Goal: Information Seeking & Learning: Check status

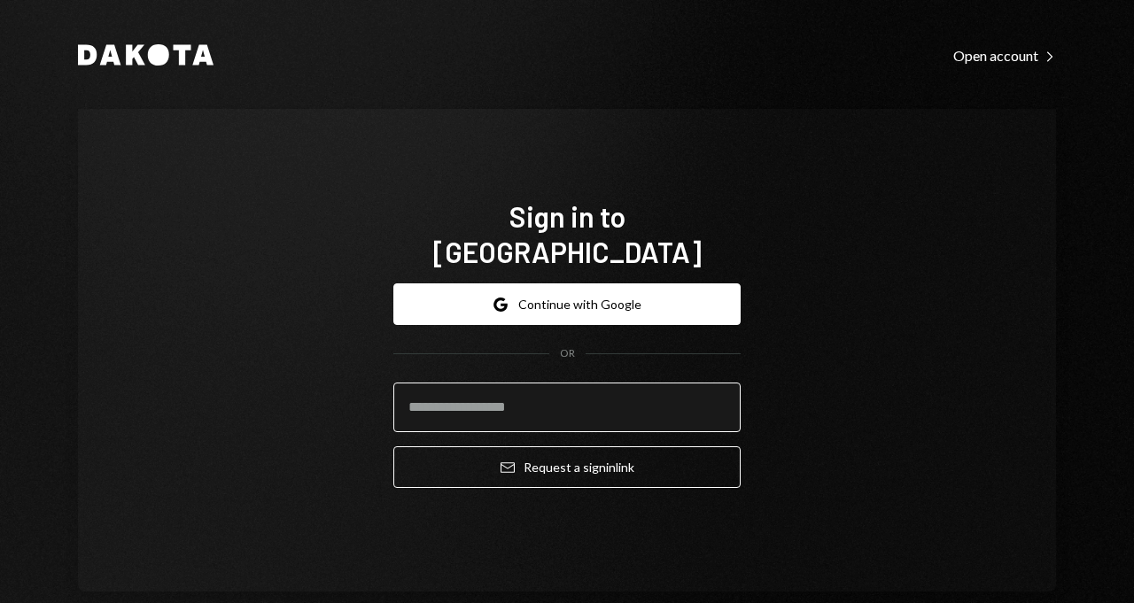
click at [503, 385] on input "email" at bounding box center [566, 408] width 347 height 50
type input "**********"
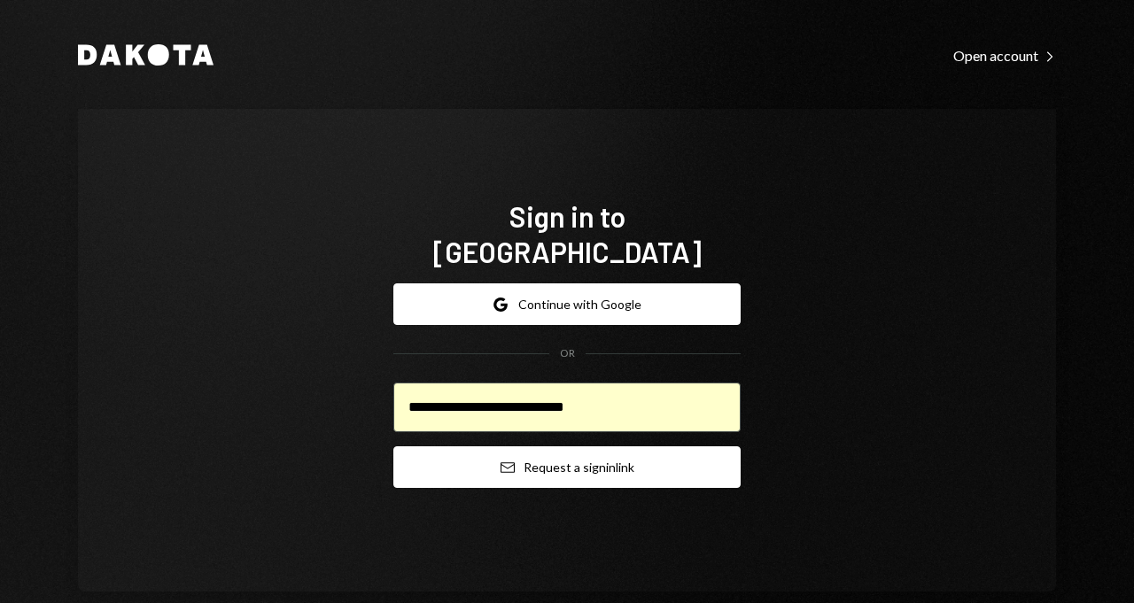
click at [484, 455] on button "Email Request a sign in link" at bounding box center [566, 468] width 347 height 42
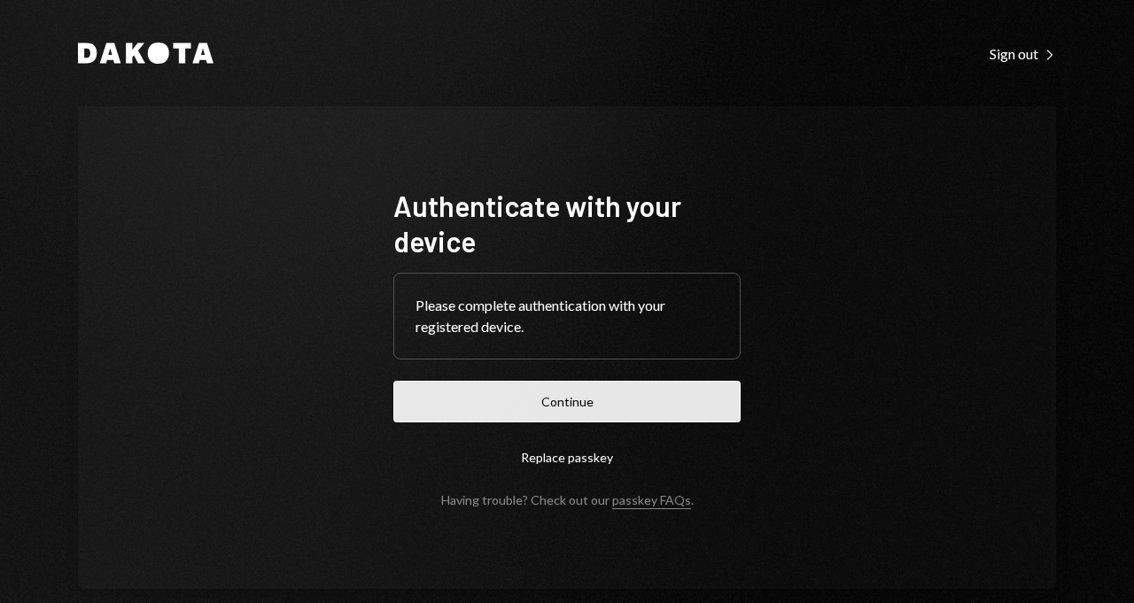
click at [530, 407] on button "Continue" at bounding box center [566, 402] width 347 height 42
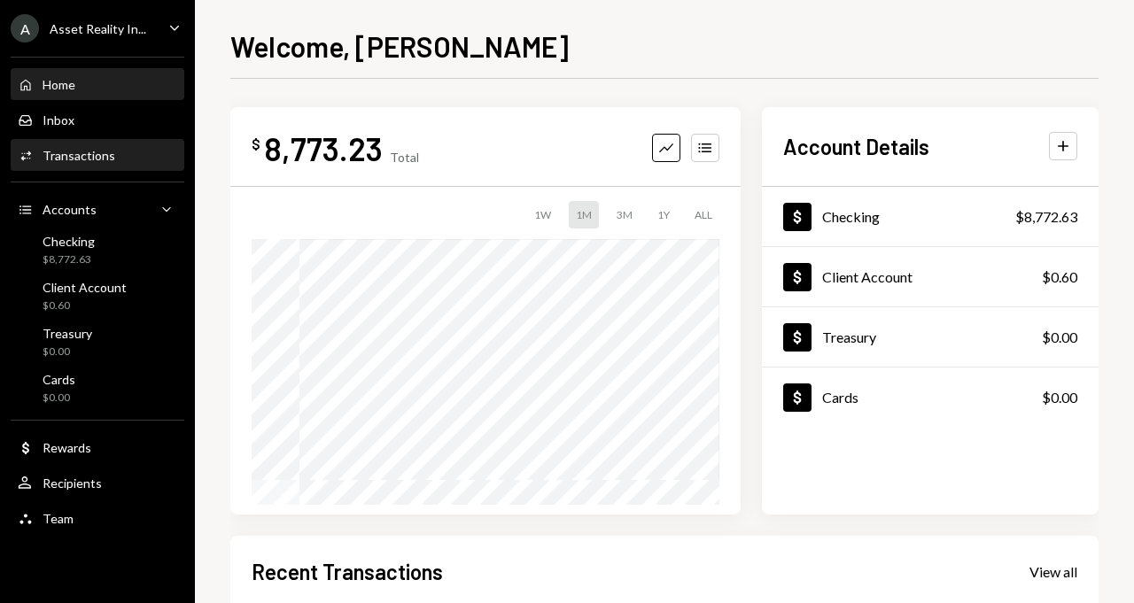
click at [82, 148] on div "Transactions" at bounding box center [79, 155] width 73 height 15
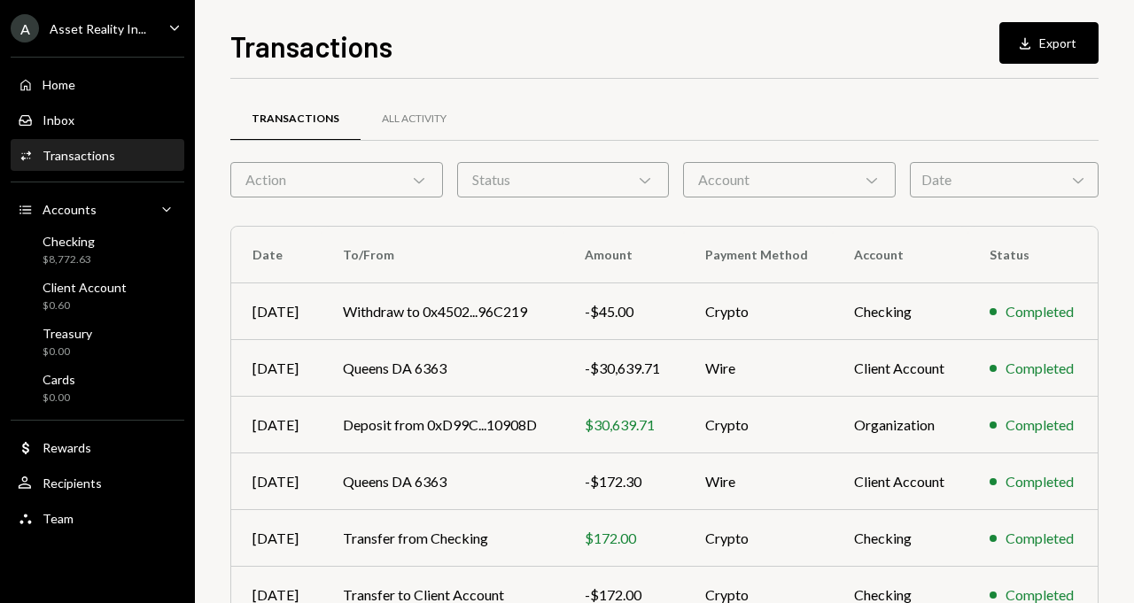
click at [733, 175] on div "Account Chevron Down" at bounding box center [789, 179] width 213 height 35
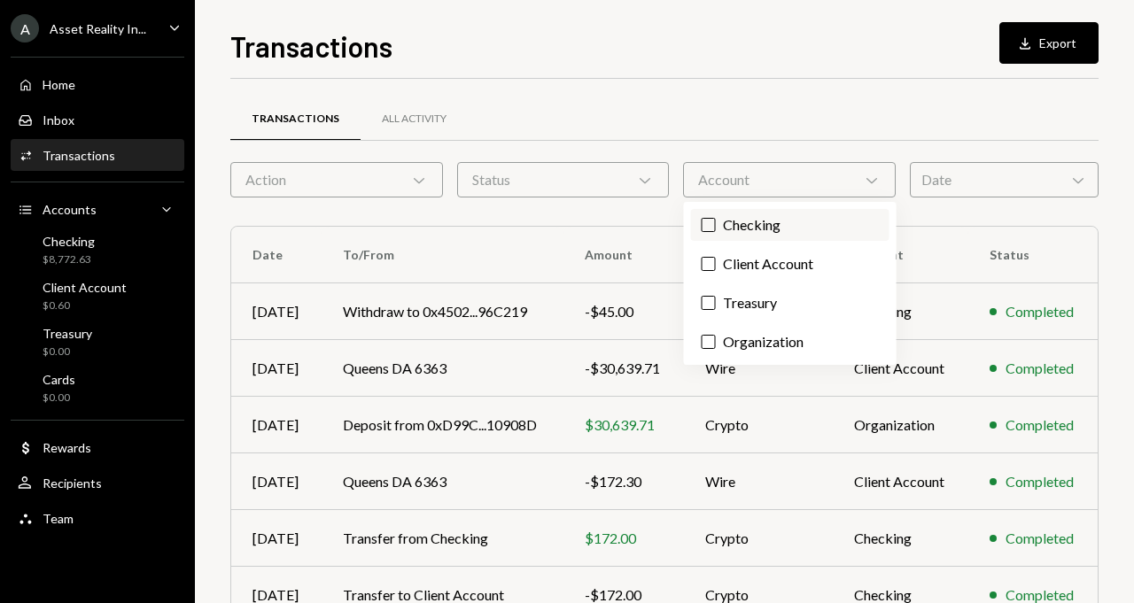
click at [711, 227] on button "Checking" at bounding box center [709, 225] width 14 height 14
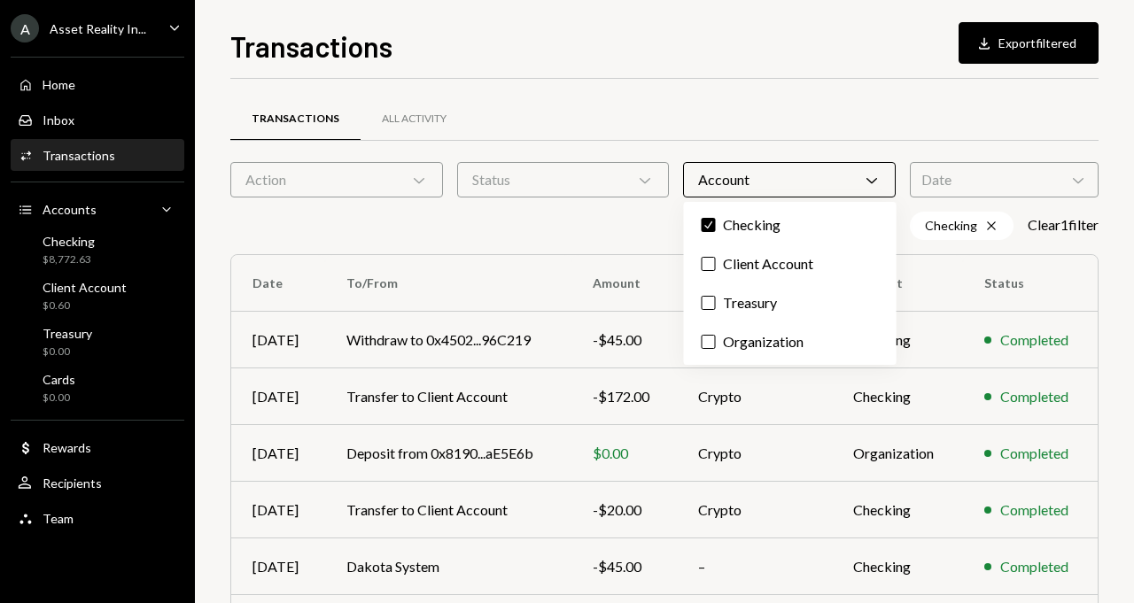
click at [637, 140] on div at bounding box center [664, 140] width 868 height 1
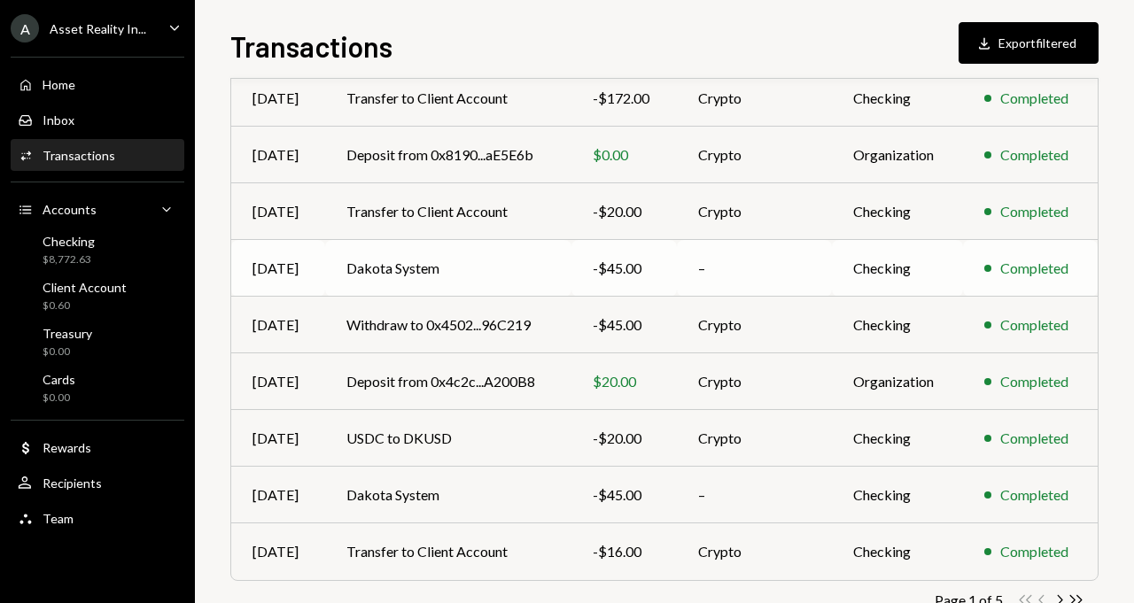
scroll to position [350, 0]
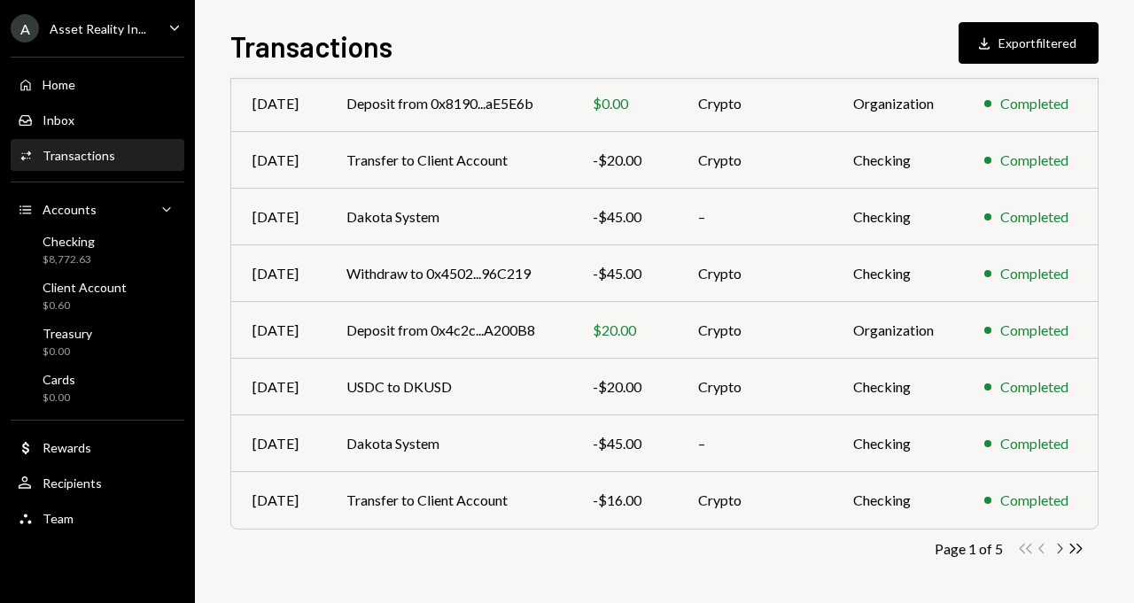
click at [1054, 545] on icon "Chevron Right" at bounding box center [1059, 548] width 17 height 17
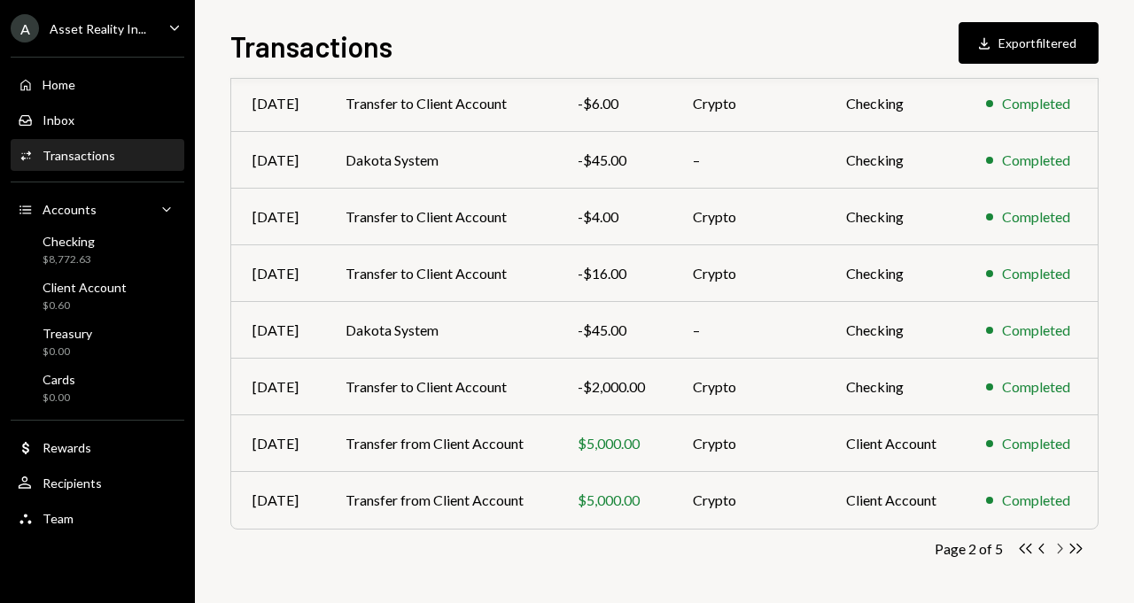
click at [1063, 550] on icon "Chevron Right" at bounding box center [1059, 548] width 17 height 17
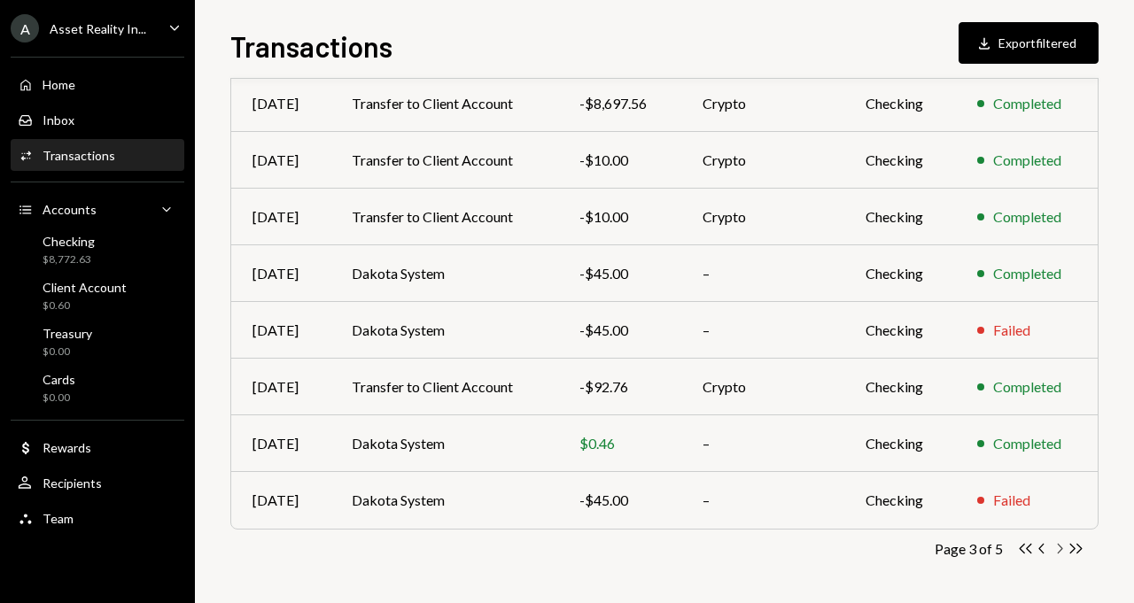
click at [1061, 551] on icon "Chevron Right" at bounding box center [1059, 548] width 17 height 17
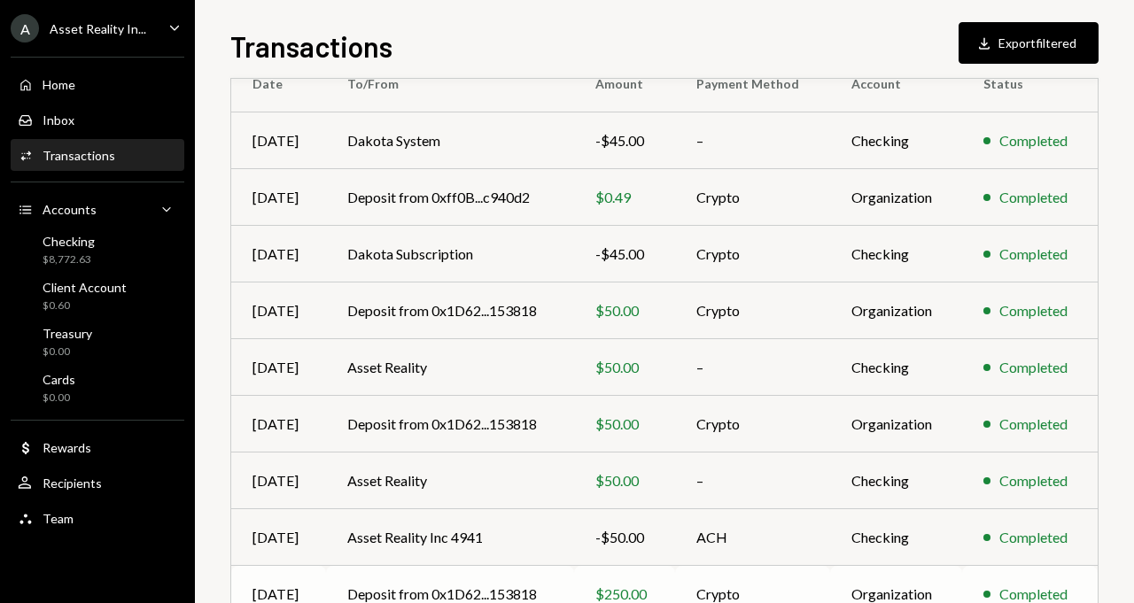
scroll to position [284, 0]
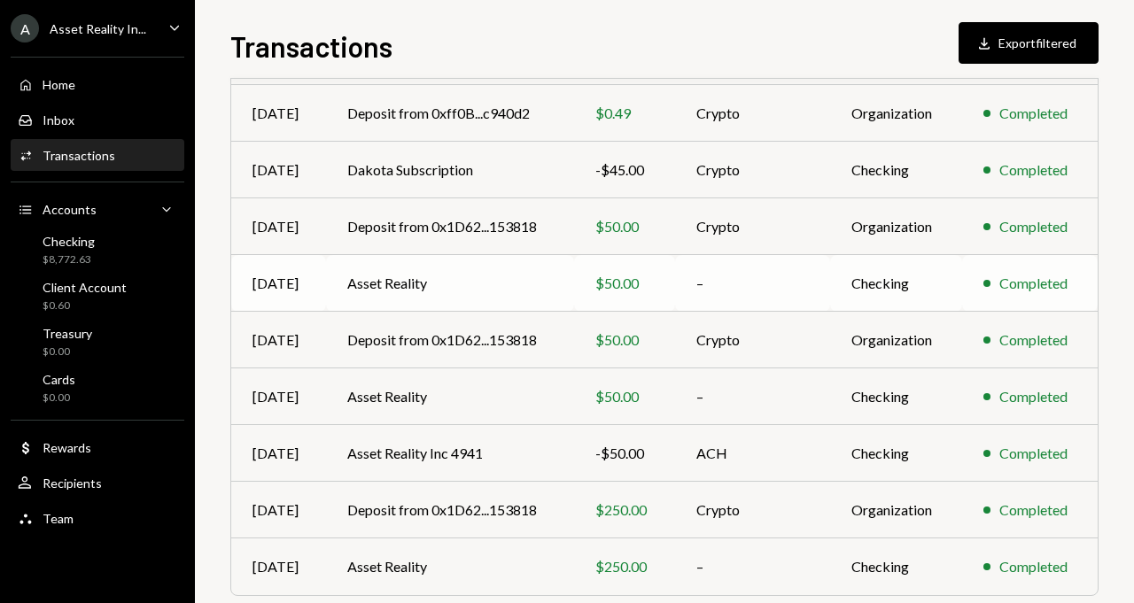
click at [378, 279] on td "Asset Reality" at bounding box center [450, 283] width 248 height 57
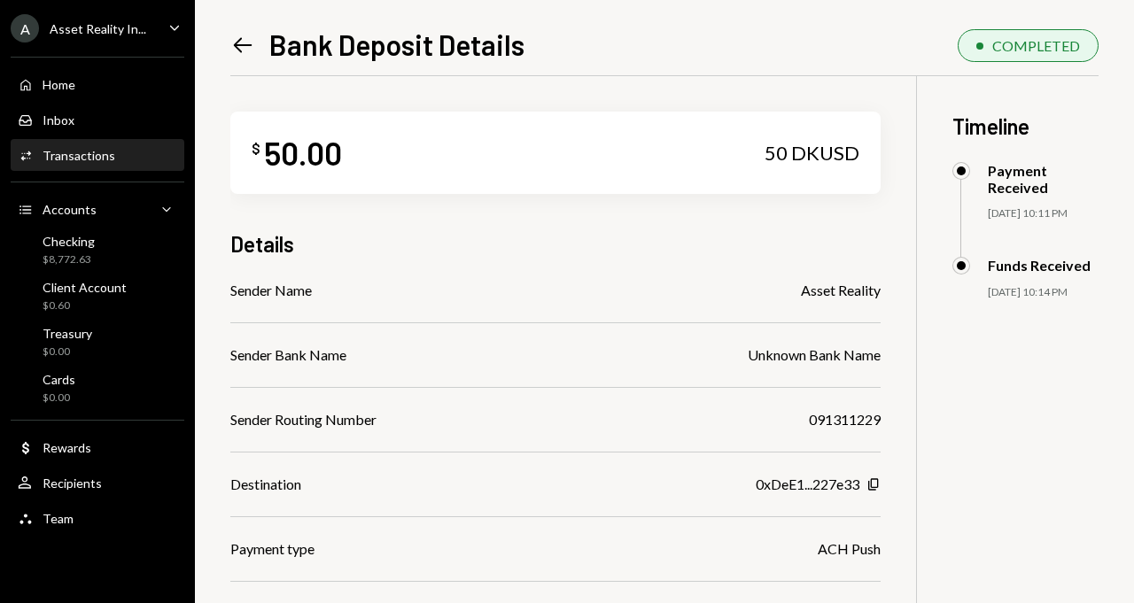
click at [237, 41] on icon at bounding box center [243, 44] width 19 height 15
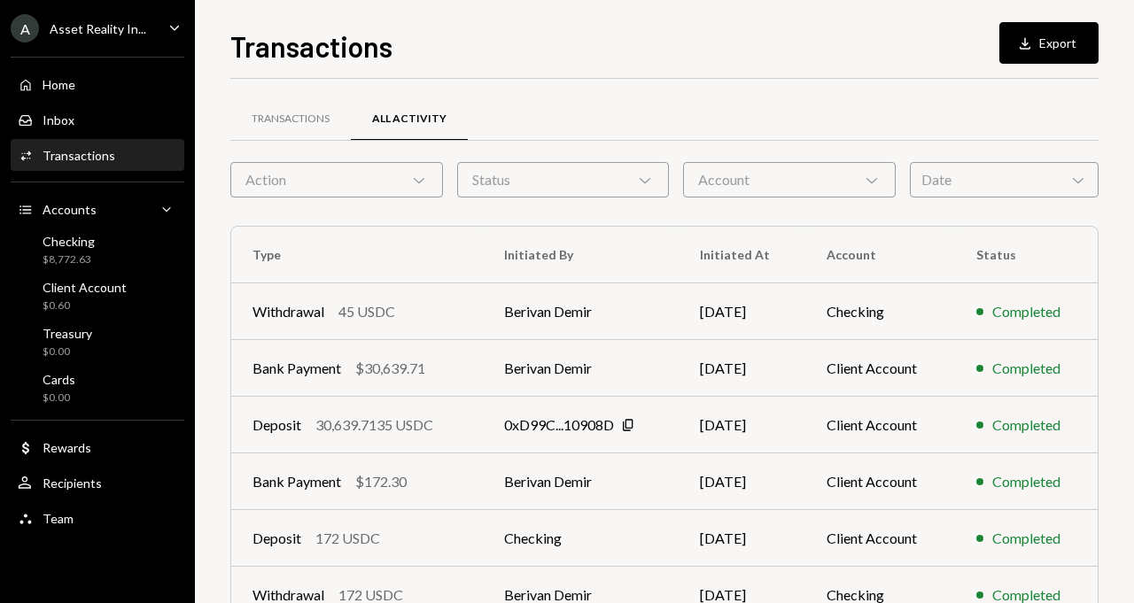
click at [153, 140] on link "Activities Transactions" at bounding box center [98, 155] width 174 height 32
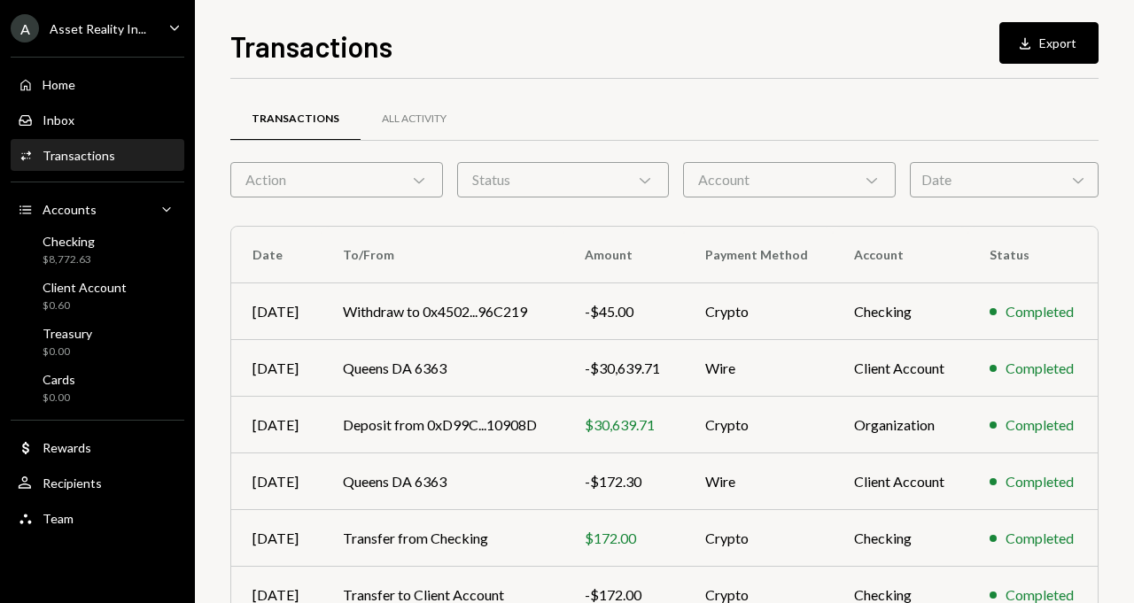
click at [709, 171] on div "Account Chevron Down" at bounding box center [789, 179] width 213 height 35
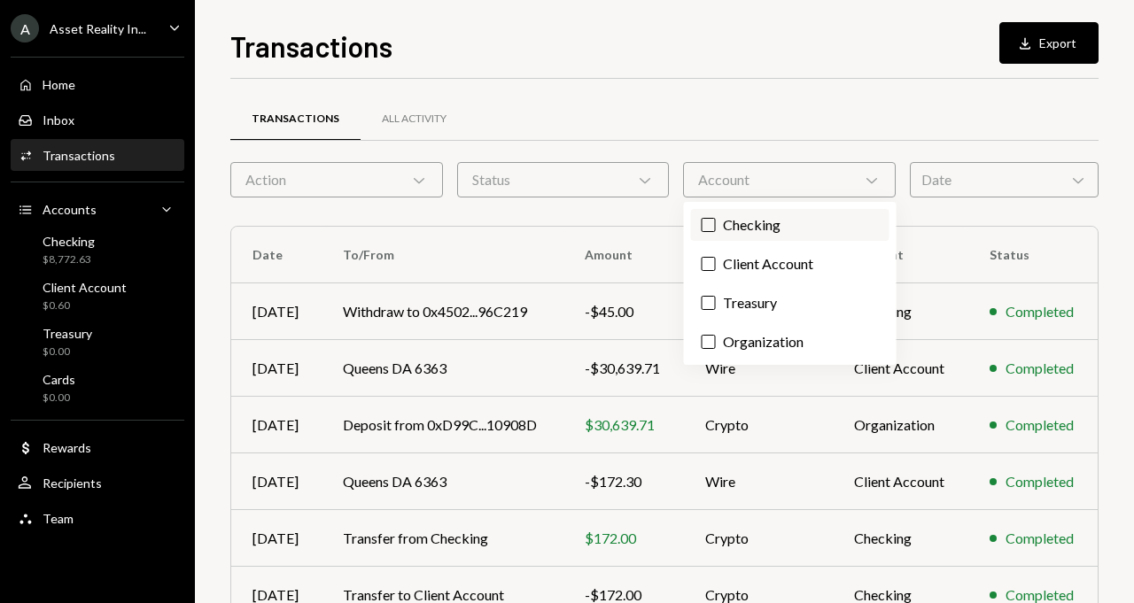
click at [734, 218] on label "Checking" at bounding box center [790, 225] width 198 height 32
click at [716, 218] on button "Checking" at bounding box center [709, 225] width 14 height 14
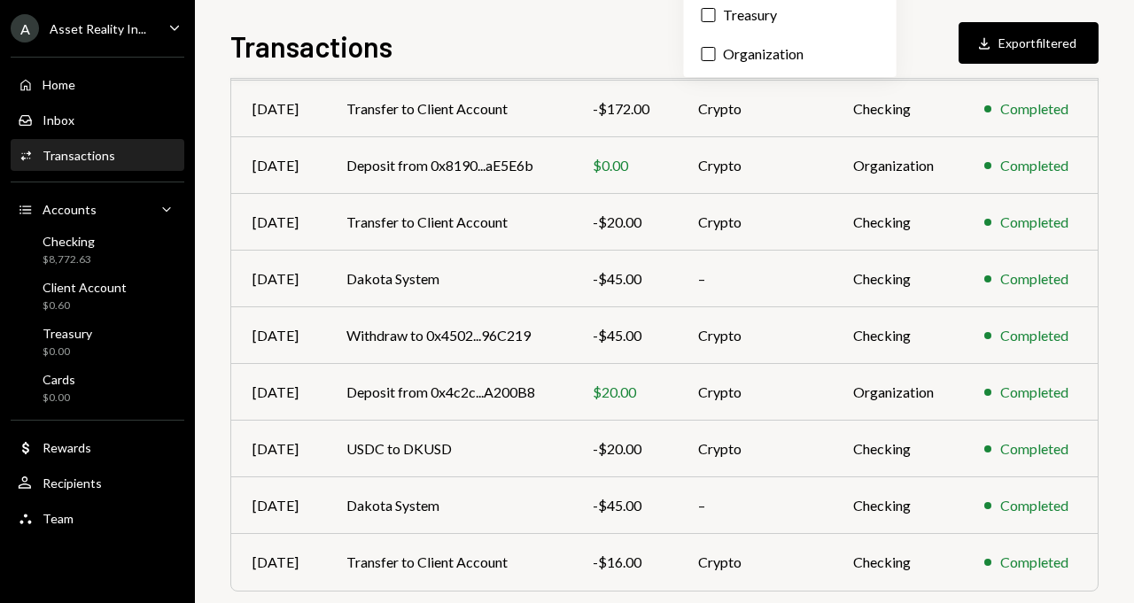
scroll to position [350, 0]
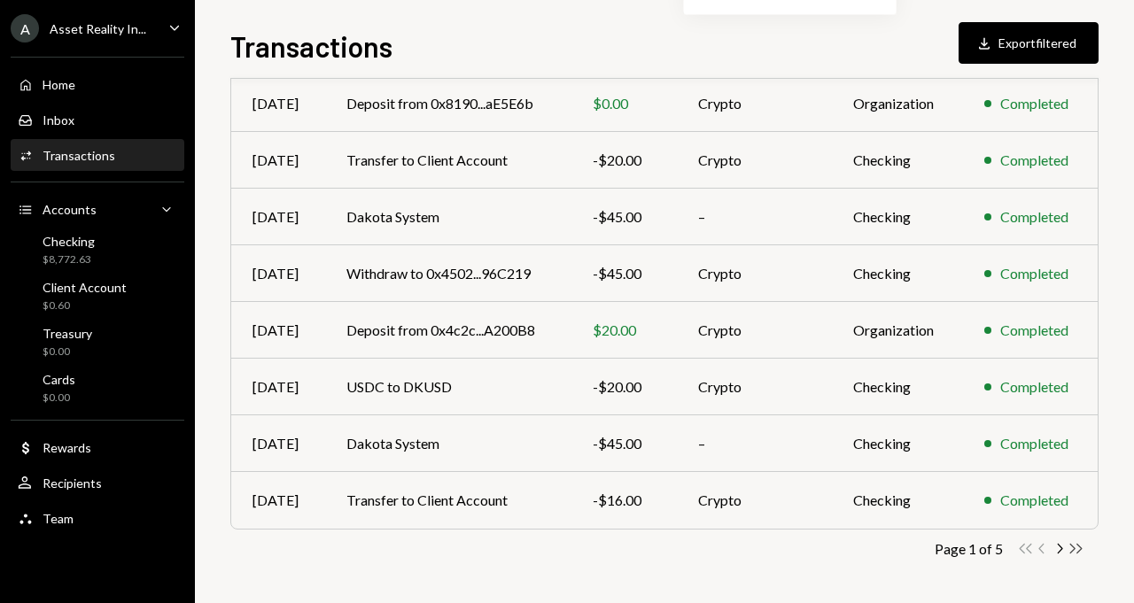
click at [1068, 548] on icon "Double Arrow Right" at bounding box center [1076, 548] width 17 height 17
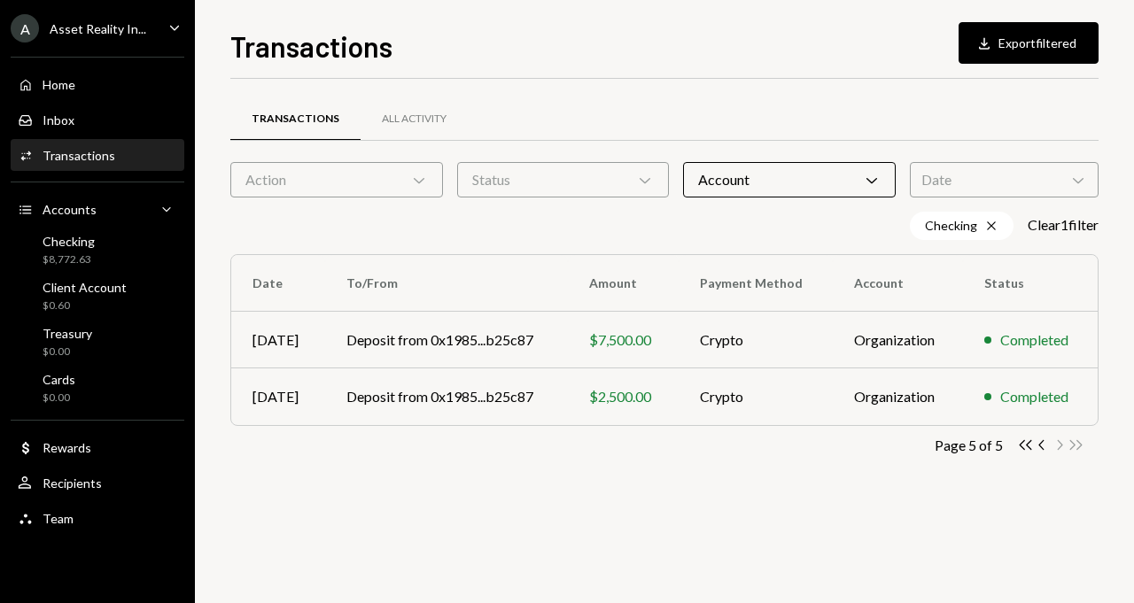
scroll to position [0, 0]
click at [1043, 446] on icon "Chevron Left" at bounding box center [1042, 445] width 17 height 17
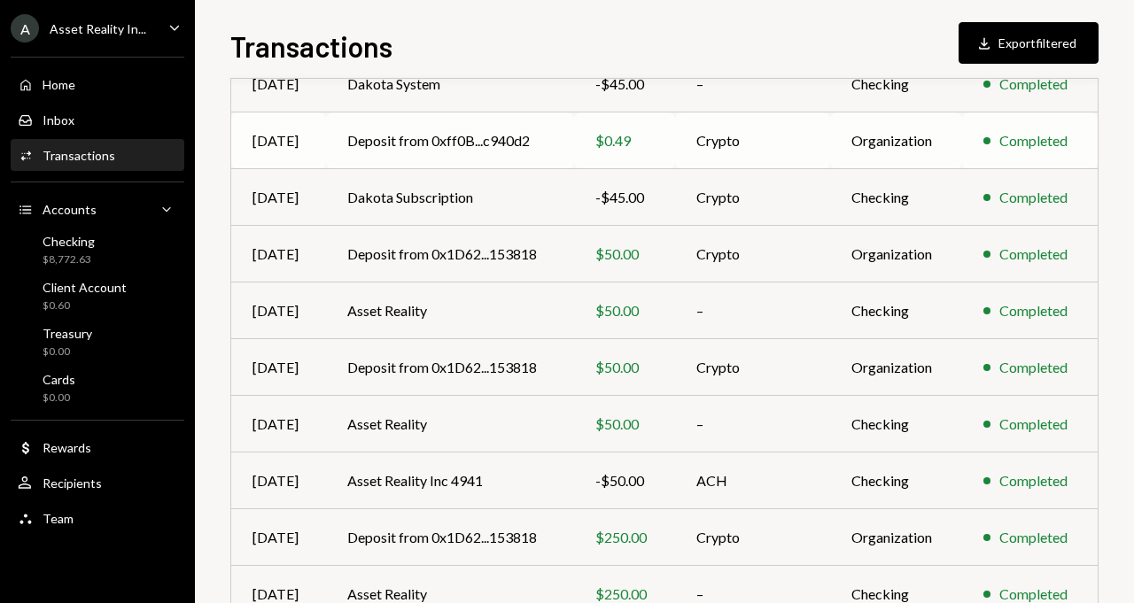
scroll to position [257, 0]
click at [436, 244] on td "Deposit from 0x1D62...153818" at bounding box center [450, 253] width 248 height 57
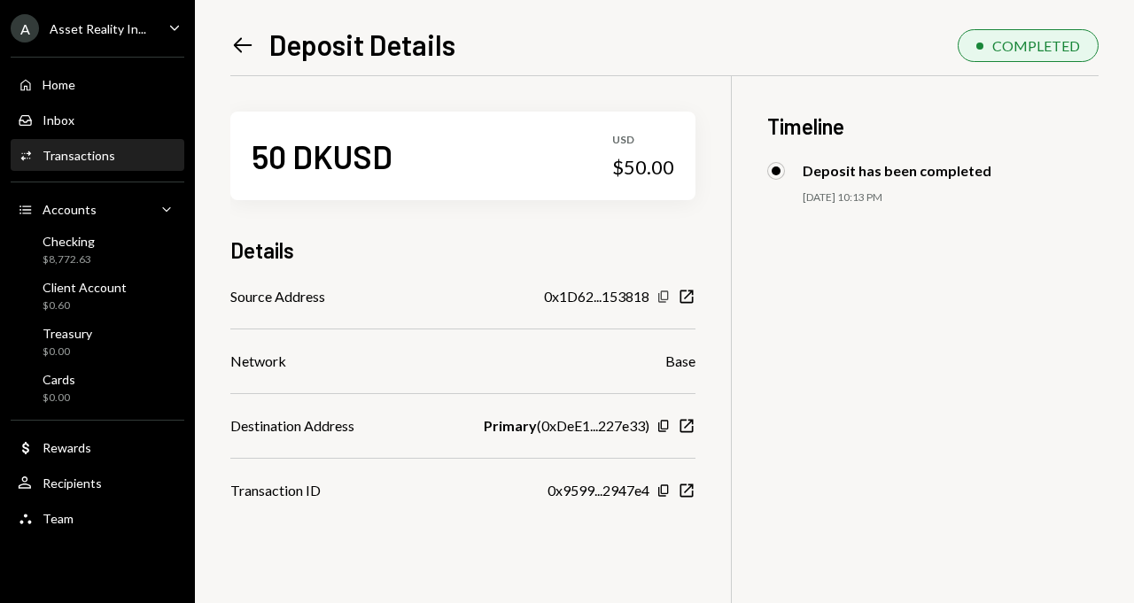
click at [671, 301] on icon "Copy" at bounding box center [664, 297] width 14 height 14
click at [103, 159] on div "Transactions" at bounding box center [79, 155] width 73 height 15
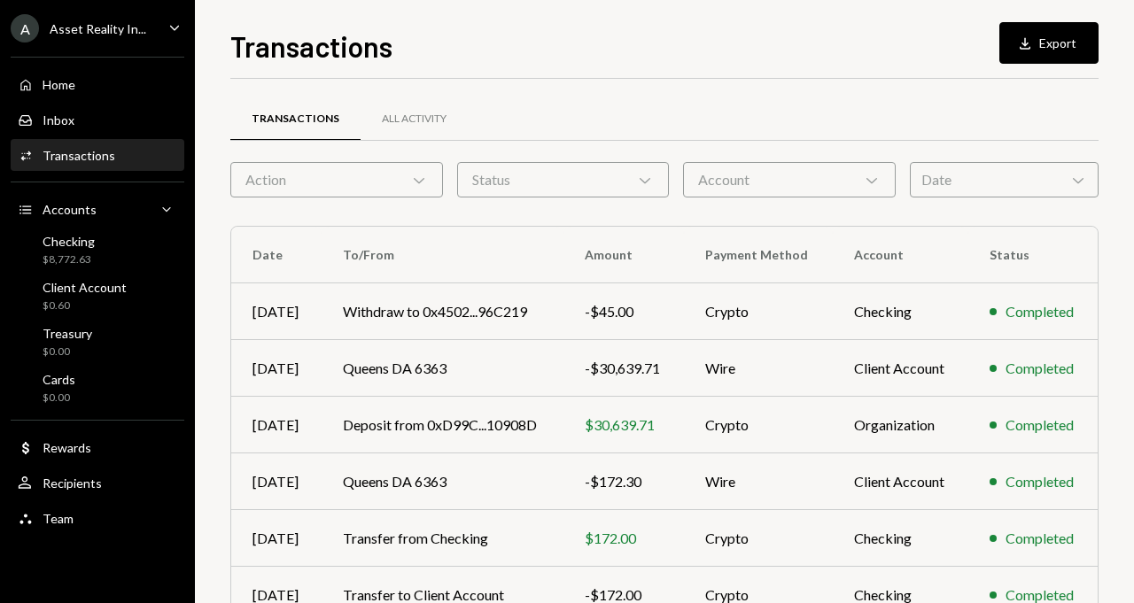
click at [688, 170] on div "Account Chevron Down" at bounding box center [789, 179] width 213 height 35
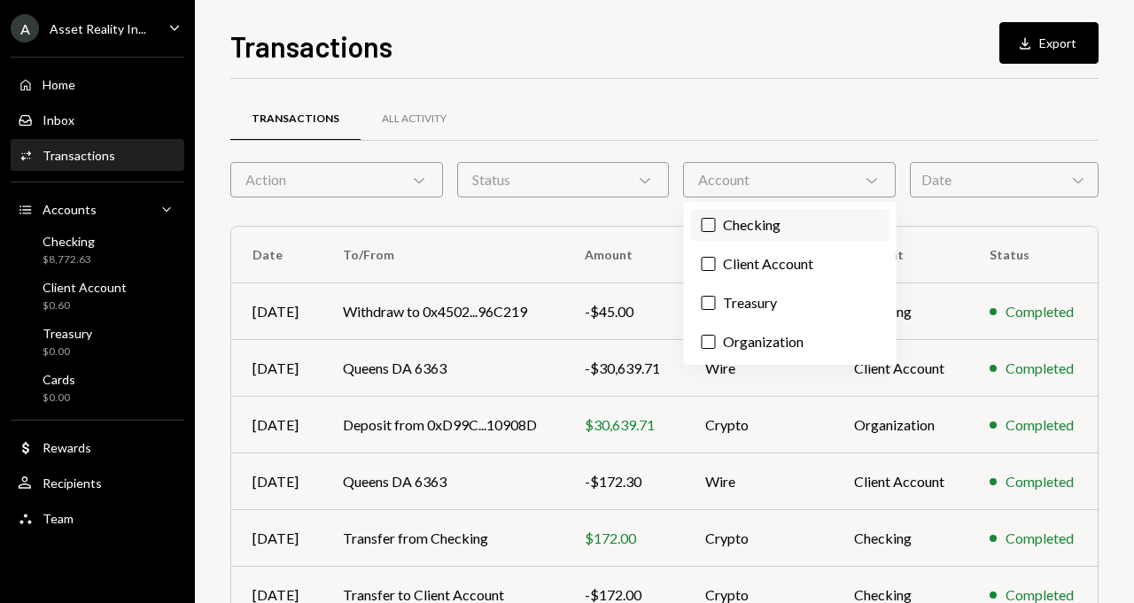
click at [726, 225] on label "Checking" at bounding box center [790, 225] width 198 height 32
click at [716, 225] on button "Checking" at bounding box center [709, 225] width 14 height 14
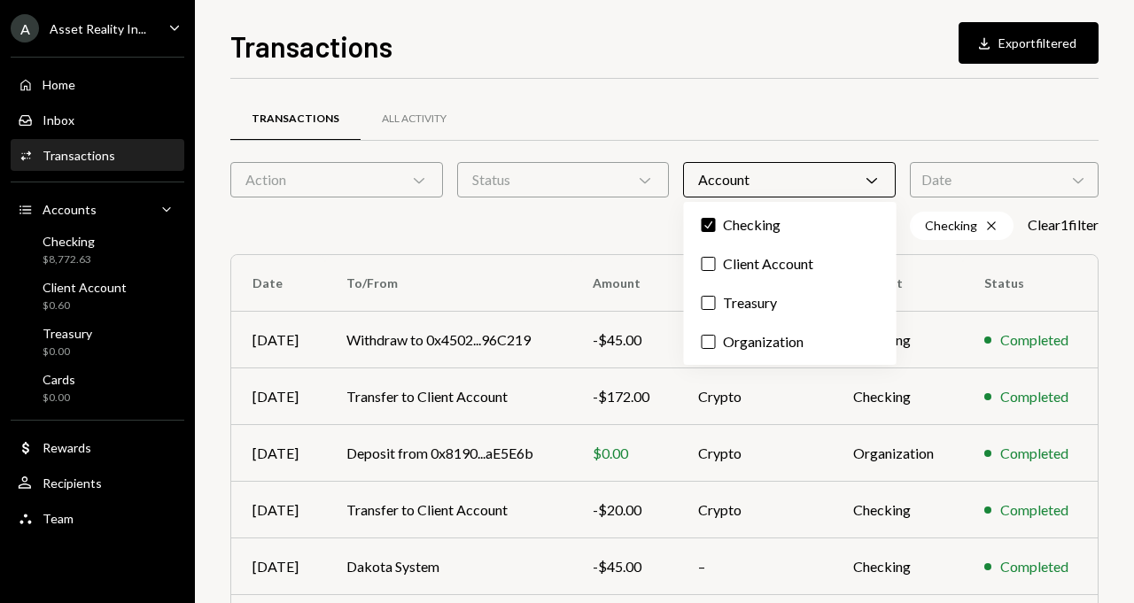
scroll to position [350, 0]
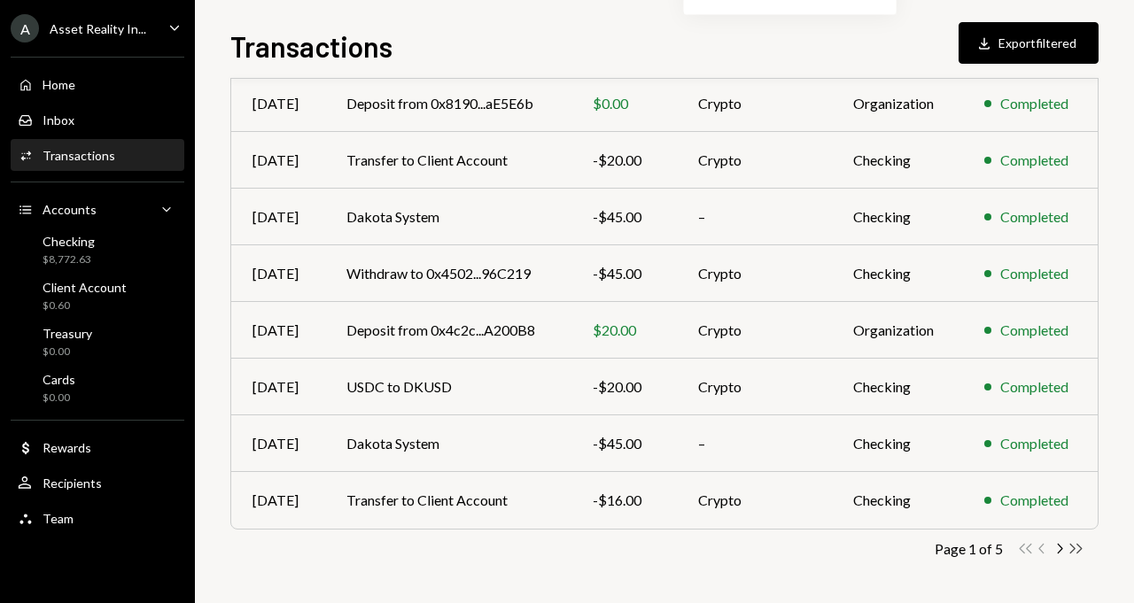
click at [1079, 549] on icon "Double Arrow Right" at bounding box center [1076, 548] width 17 height 17
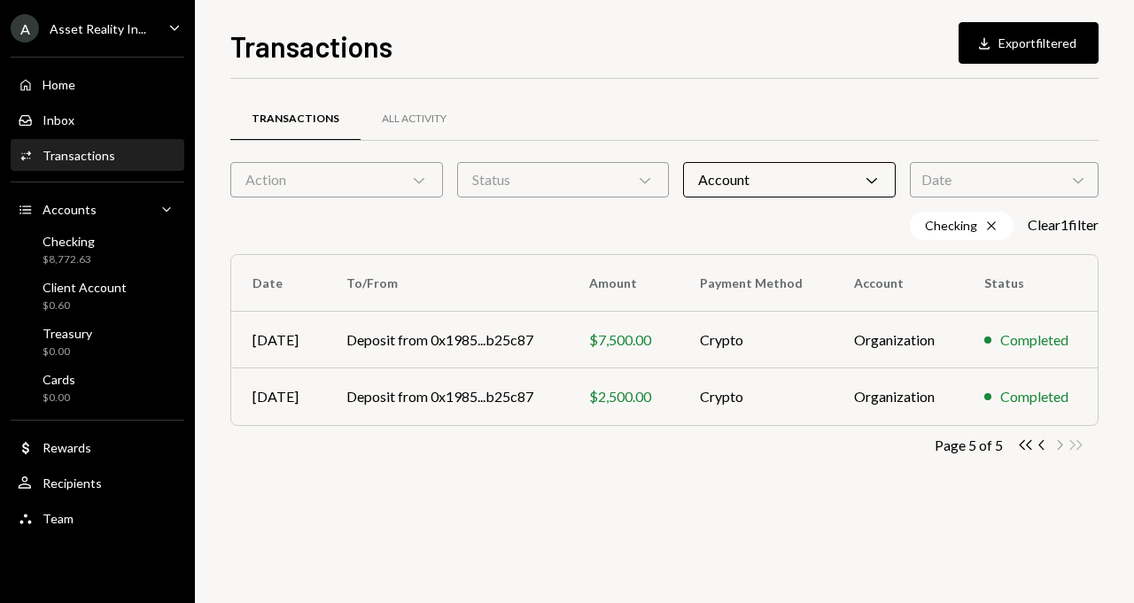
scroll to position [0, 0]
click at [1037, 447] on icon "Chevron Left" at bounding box center [1042, 445] width 17 height 17
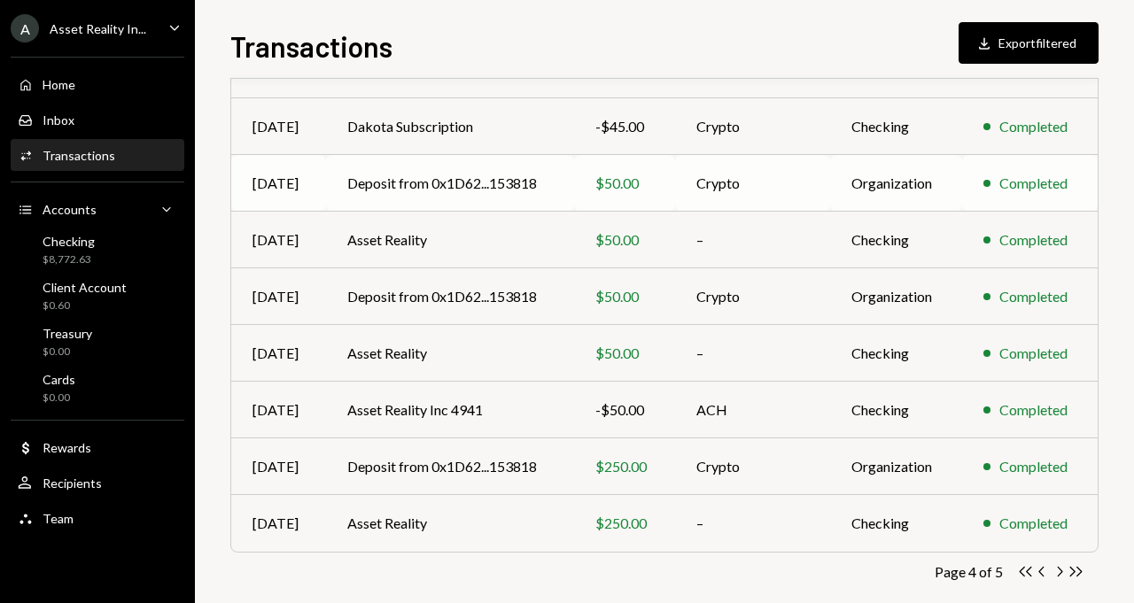
scroll to position [328, 0]
click at [455, 291] on td "Deposit from 0x1D62...153818" at bounding box center [450, 296] width 248 height 57
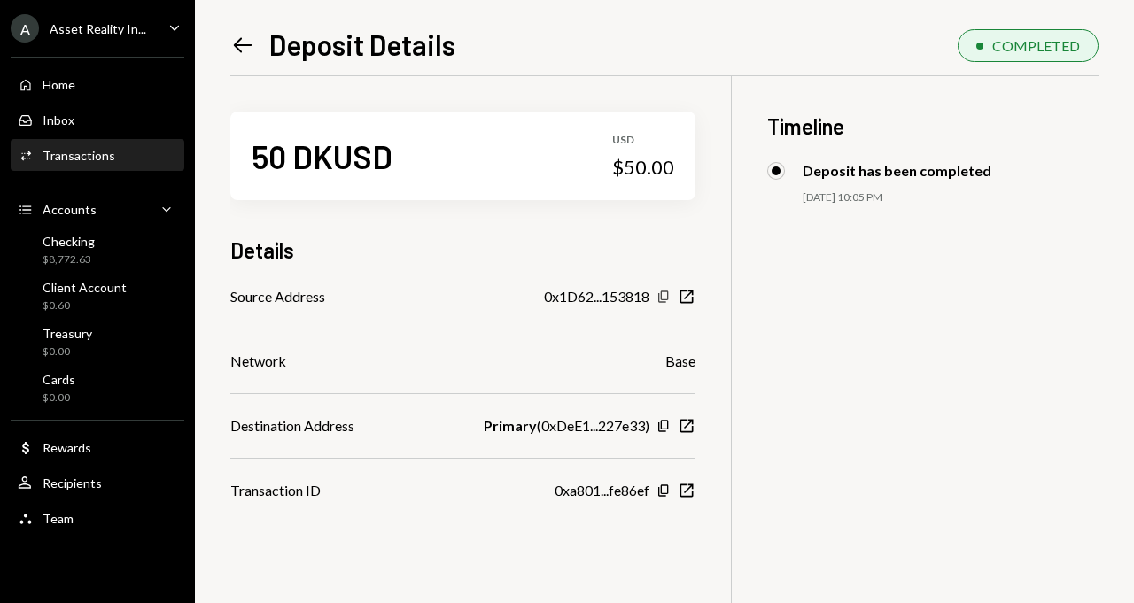
click at [667, 301] on icon "button" at bounding box center [663, 297] width 10 height 12
click at [100, 156] on div "Transactions" at bounding box center [79, 155] width 73 height 15
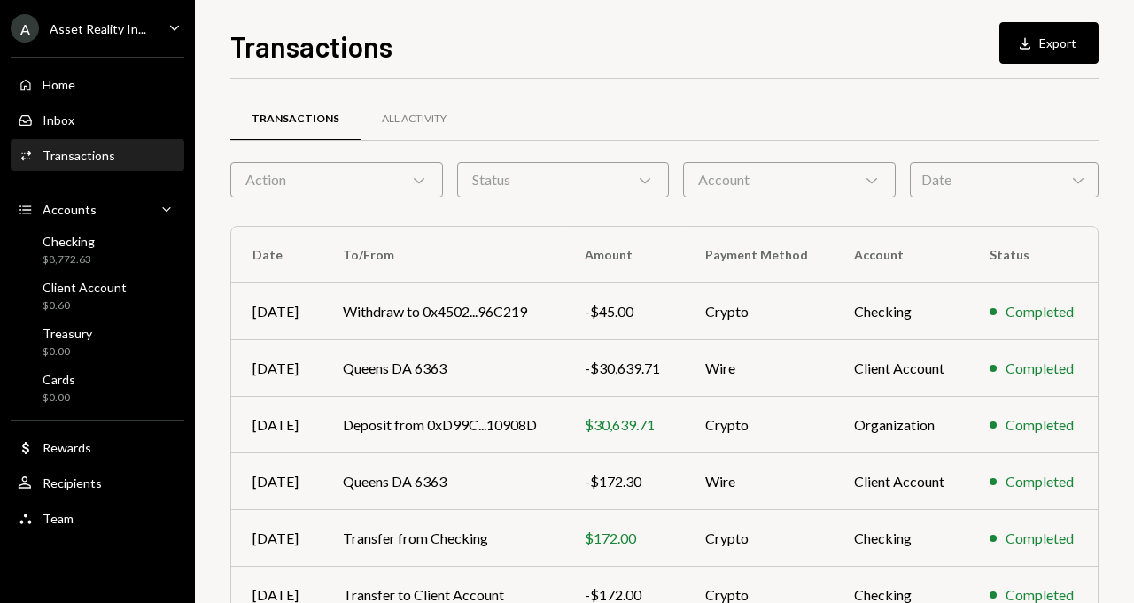
click at [728, 186] on div "Account Chevron Down" at bounding box center [789, 179] width 213 height 35
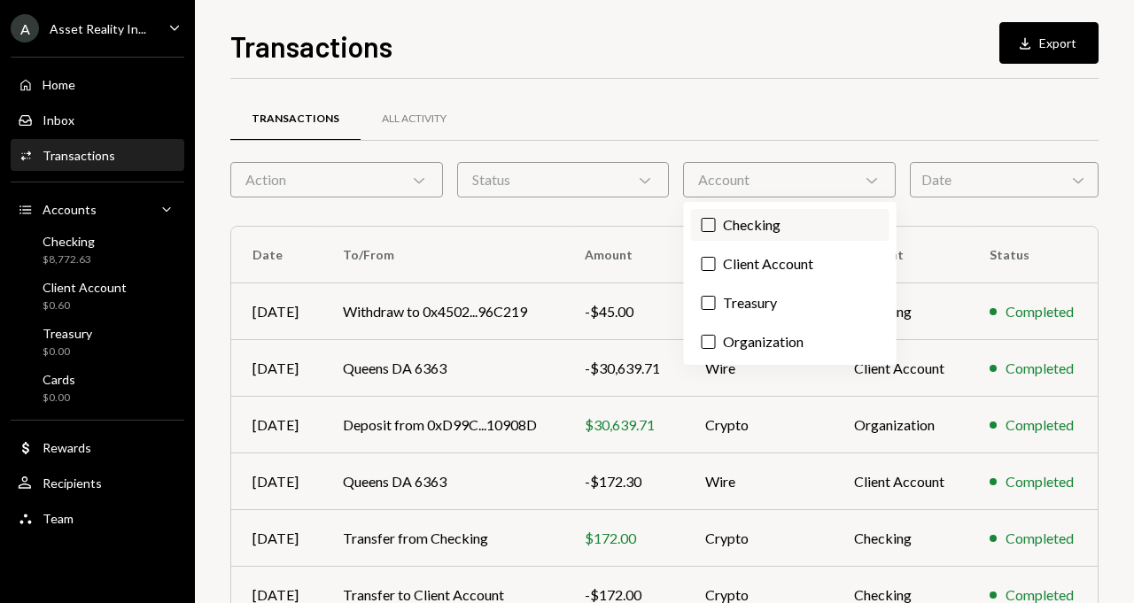
click at [726, 220] on label "Checking" at bounding box center [790, 225] width 198 height 32
click at [716, 220] on button "Checking" at bounding box center [709, 225] width 14 height 14
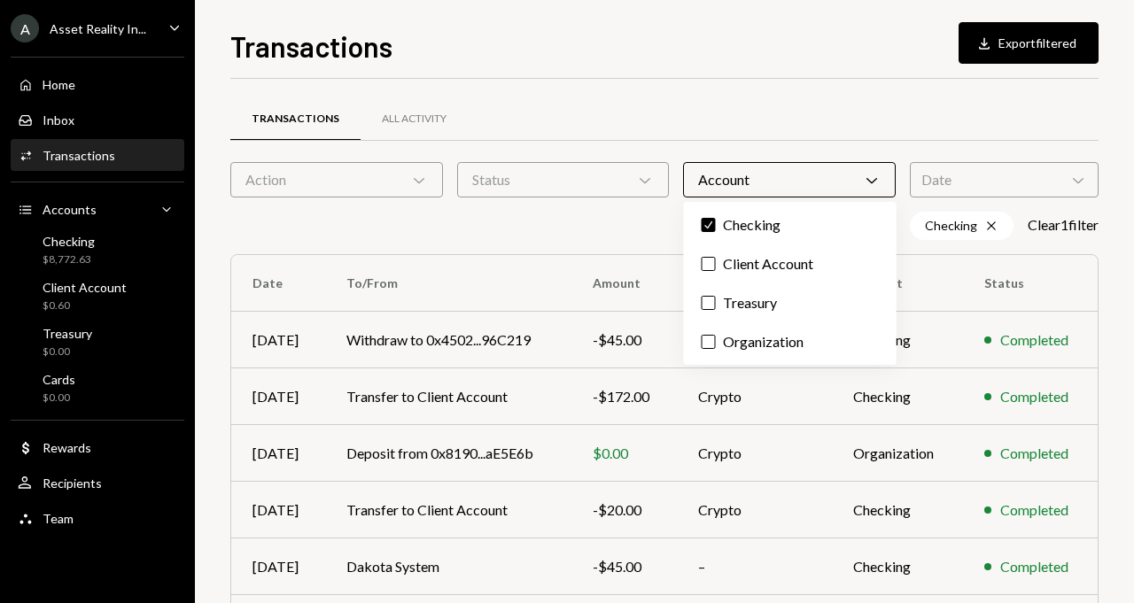
click at [595, 221] on div "Checking Cross Clear 1 filter" at bounding box center [664, 226] width 868 height 28
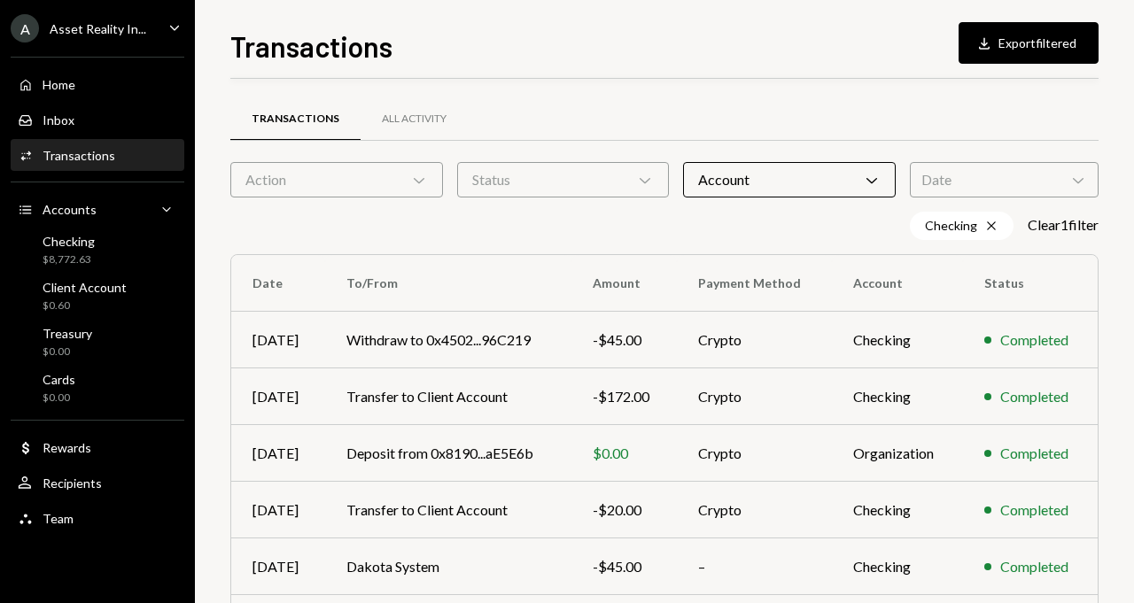
scroll to position [350, 0]
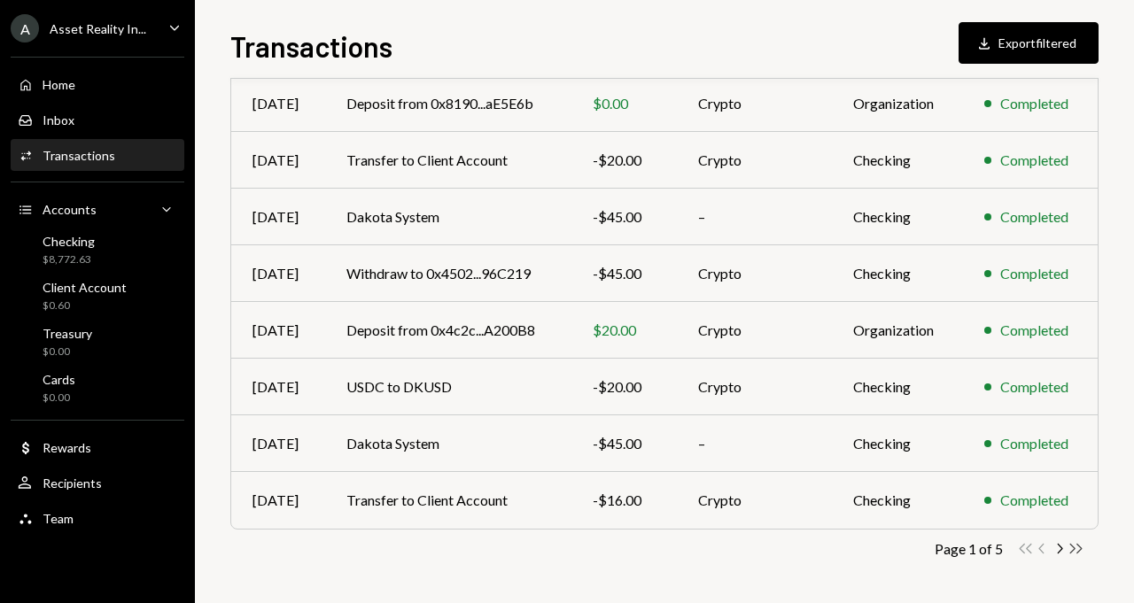
click at [1080, 556] on icon "Double Arrow Right" at bounding box center [1076, 548] width 17 height 17
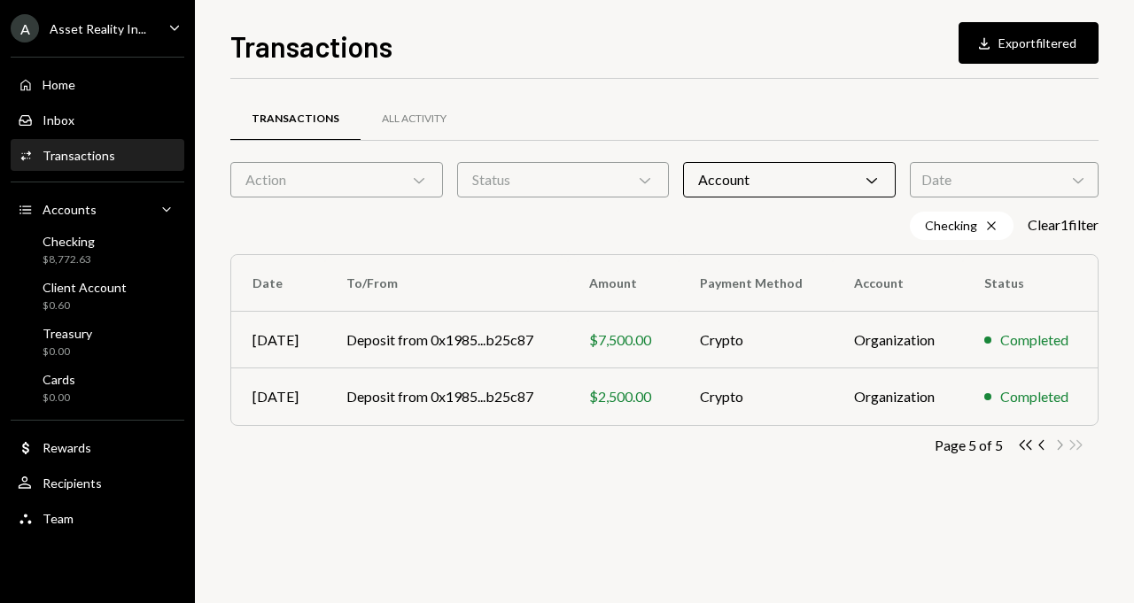
scroll to position [0, 0]
click at [1041, 450] on icon "Chevron Left" at bounding box center [1042, 445] width 17 height 17
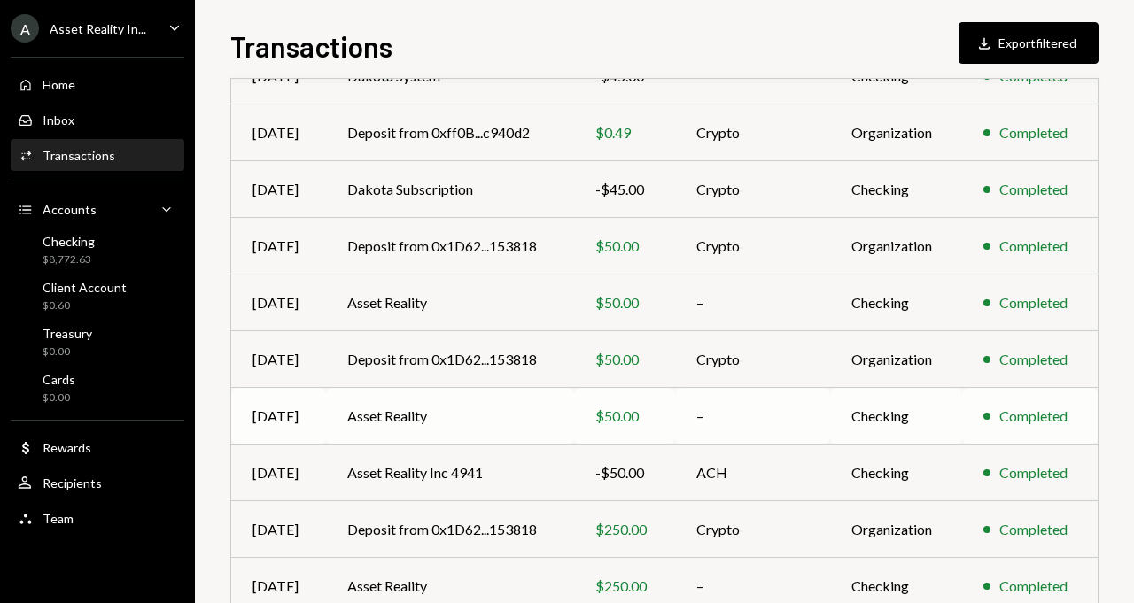
scroll to position [346, 0]
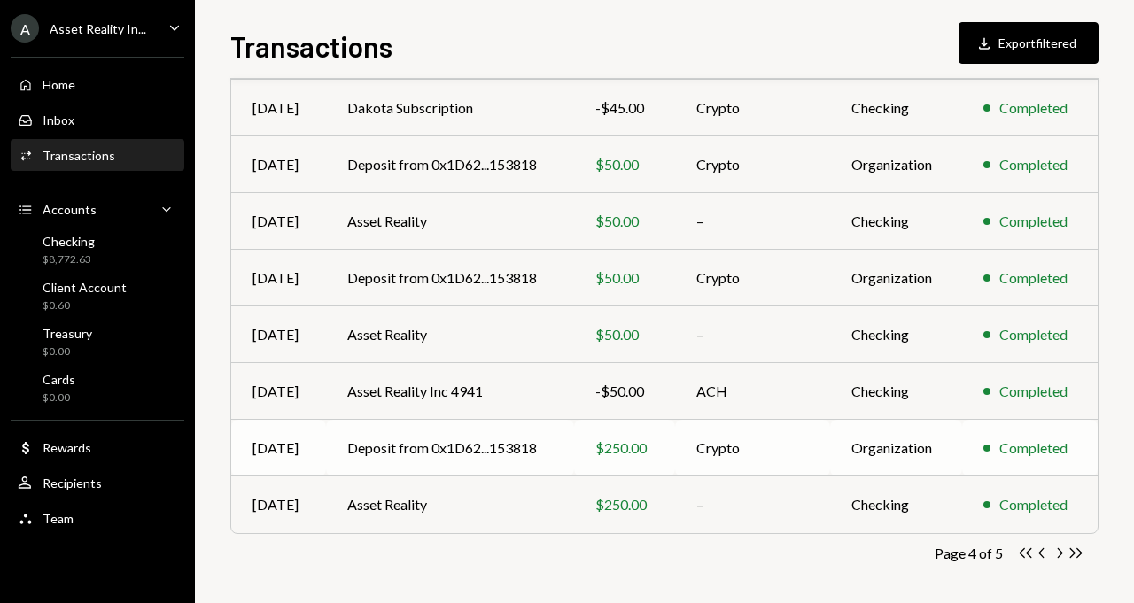
click at [415, 451] on td "Deposit from 0x1D62...153818" at bounding box center [450, 448] width 248 height 57
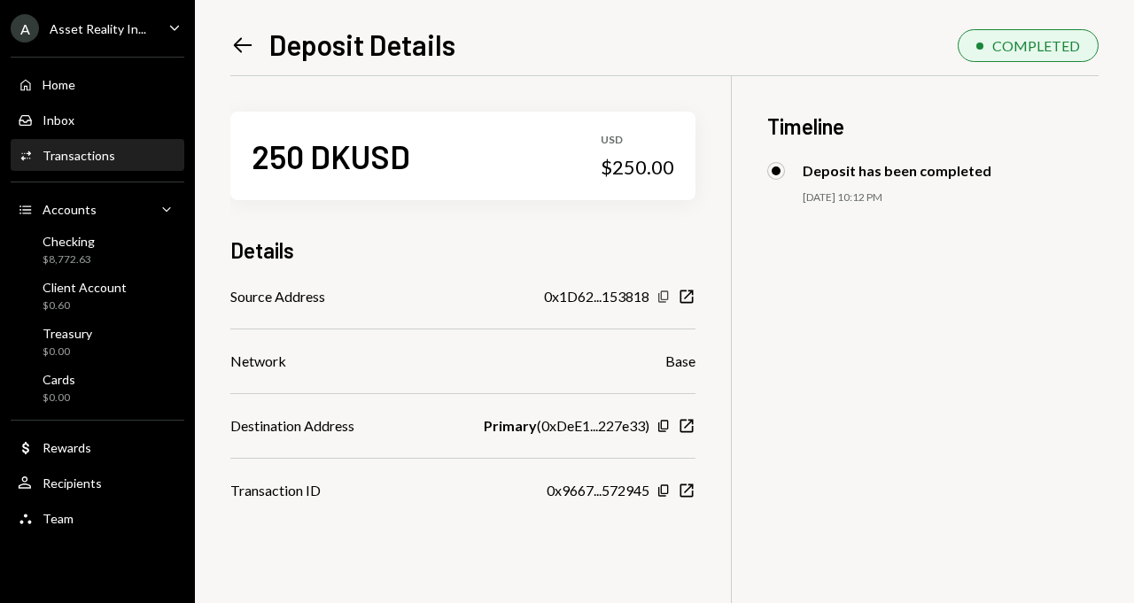
click at [668, 296] on icon "button" at bounding box center [663, 297] width 10 height 12
click at [114, 153] on div "Activities Transactions" at bounding box center [97, 156] width 159 height 16
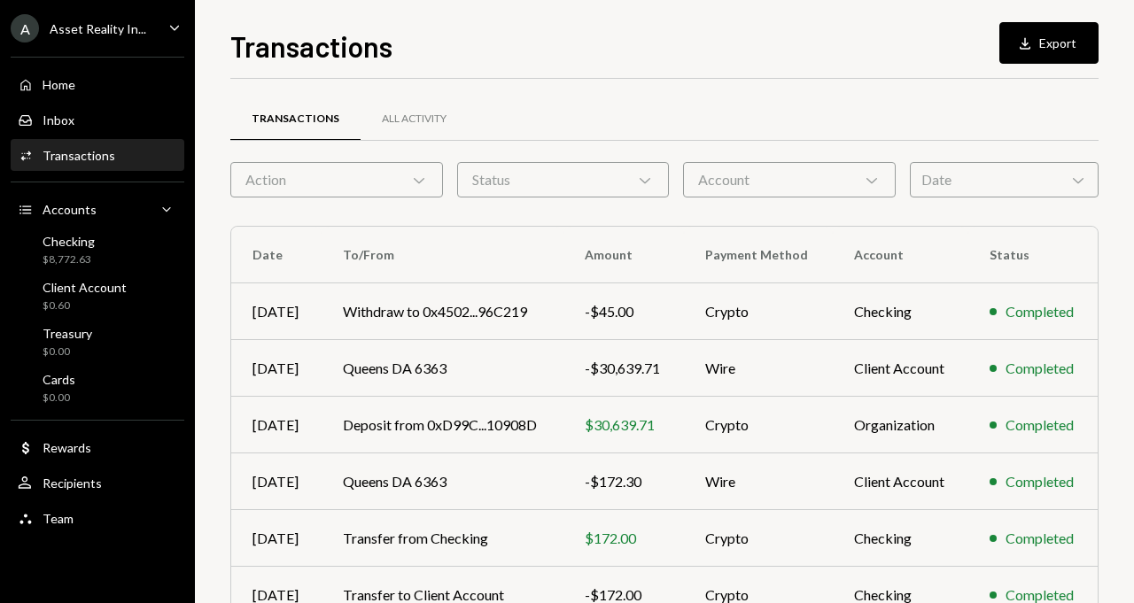
click at [729, 192] on div "Account Chevron Down" at bounding box center [789, 179] width 213 height 35
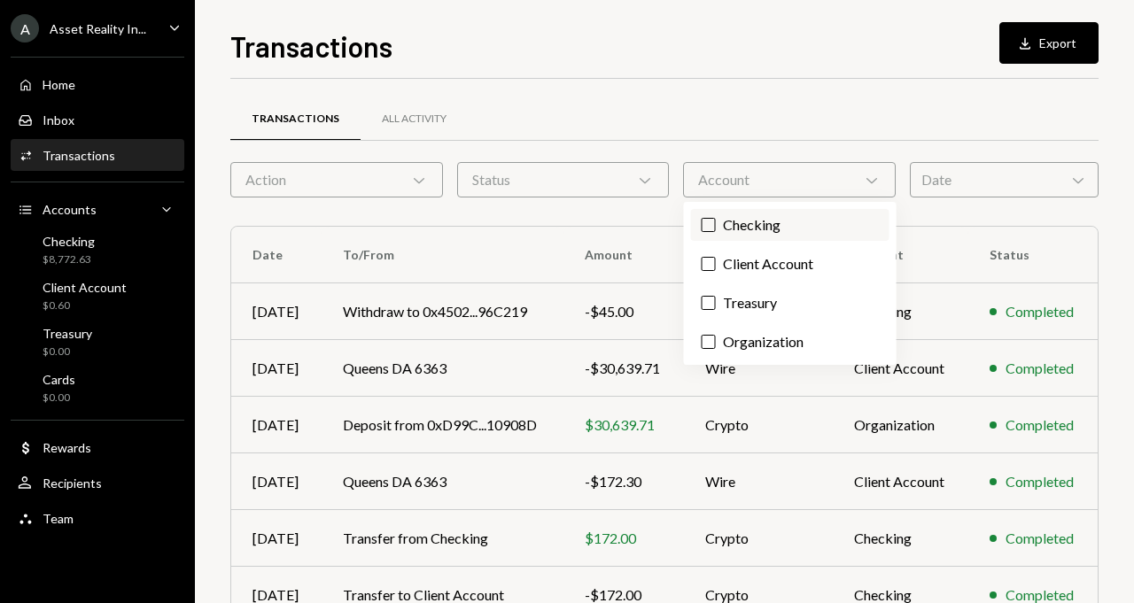
click at [723, 219] on label "Checking" at bounding box center [790, 225] width 198 height 32
click at [716, 219] on button "Checking" at bounding box center [709, 225] width 14 height 14
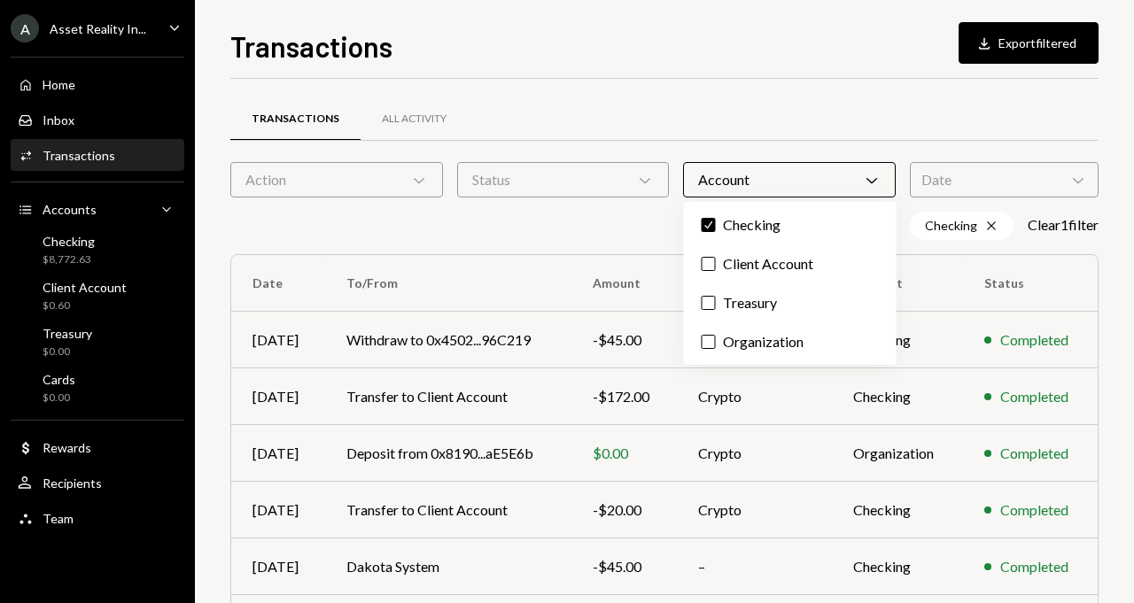
click at [622, 219] on div "Checking Cross Clear 1 filter" at bounding box center [664, 226] width 868 height 28
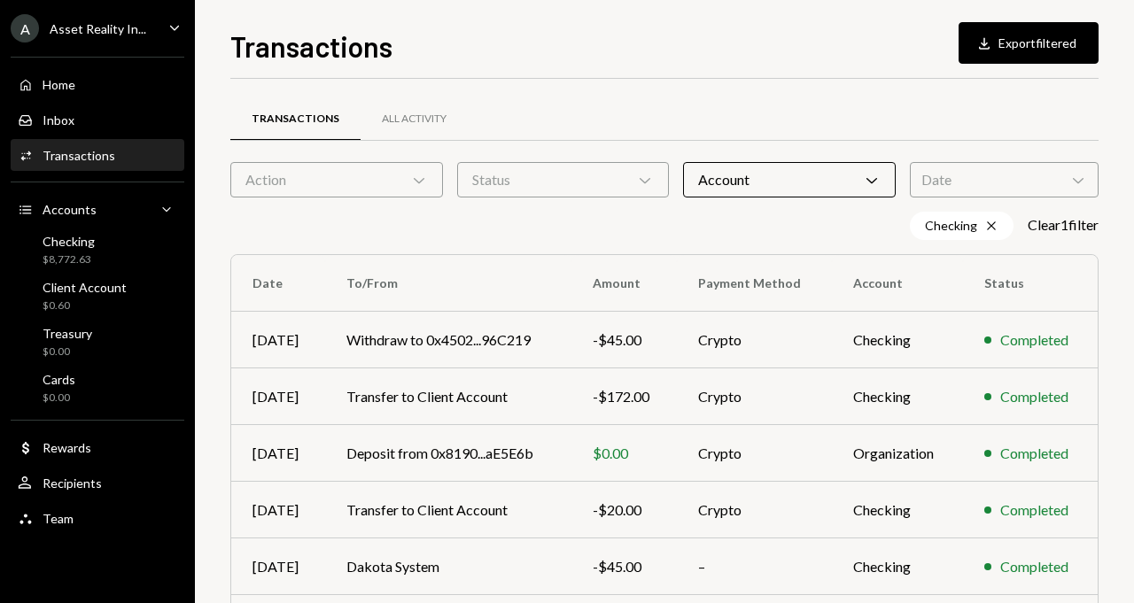
scroll to position [350, 0]
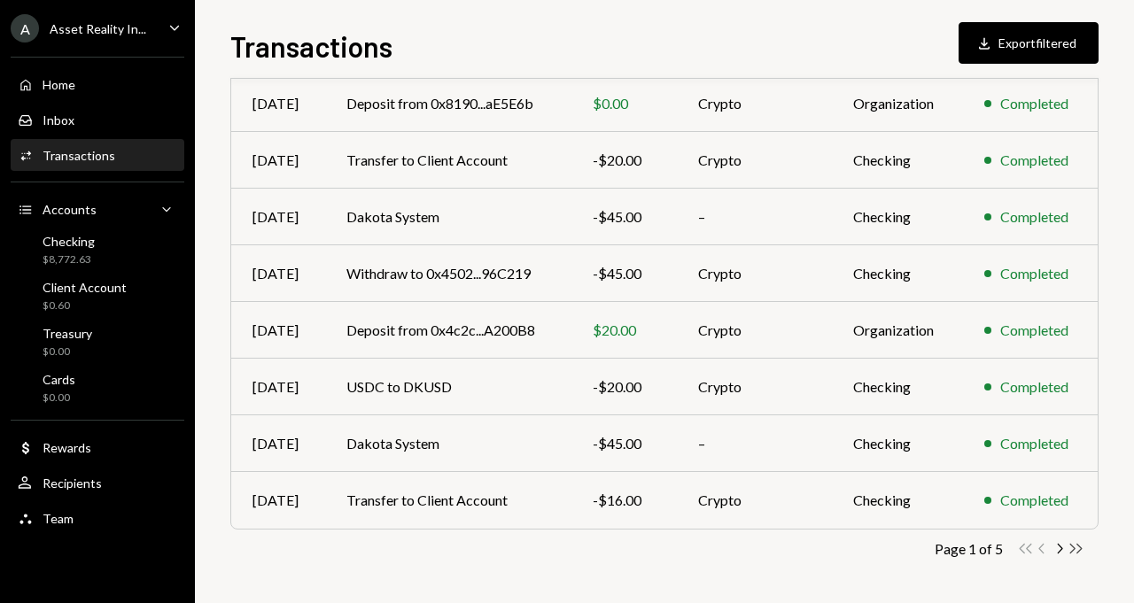
click at [1074, 548] on icon "button" at bounding box center [1076, 549] width 12 height 10
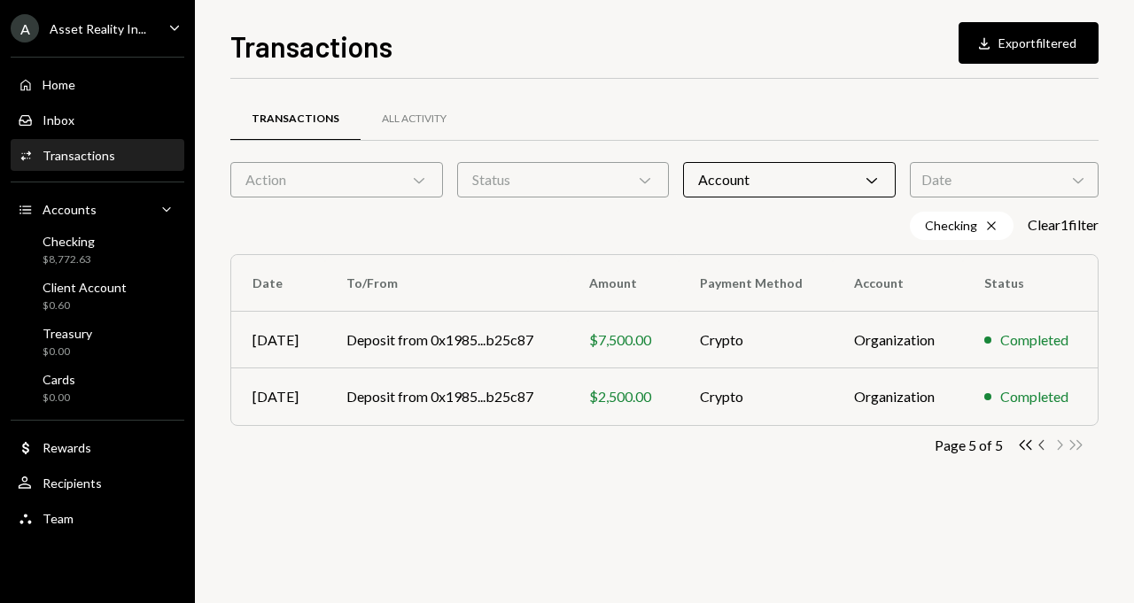
click at [1046, 445] on icon "Chevron Left" at bounding box center [1042, 445] width 17 height 17
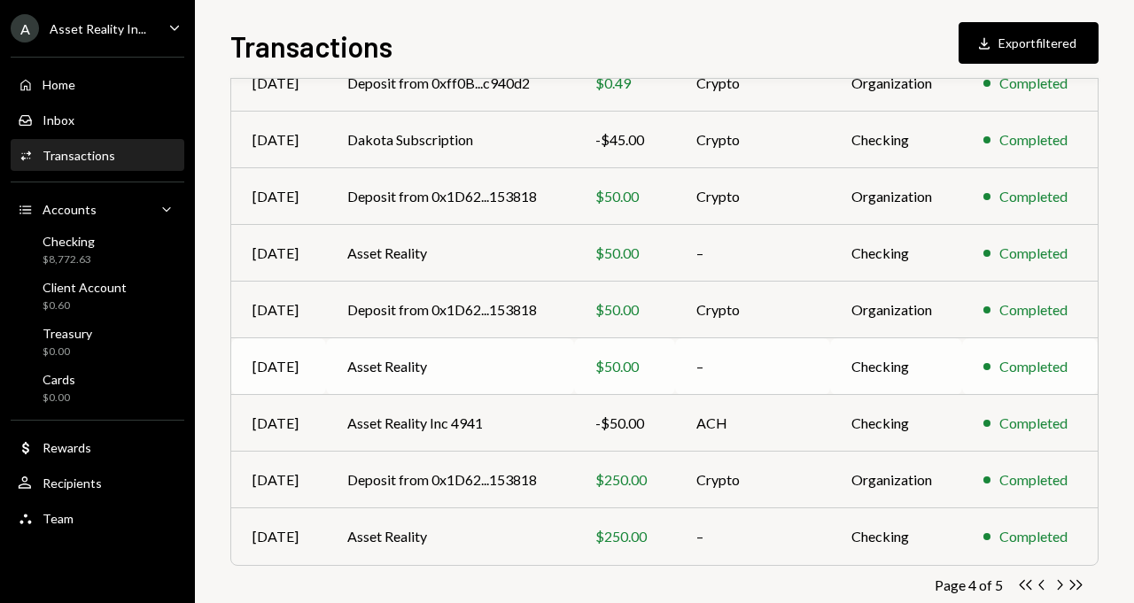
scroll to position [350, 0]
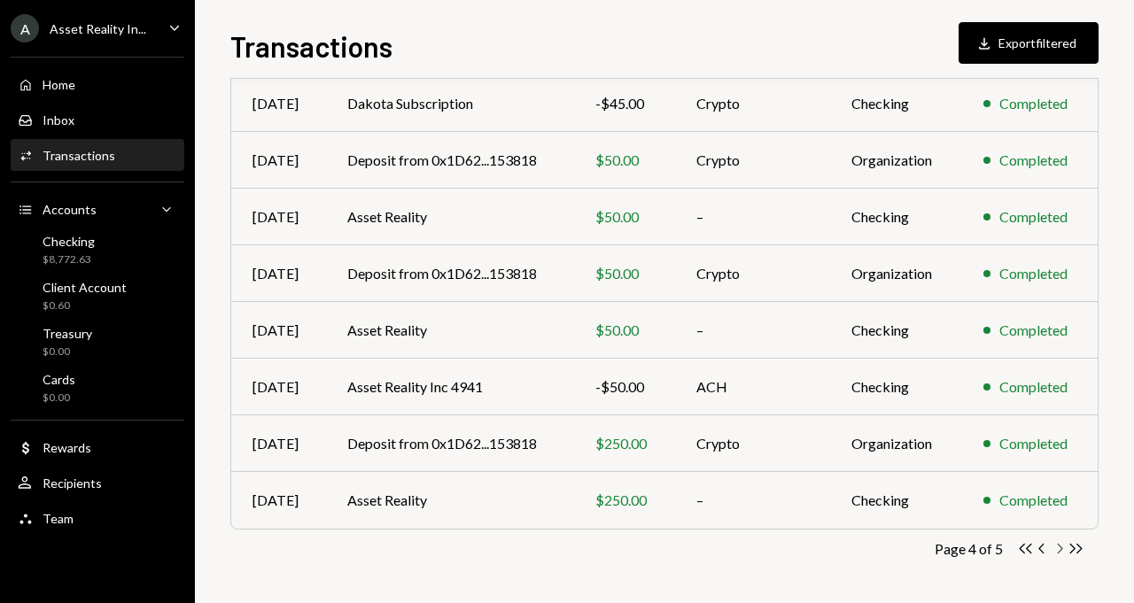
click at [1060, 552] on icon "Chevron Right" at bounding box center [1059, 548] width 17 height 17
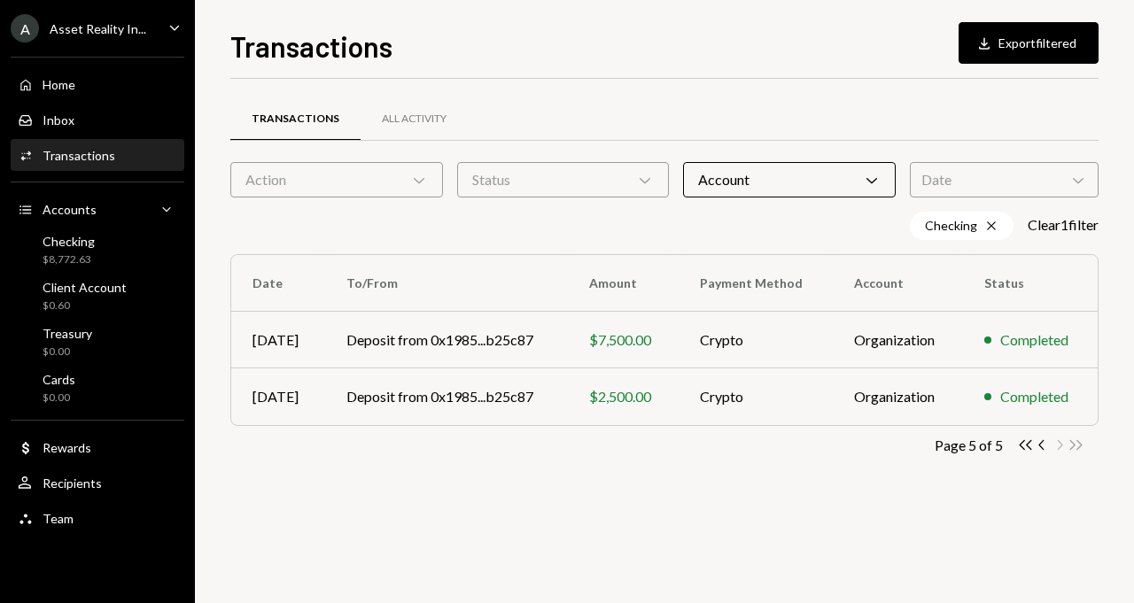
scroll to position [0, 0]
click at [93, 295] on div "Client Account $0.60" at bounding box center [85, 297] width 84 height 34
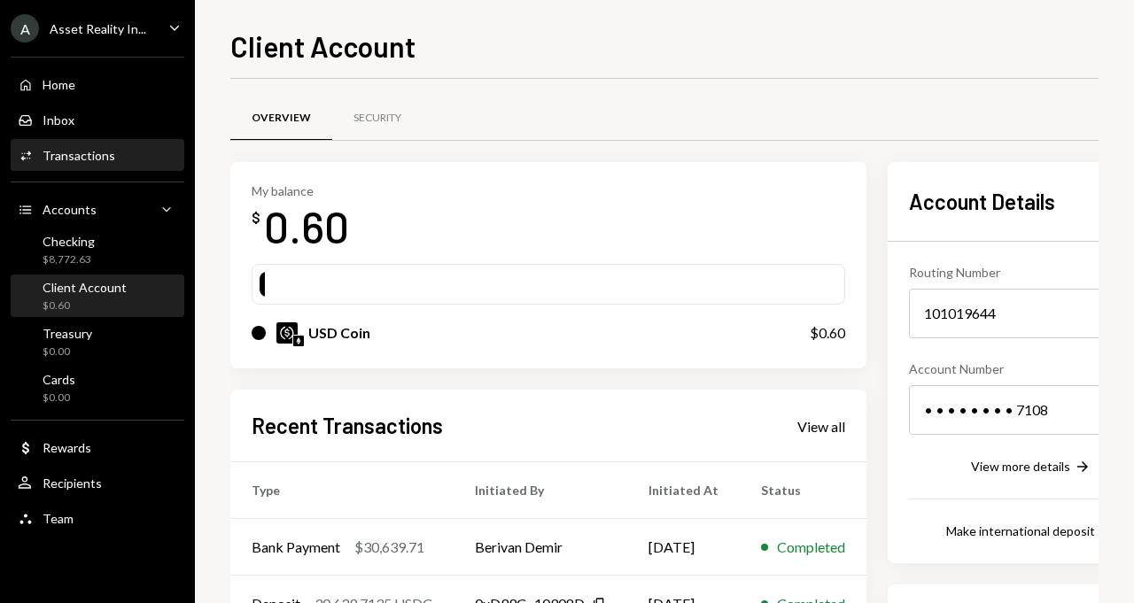
click at [125, 162] on div "Activities Transactions" at bounding box center [97, 156] width 159 height 16
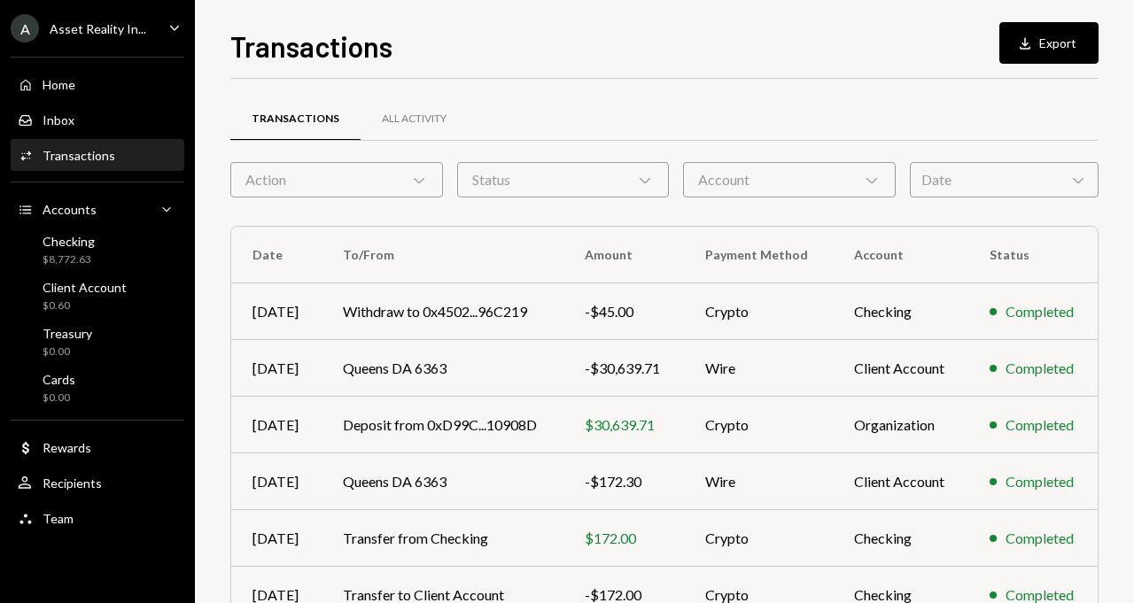
click at [789, 185] on div "Account Chevron Down" at bounding box center [789, 179] width 213 height 35
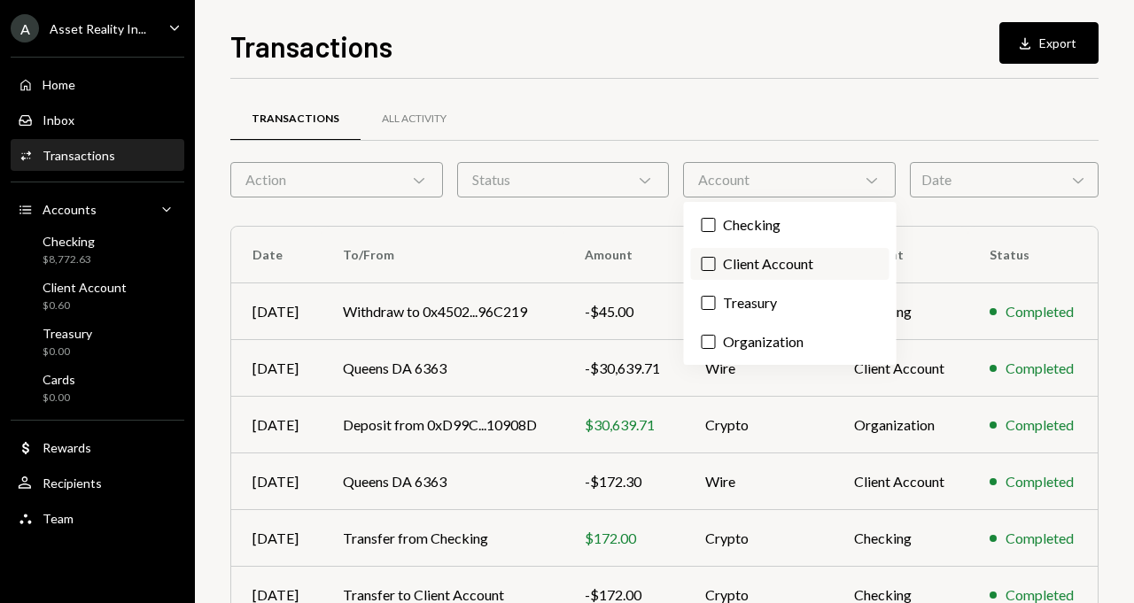
click at [744, 268] on label "Client Account" at bounding box center [790, 264] width 198 height 32
click at [716, 268] on button "Client Account" at bounding box center [709, 264] width 14 height 14
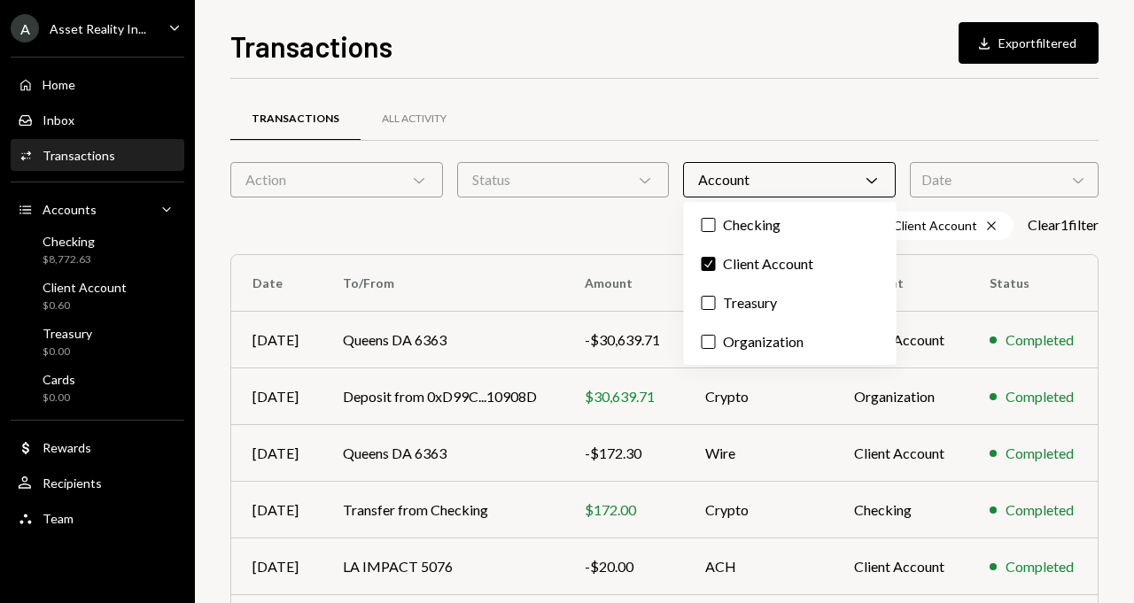
click at [758, 184] on div "Account Chevron Down" at bounding box center [789, 179] width 213 height 35
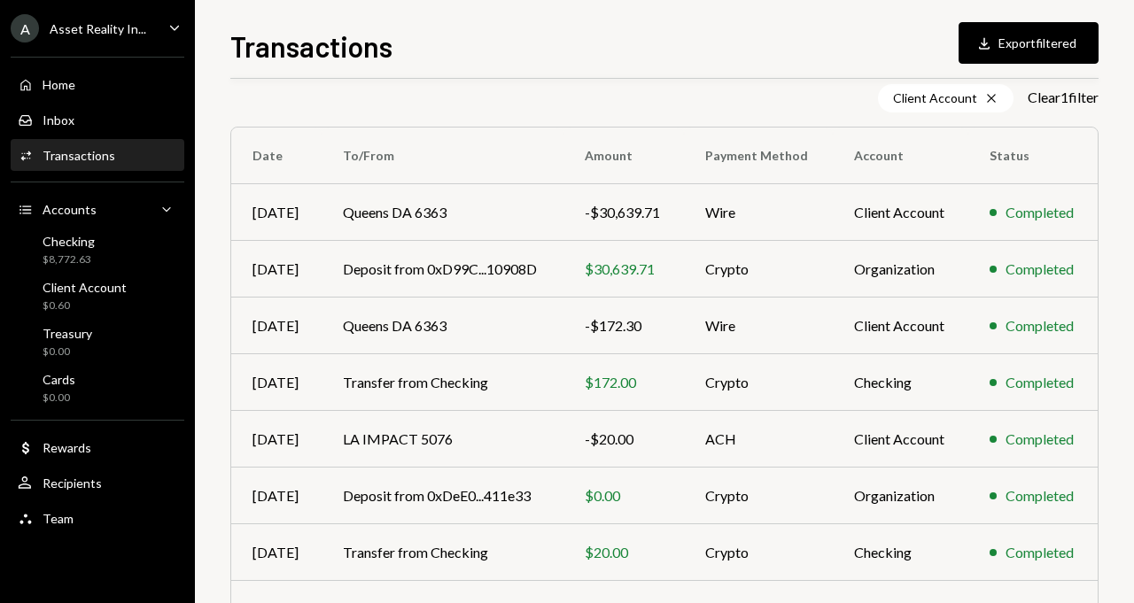
scroll to position [161, 0]
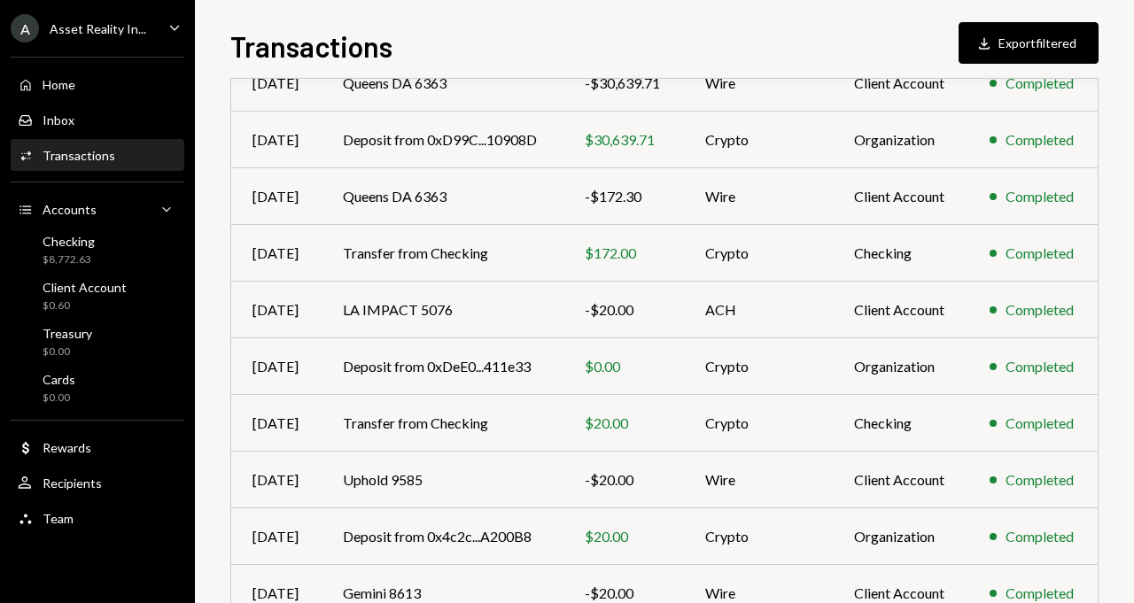
scroll to position [350, 0]
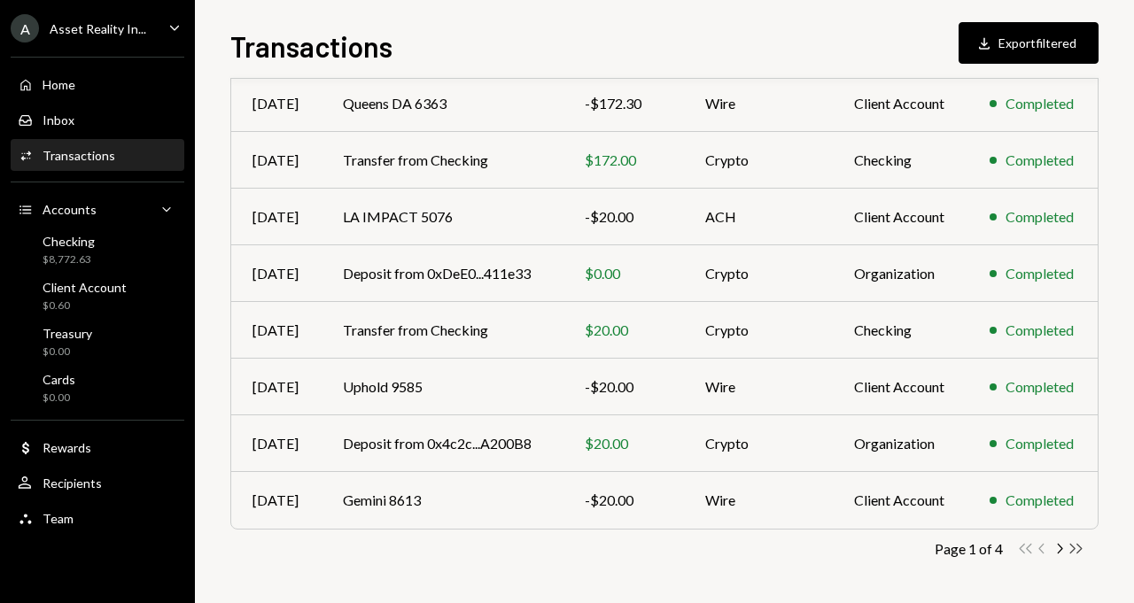
click at [1077, 549] on icon "Double Arrow Right" at bounding box center [1076, 548] width 17 height 17
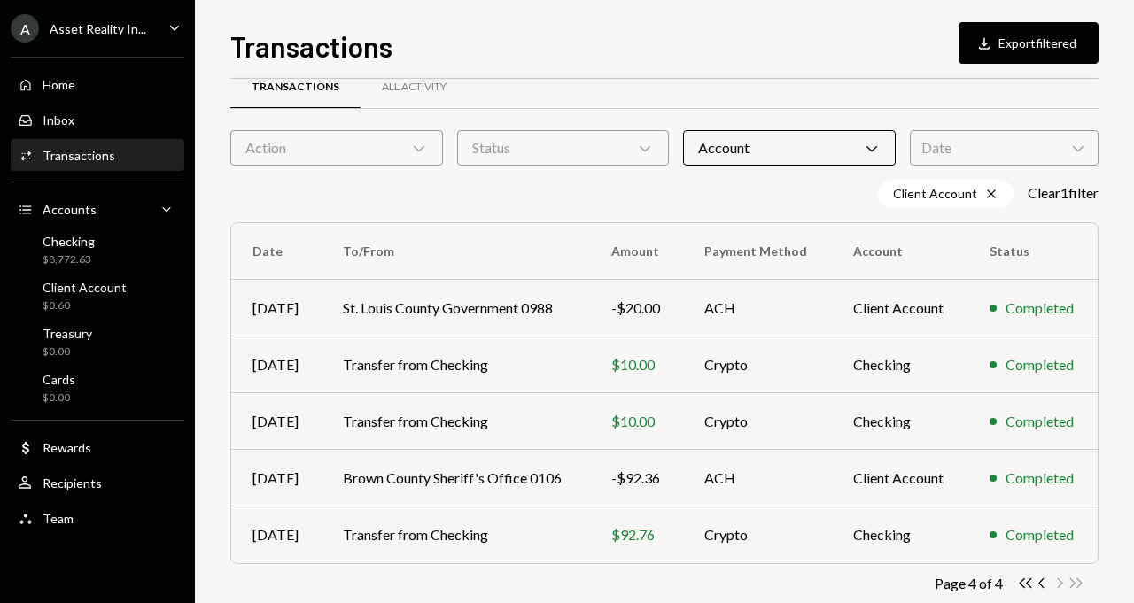
scroll to position [66, 0]
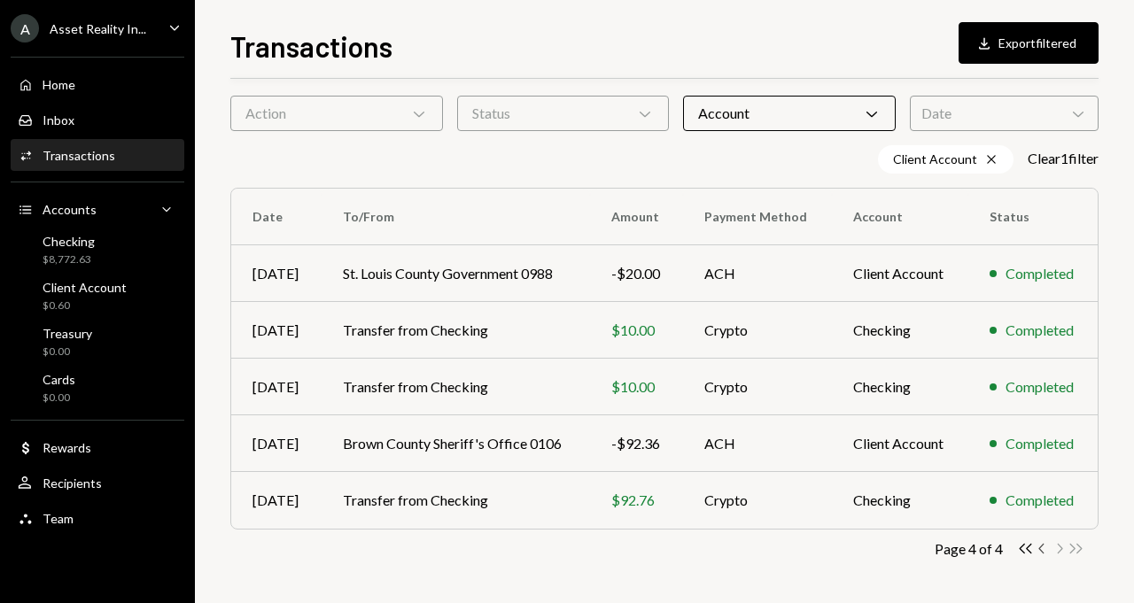
click at [1042, 555] on icon "Chevron Left" at bounding box center [1042, 548] width 17 height 17
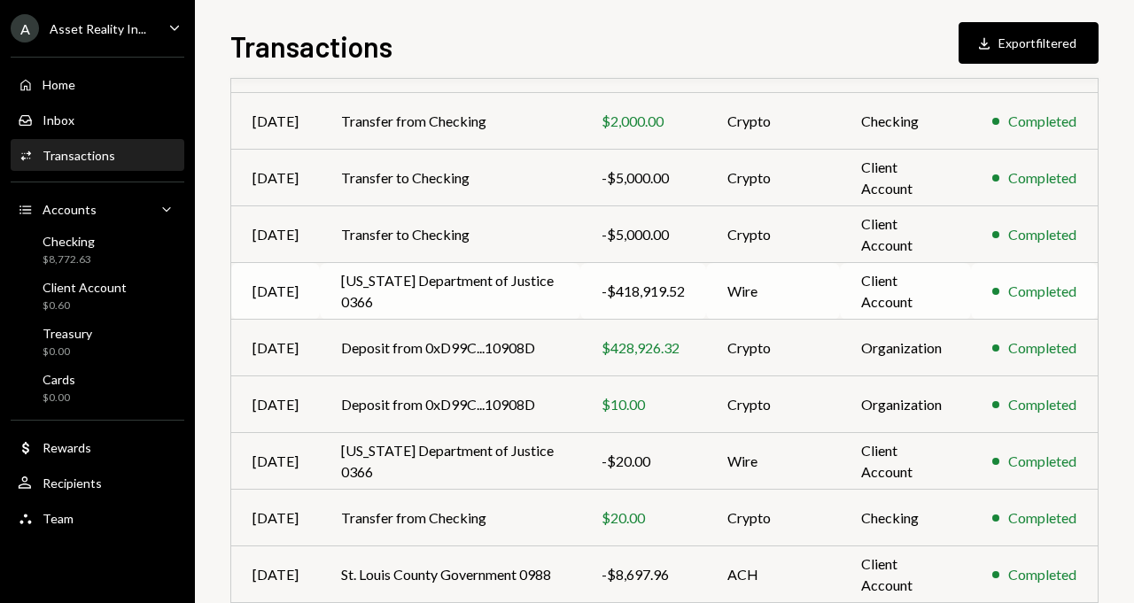
scroll to position [222, 0]
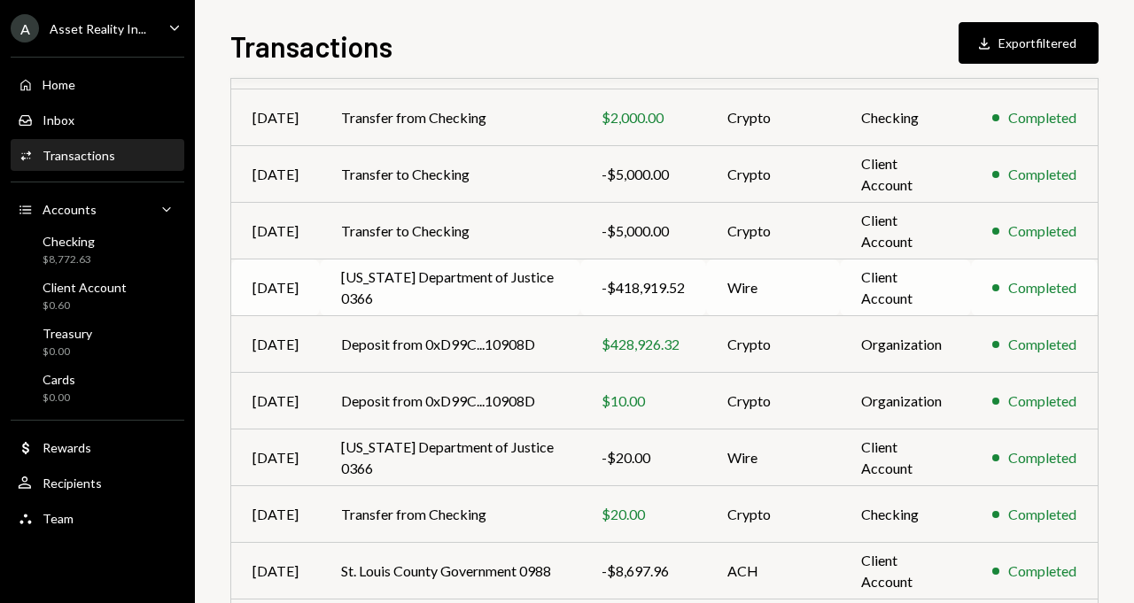
click at [651, 290] on div "-$418,919.52" at bounding box center [643, 287] width 83 height 21
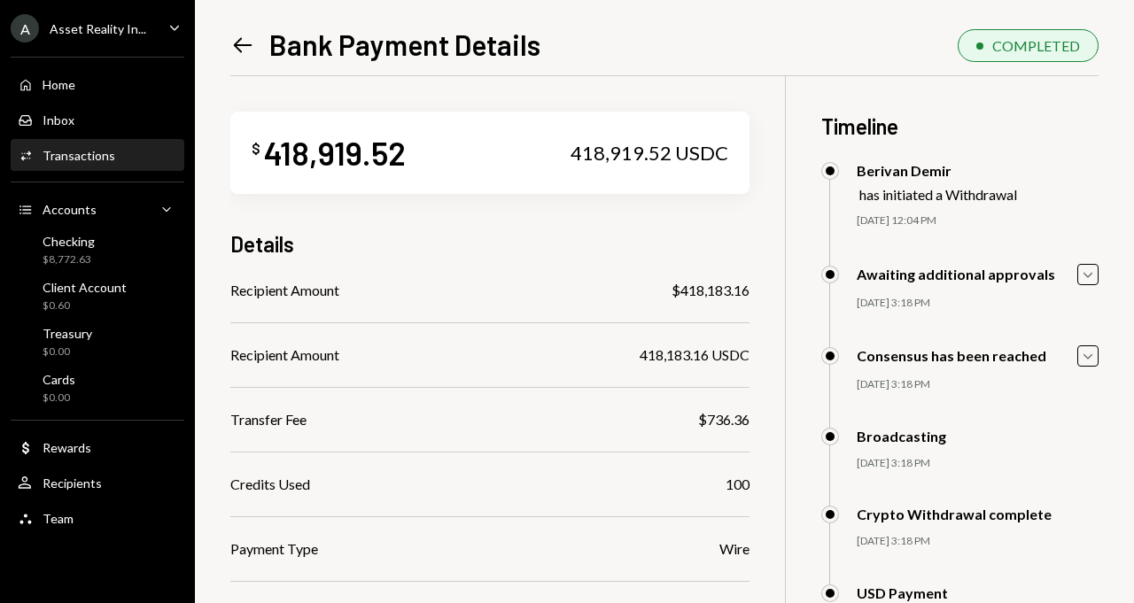
click at [107, 137] on div "Home Home Inbox Inbox Activities Transactions Accounts Accounts Caret Down Chec…" at bounding box center [97, 292] width 195 height 492
click at [107, 154] on div "Transactions" at bounding box center [79, 155] width 73 height 15
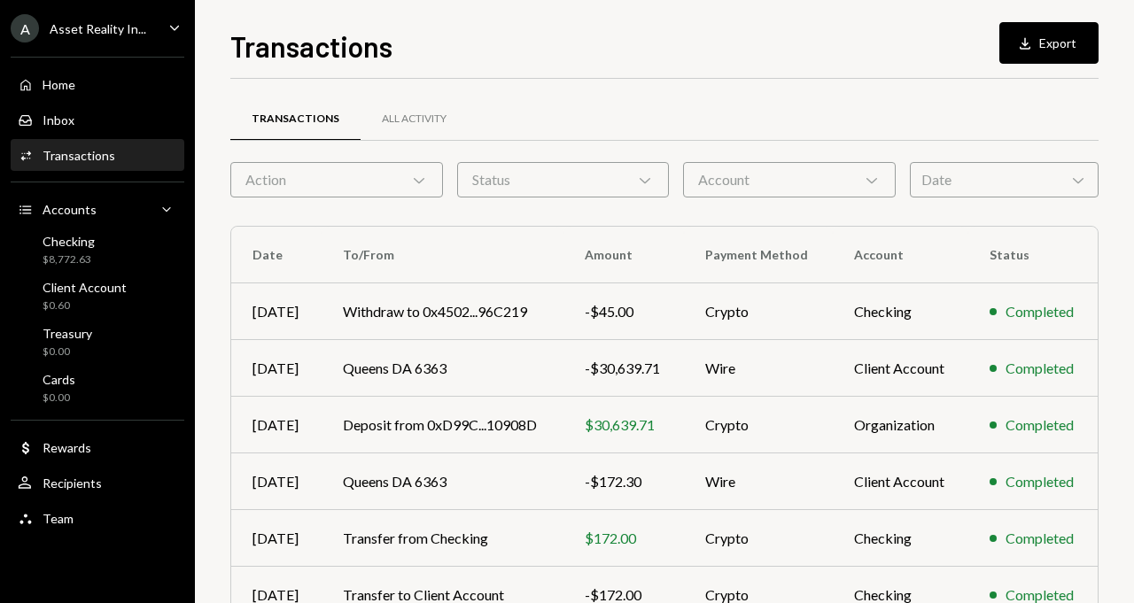
click at [774, 180] on div "Account Chevron Down" at bounding box center [789, 179] width 213 height 35
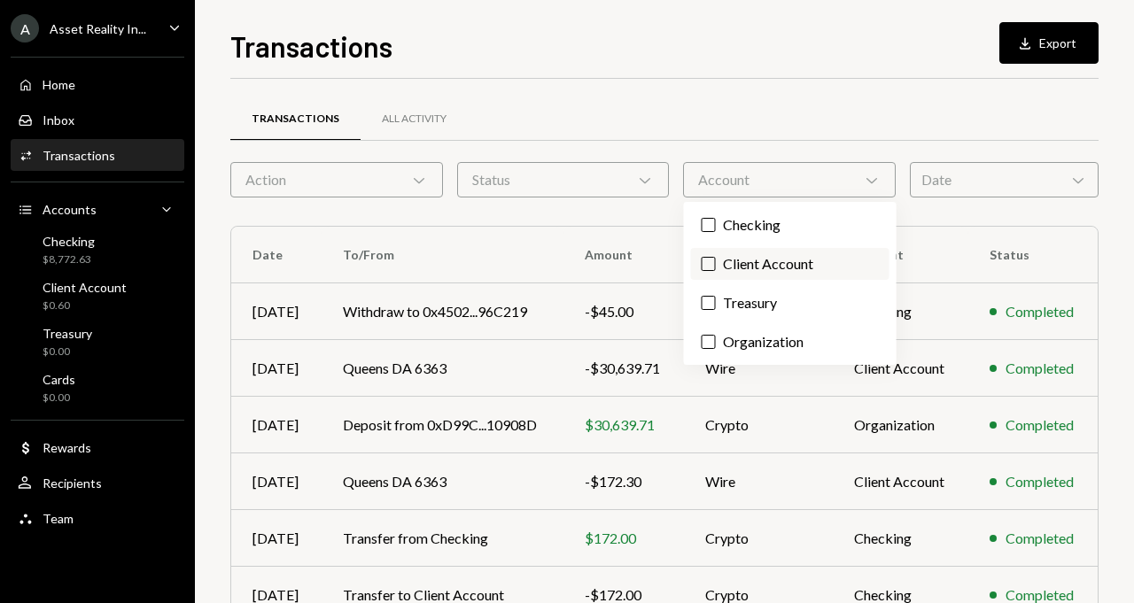
click at [758, 255] on label "Client Account" at bounding box center [790, 264] width 198 height 32
click at [716, 257] on button "Client Account" at bounding box center [709, 264] width 14 height 14
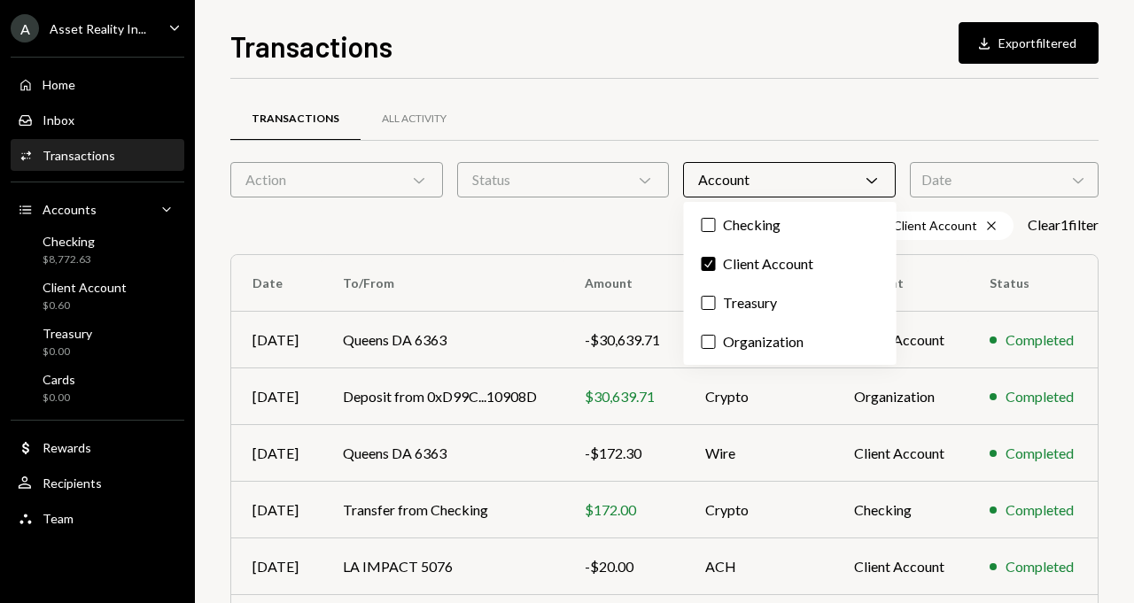
click at [752, 191] on div "Account Chevron Down" at bounding box center [789, 179] width 213 height 35
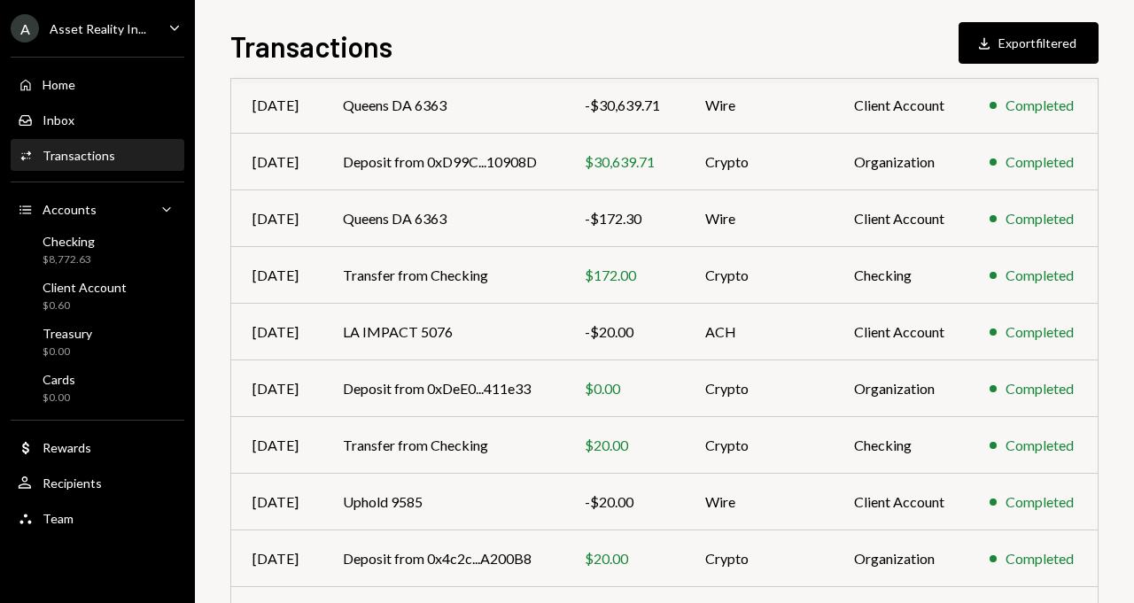
scroll to position [350, 0]
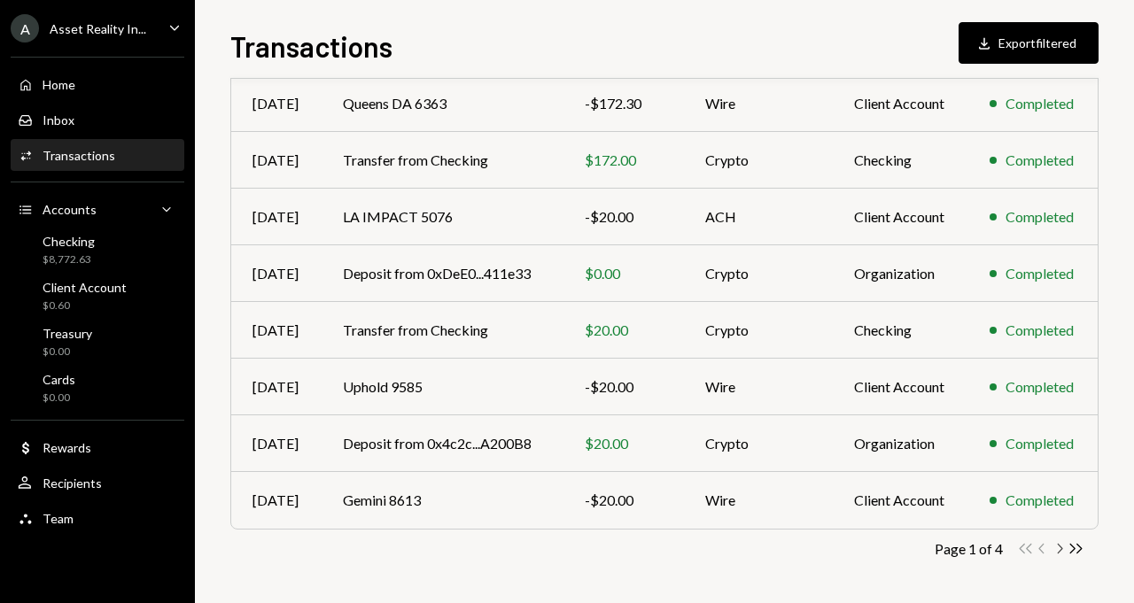
click at [1061, 546] on icon "button" at bounding box center [1060, 549] width 5 height 10
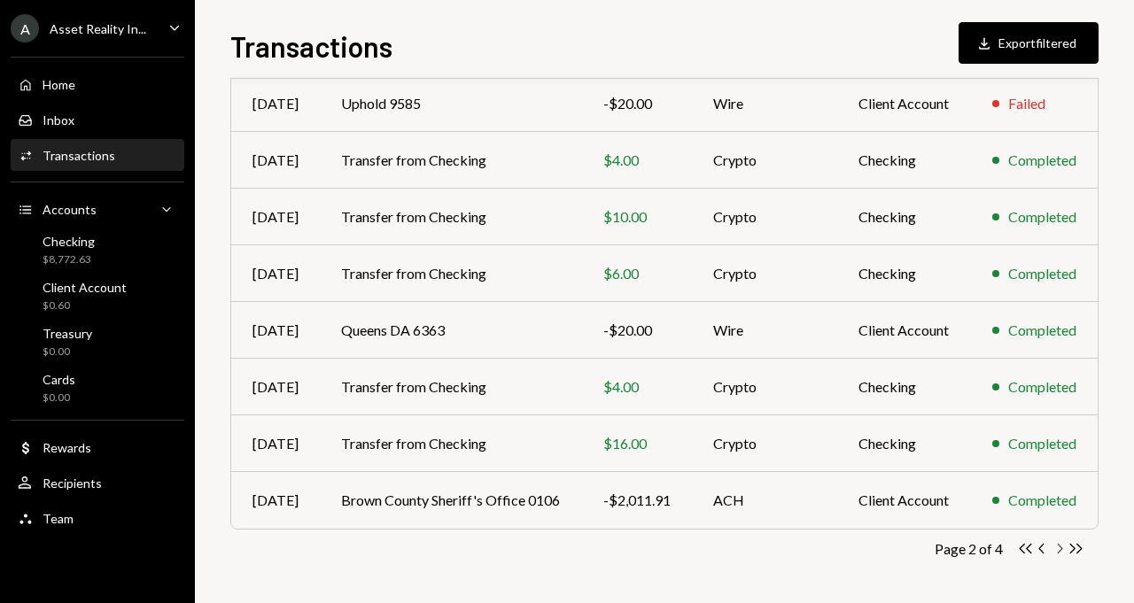
click at [1061, 550] on icon "Chevron Right" at bounding box center [1059, 548] width 17 height 17
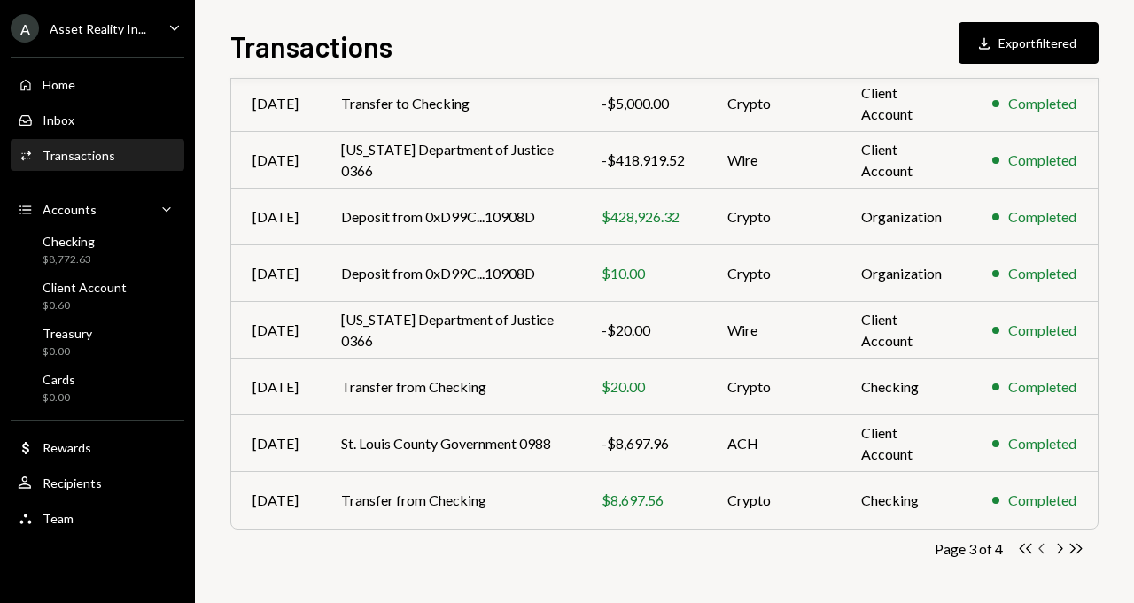
click at [1042, 549] on icon "Chevron Left" at bounding box center [1042, 548] width 17 height 17
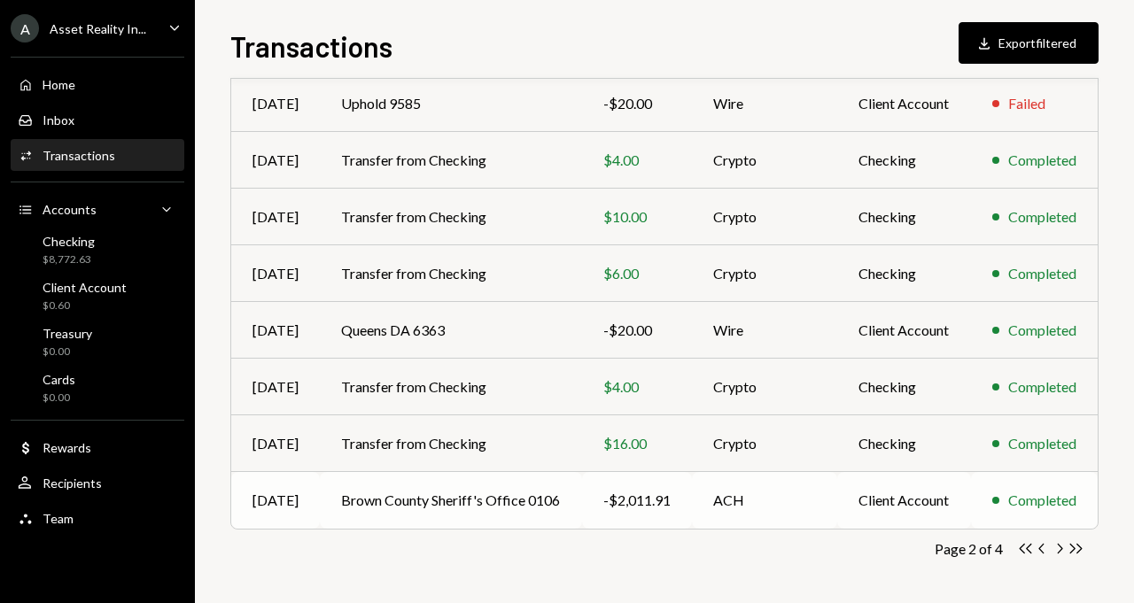
click at [470, 500] on td "Brown County Sheriff's Office 0106" at bounding box center [451, 500] width 262 height 57
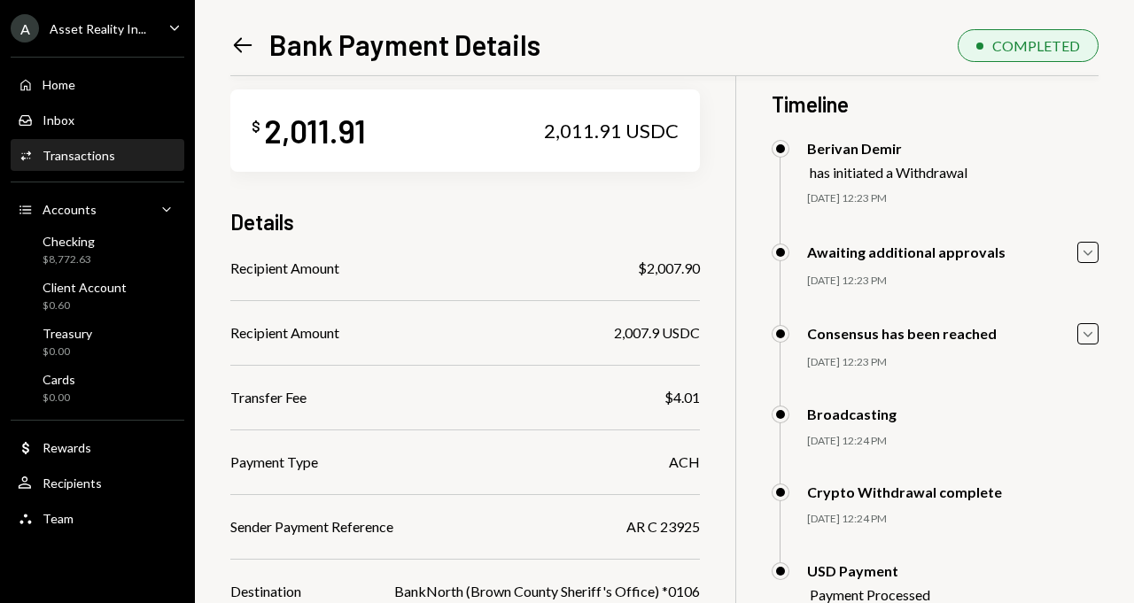
scroll to position [31, 0]
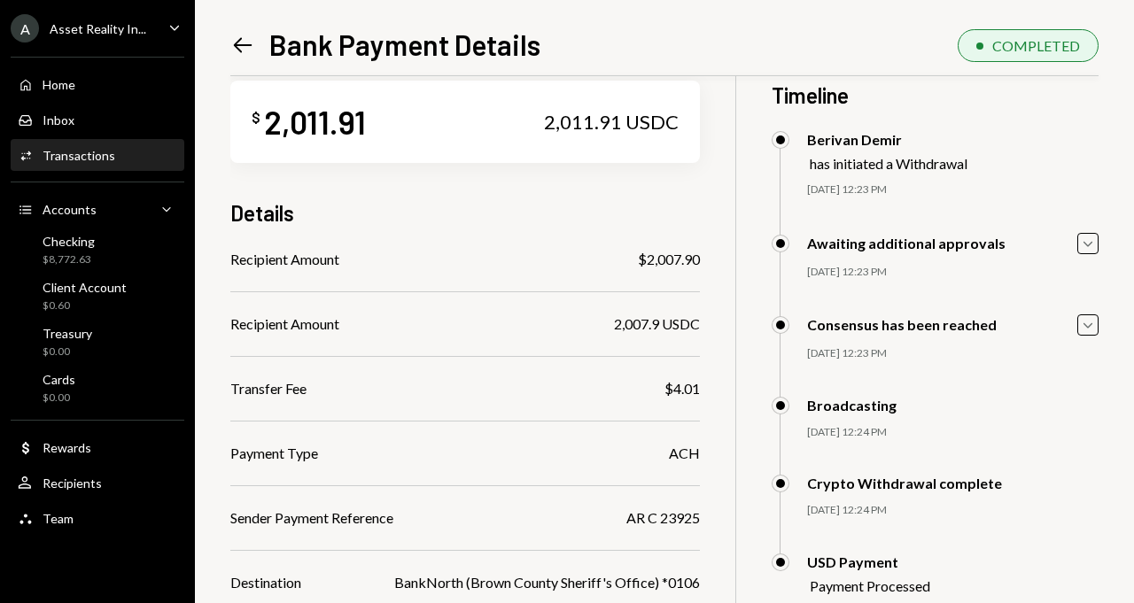
click at [234, 35] on icon "Left Arrow" at bounding box center [242, 45] width 25 height 25
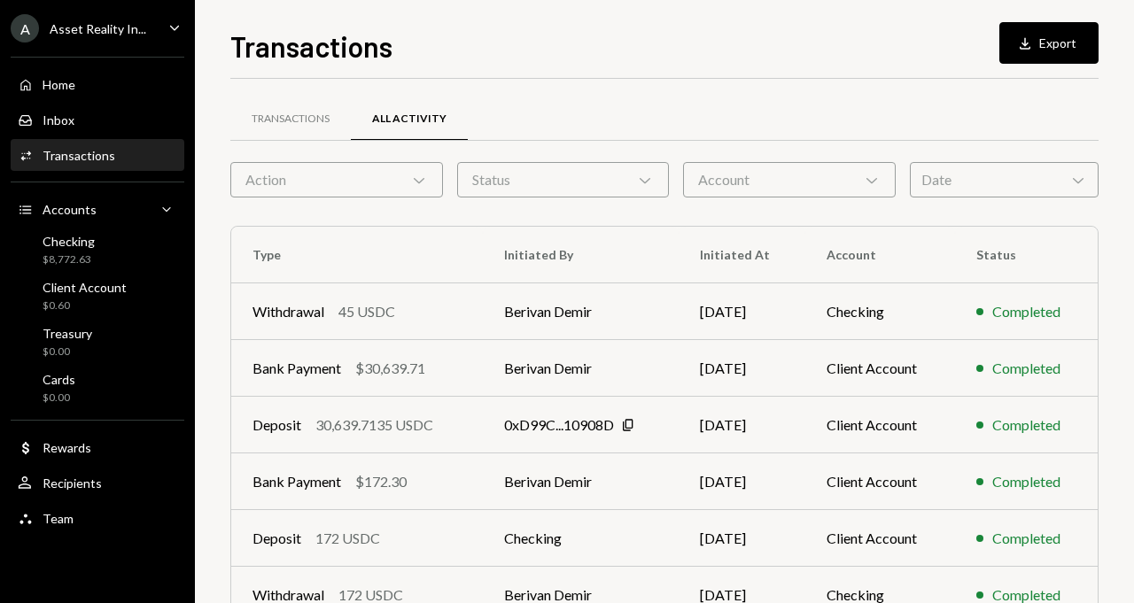
click at [114, 152] on div "Activities Transactions" at bounding box center [97, 156] width 159 height 16
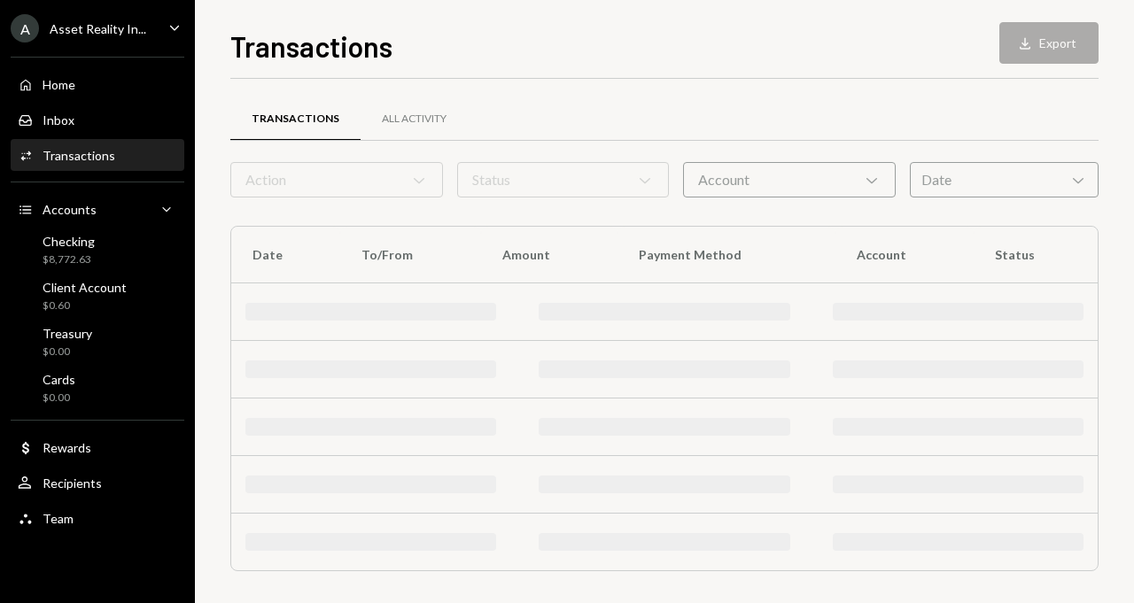
click at [767, 170] on div "Account Chevron Down" at bounding box center [789, 179] width 213 height 35
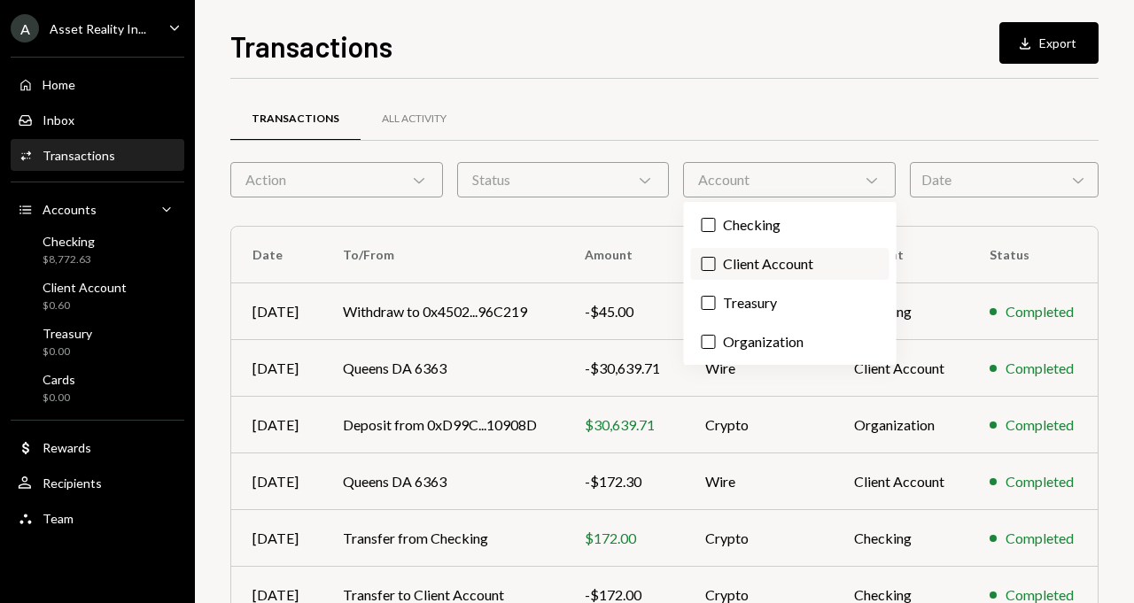
click at [747, 253] on label "Client Account" at bounding box center [790, 264] width 198 height 32
click at [716, 257] on button "Client Account" at bounding box center [709, 264] width 14 height 14
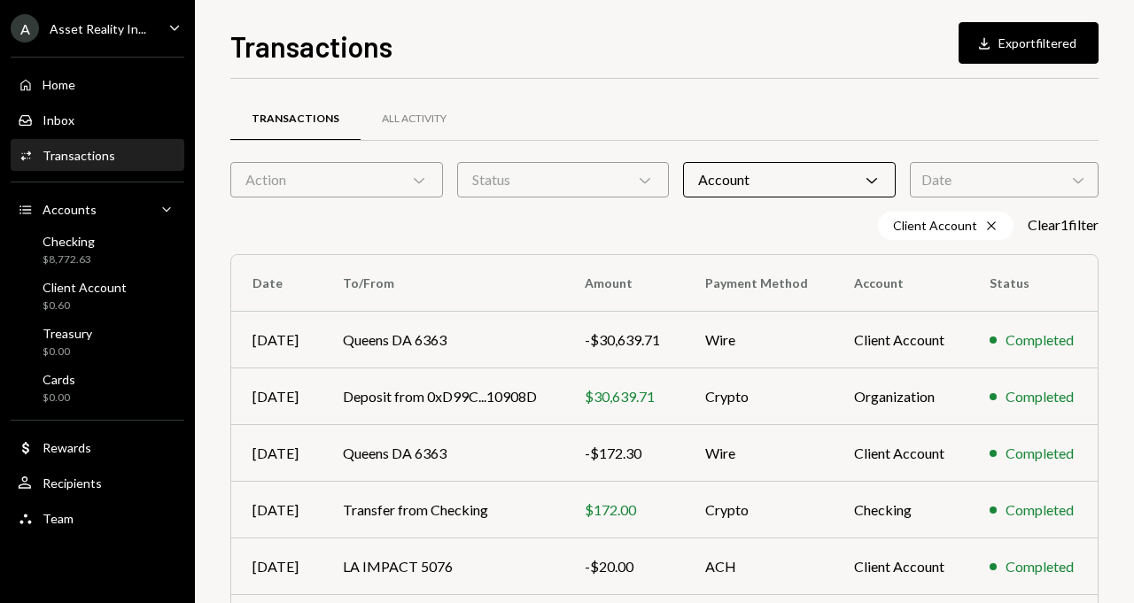
click at [537, 208] on div "Transactions All Activity Action Chevron Down Status Chevron Down Account Chevr…" at bounding box center [664, 530] width 868 height 846
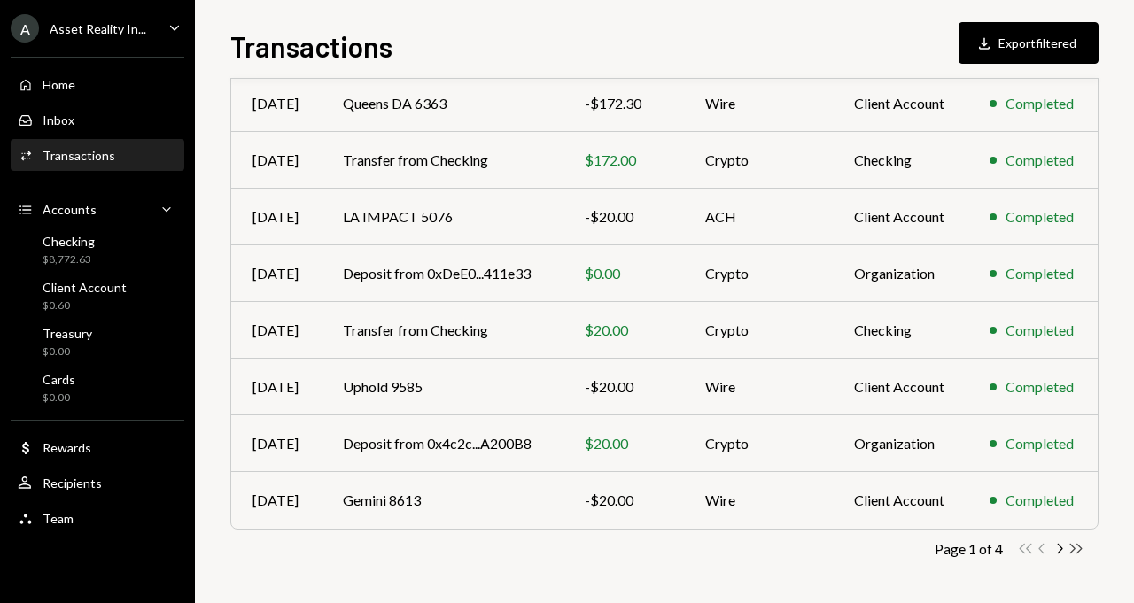
click at [1077, 550] on icon "Double Arrow Right" at bounding box center [1076, 548] width 17 height 17
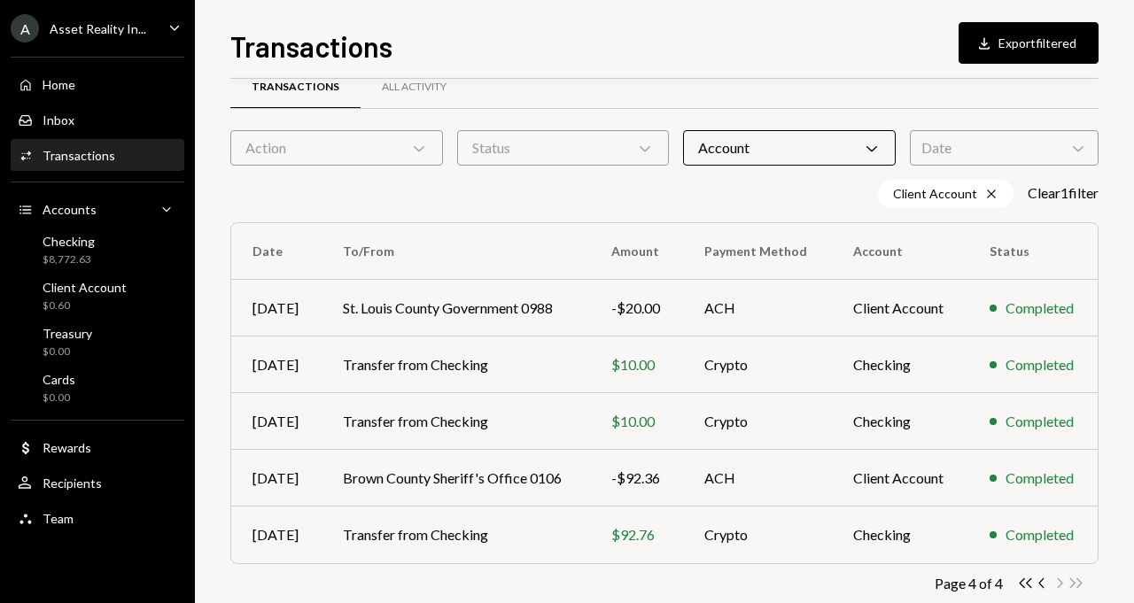
scroll to position [66, 0]
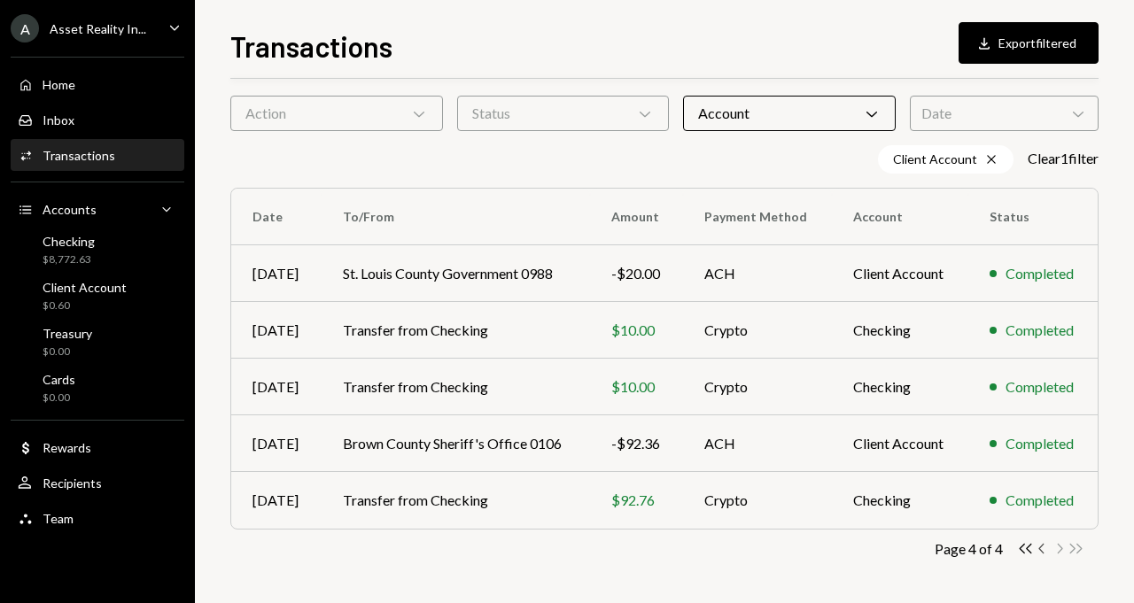
click at [1035, 547] on icon "Chevron Left" at bounding box center [1042, 548] width 17 height 17
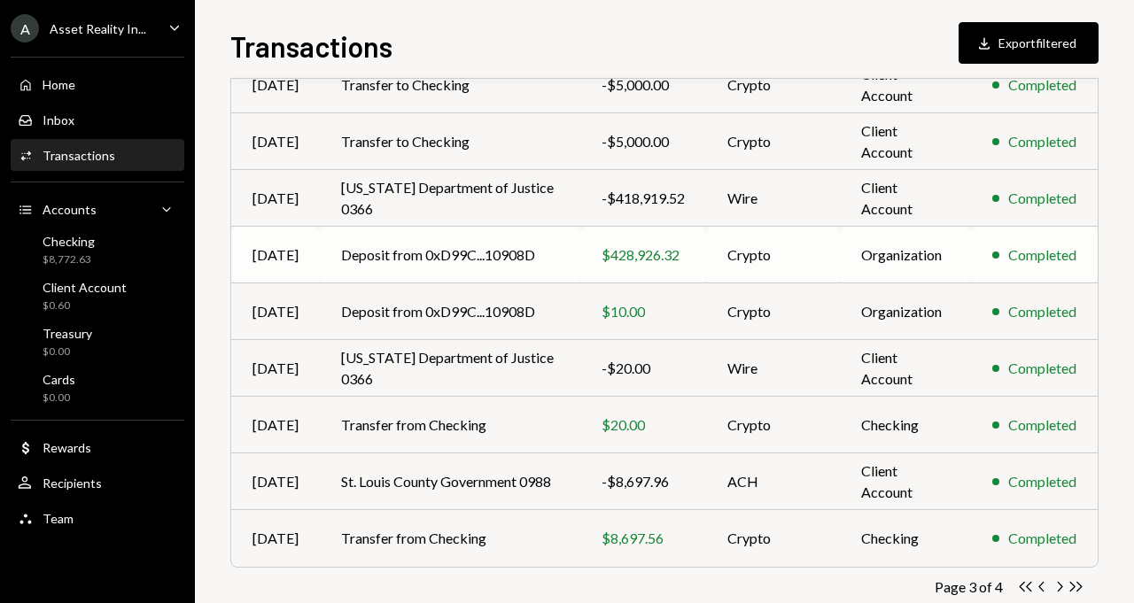
scroll to position [350, 0]
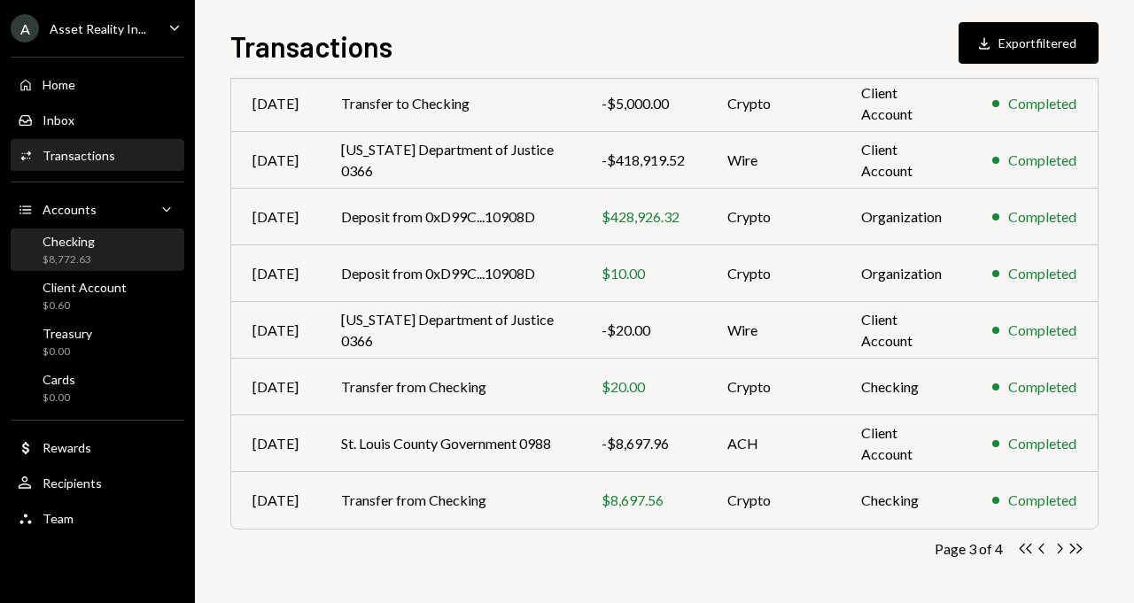
click at [112, 245] on div "Checking $8,772.63" at bounding box center [97, 251] width 159 height 34
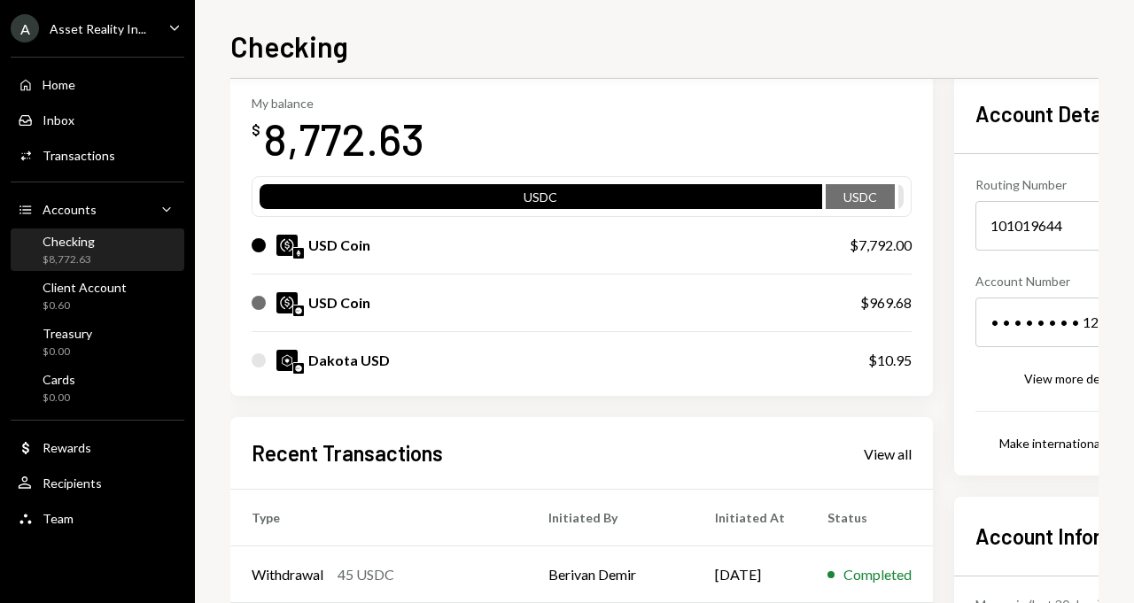
scroll to position [98, 0]
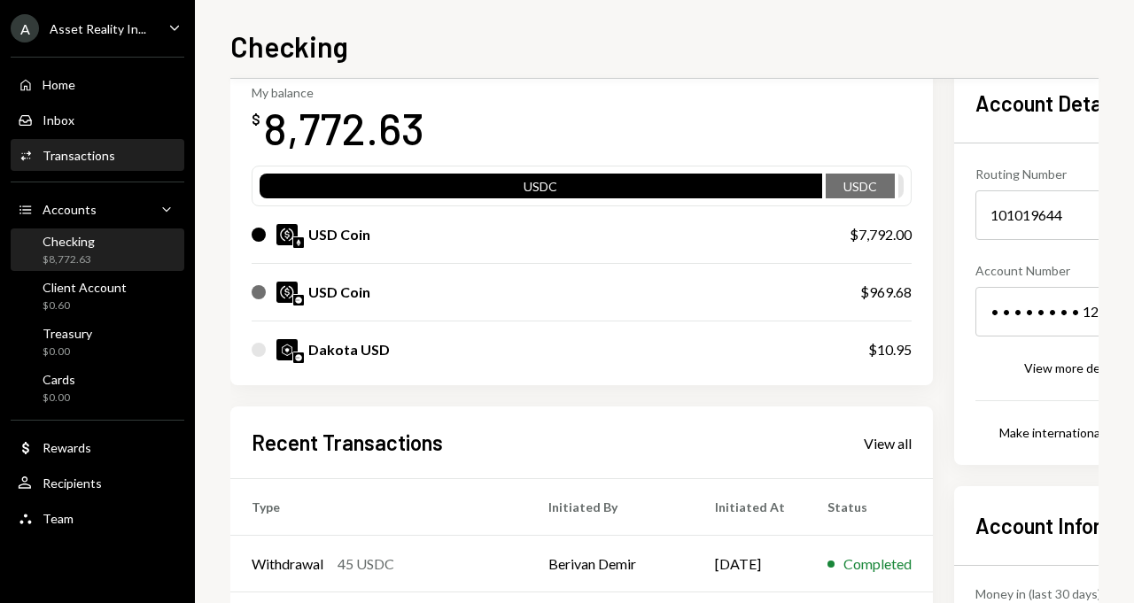
click at [102, 152] on div "Transactions" at bounding box center [79, 155] width 73 height 15
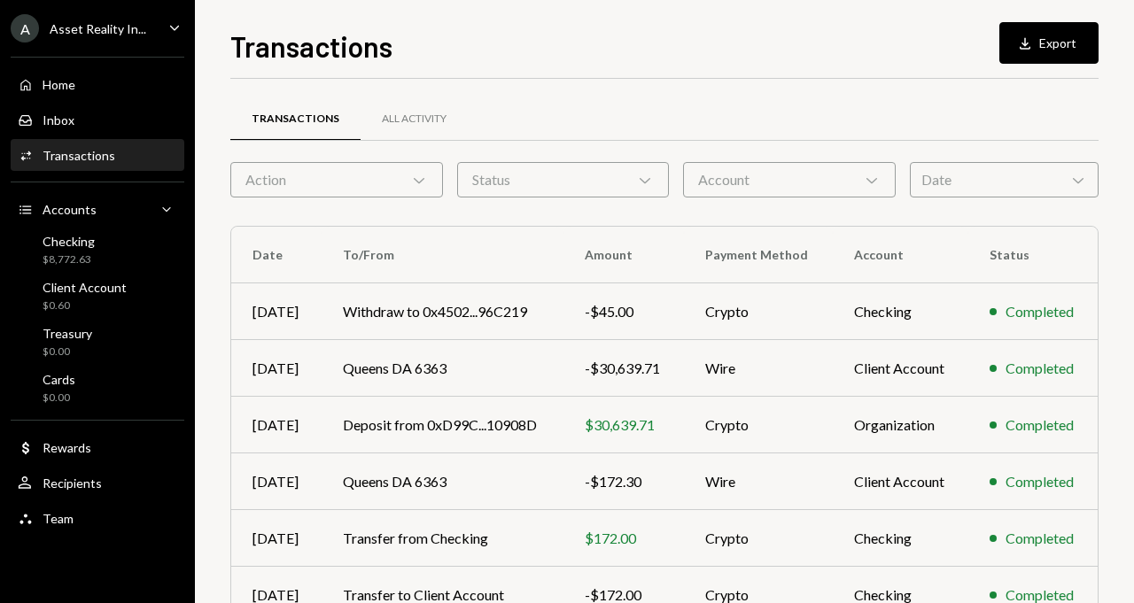
click at [881, 176] on div "Account Chevron Down" at bounding box center [789, 179] width 213 height 35
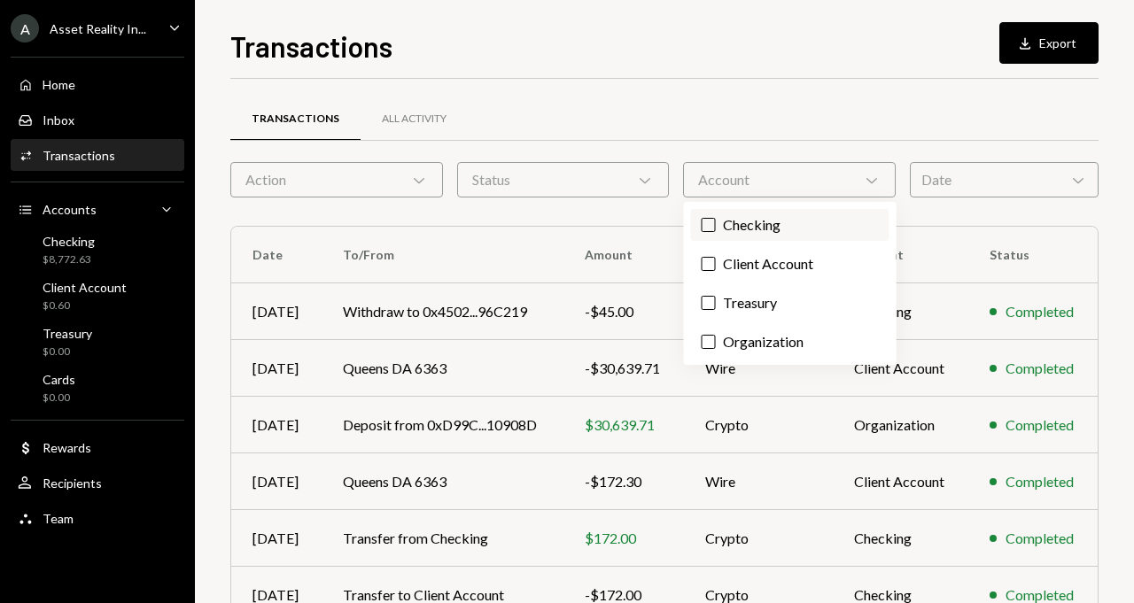
click at [812, 230] on label "Checking" at bounding box center [790, 225] width 198 height 32
click at [716, 230] on button "Checking" at bounding box center [709, 225] width 14 height 14
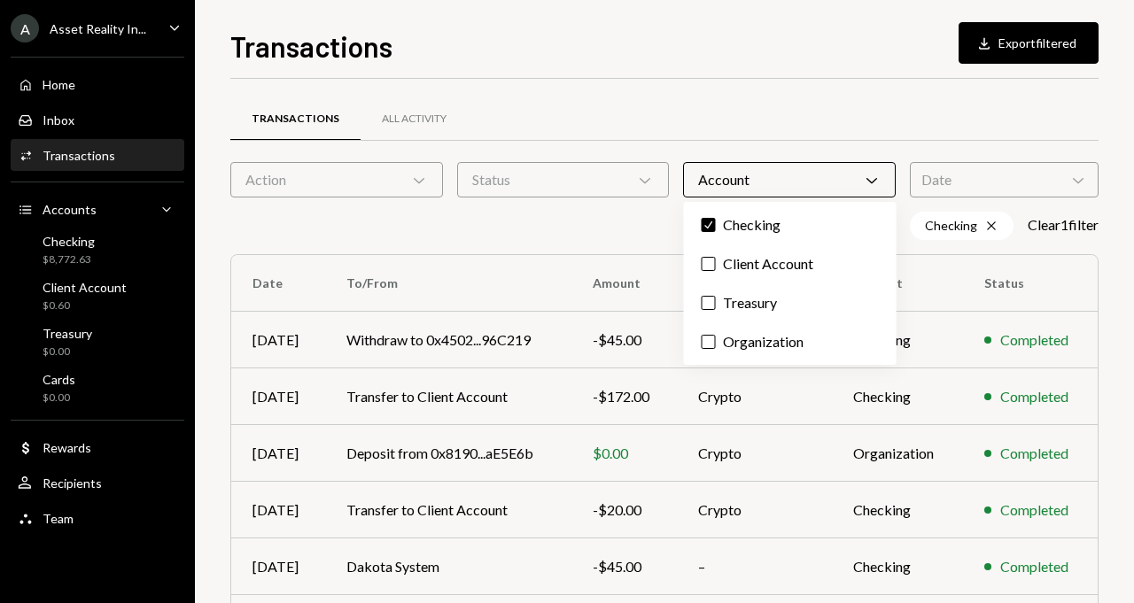
click at [781, 92] on div "Transactions All Activity Action Chevron Down Status Chevron Down Account Chevr…" at bounding box center [664, 516] width 868 height 874
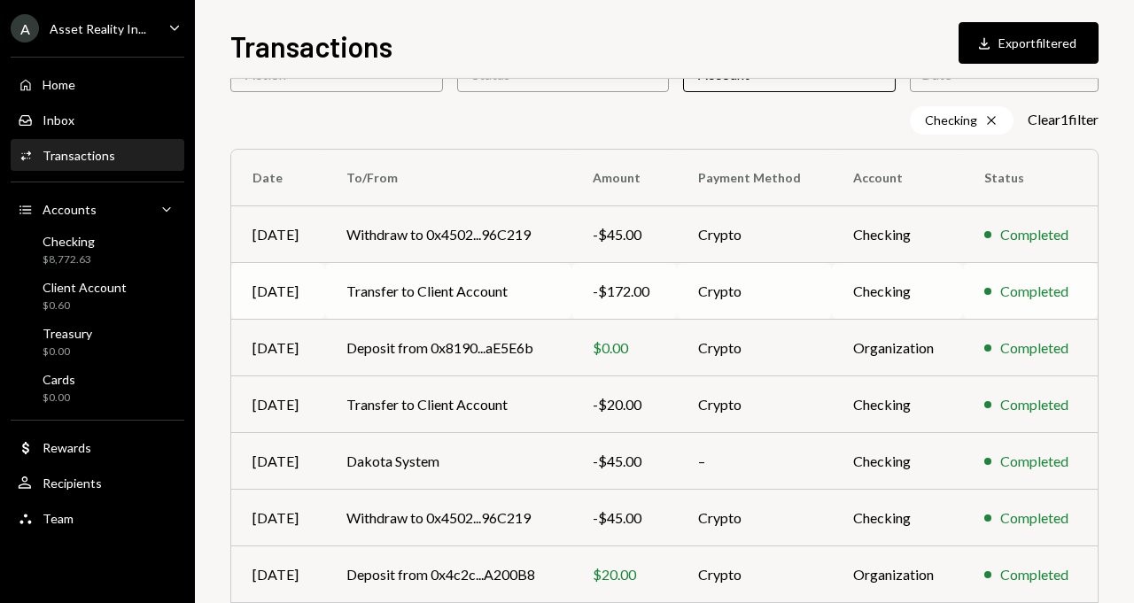
scroll to position [144, 0]
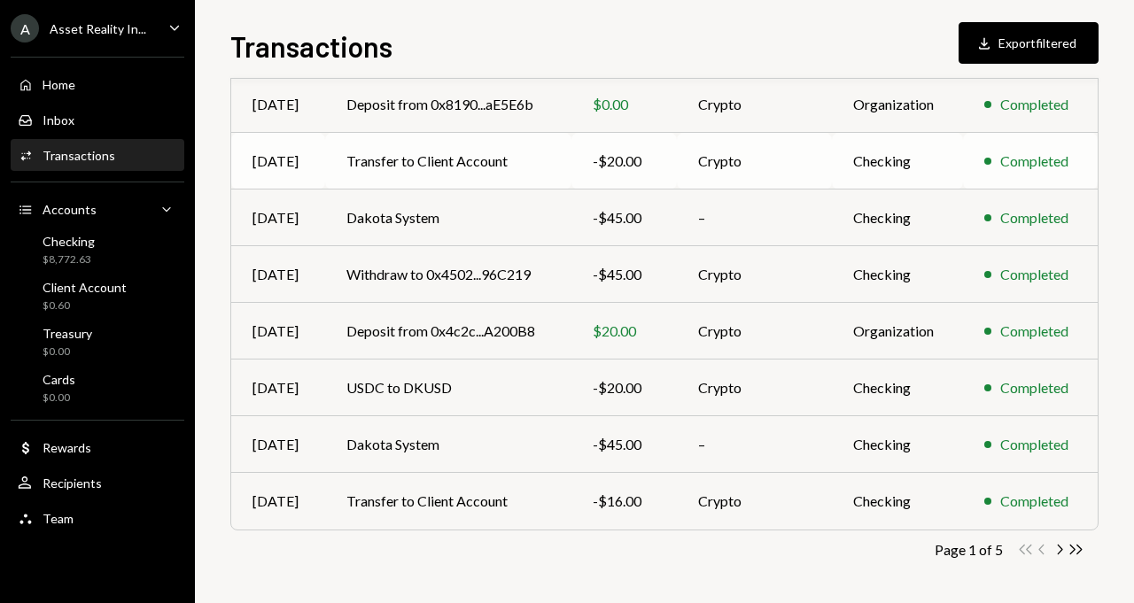
scroll to position [350, 0]
click at [1061, 548] on icon "button" at bounding box center [1060, 549] width 5 height 10
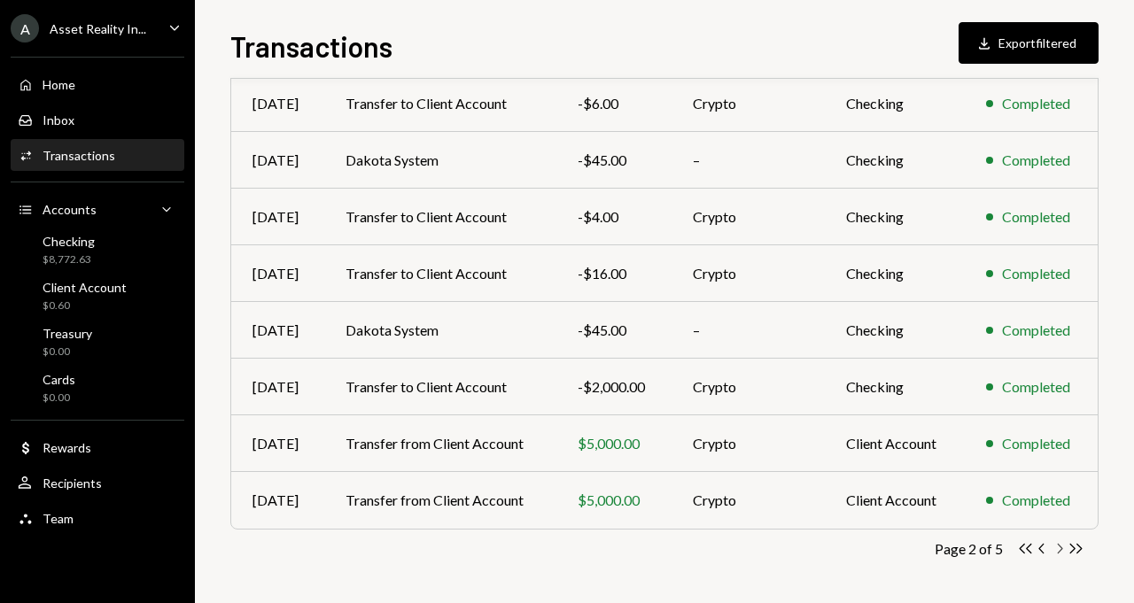
click at [1061, 548] on icon "Chevron Right" at bounding box center [1059, 548] width 17 height 17
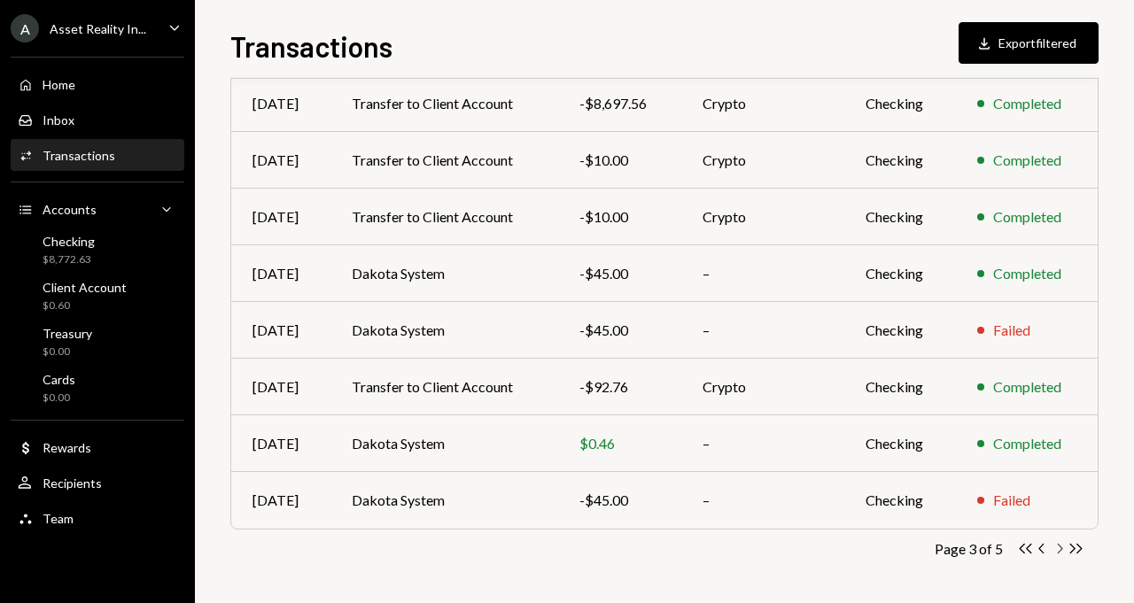
click at [1058, 546] on icon "Chevron Right" at bounding box center [1059, 548] width 17 height 17
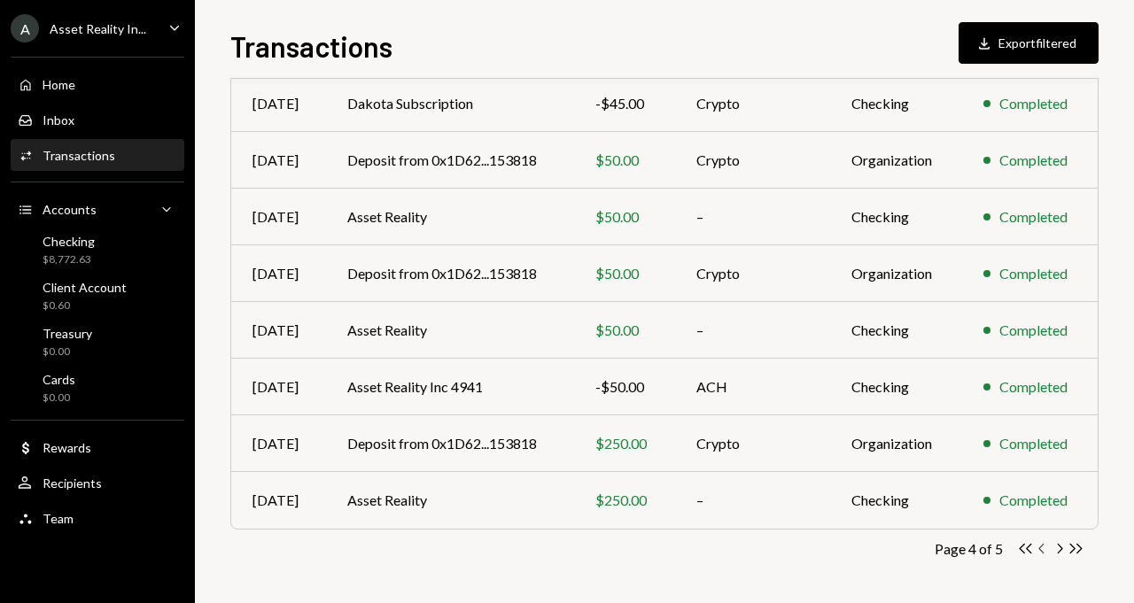
click at [1045, 550] on icon "Chevron Left" at bounding box center [1042, 548] width 17 height 17
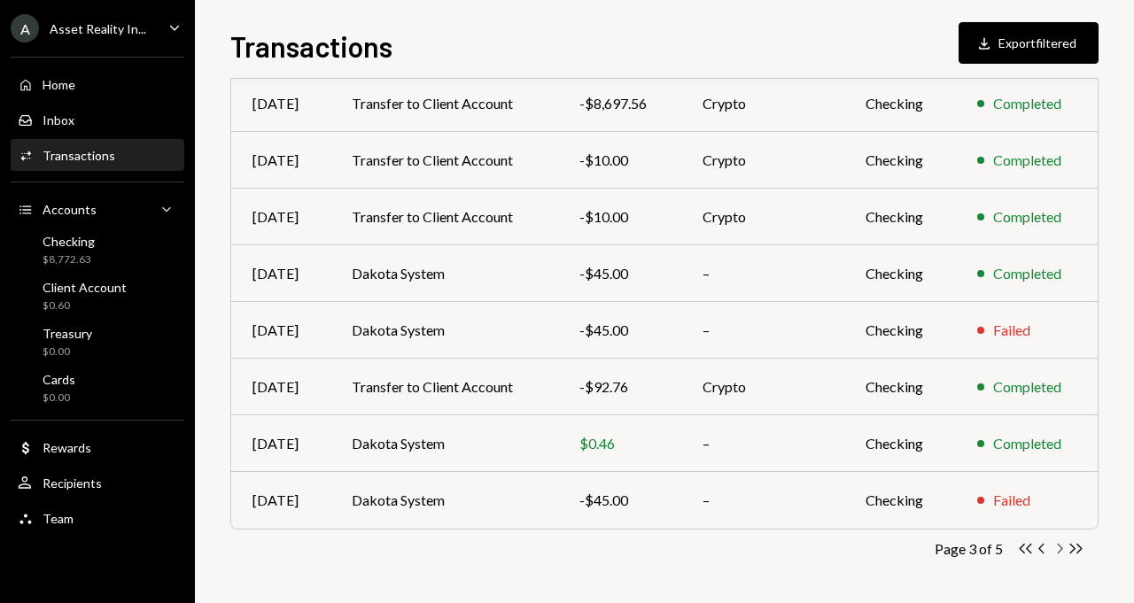
click at [1064, 548] on icon "Chevron Right" at bounding box center [1059, 548] width 17 height 17
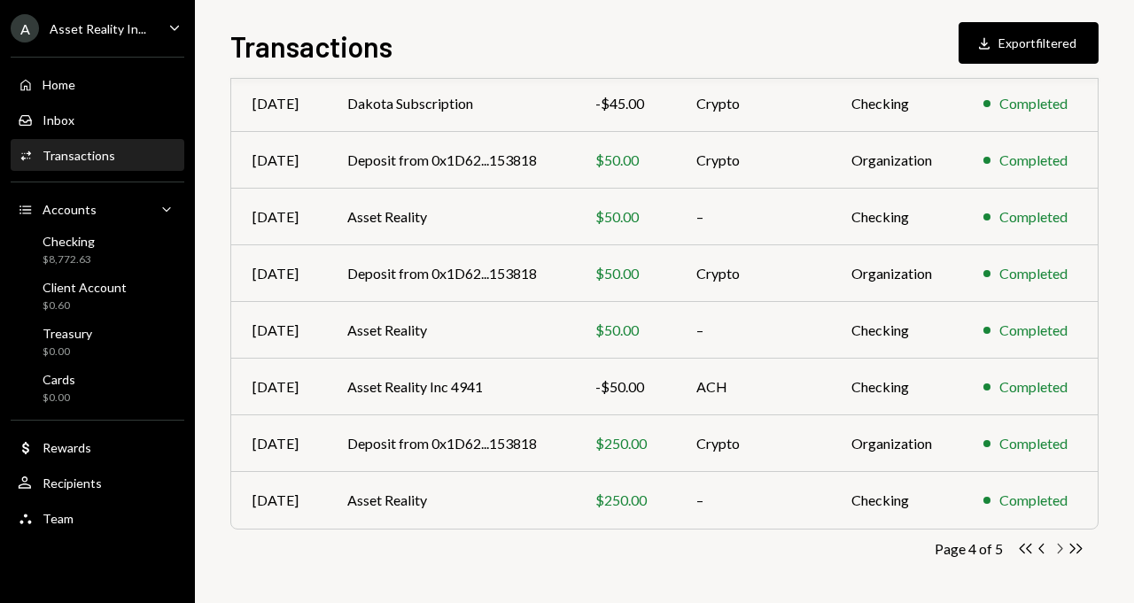
click at [1061, 550] on icon "Chevron Right" at bounding box center [1059, 548] width 17 height 17
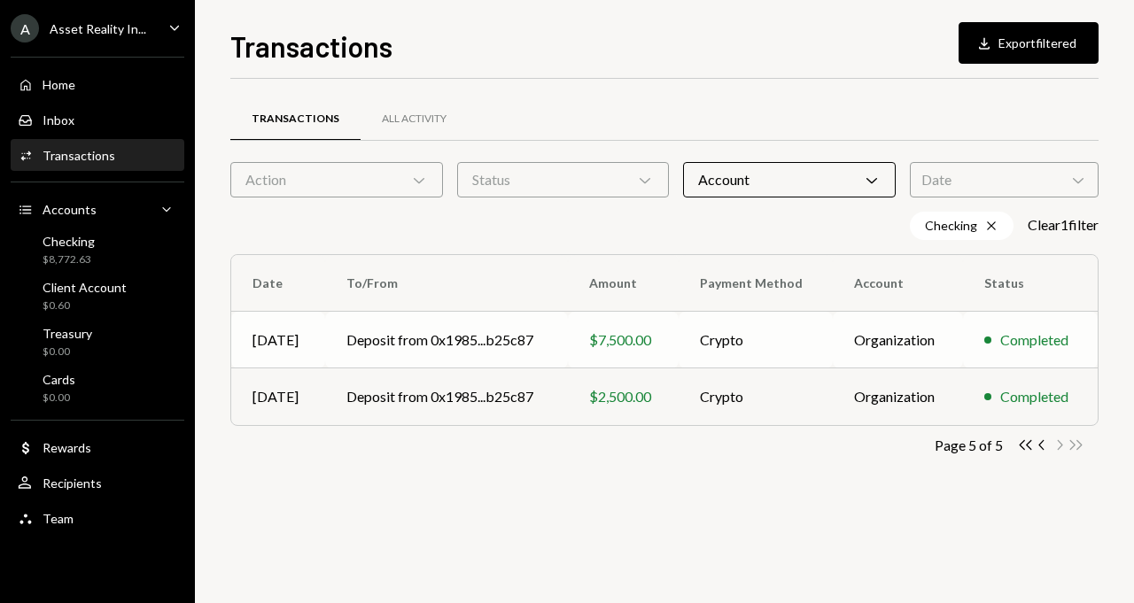
scroll to position [0, 0]
click at [422, 112] on div "All Activity" at bounding box center [414, 119] width 65 height 15
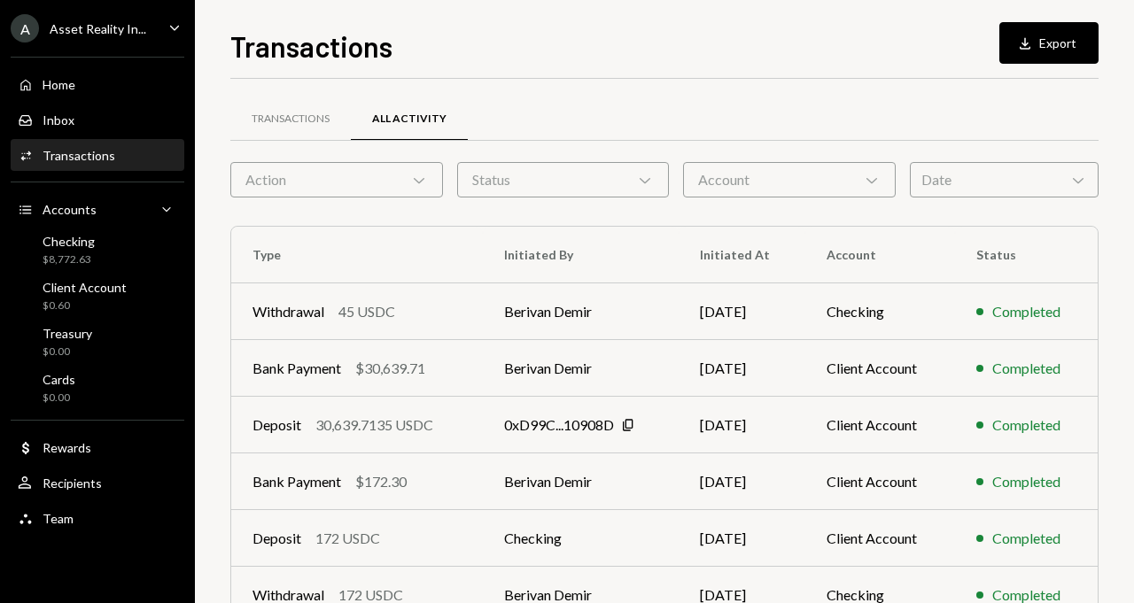
scroll to position [322, 0]
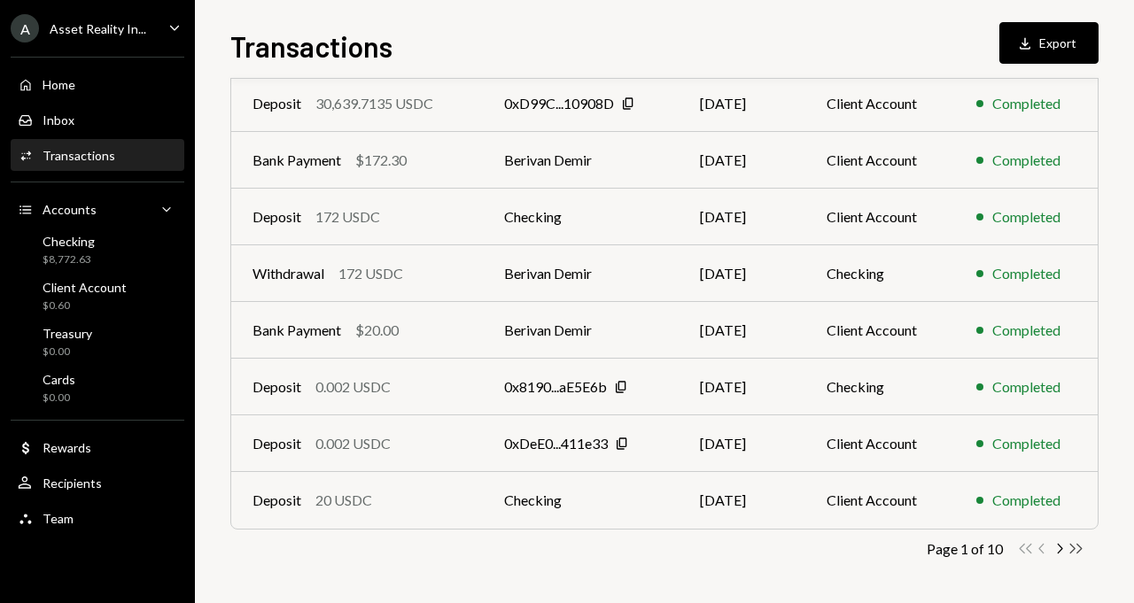
click at [1075, 548] on icon "button" at bounding box center [1076, 549] width 12 height 10
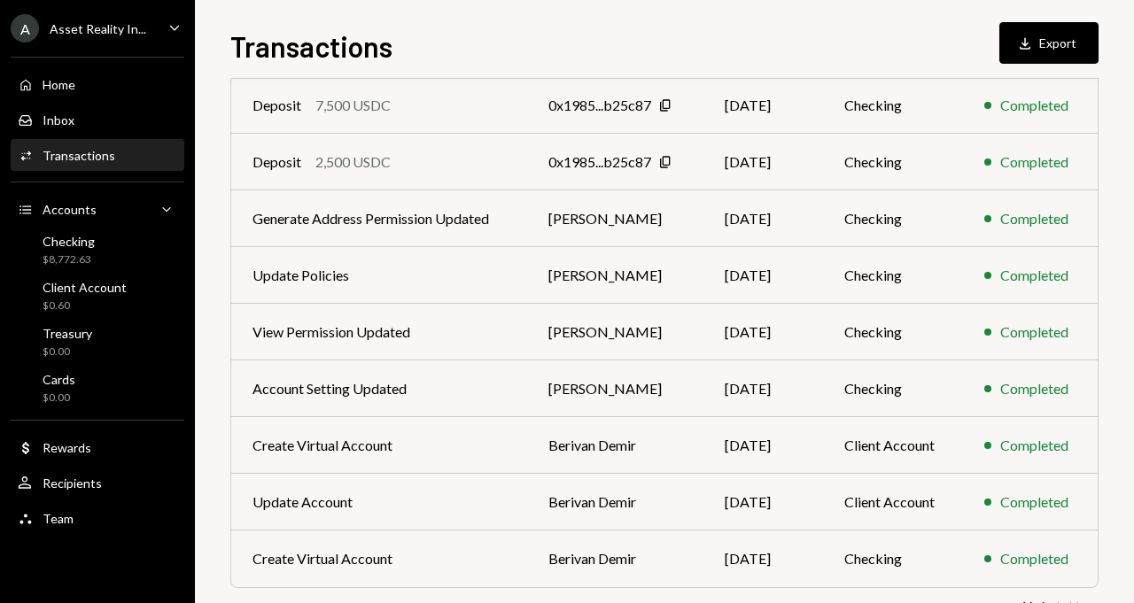
scroll to position [0, 0]
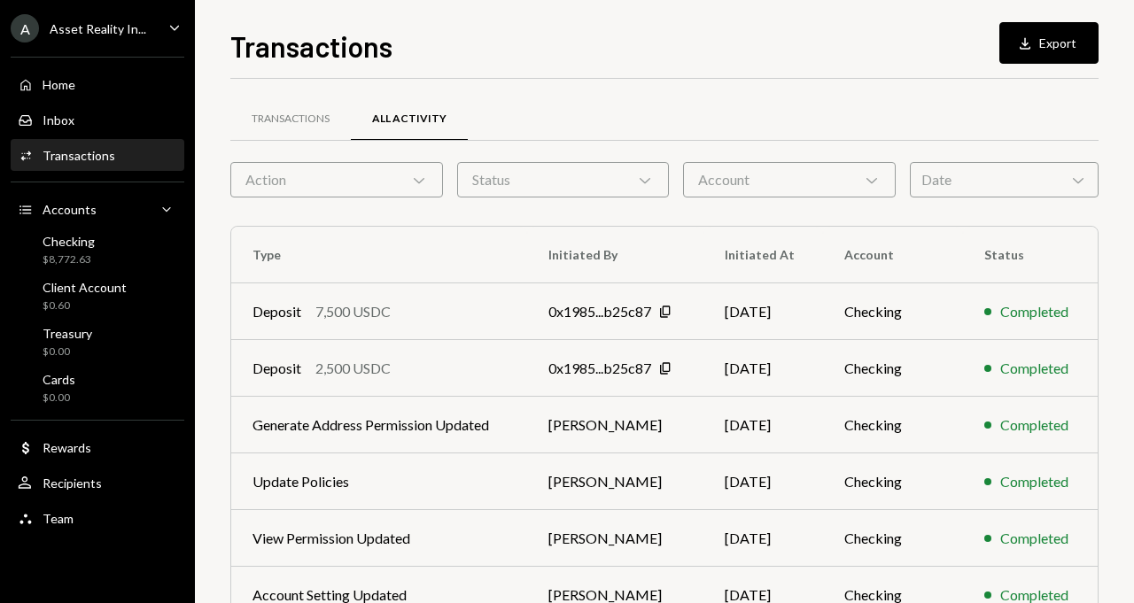
click at [788, 174] on div "Account Chevron Down" at bounding box center [789, 179] width 213 height 35
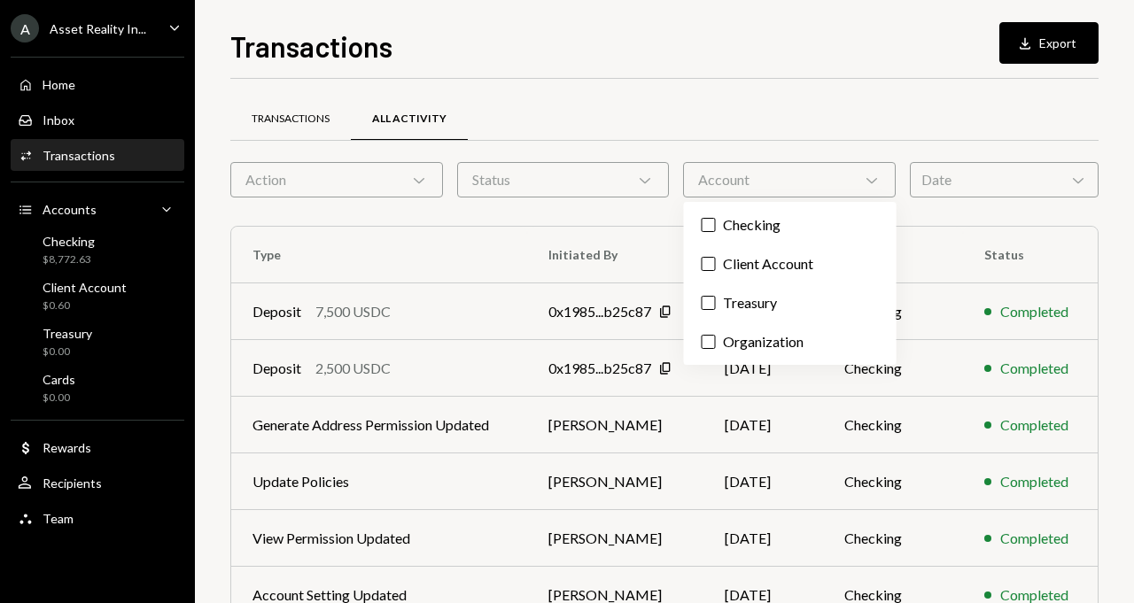
click at [298, 122] on div "Transactions" at bounding box center [291, 119] width 78 height 15
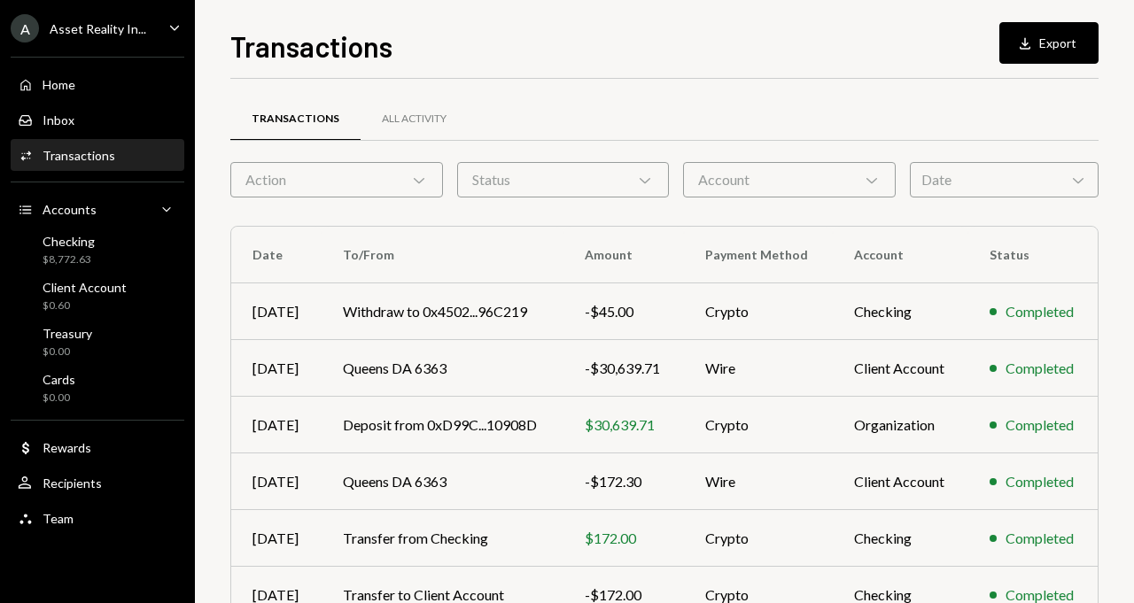
click at [839, 177] on div "Account Chevron Down" at bounding box center [789, 179] width 213 height 35
click at [773, 93] on div "Transactions All Activity Action Chevron Down Status Chevron Down Account Chevr…" at bounding box center [664, 502] width 868 height 846
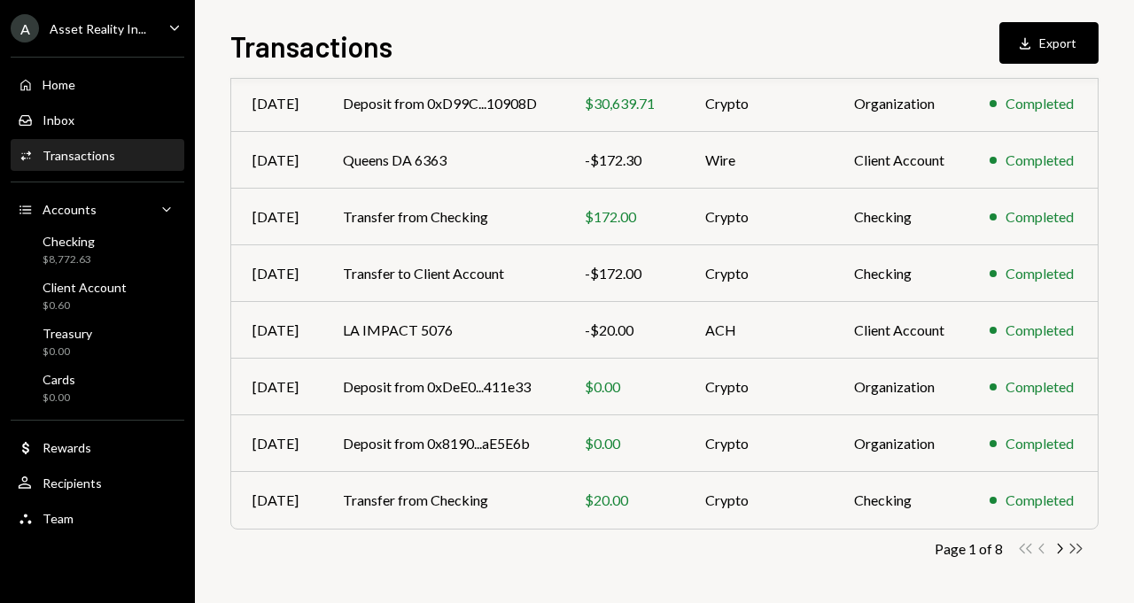
click at [1080, 554] on icon "Double Arrow Right" at bounding box center [1076, 548] width 17 height 17
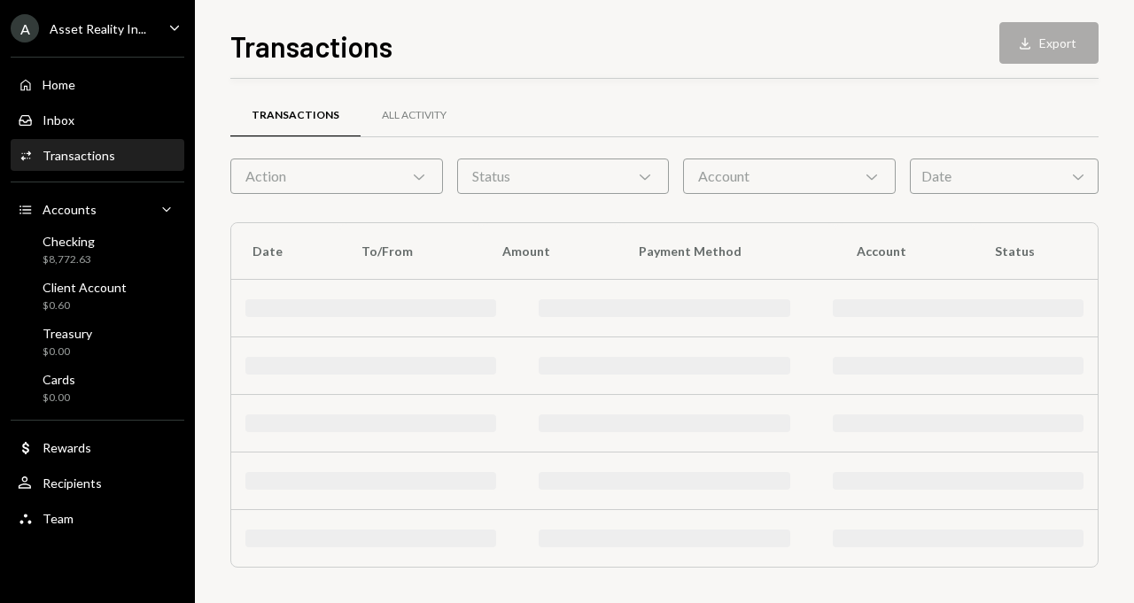
scroll to position [152, 0]
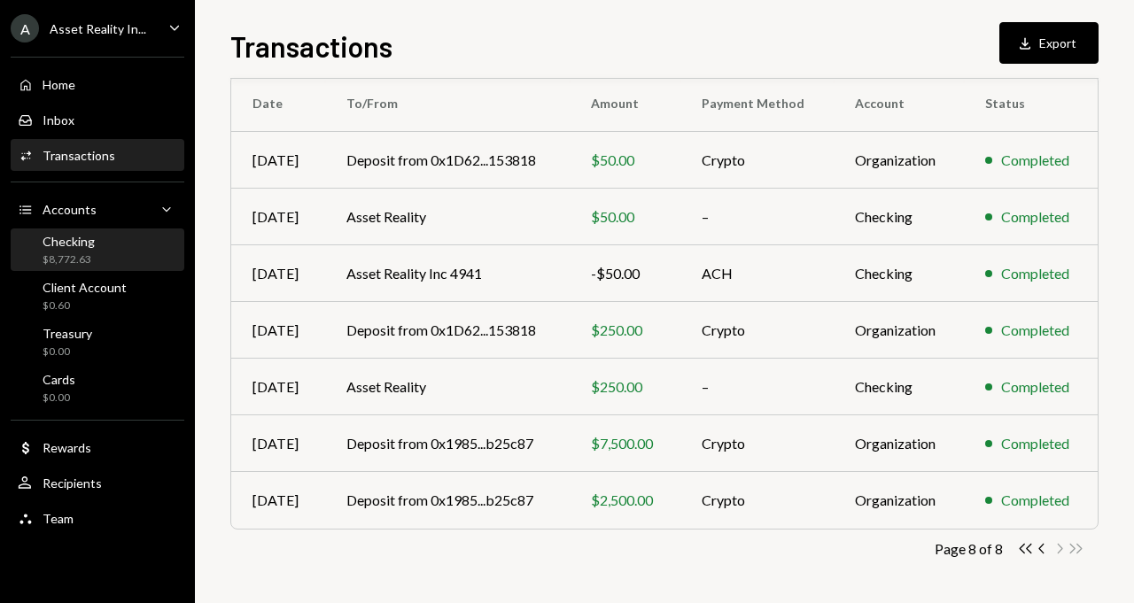
click at [111, 246] on div "Checking $8,772.63" at bounding box center [97, 251] width 159 height 34
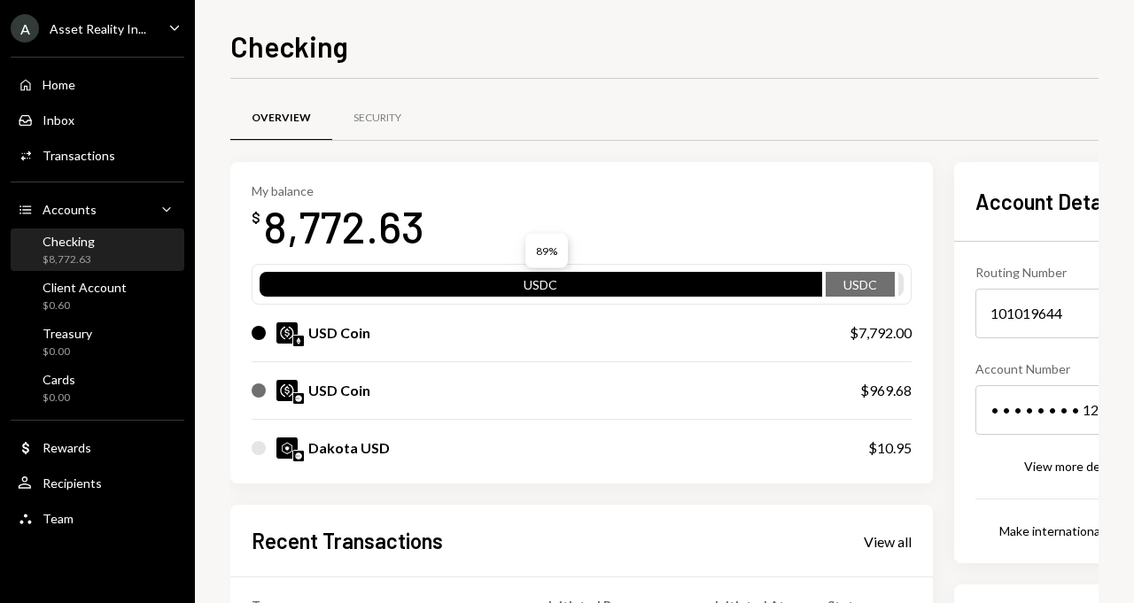
click at [613, 279] on div "USDC" at bounding box center [541, 288] width 563 height 25
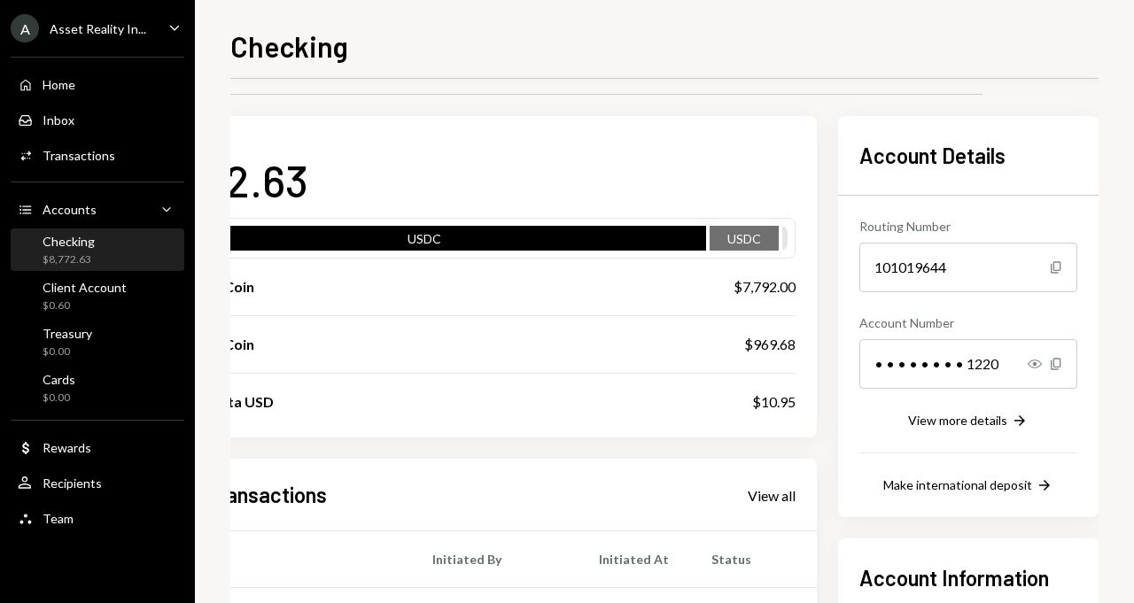
scroll to position [46, 0]
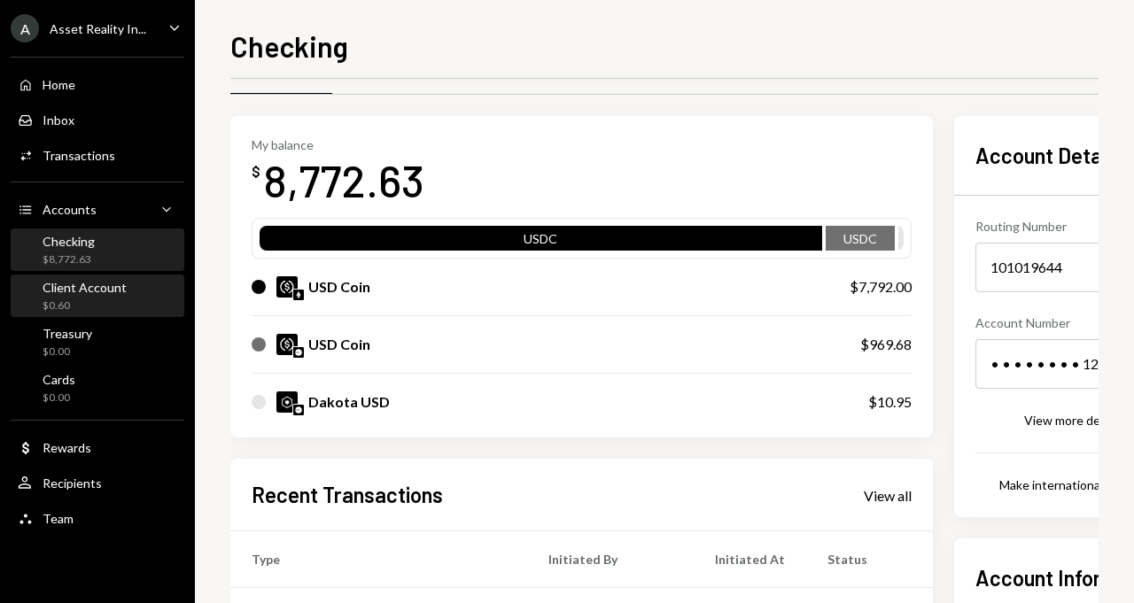
click at [115, 306] on div "$0.60" at bounding box center [85, 306] width 84 height 15
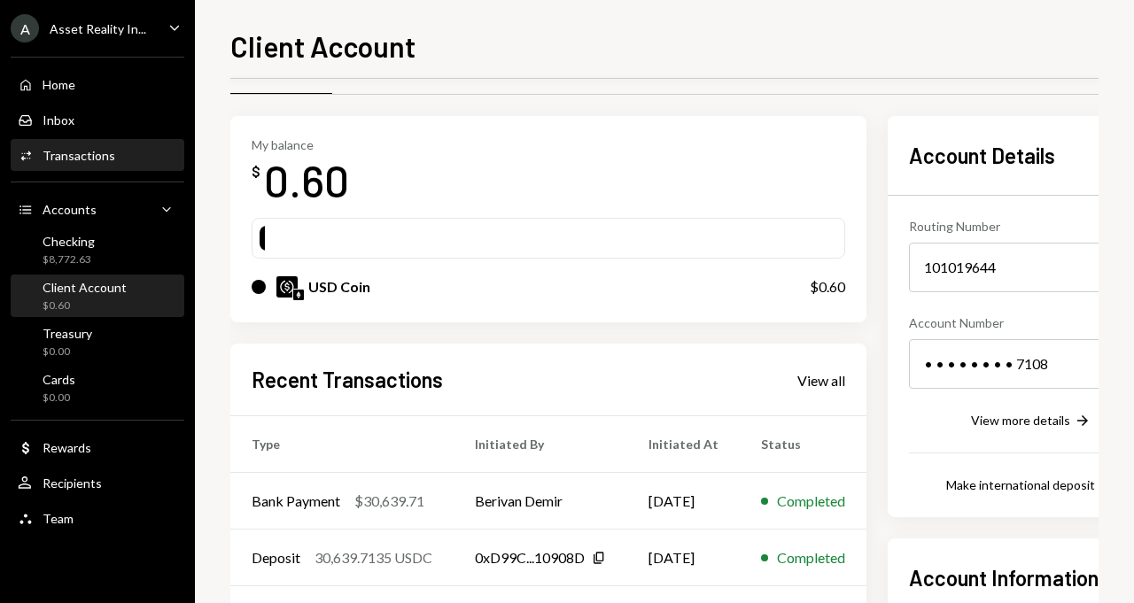
click at [121, 159] on div "Activities Transactions" at bounding box center [97, 156] width 159 height 16
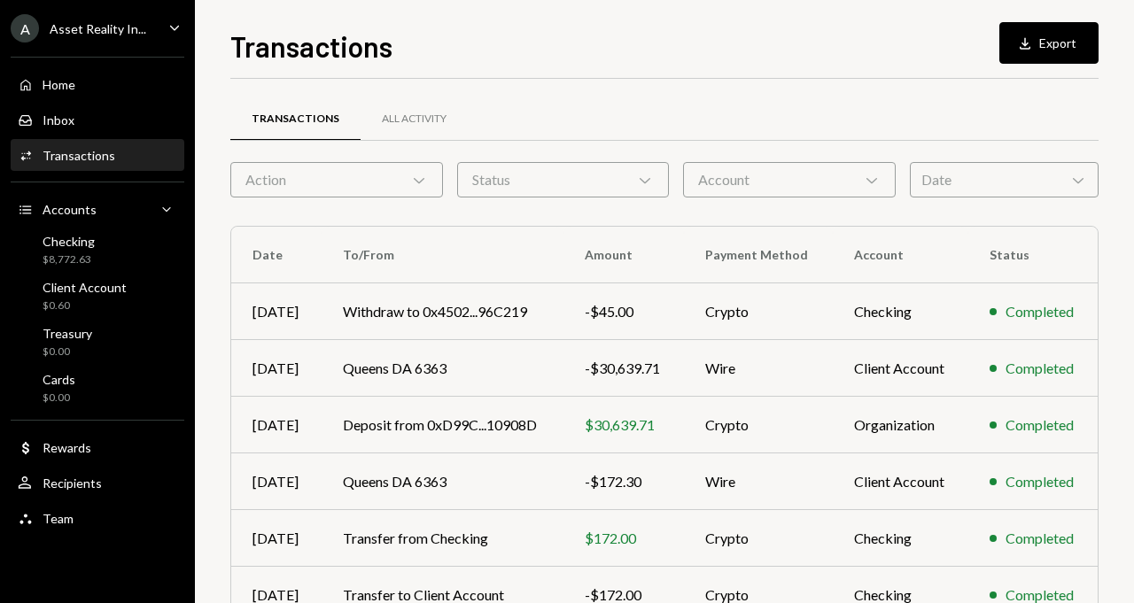
click at [822, 169] on div "Account Chevron Down" at bounding box center [789, 179] width 213 height 35
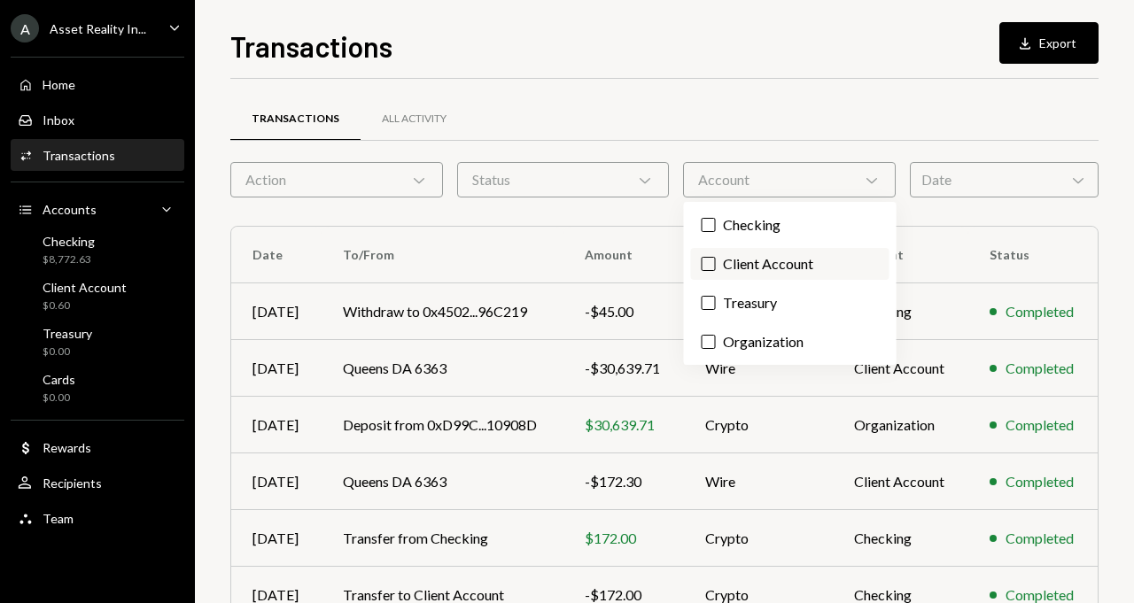
click at [758, 268] on label "Client Account" at bounding box center [790, 264] width 198 height 32
click at [716, 268] on button "Client Account" at bounding box center [709, 264] width 14 height 14
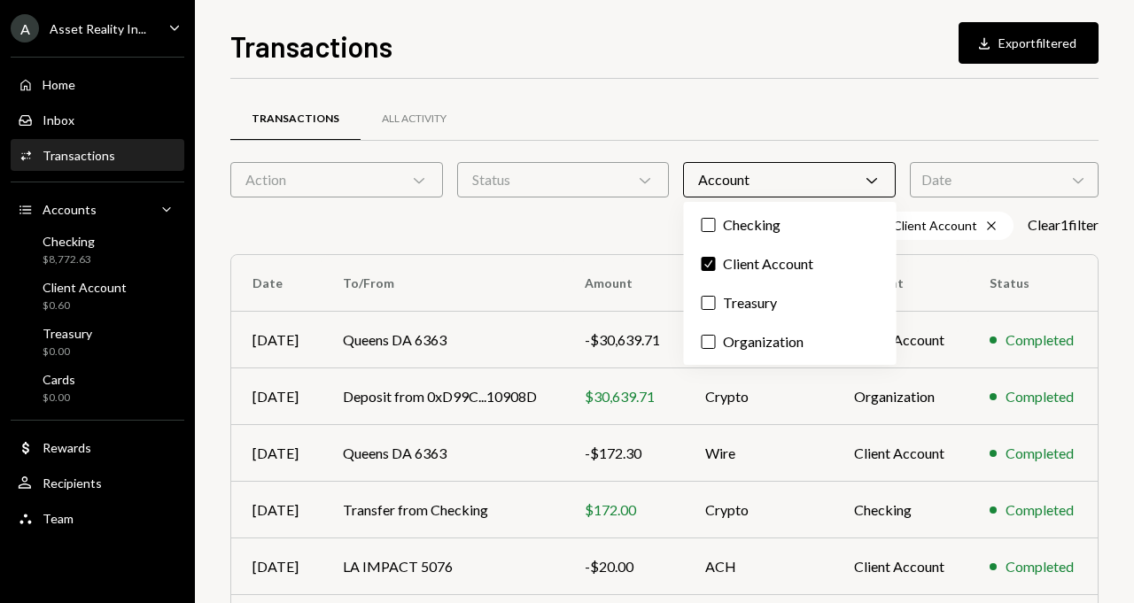
click at [637, 212] on div "Client Account Cross Clear 1 filter" at bounding box center [664, 226] width 868 height 28
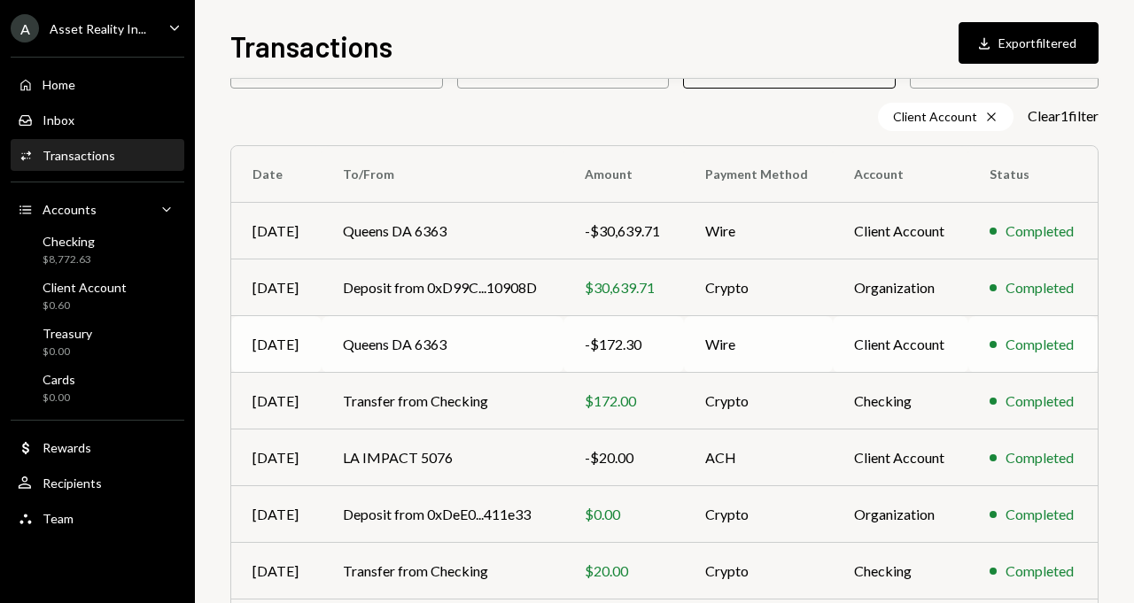
scroll to position [116, 0]
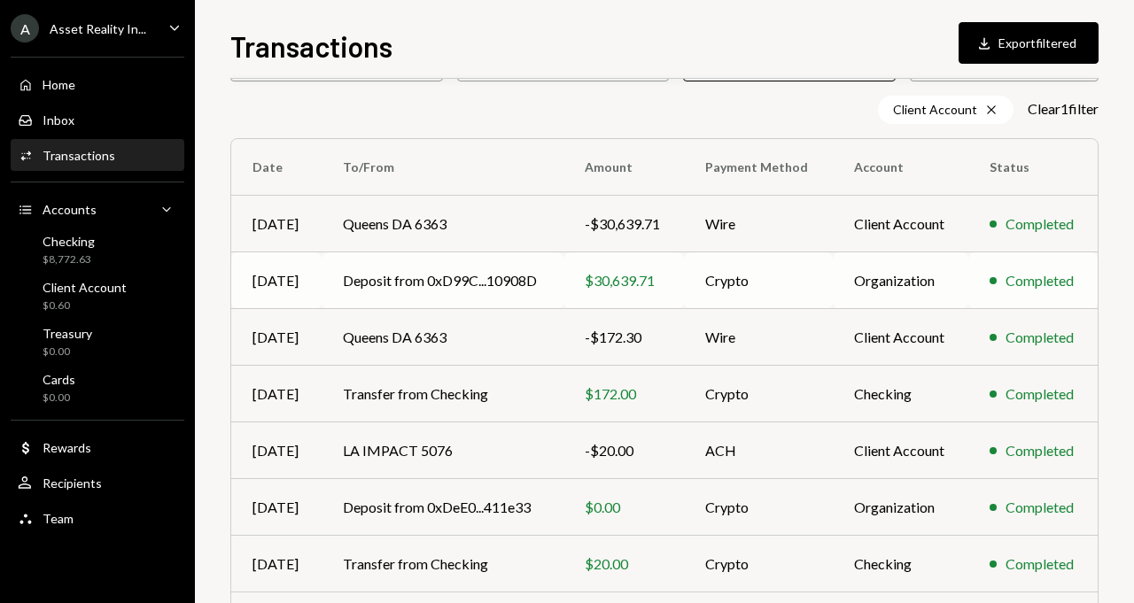
click at [457, 278] on td "Deposit from 0xD99C...10908D" at bounding box center [443, 281] width 242 height 57
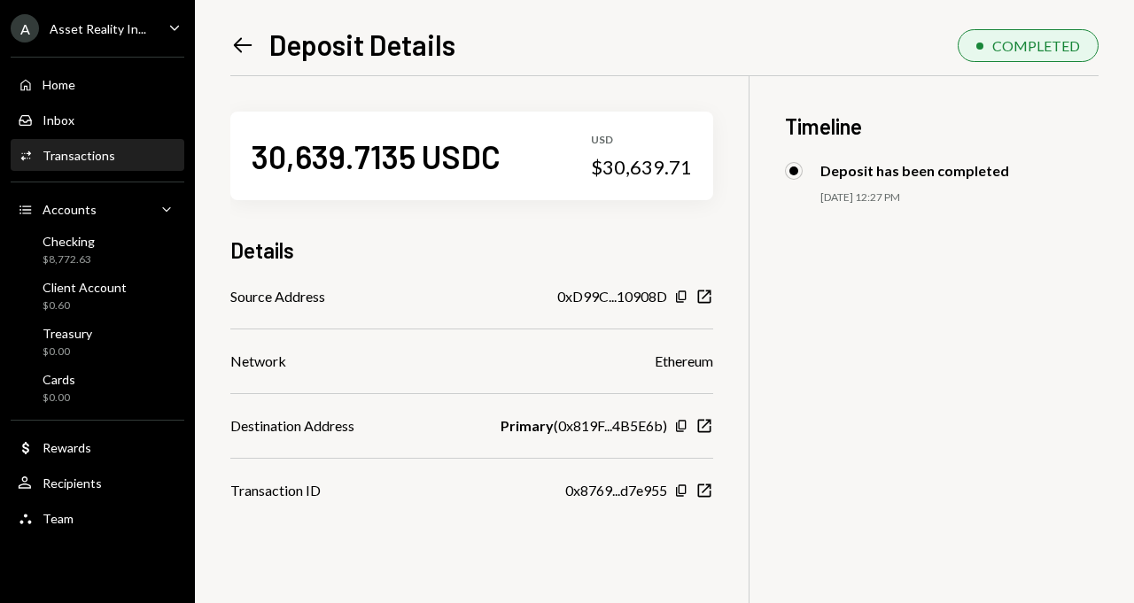
click at [241, 48] on icon "Left Arrow" at bounding box center [242, 45] width 25 height 25
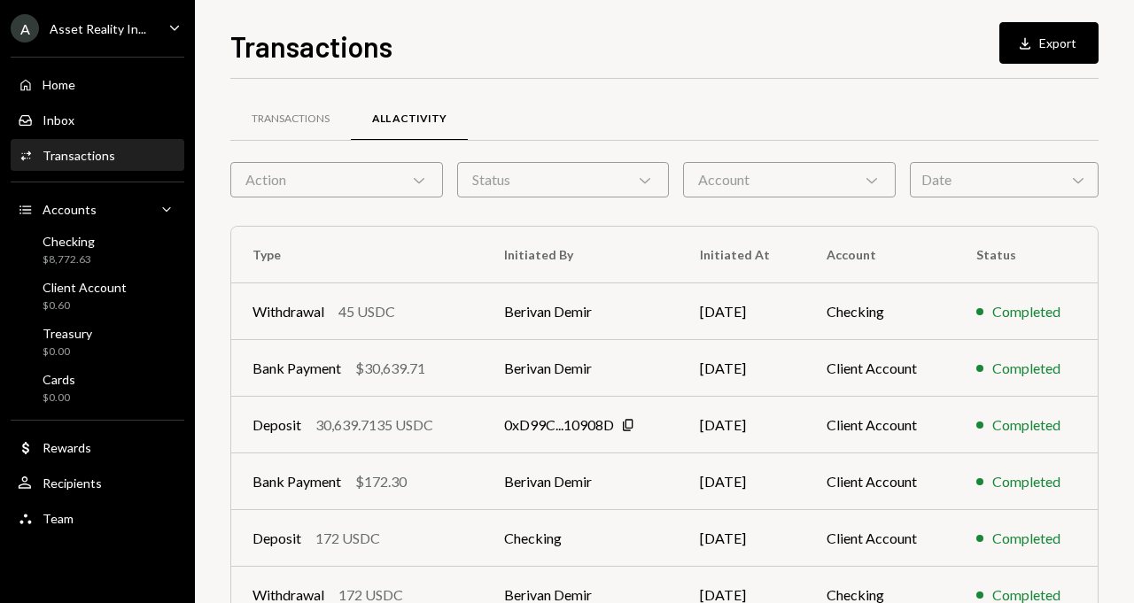
click at [94, 145] on div "Activities Transactions" at bounding box center [97, 156] width 159 height 30
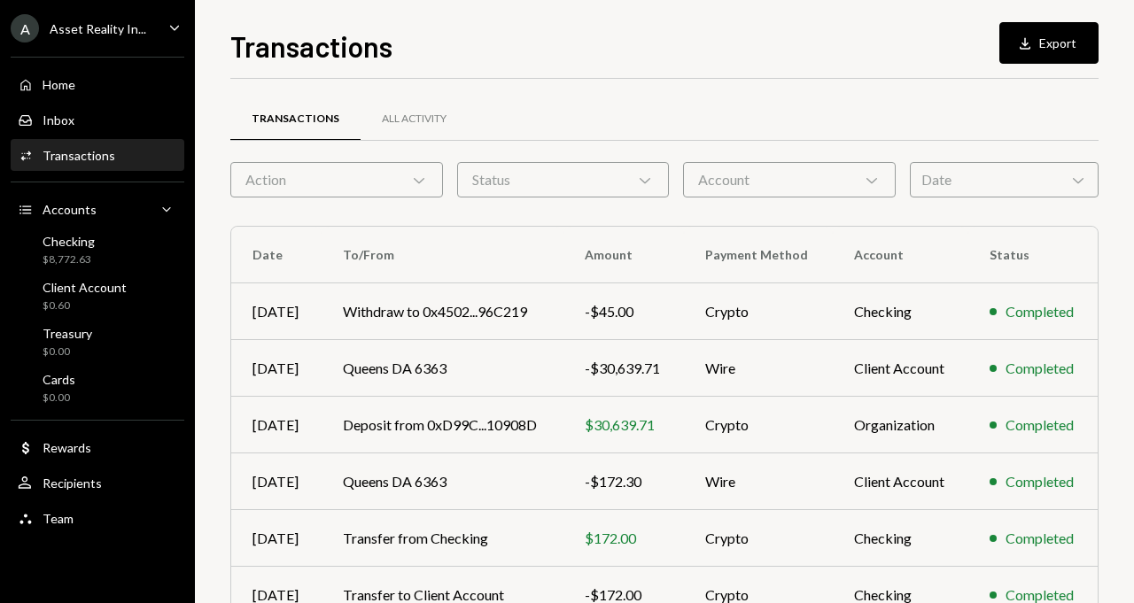
click at [816, 182] on div "Account Chevron Down" at bounding box center [789, 179] width 213 height 35
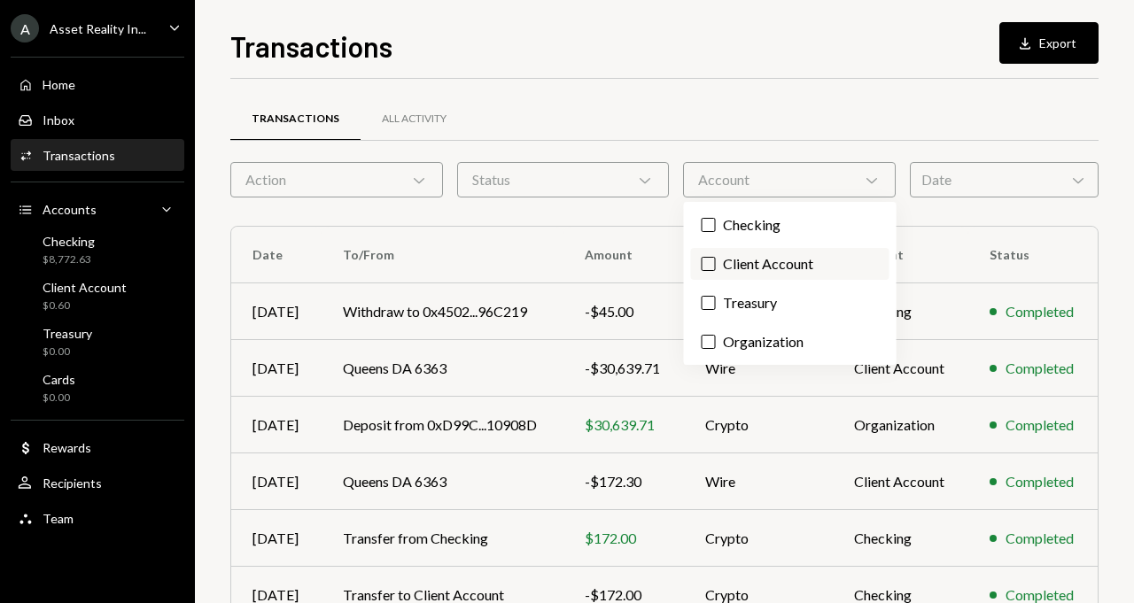
click at [755, 261] on label "Client Account" at bounding box center [790, 264] width 198 height 32
click at [716, 261] on button "Client Account" at bounding box center [709, 264] width 14 height 14
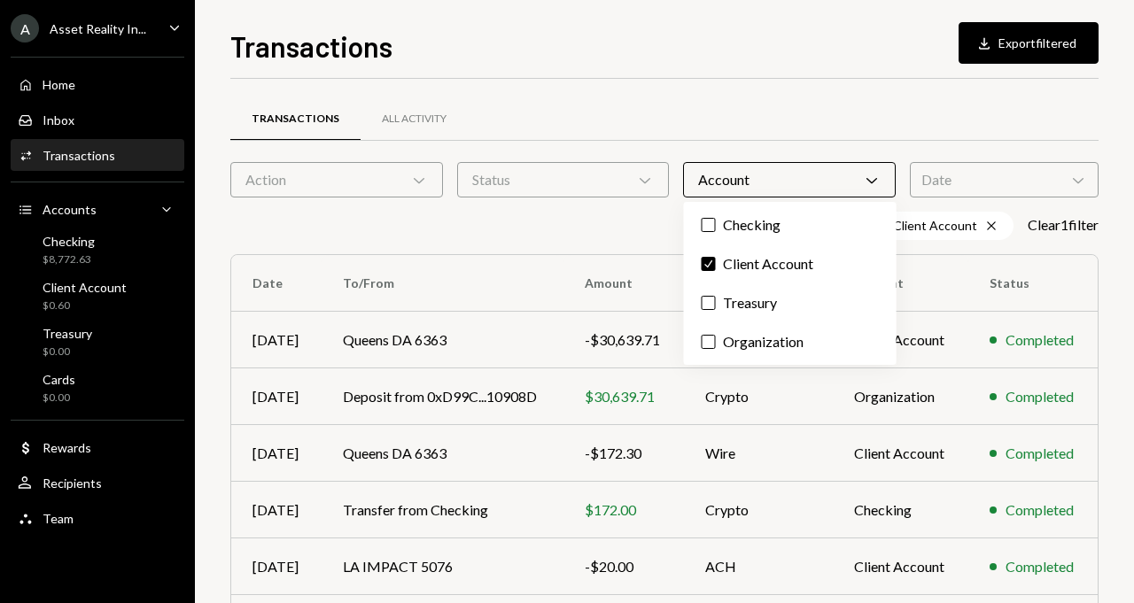
click at [698, 118] on div "Transactions All Activity" at bounding box center [664, 119] width 868 height 45
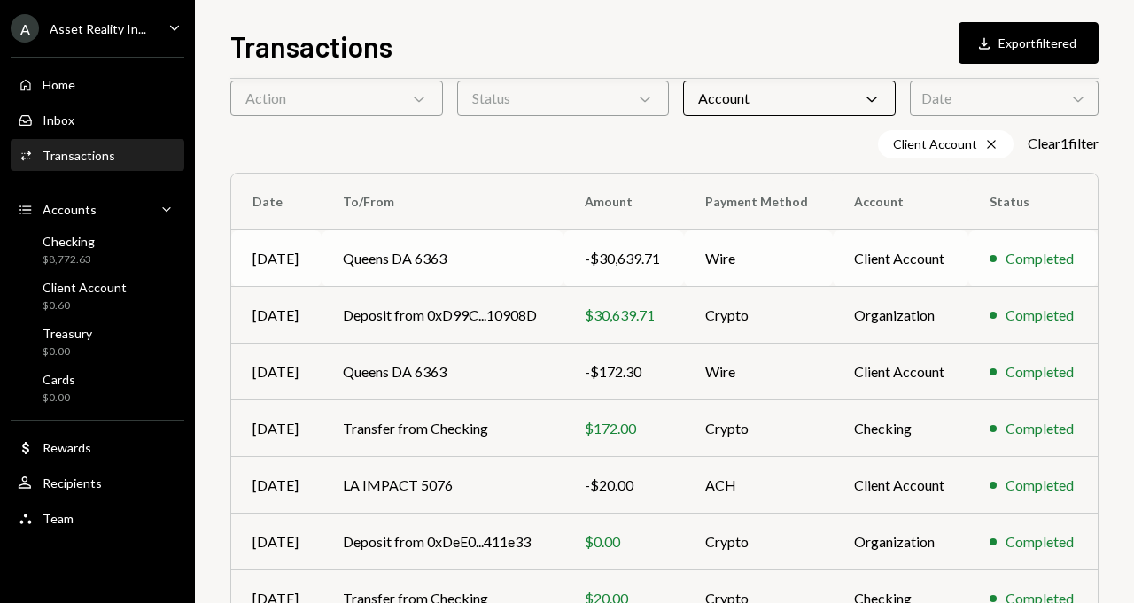
scroll to position [81, 0]
click at [556, 315] on td "Deposit from 0xD99C...10908D" at bounding box center [443, 316] width 242 height 57
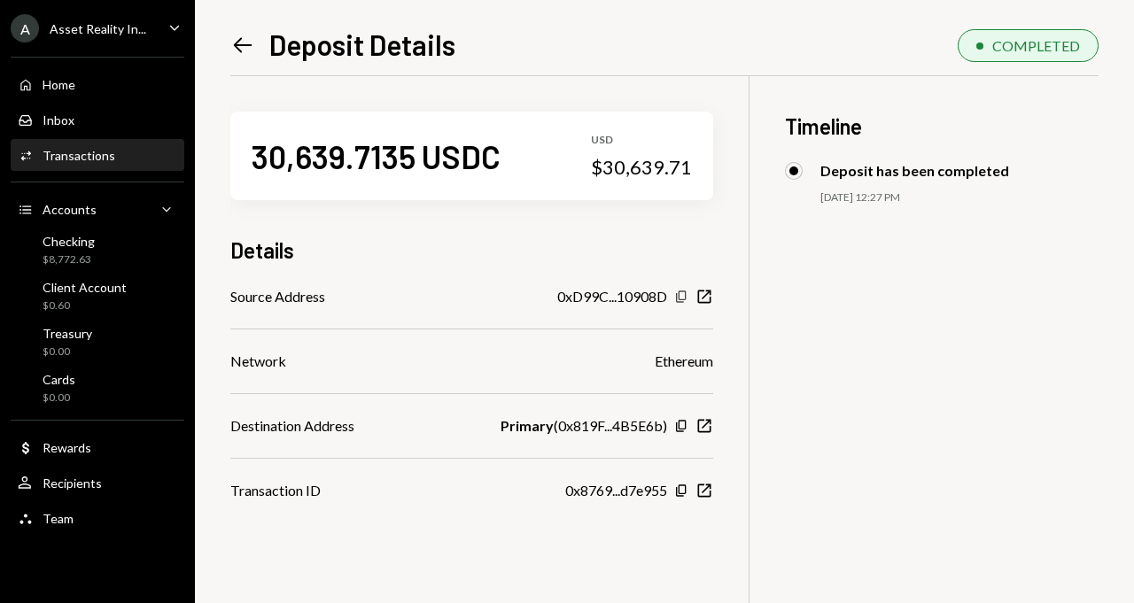
click at [682, 299] on icon "button" at bounding box center [681, 297] width 10 height 12
click at [111, 160] on div "Activities Transactions" at bounding box center [97, 156] width 159 height 16
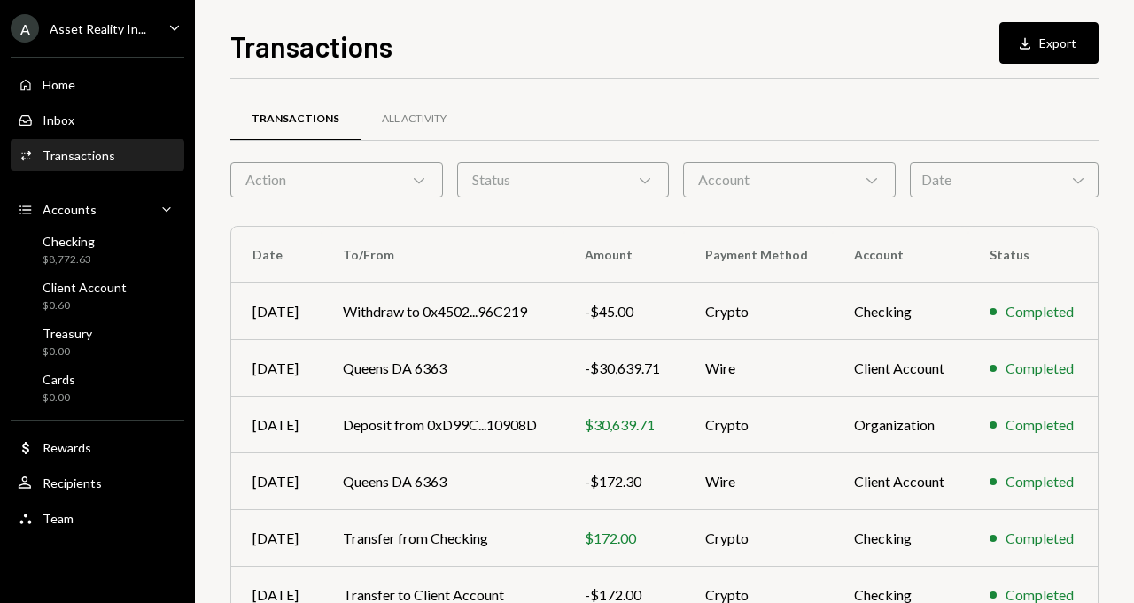
click at [789, 185] on div "Account Chevron Down" at bounding box center [789, 179] width 213 height 35
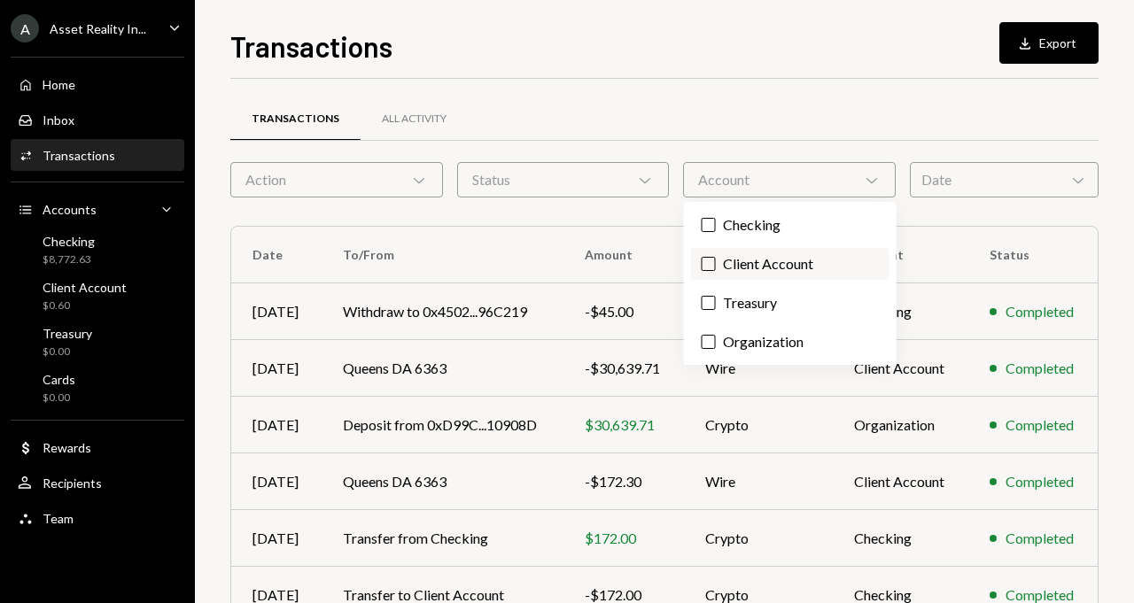
click at [737, 270] on label "Client Account" at bounding box center [790, 264] width 198 height 32
click at [716, 270] on button "Client Account" at bounding box center [709, 264] width 14 height 14
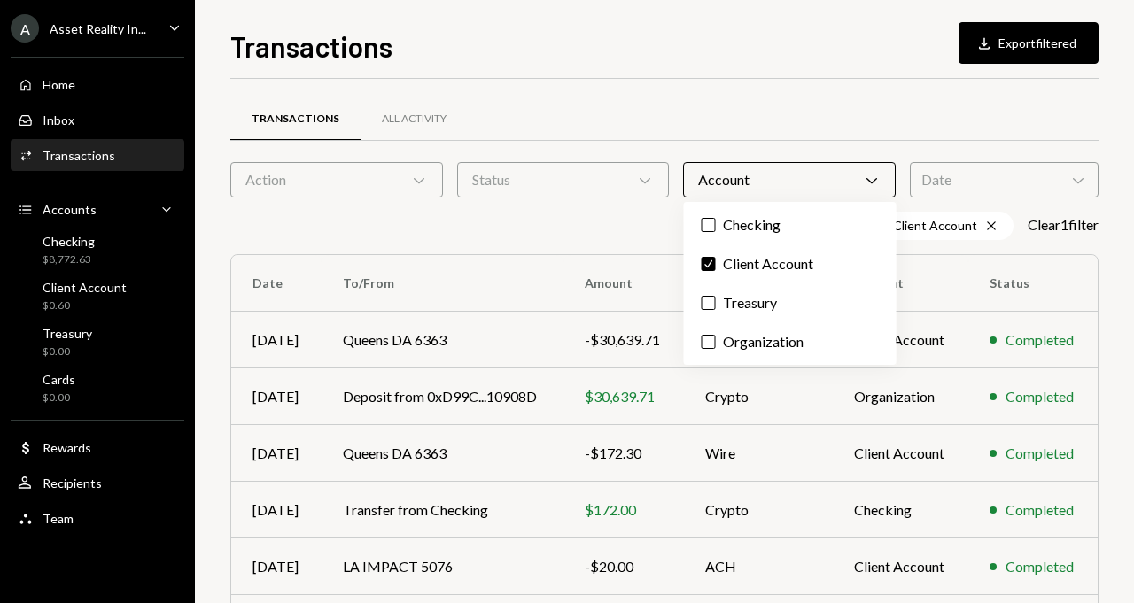
click at [746, 131] on div "Transactions All Activity" at bounding box center [664, 119] width 868 height 45
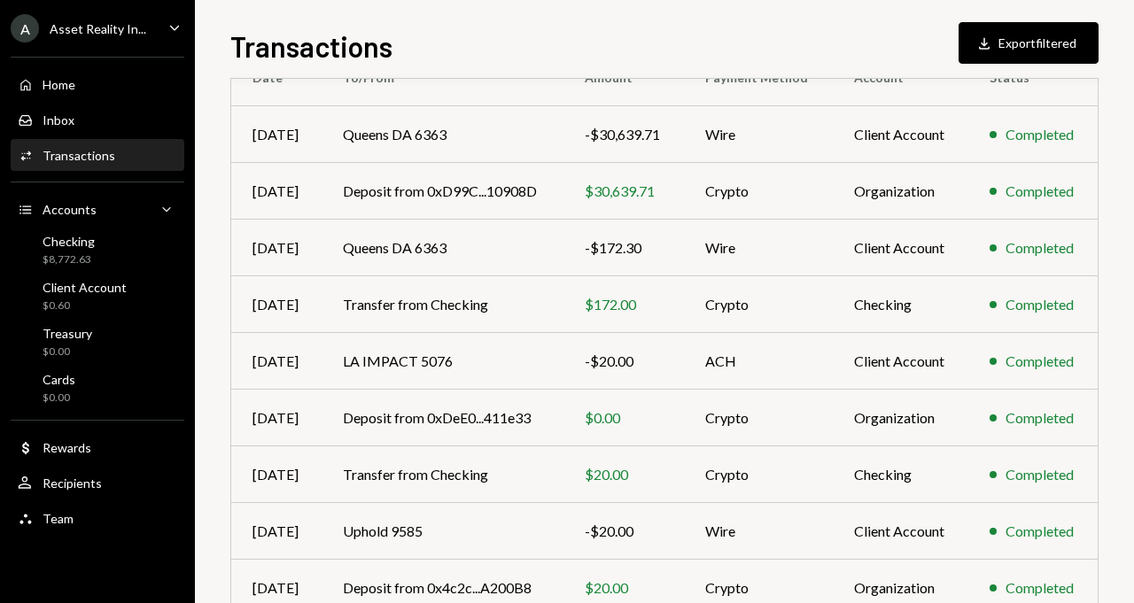
scroll to position [208, 0]
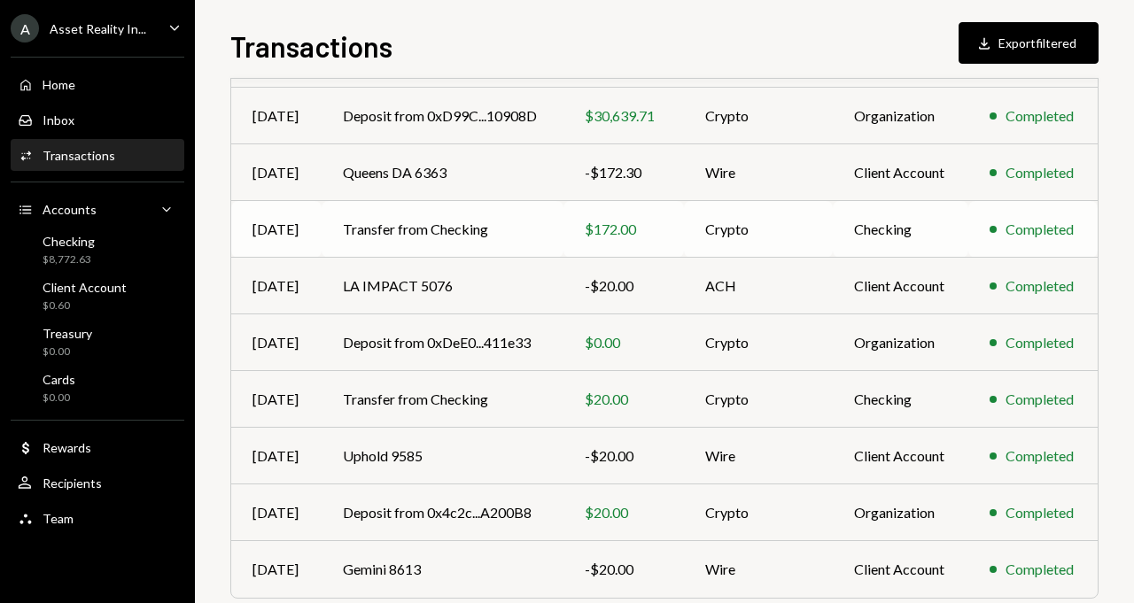
scroll to position [261, 0]
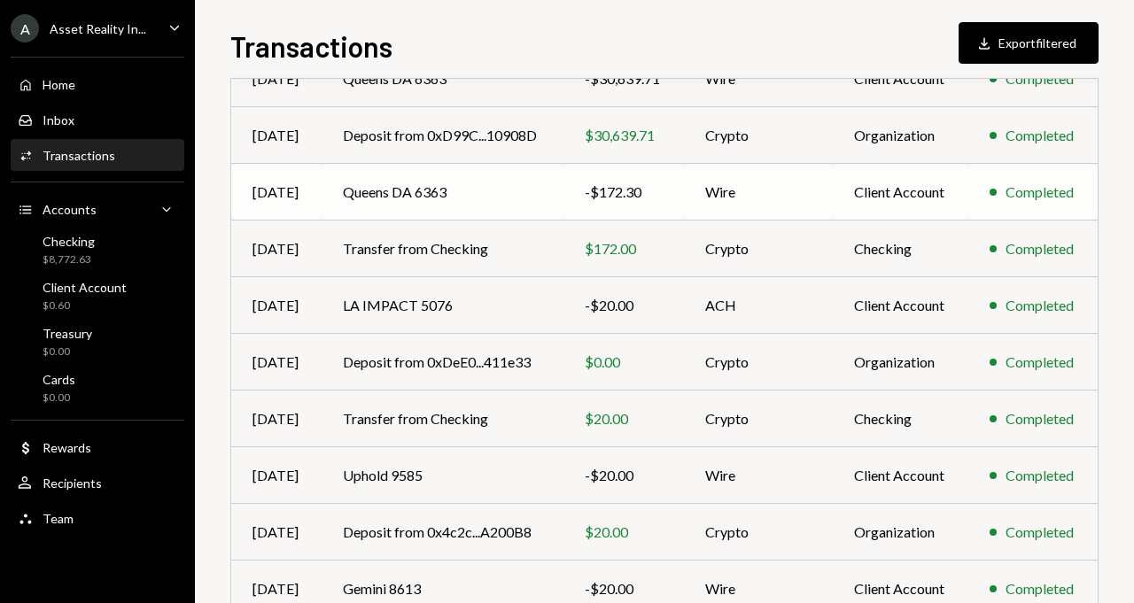
click at [433, 183] on td "Queens DA 6363" at bounding box center [443, 192] width 242 height 57
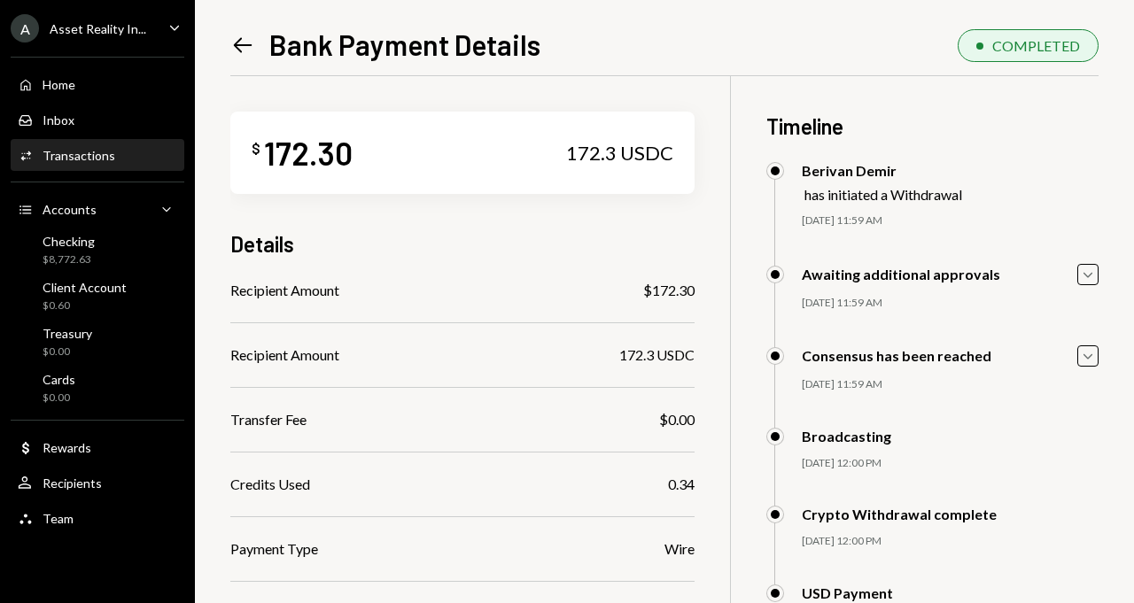
click at [241, 47] on icon "Left Arrow" at bounding box center [242, 45] width 25 height 25
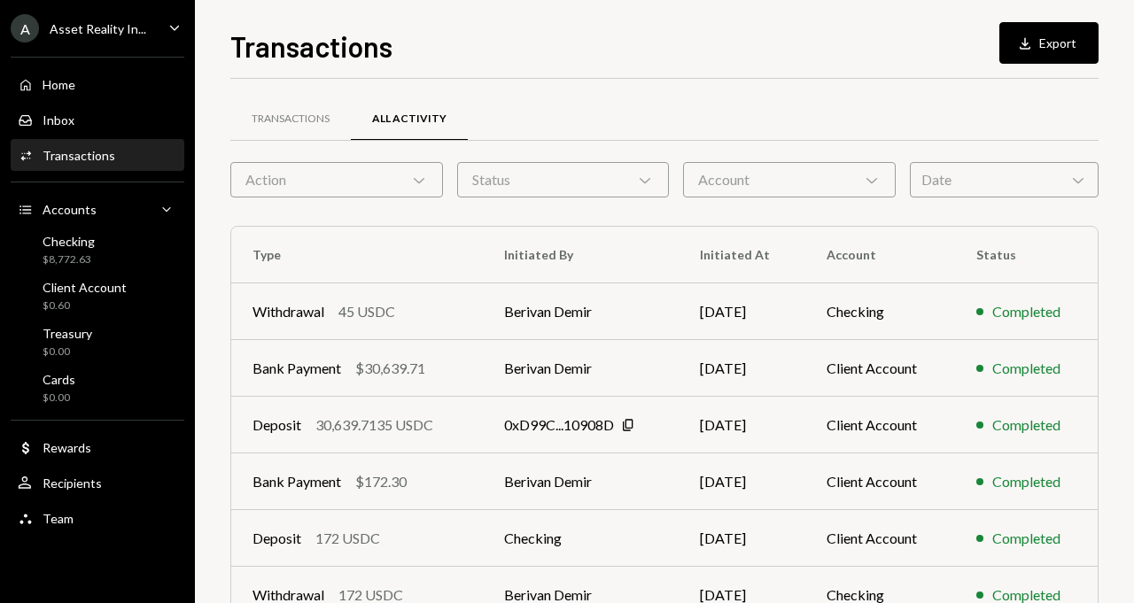
click at [105, 164] on div "Activities Transactions" at bounding box center [97, 156] width 159 height 30
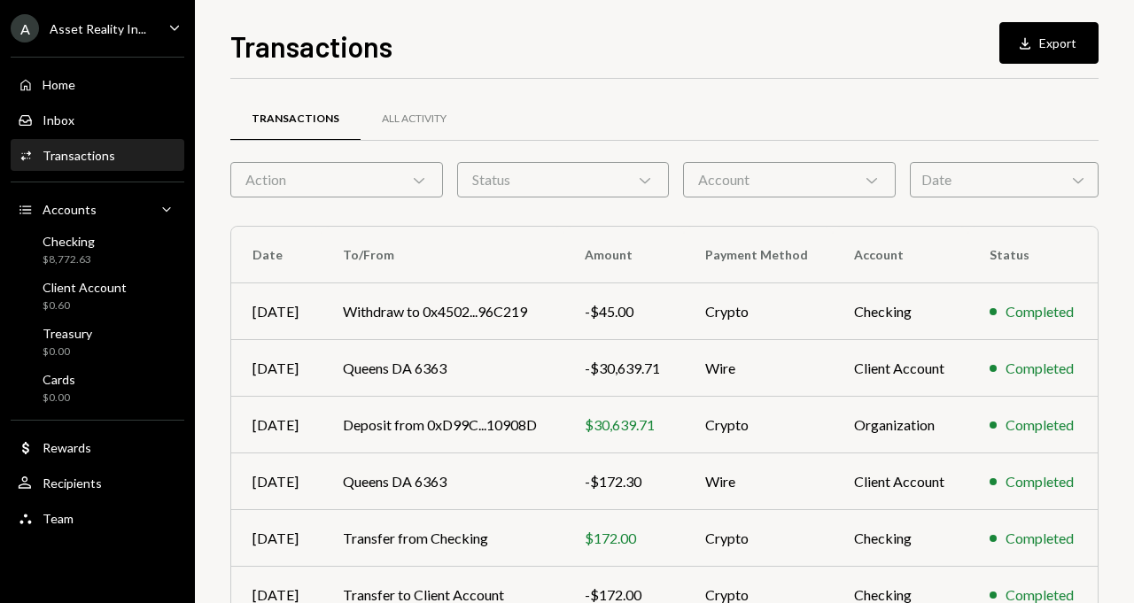
click at [734, 178] on div "Account Chevron Down" at bounding box center [789, 179] width 213 height 35
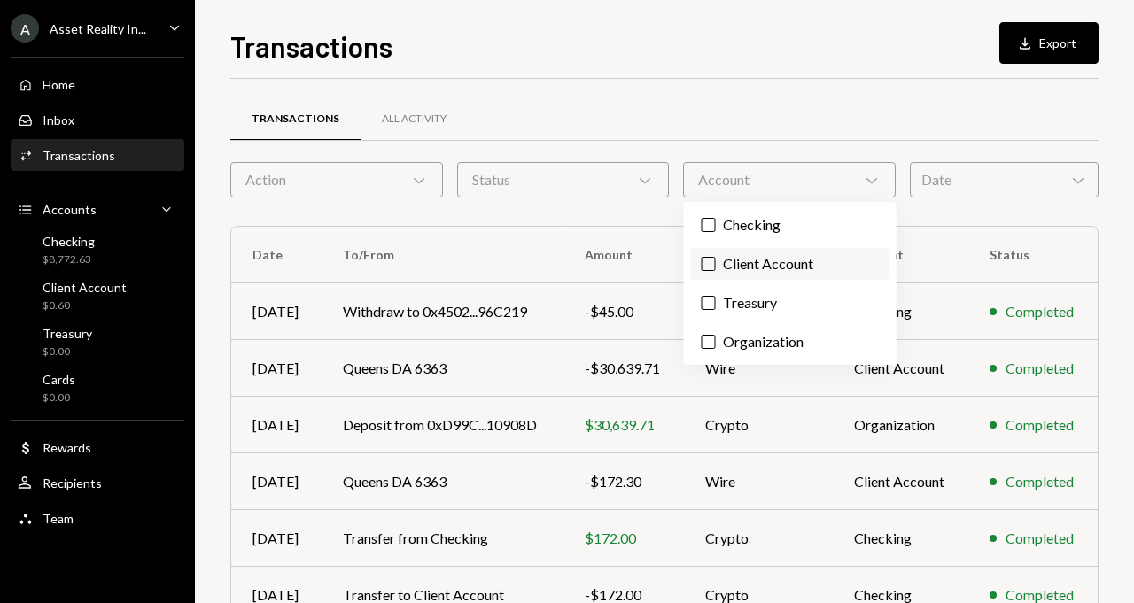
click at [733, 260] on label "Client Account" at bounding box center [790, 264] width 198 height 32
click at [716, 260] on button "Client Account" at bounding box center [709, 264] width 14 height 14
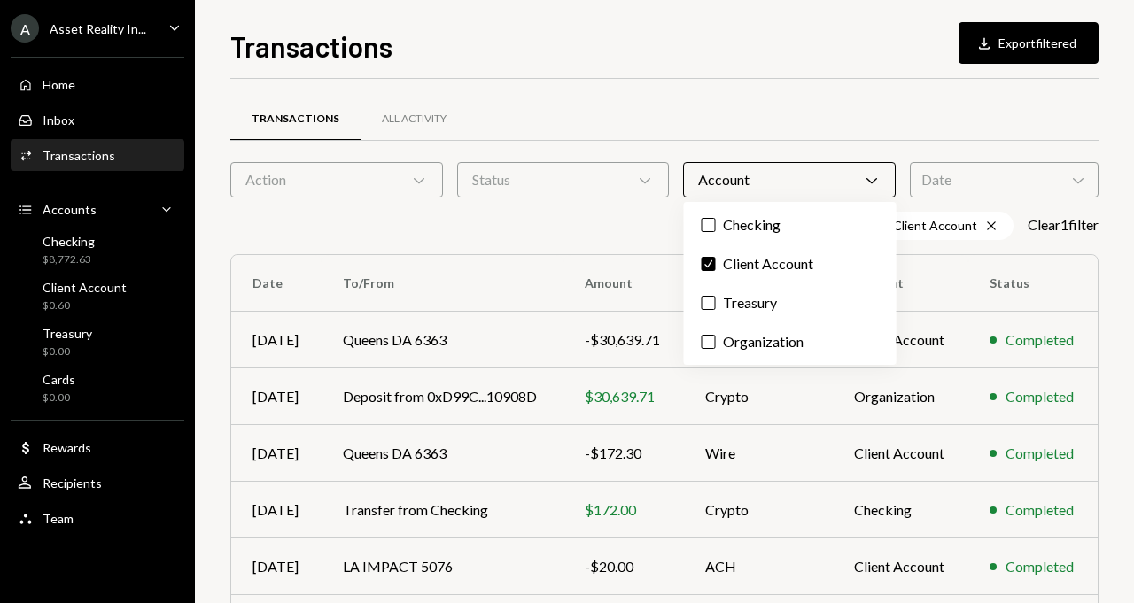
click at [720, 134] on div "Transactions All Activity" at bounding box center [664, 119] width 868 height 45
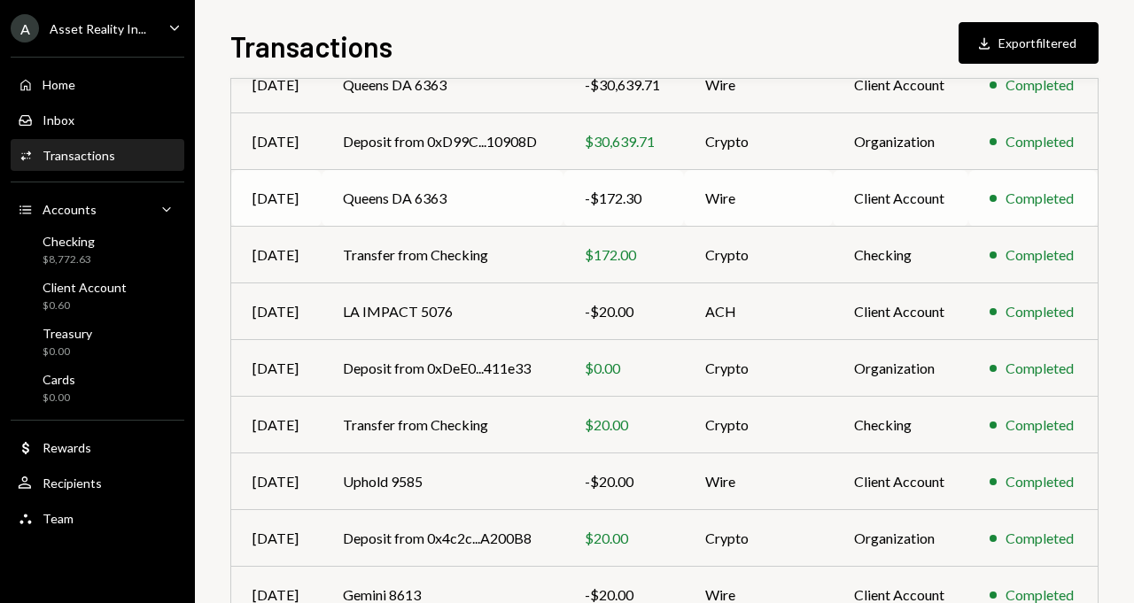
scroll to position [259, 0]
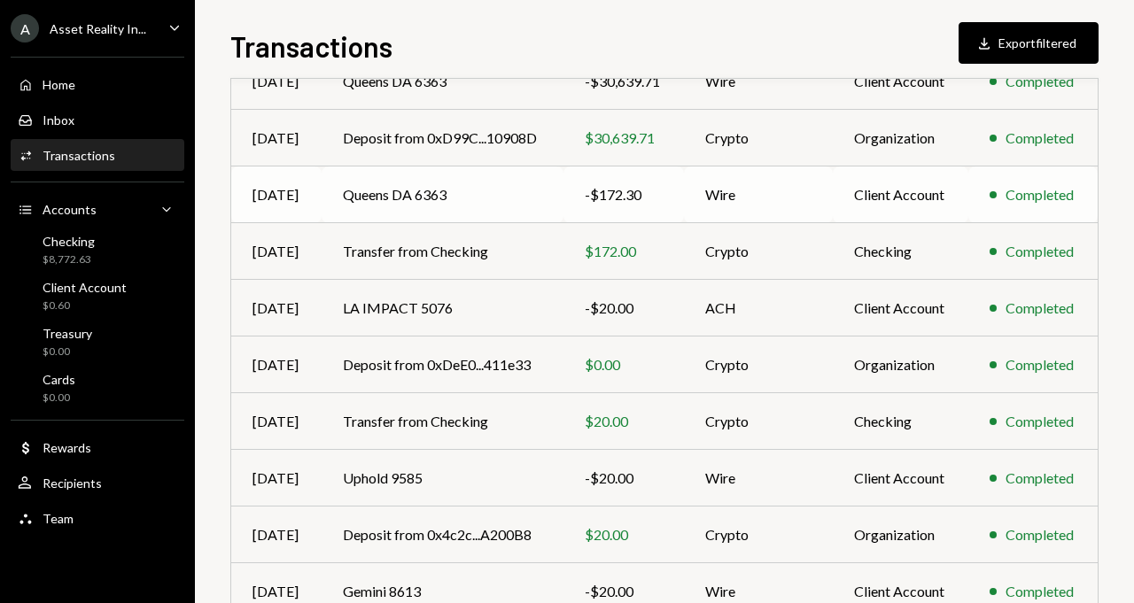
click at [395, 199] on td "Queens DA 6363" at bounding box center [443, 195] width 242 height 57
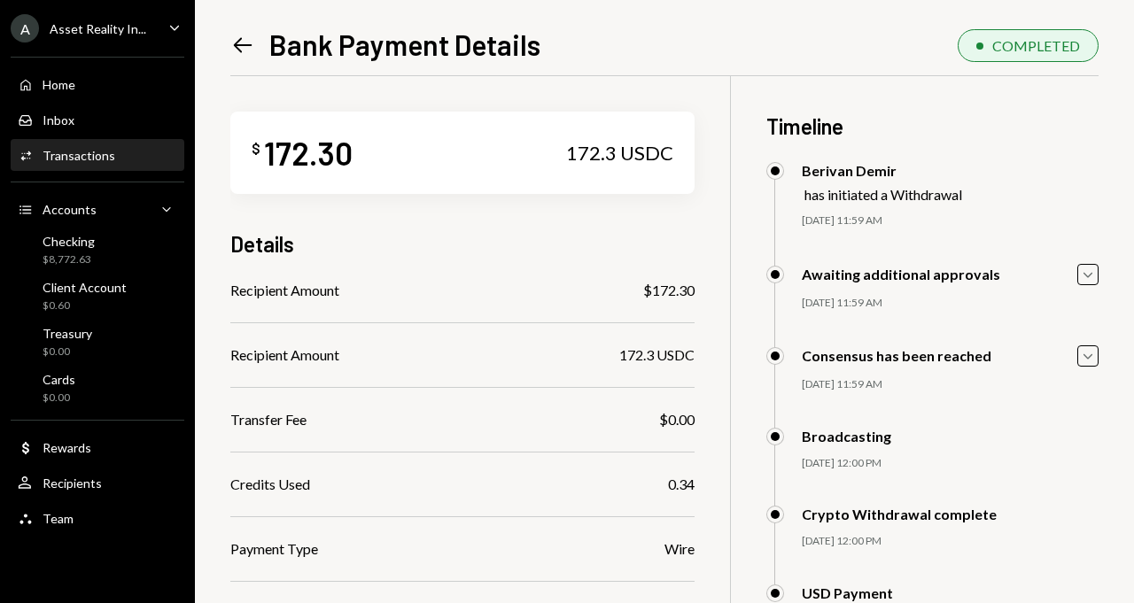
click at [115, 154] on div "Activities Transactions" at bounding box center [97, 156] width 159 height 16
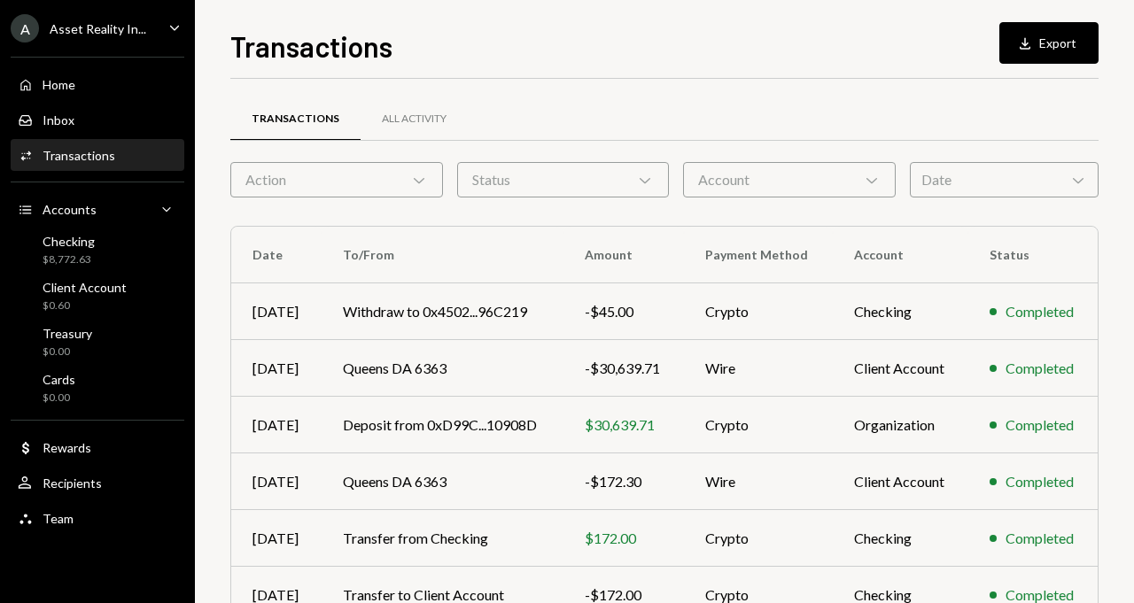
click at [725, 195] on div "Account Chevron Down" at bounding box center [789, 179] width 213 height 35
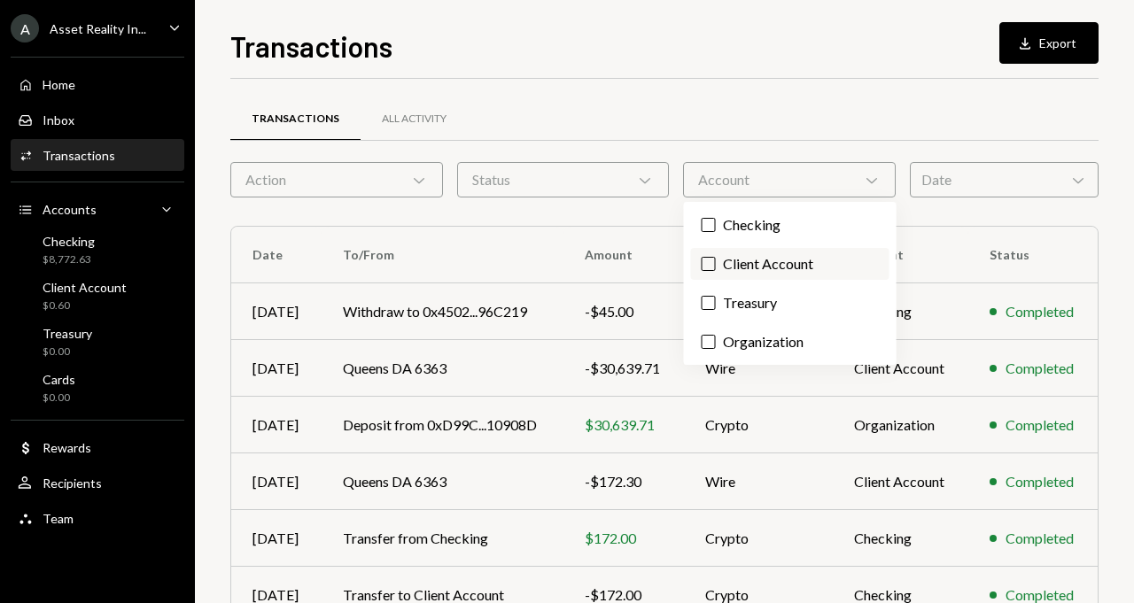
click at [712, 264] on button "Client Account" at bounding box center [709, 264] width 14 height 14
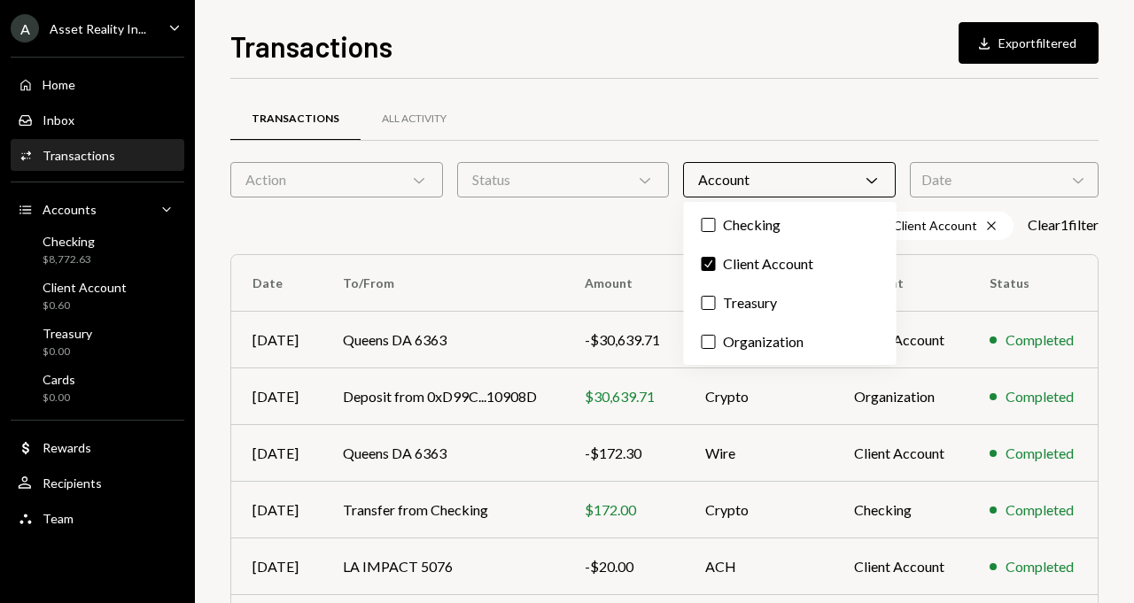
click at [731, 145] on div "Transactions All Activity" at bounding box center [664, 130] width 868 height 66
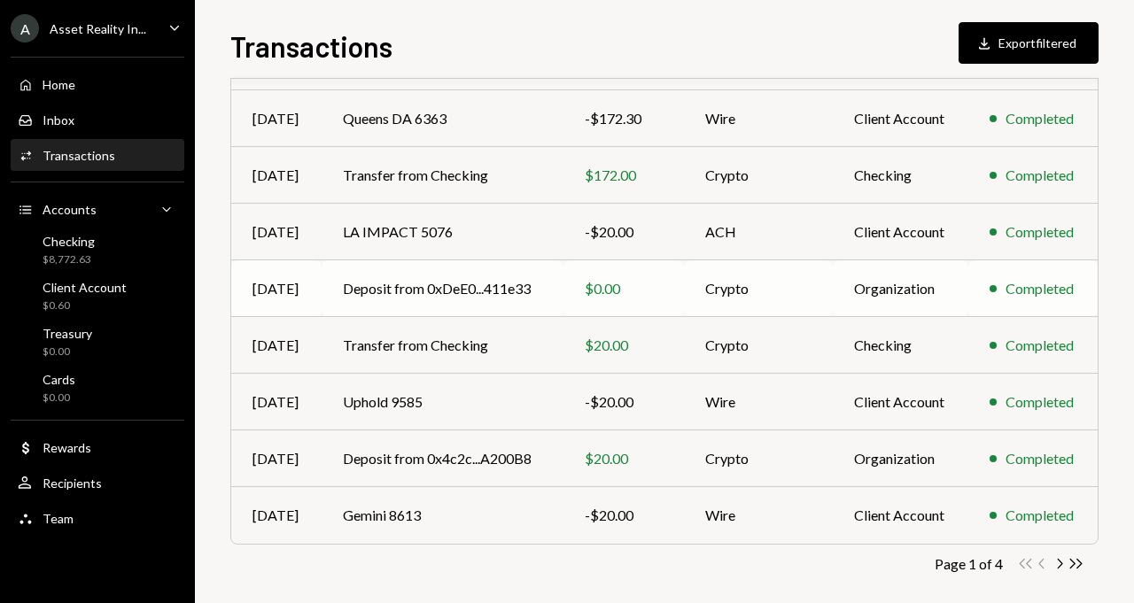
scroll to position [350, 0]
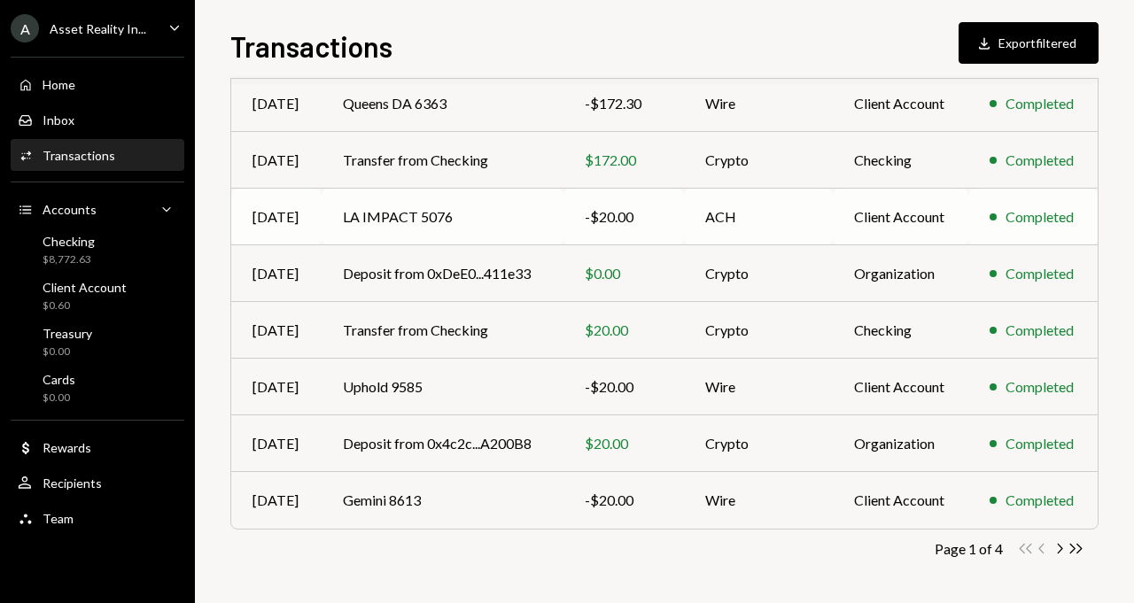
click at [406, 213] on td "LA IMPACT 5076" at bounding box center [443, 217] width 242 height 57
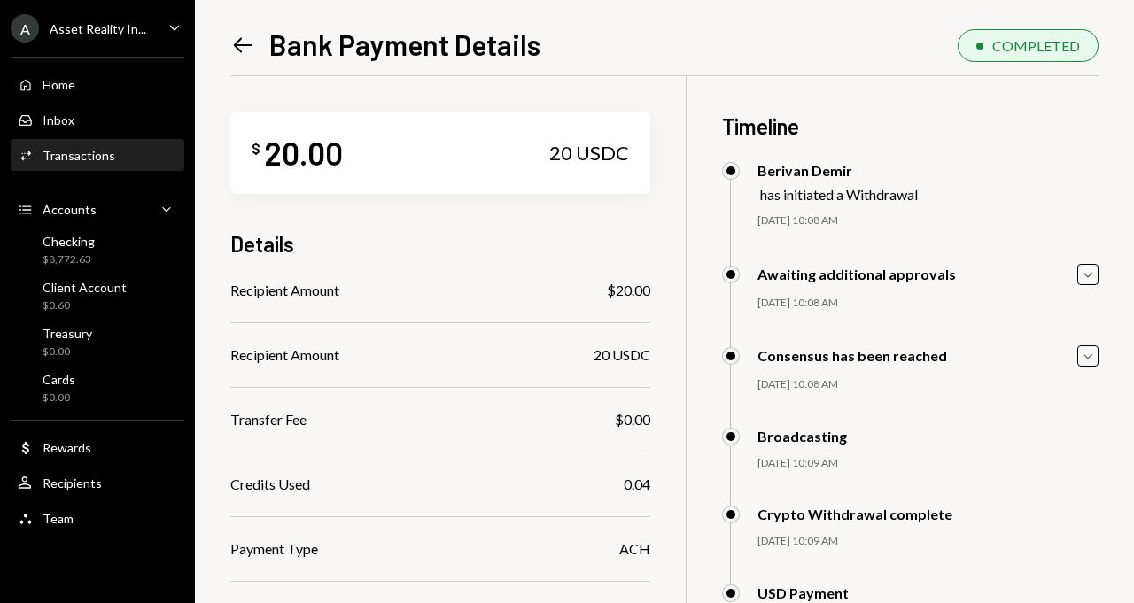
click at [245, 52] on icon "Left Arrow" at bounding box center [242, 45] width 25 height 25
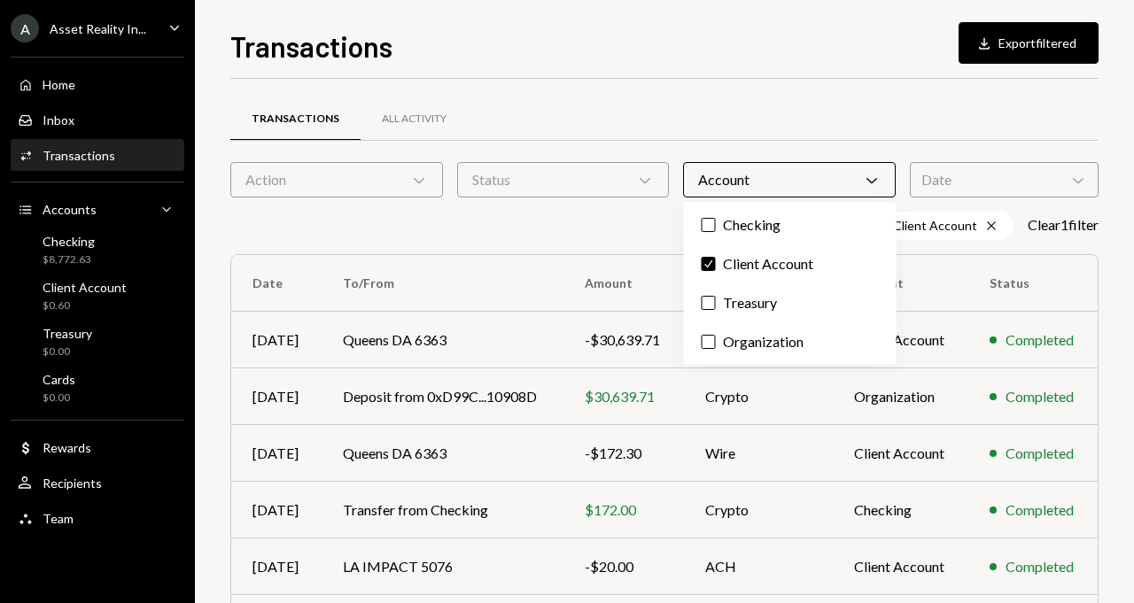
click at [603, 98] on div "Transactions All Activity" at bounding box center [664, 119] width 868 height 45
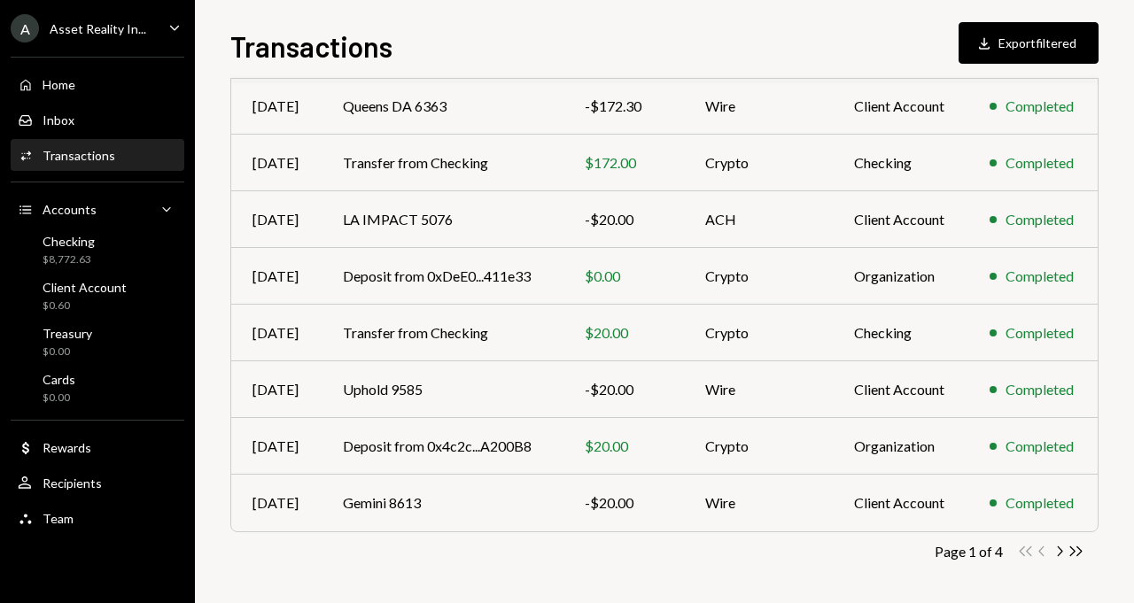
scroll to position [350, 0]
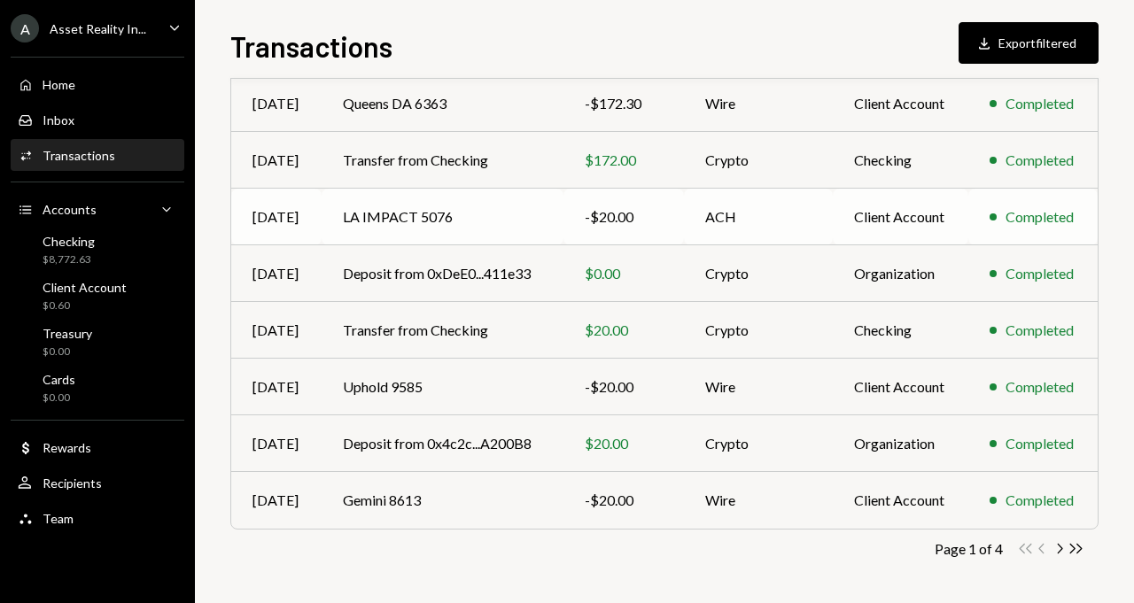
click at [361, 216] on td "LA IMPACT 5076" at bounding box center [443, 217] width 242 height 57
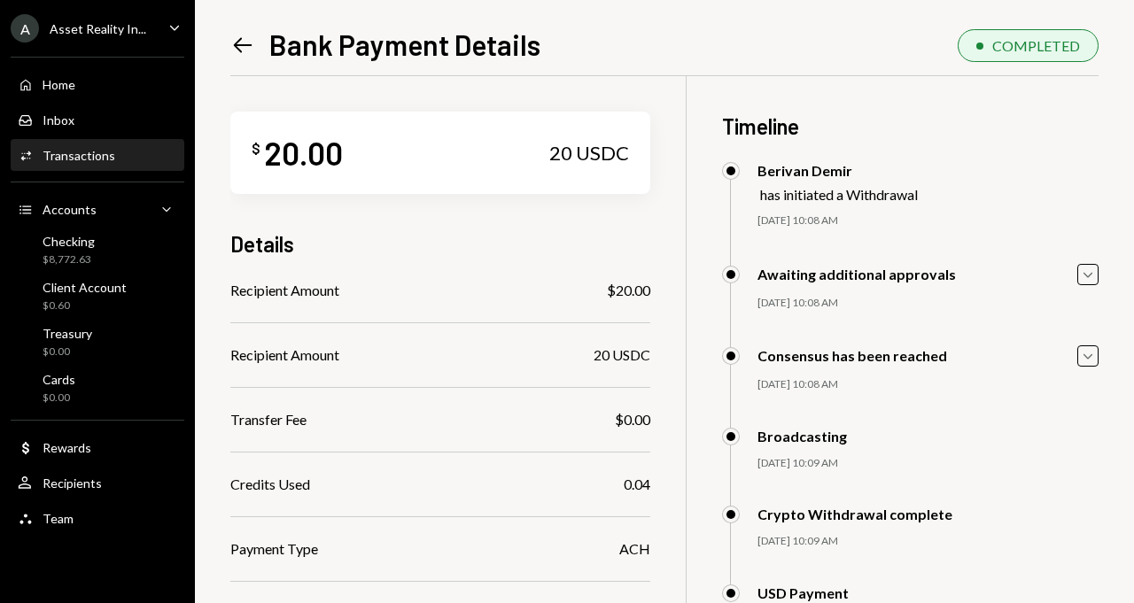
click at [100, 152] on div "Transactions" at bounding box center [79, 155] width 73 height 15
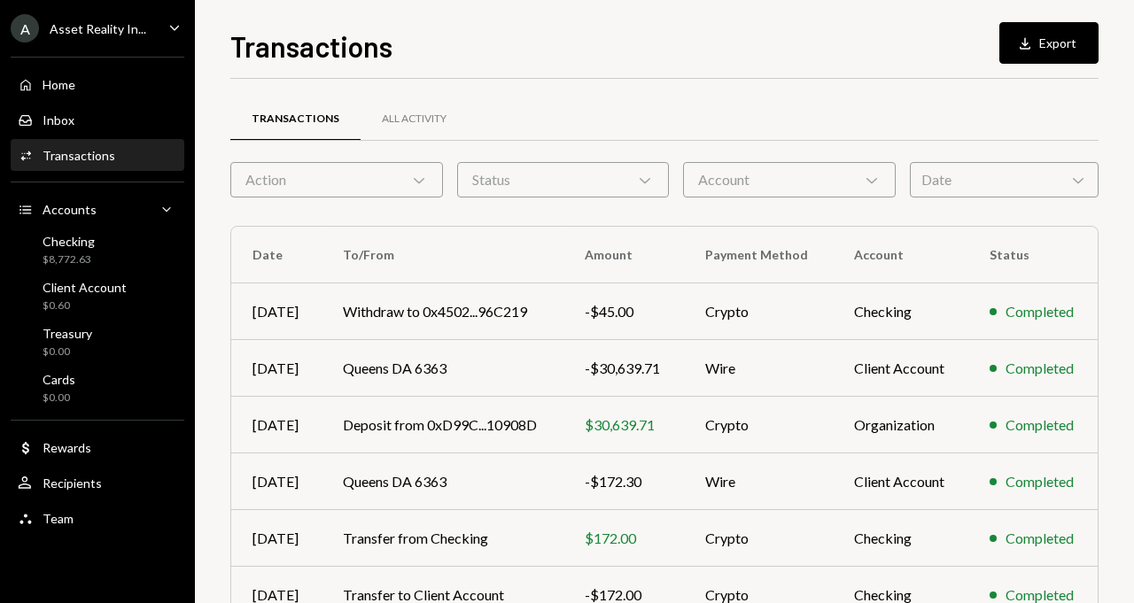
click at [798, 188] on div "Account Chevron Down" at bounding box center [789, 179] width 213 height 35
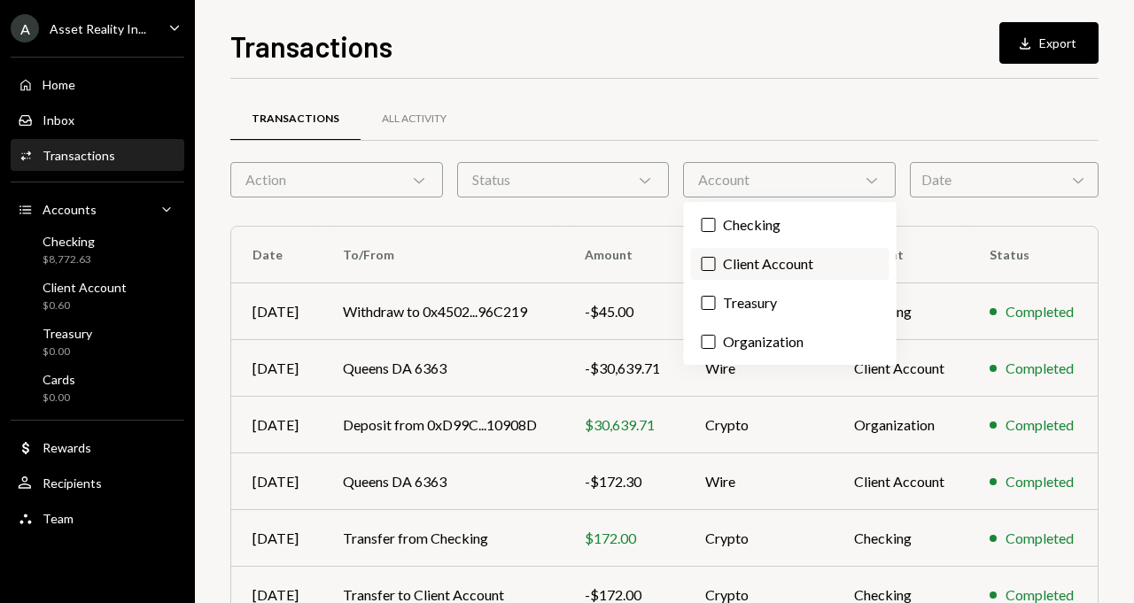
click at [757, 262] on label "Client Account" at bounding box center [790, 264] width 198 height 32
click at [716, 262] on button "Client Account" at bounding box center [709, 264] width 14 height 14
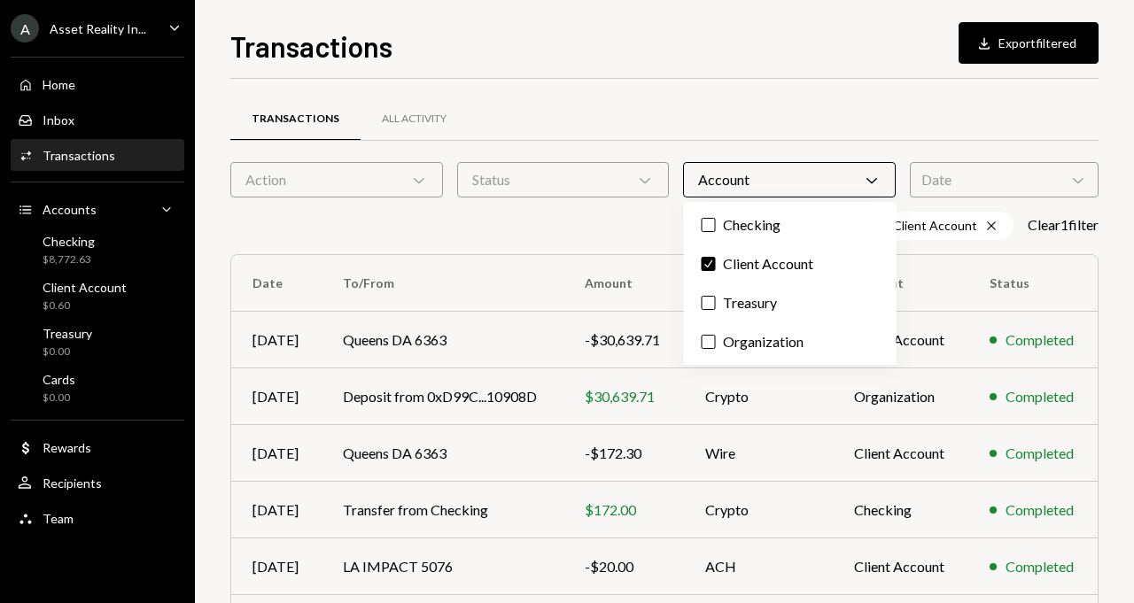
click at [710, 128] on div "Transactions All Activity" at bounding box center [664, 119] width 868 height 45
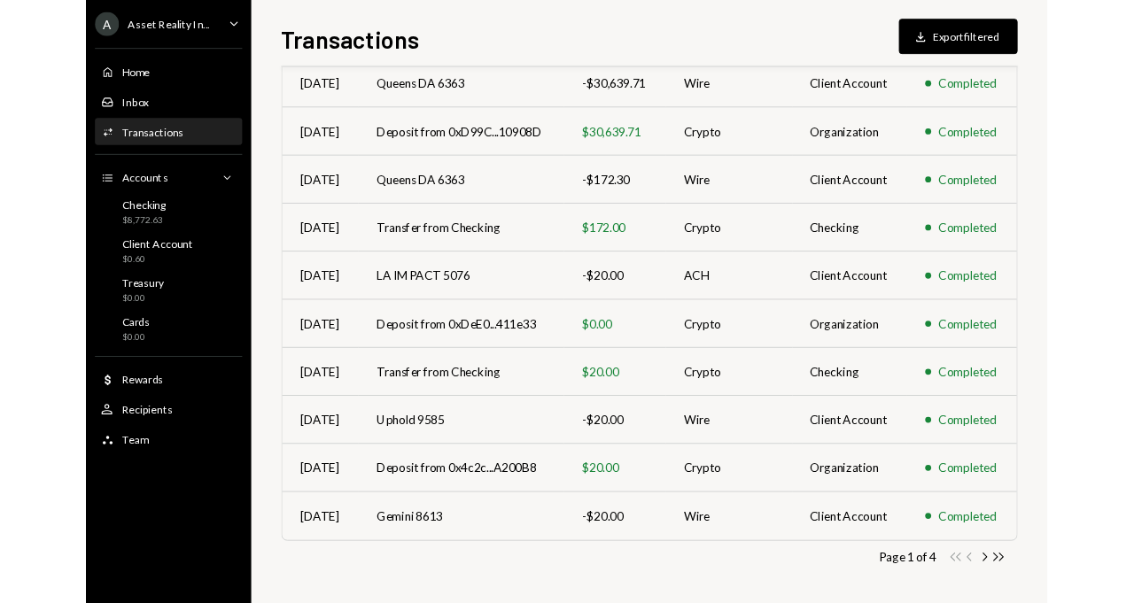
scroll to position [350, 0]
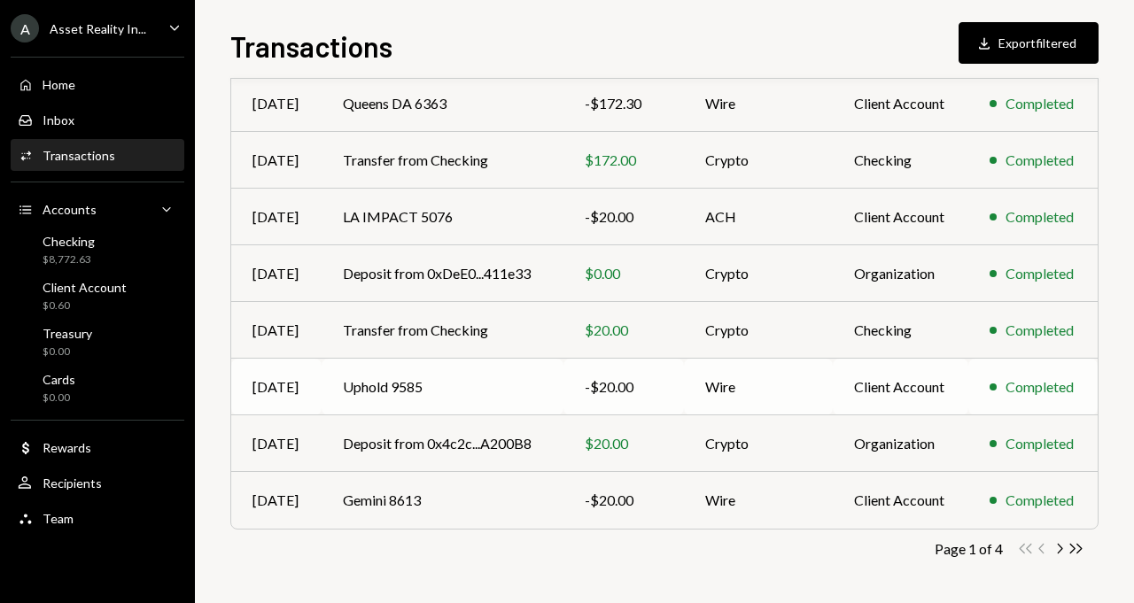
click at [396, 381] on td "Uphold 9585" at bounding box center [443, 387] width 242 height 57
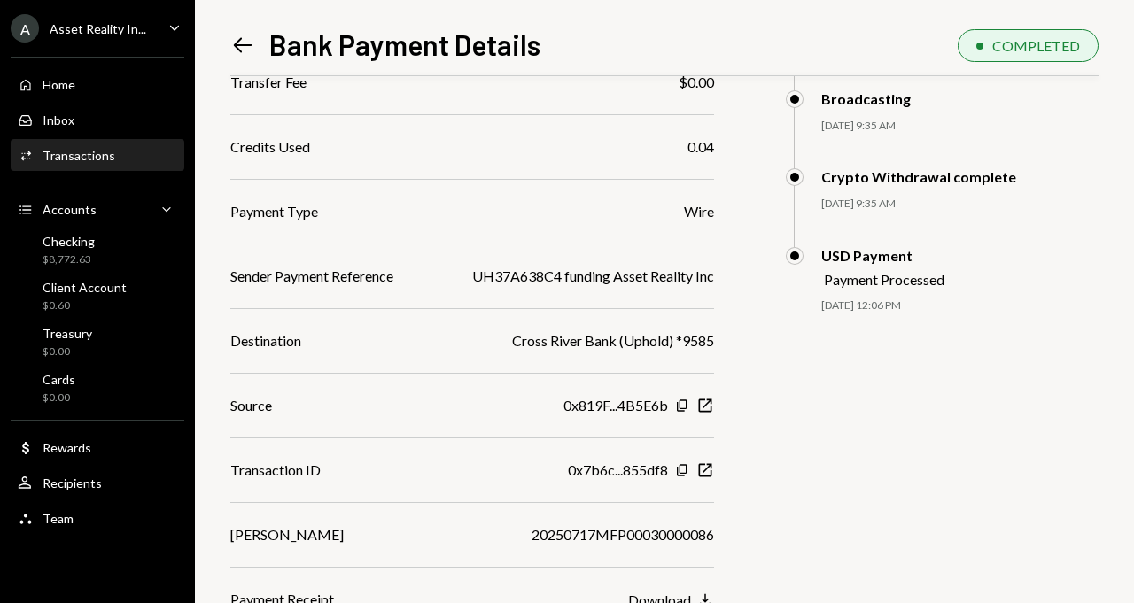
scroll to position [345, 0]
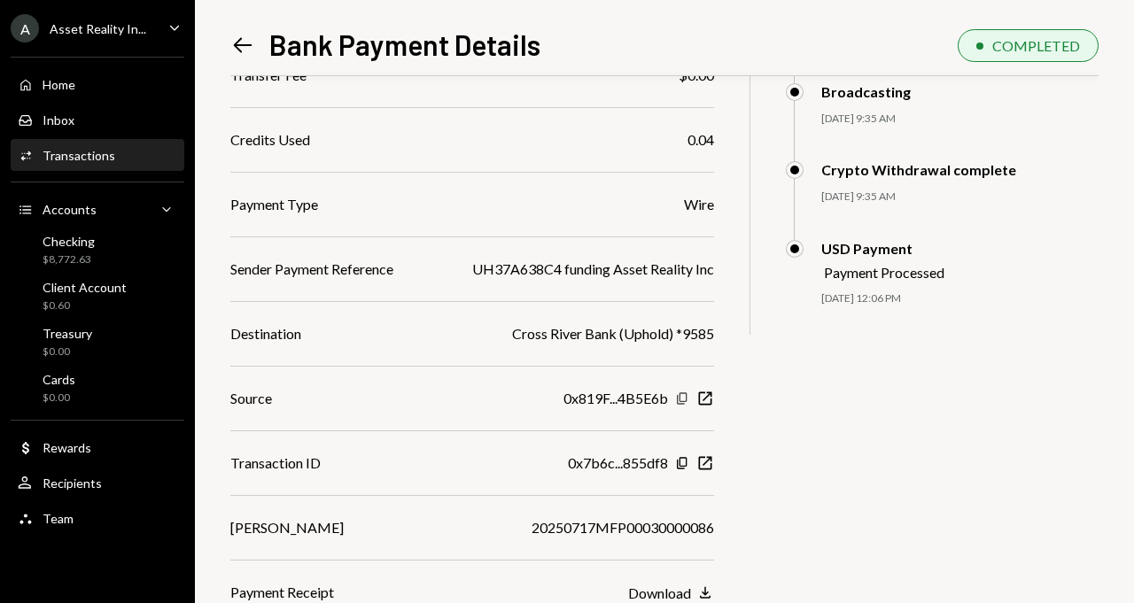
click at [687, 403] on icon "button" at bounding box center [682, 399] width 10 height 12
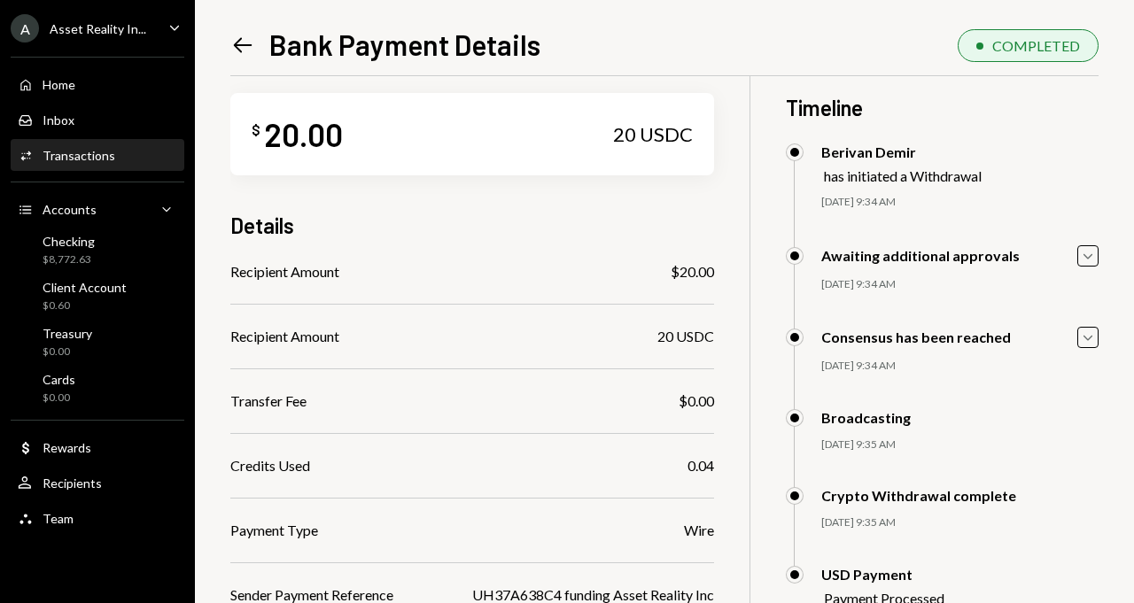
scroll to position [0, 0]
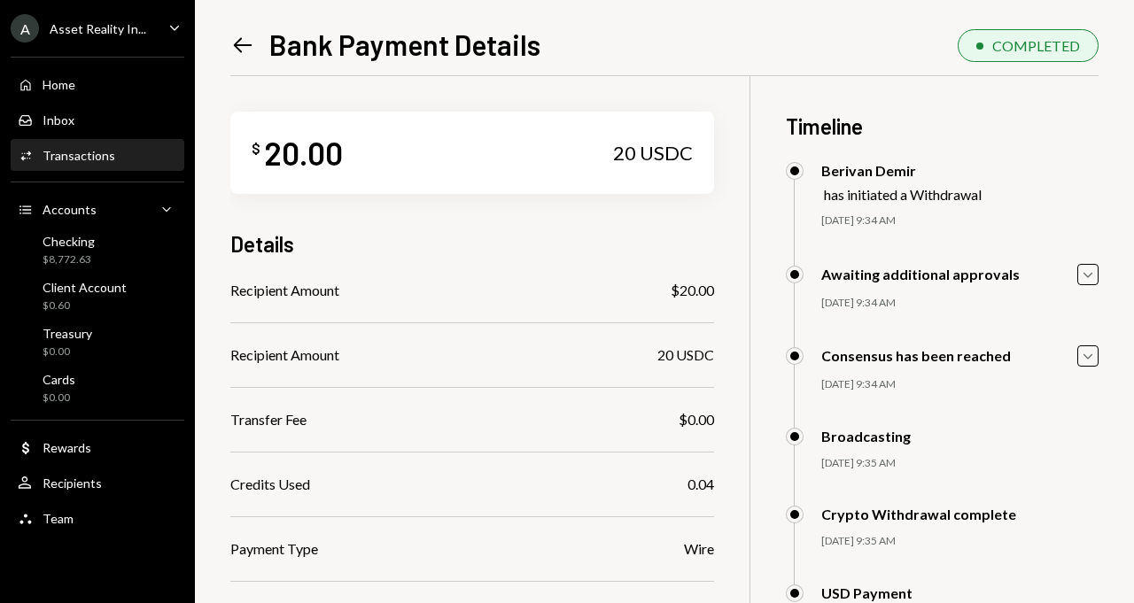
click at [95, 163] on div "Activities Transactions" at bounding box center [66, 156] width 97 height 16
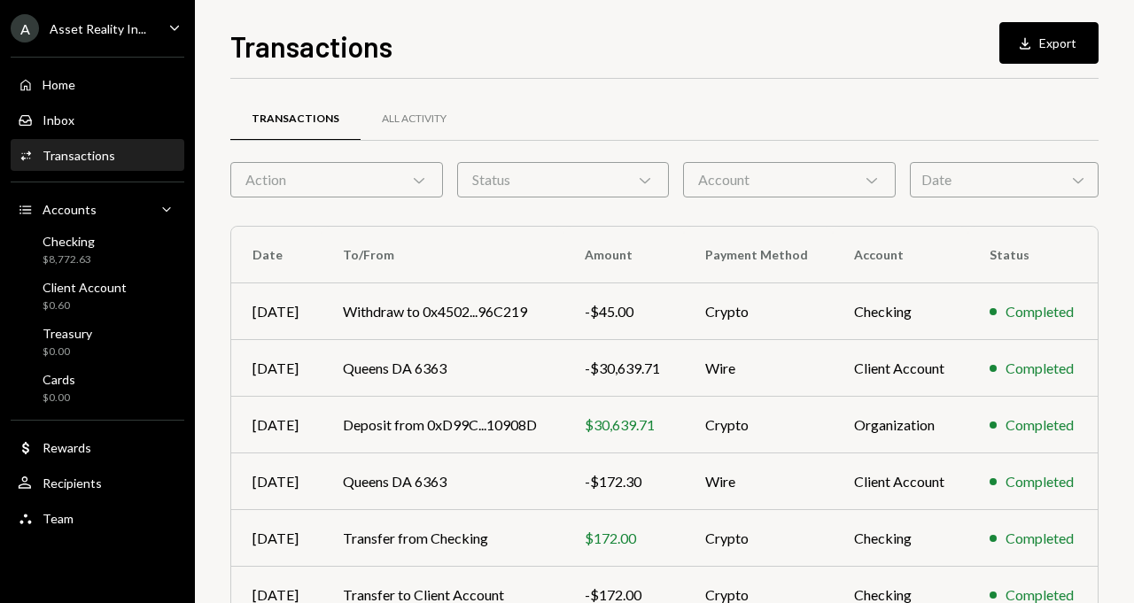
click at [797, 167] on div "Account Chevron Down" at bounding box center [789, 179] width 213 height 35
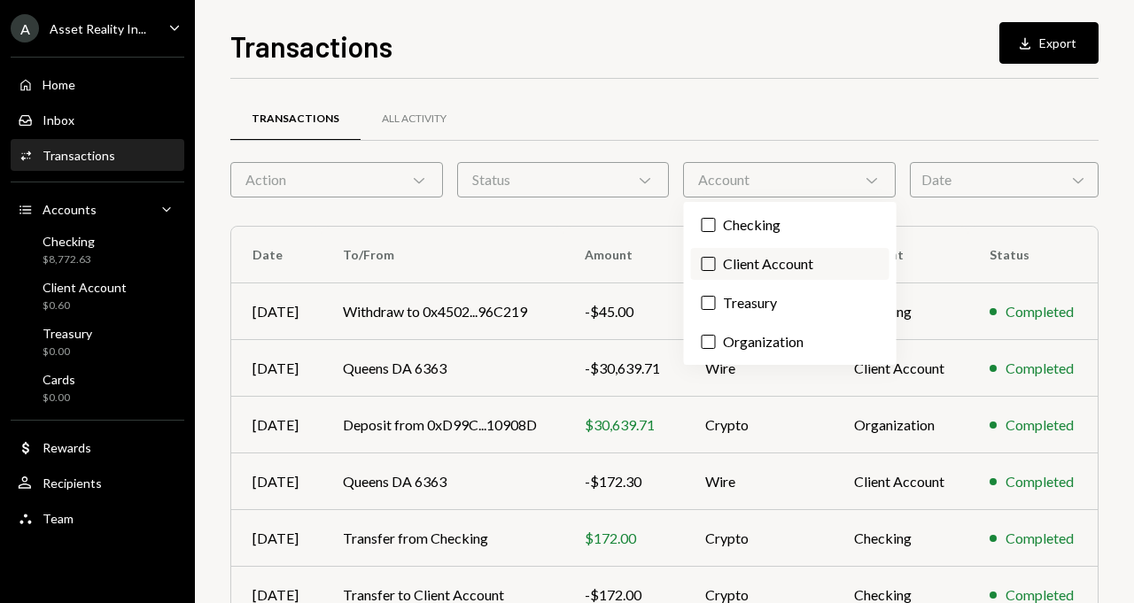
click at [771, 263] on label "Client Account" at bounding box center [790, 264] width 198 height 32
click at [716, 263] on button "Client Account" at bounding box center [709, 264] width 14 height 14
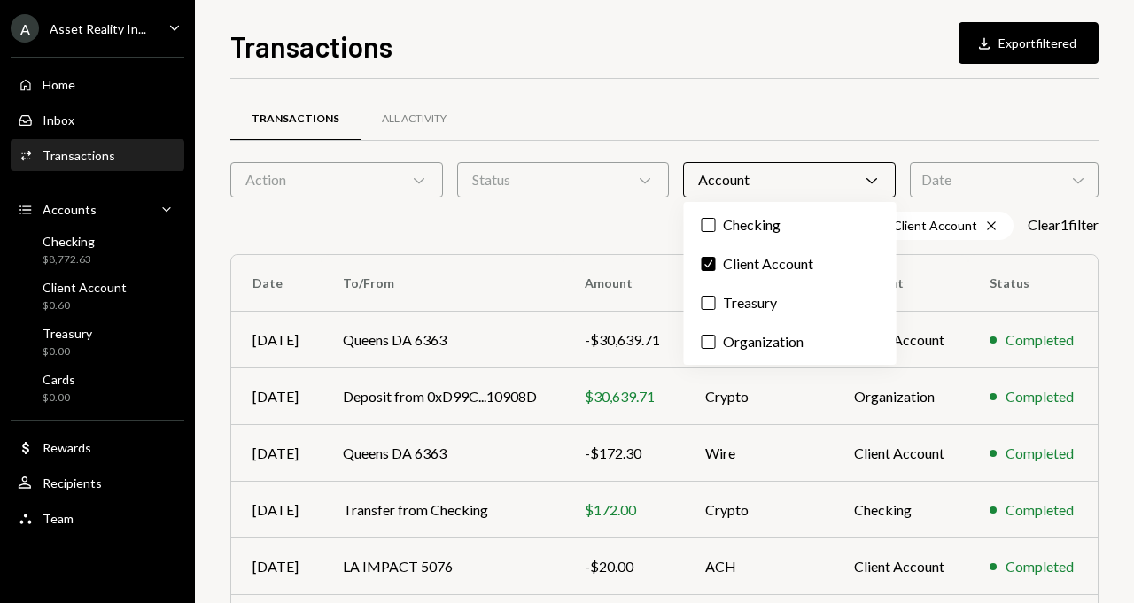
click at [605, 245] on div "Transactions All Activity Action Chevron Down Status Chevron Down Account Chevr…" at bounding box center [664, 530] width 868 height 846
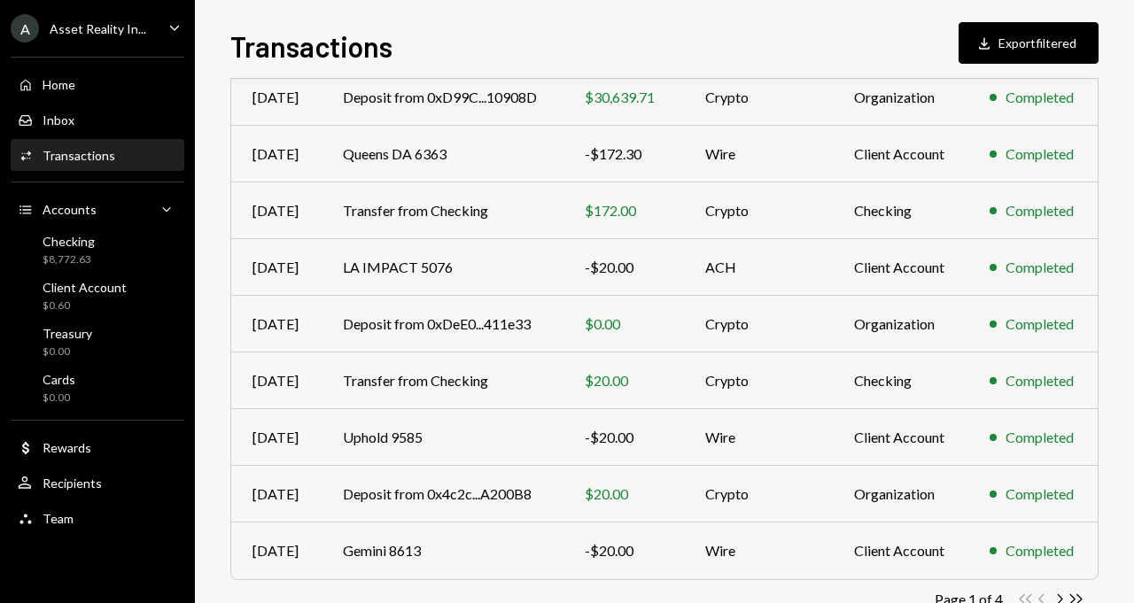
scroll to position [350, 0]
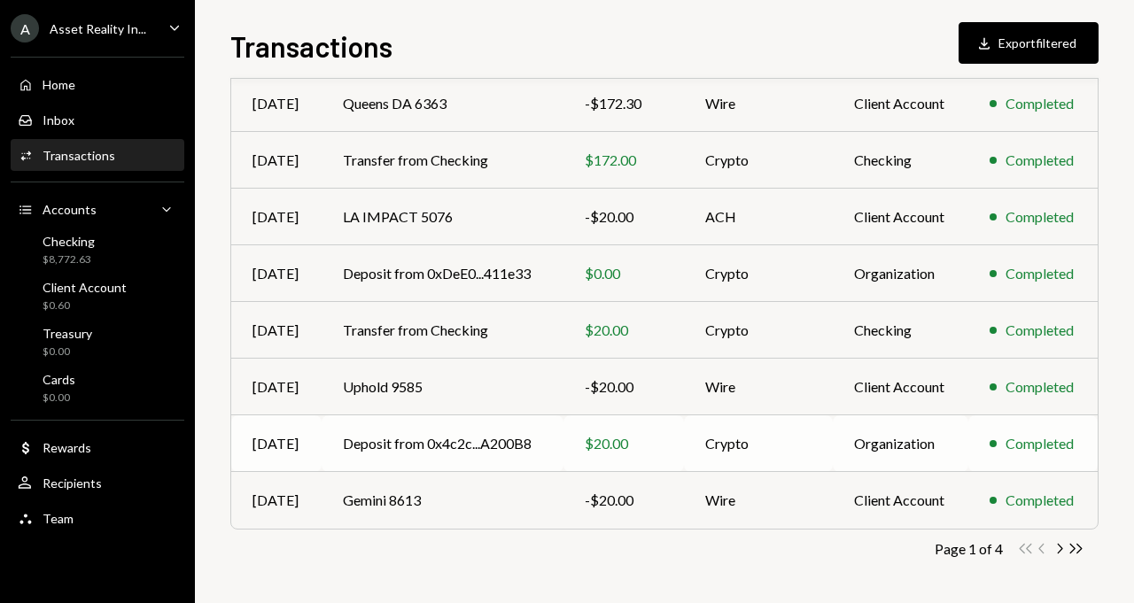
click at [402, 444] on td "Deposit from 0x4c2c...A200B8" at bounding box center [443, 444] width 242 height 57
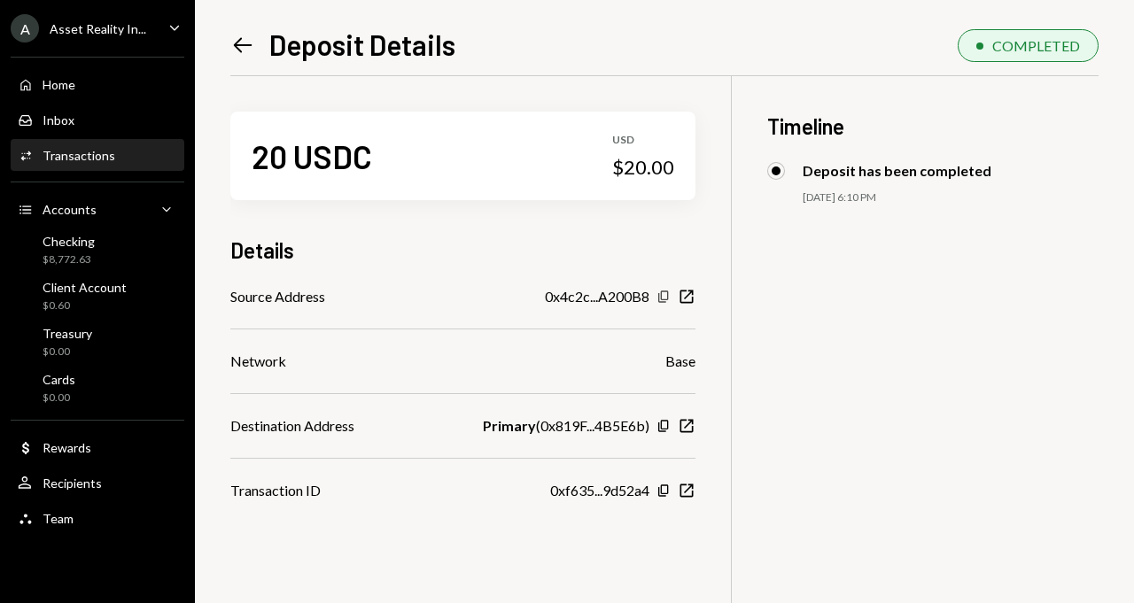
click at [671, 298] on icon "Copy" at bounding box center [664, 297] width 14 height 14
click at [144, 149] on div "Activities Transactions" at bounding box center [97, 156] width 159 height 16
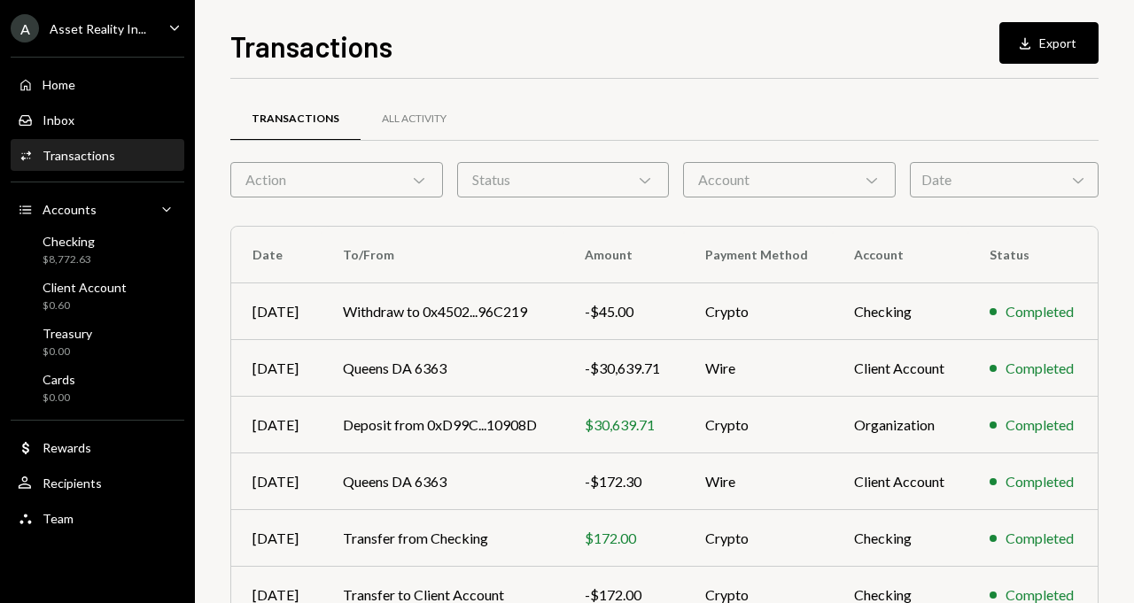
click at [707, 180] on div "Account Chevron Down" at bounding box center [789, 179] width 213 height 35
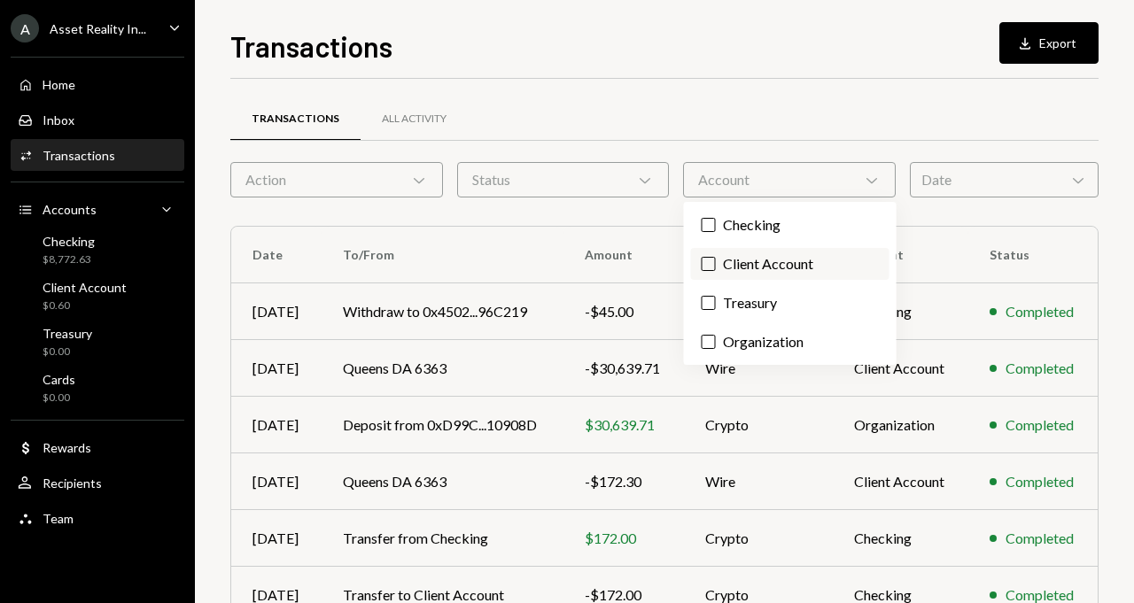
click at [707, 263] on button "Client Account" at bounding box center [709, 264] width 14 height 14
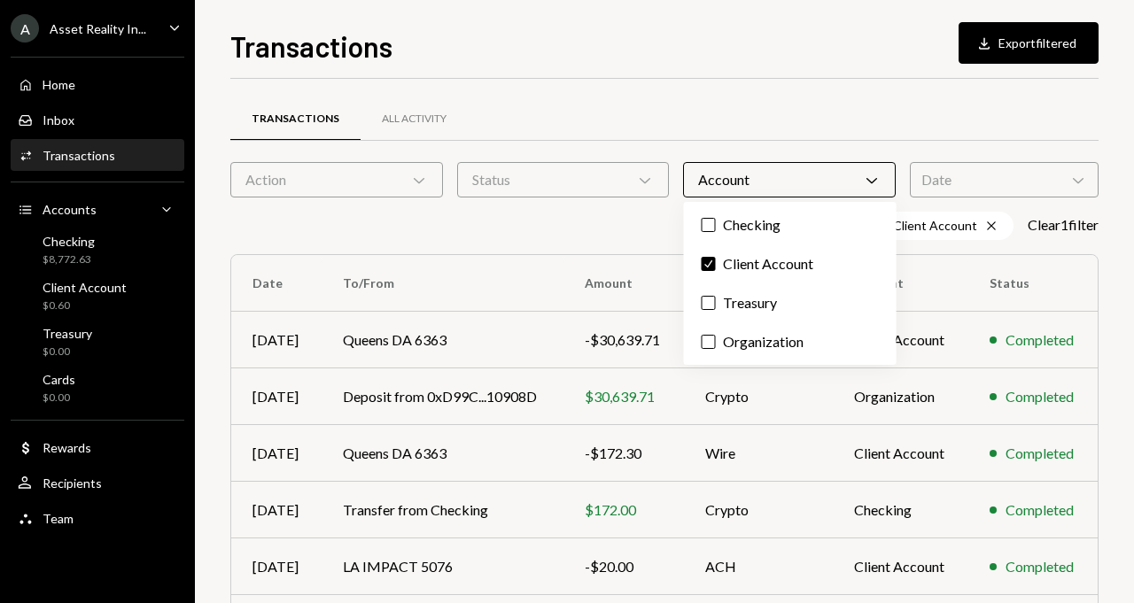
click at [726, 188] on div "Account Chevron Down" at bounding box center [789, 179] width 213 height 35
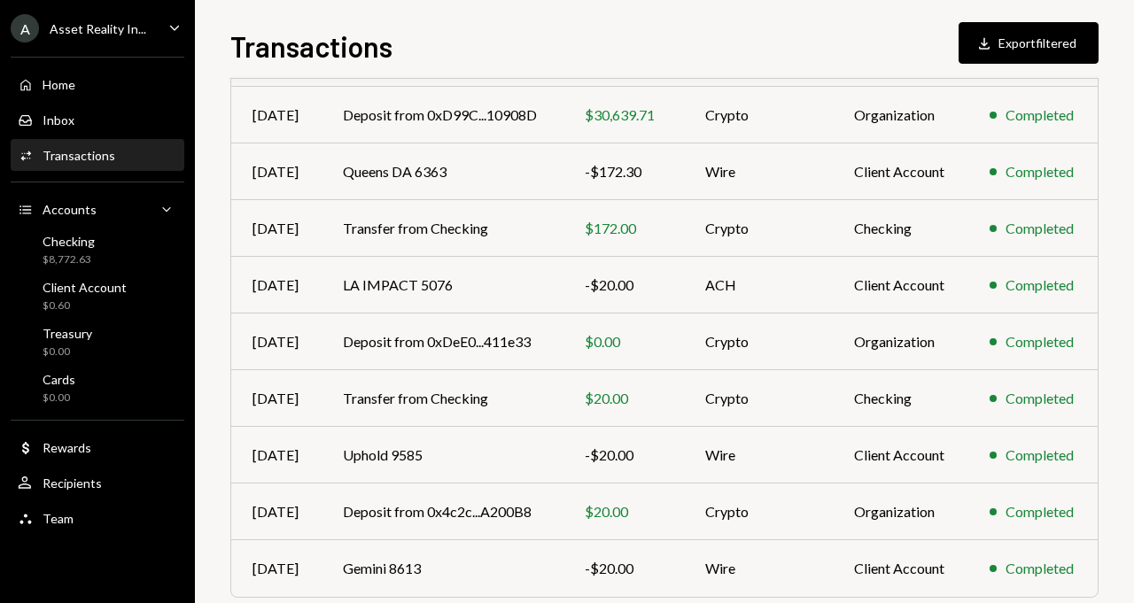
scroll to position [350, 0]
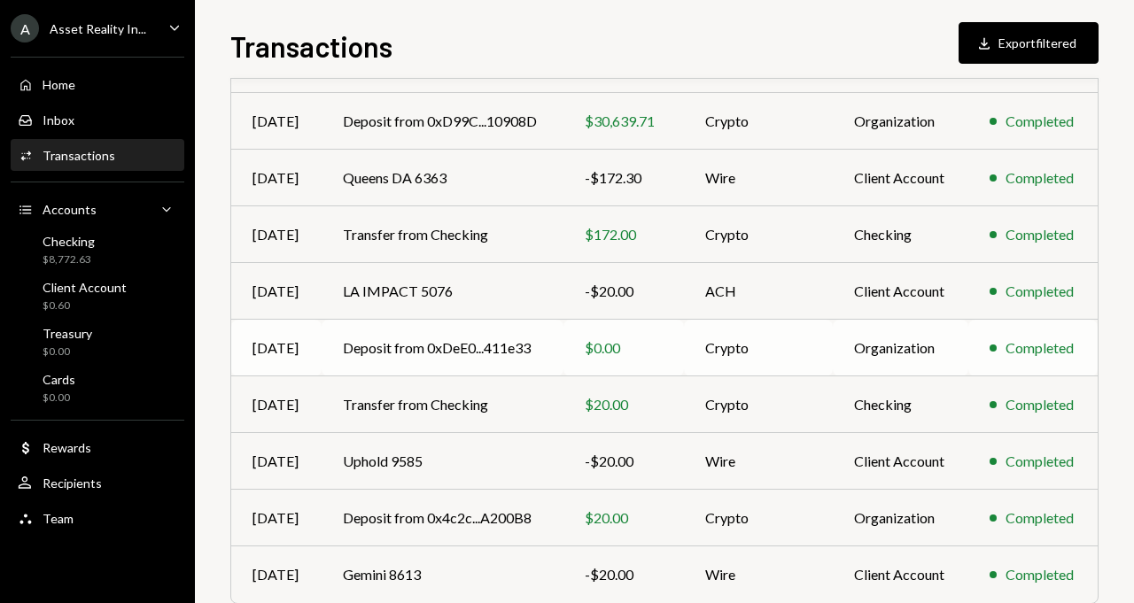
scroll to position [350, 0]
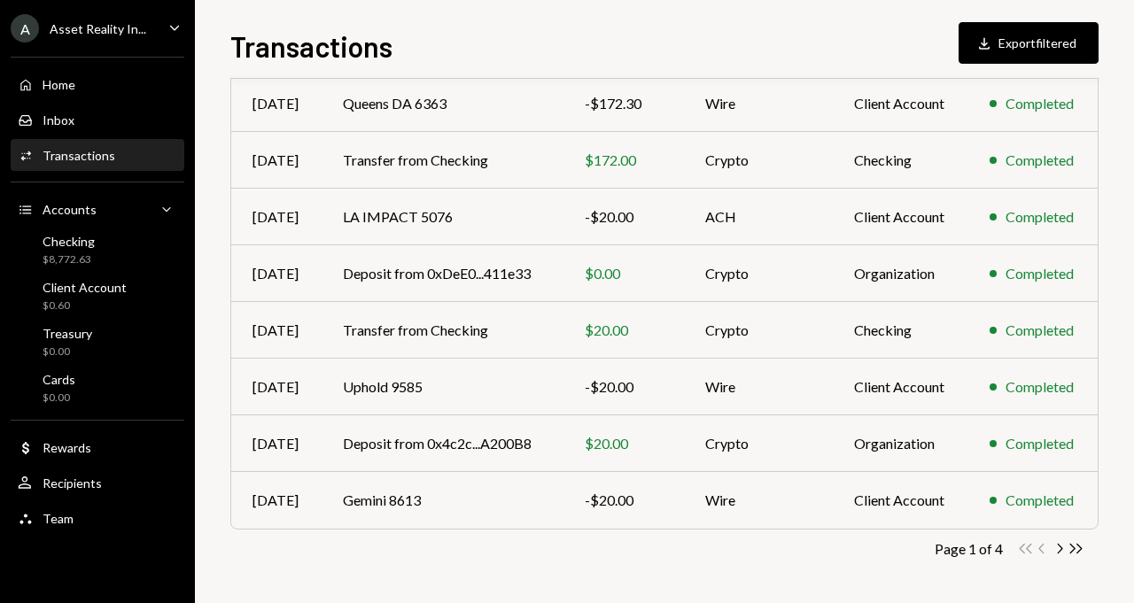
click at [134, 167] on div "Activities Transactions" at bounding box center [97, 156] width 159 height 30
click at [67, 241] on div "Checking" at bounding box center [69, 241] width 52 height 15
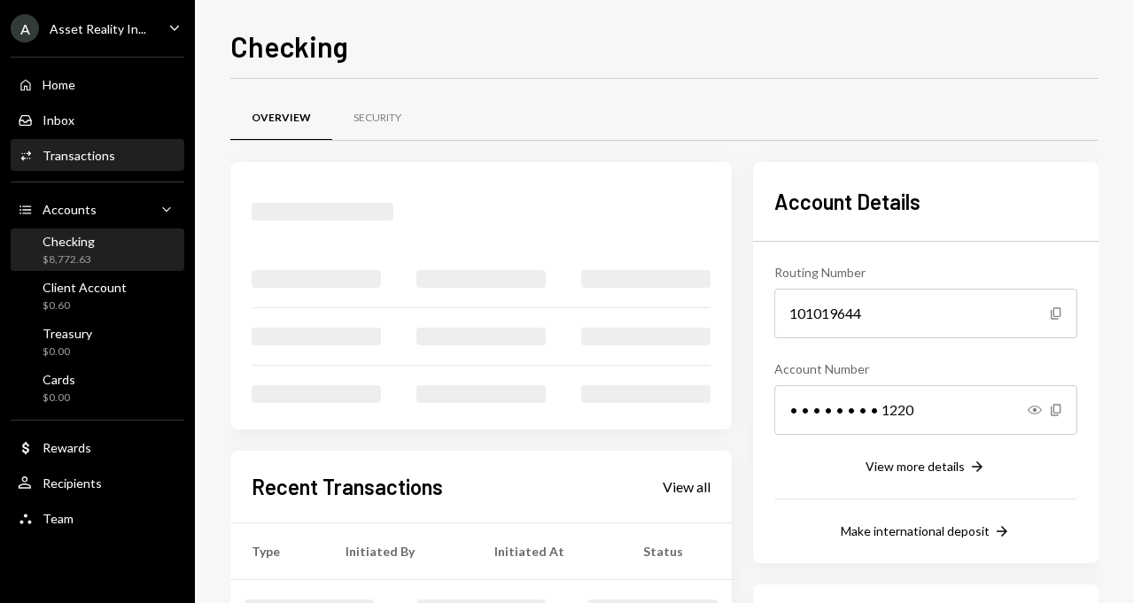
click at [96, 156] on div "Transactions" at bounding box center [79, 155] width 73 height 15
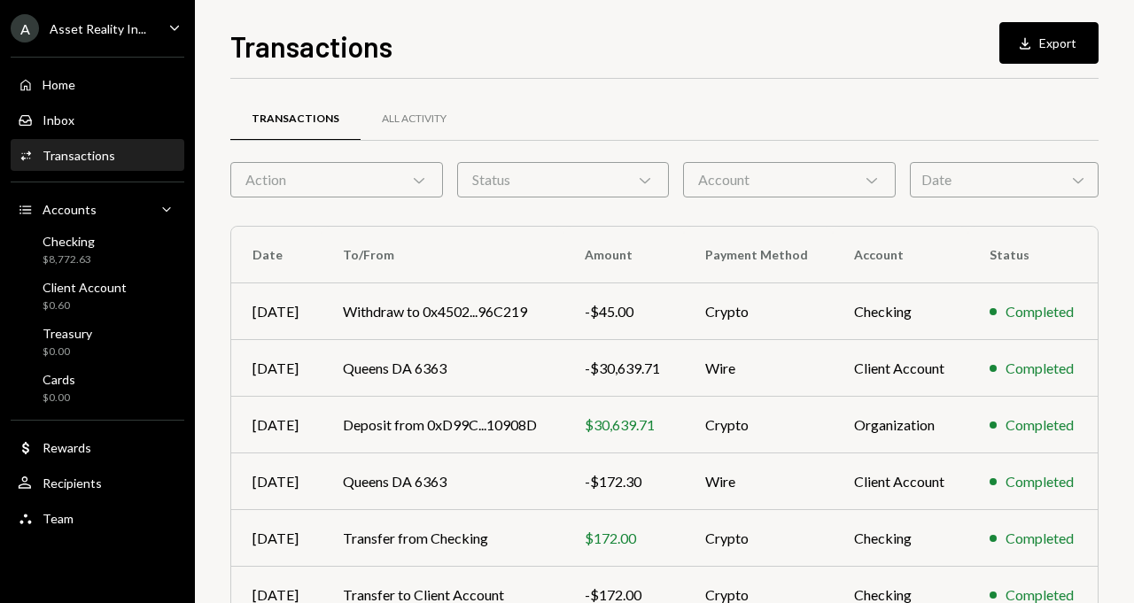
click at [765, 192] on div "Account Chevron Down" at bounding box center [789, 179] width 213 height 35
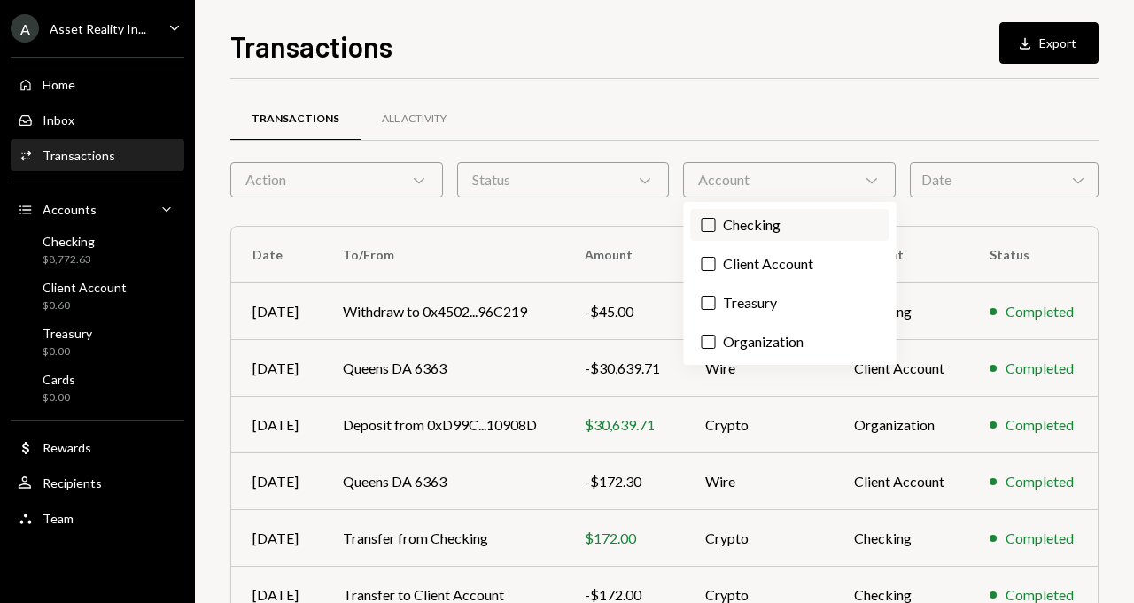
click at [751, 226] on label "Checking" at bounding box center [790, 225] width 198 height 32
click at [716, 226] on button "Checking" at bounding box center [709, 225] width 14 height 14
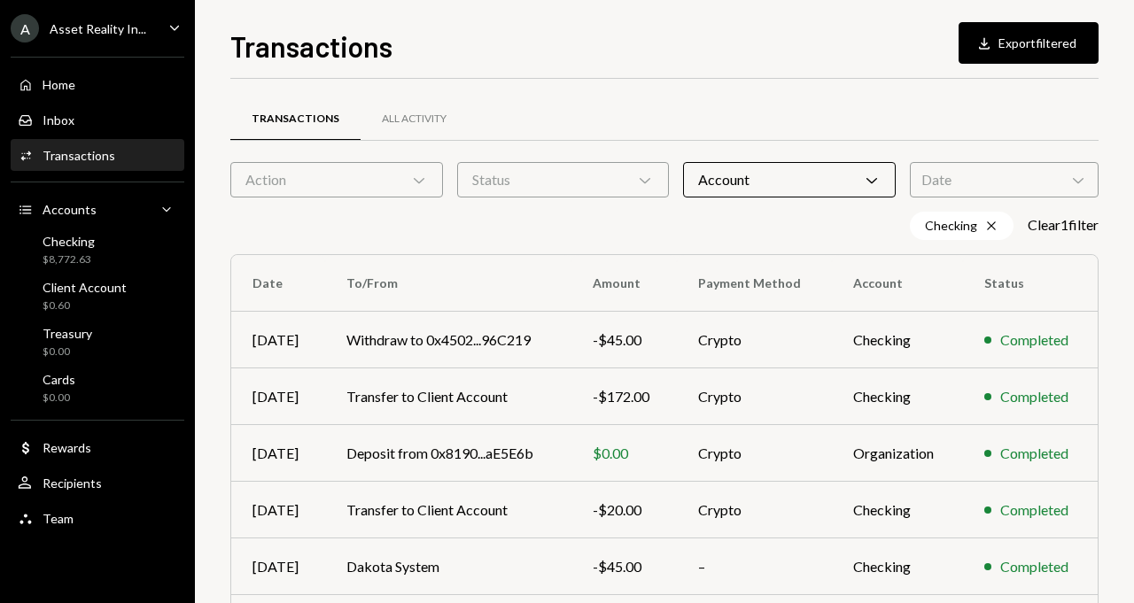
click at [649, 235] on div "Checking Cross Clear 1 filter" at bounding box center [664, 226] width 868 height 28
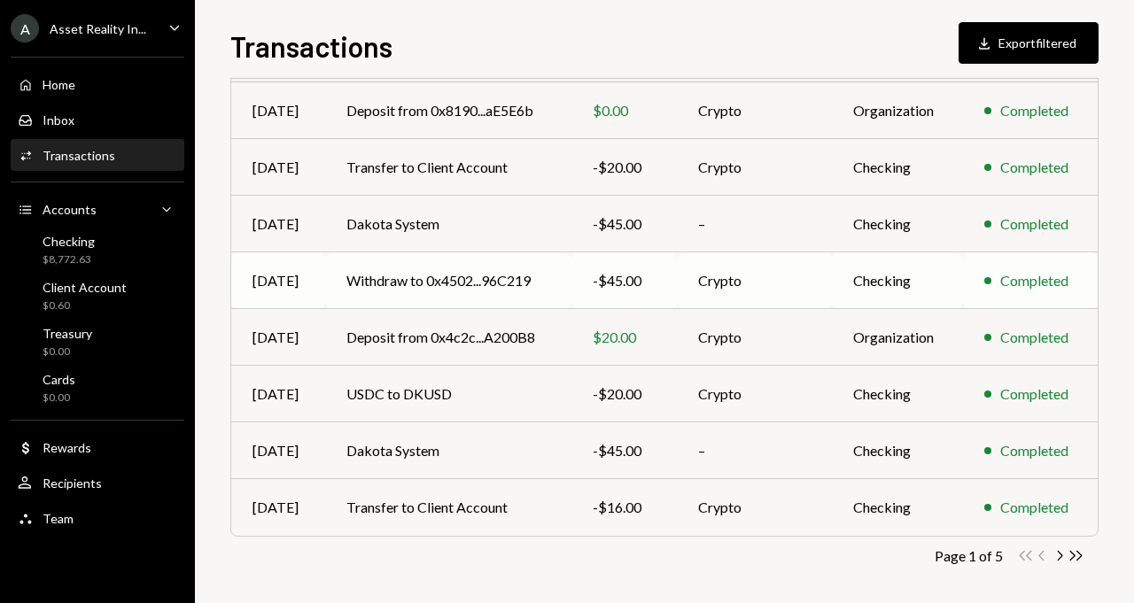
scroll to position [344, 0]
click at [411, 387] on td "USDC to DKUSD" at bounding box center [448, 393] width 246 height 57
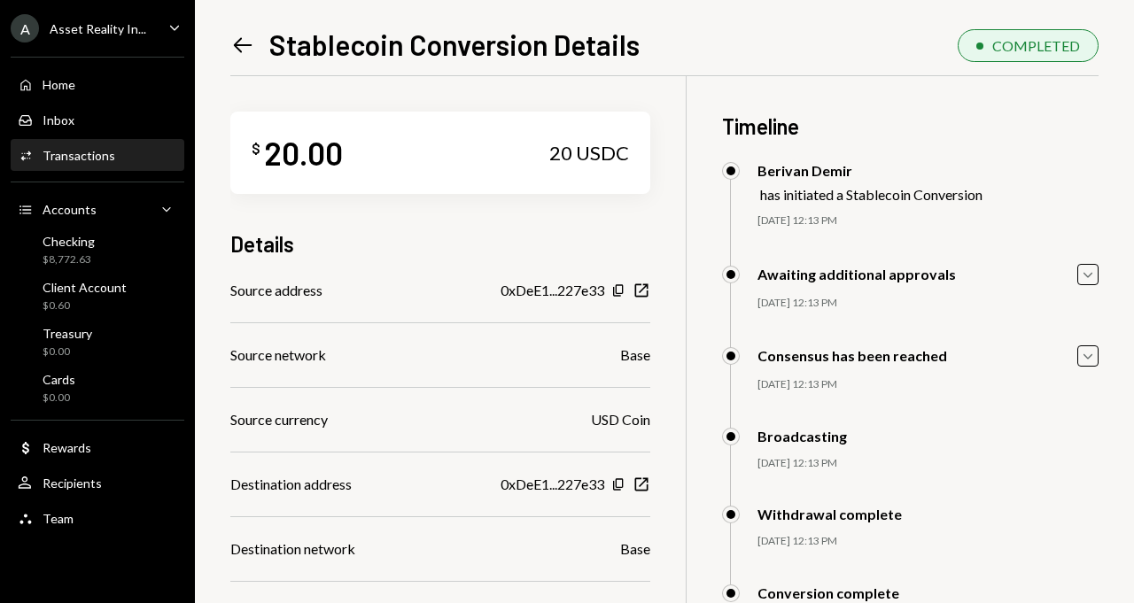
click at [235, 35] on icon "Left Arrow" at bounding box center [242, 45] width 25 height 25
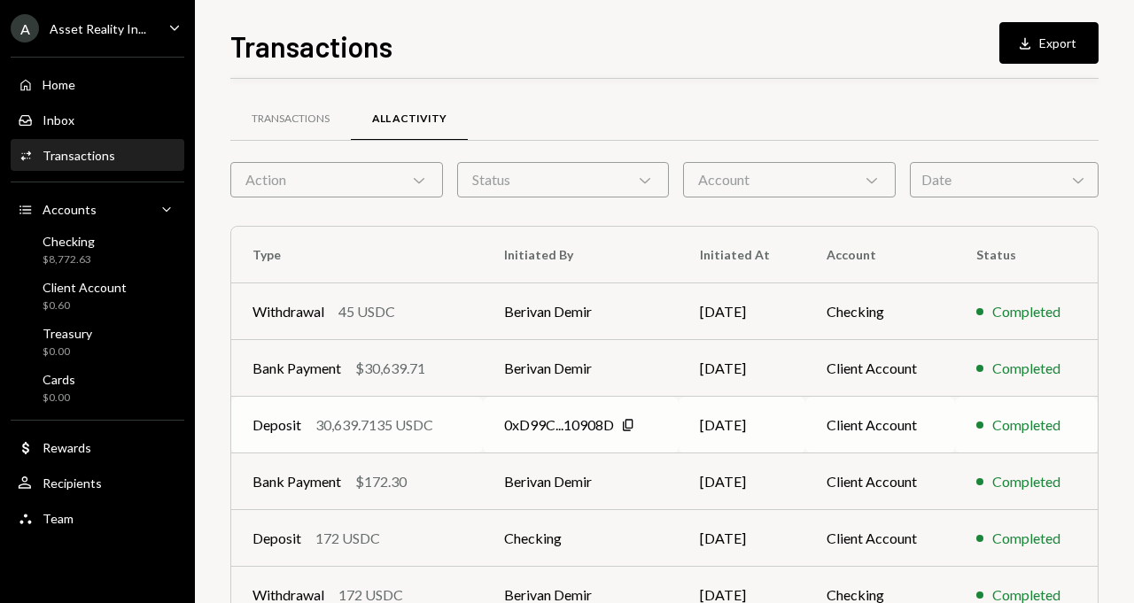
scroll to position [12, 0]
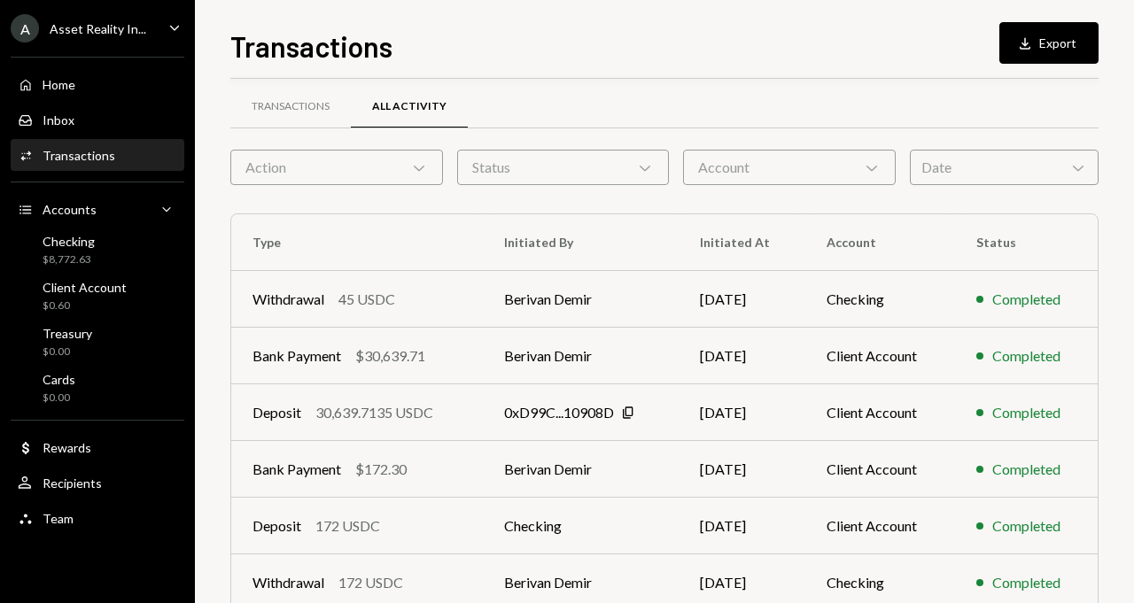
click at [131, 153] on div "Activities Transactions" at bounding box center [97, 156] width 159 height 16
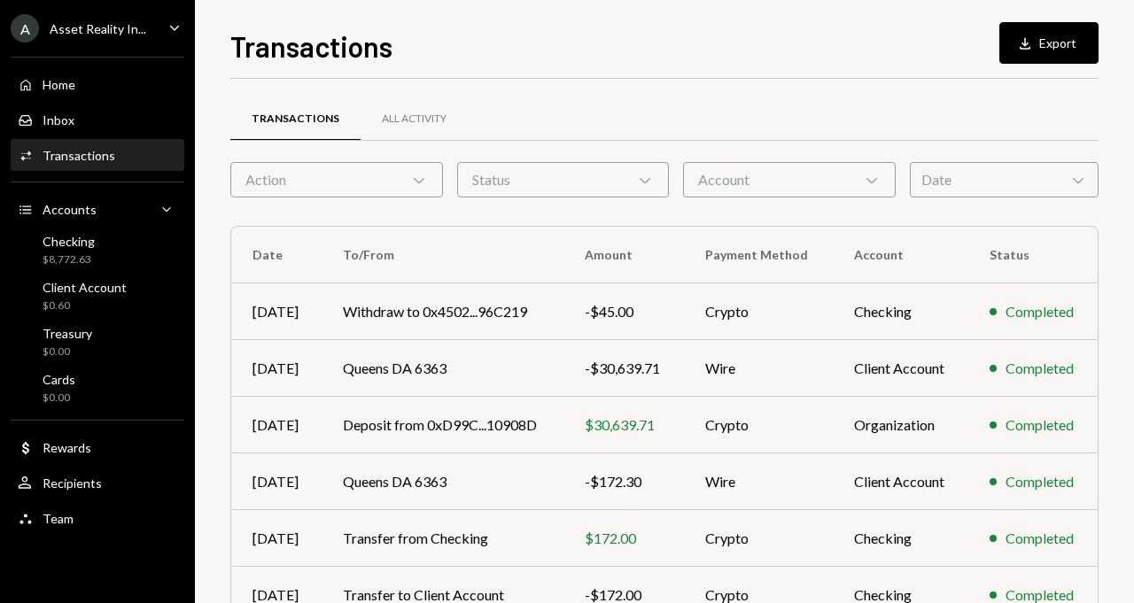
click at [778, 182] on div "Account Chevron Down" at bounding box center [789, 179] width 213 height 35
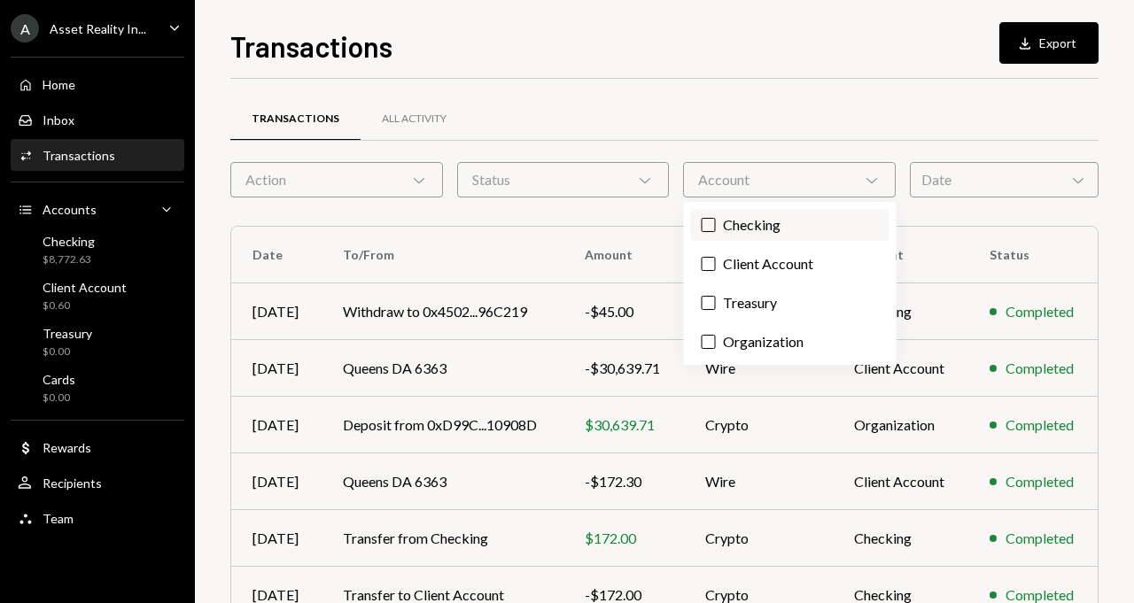
click at [743, 237] on label "Checking" at bounding box center [790, 225] width 198 height 32
click at [716, 232] on button "Checking" at bounding box center [709, 225] width 14 height 14
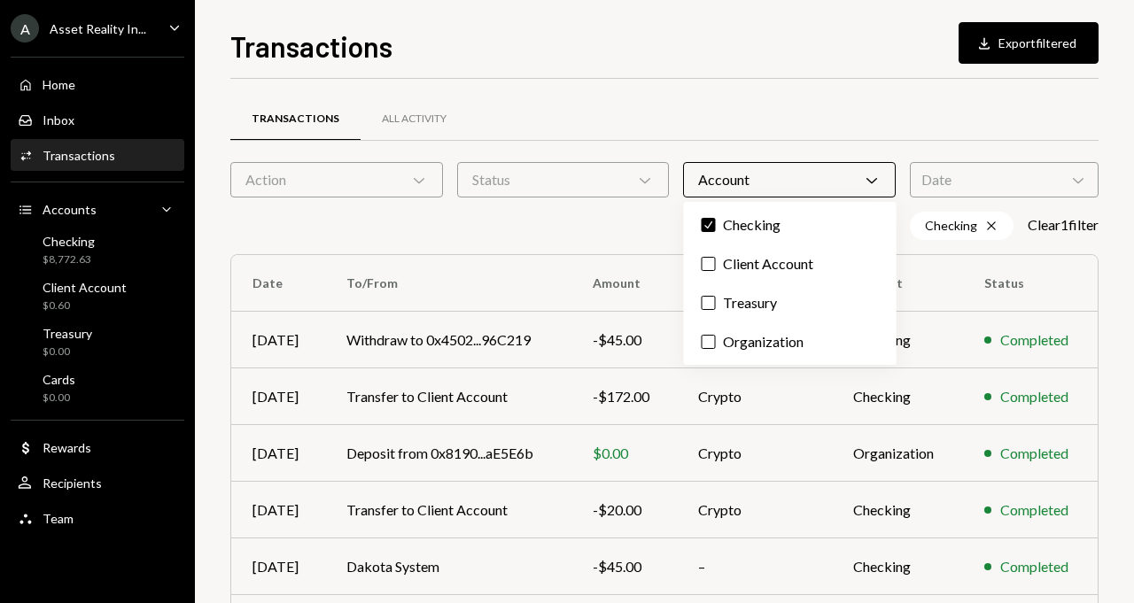
click at [631, 231] on div "Checking Cross Clear 1 filter" at bounding box center [664, 226] width 868 height 28
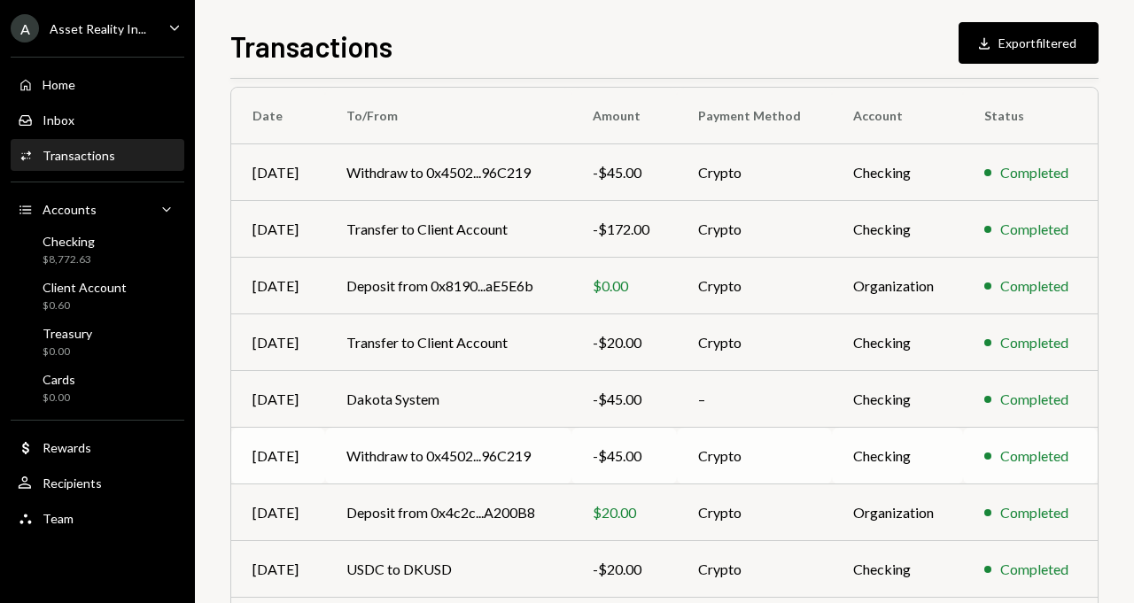
scroll to position [156, 0]
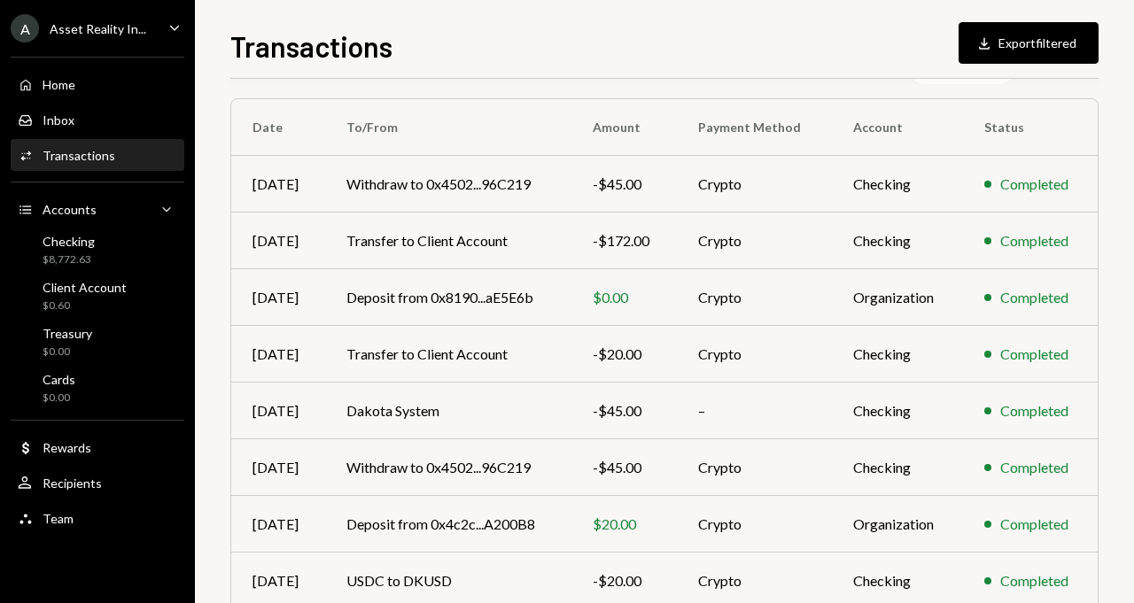
click at [98, 167] on div "Activities Transactions" at bounding box center [97, 156] width 159 height 30
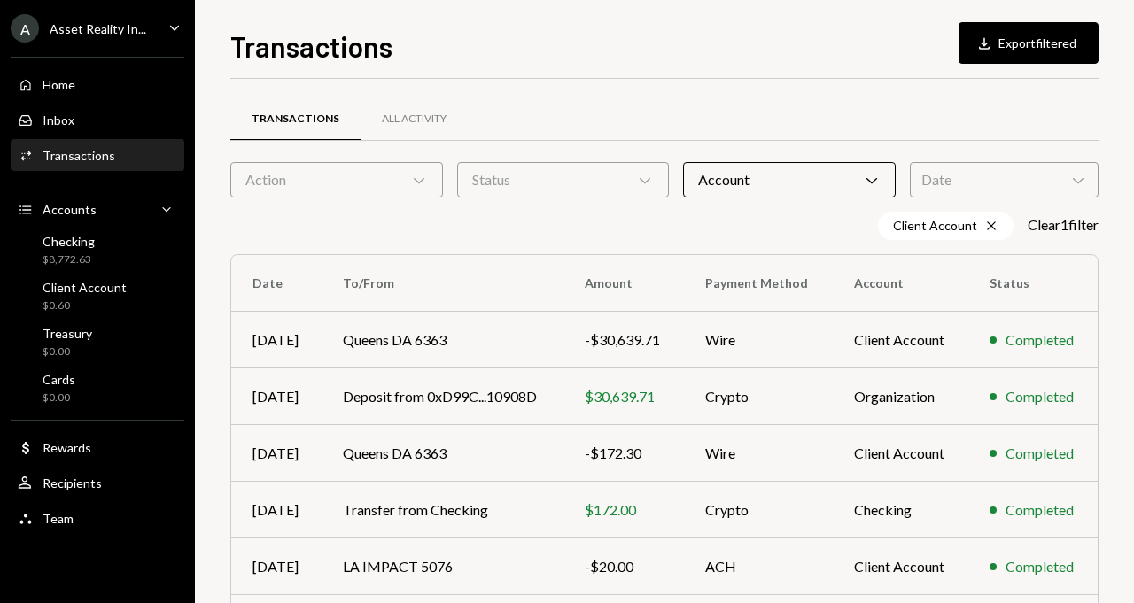
click at [730, 136] on div "Transactions All Activity" at bounding box center [664, 119] width 868 height 45
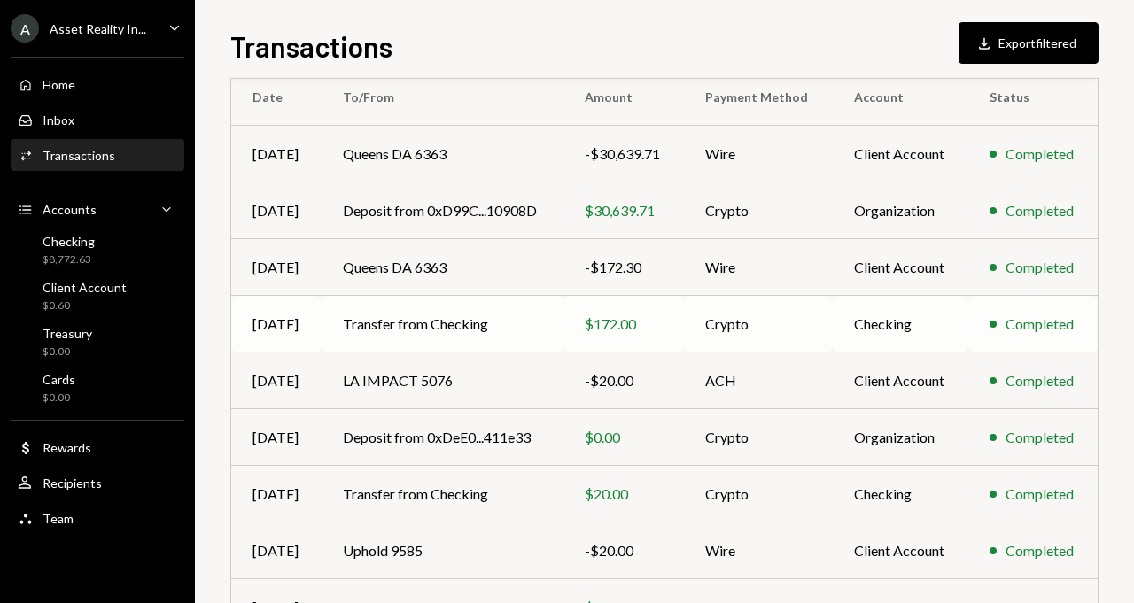
scroll to position [187, 0]
click at [588, 268] on div "-$172.30" at bounding box center [624, 266] width 78 height 21
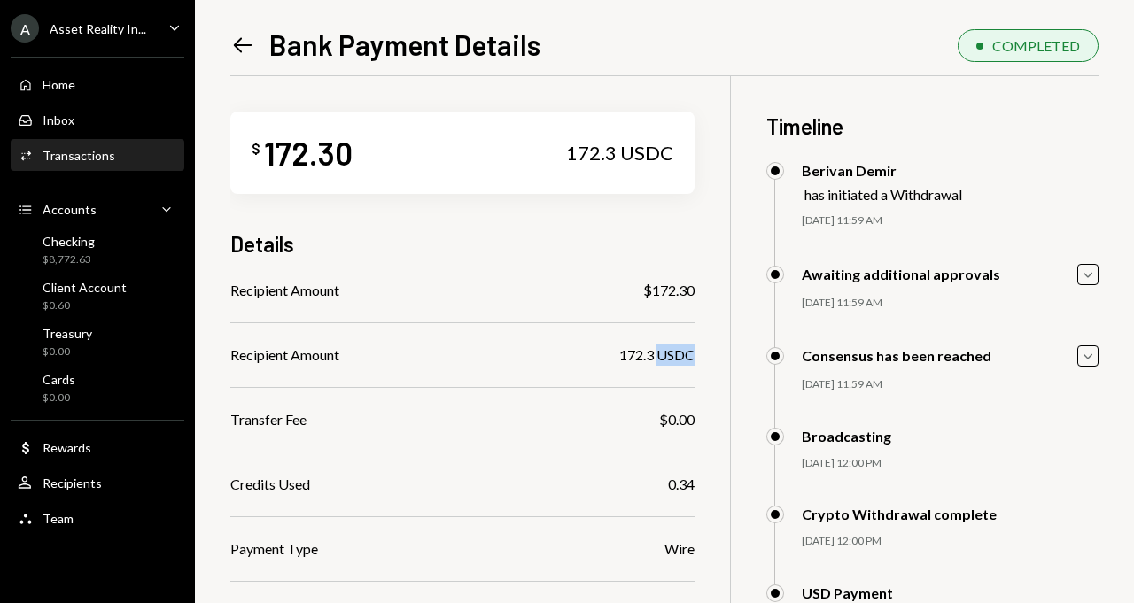
drag, startPoint x: 697, startPoint y: 360, endPoint x: 661, endPoint y: 360, distance: 36.3
click at [661, 360] on div "172.3 USDC" at bounding box center [656, 355] width 75 height 21
click at [673, 439] on div "Recipient Amount $172.30 Recipient Amount 172.3 USDC Transfer Fee $0.00 Credits…" at bounding box center [462, 614] width 464 height 668
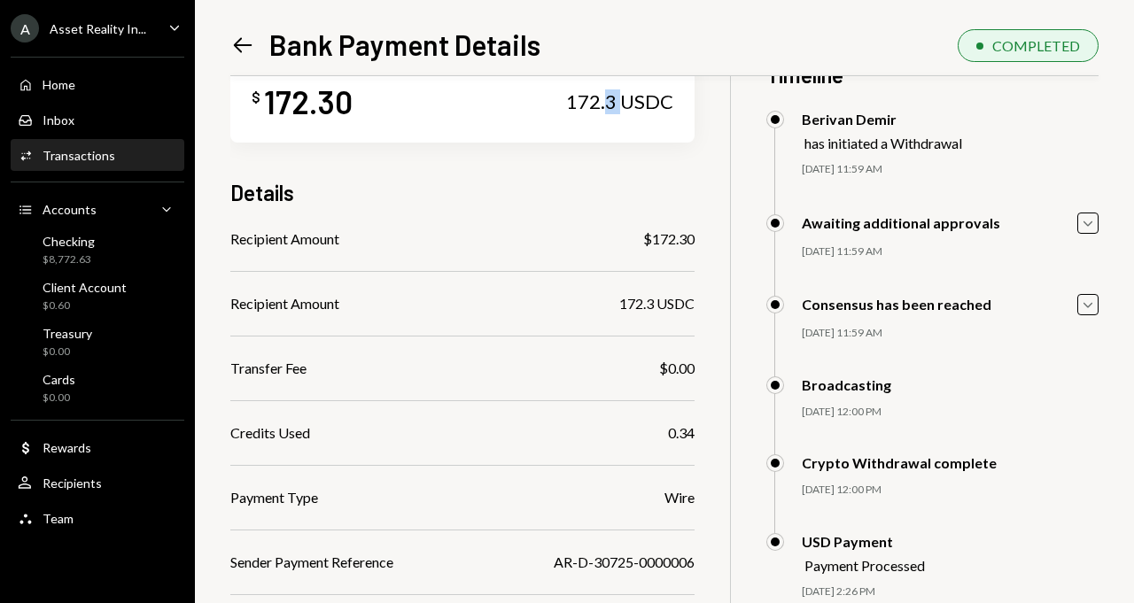
drag, startPoint x: 625, startPoint y: 104, endPoint x: 614, endPoint y: 106, distance: 11.0
click at [614, 106] on div "172.3 USDC" at bounding box center [619, 101] width 107 height 25
drag, startPoint x: 697, startPoint y: 239, endPoint x: 683, endPoint y: 236, distance: 14.6
click at [683, 237] on div "$172.30" at bounding box center [668, 239] width 51 height 21
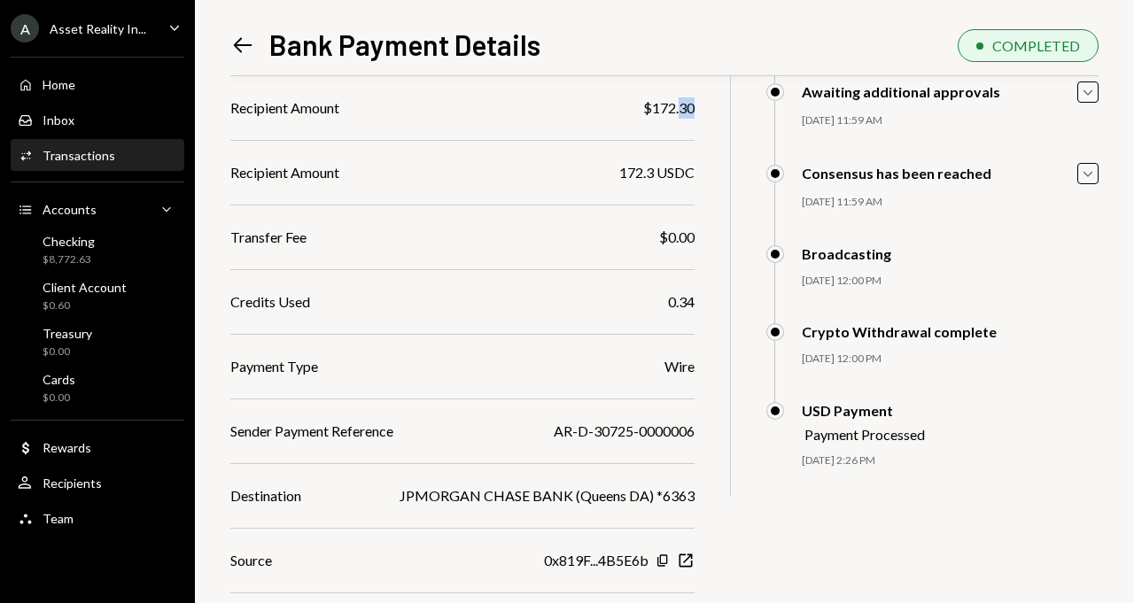
scroll to position [273, 0]
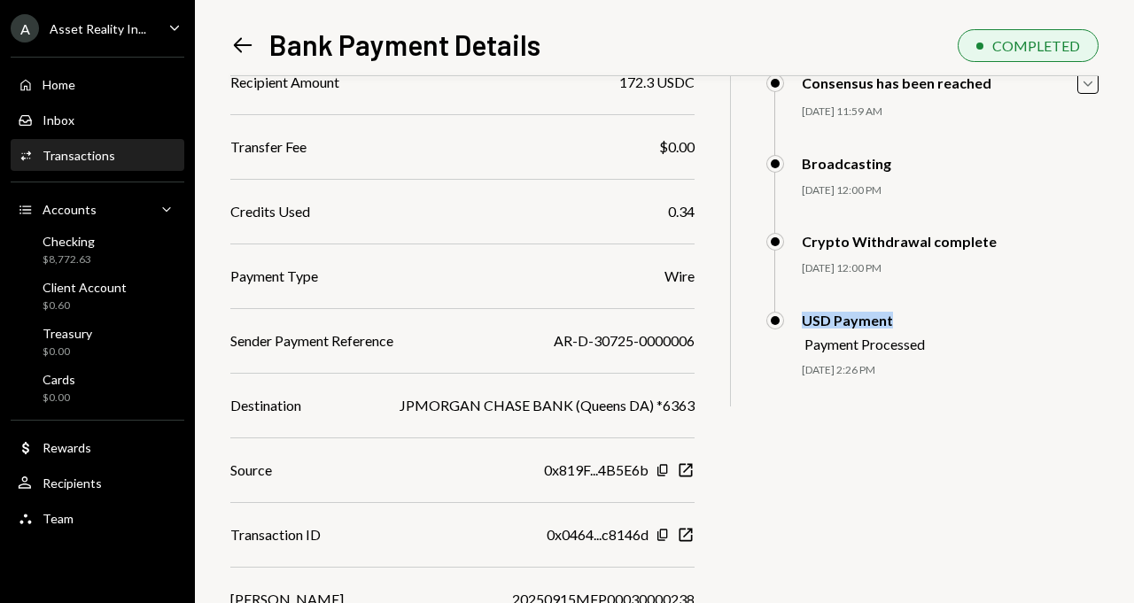
drag, startPoint x: 896, startPoint y: 322, endPoint x: 791, endPoint y: 328, distance: 104.7
click at [791, 328] on div "USD Payment Payment Processed" at bounding box center [845, 332] width 159 height 41
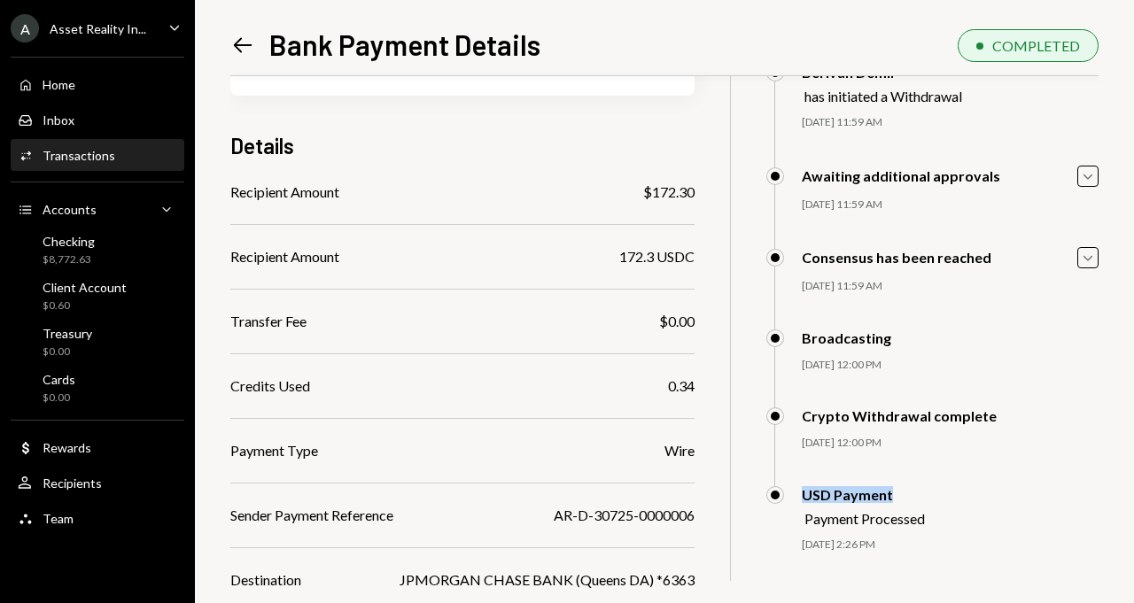
scroll to position [0, 0]
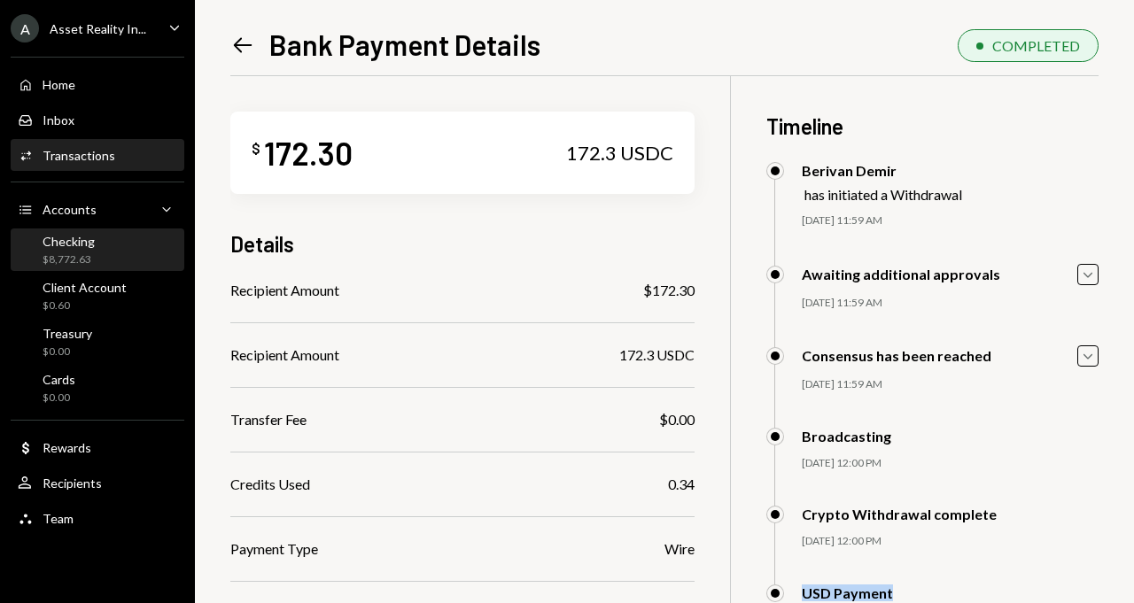
click at [96, 249] on div "Checking $8,772.63" at bounding box center [97, 251] width 159 height 34
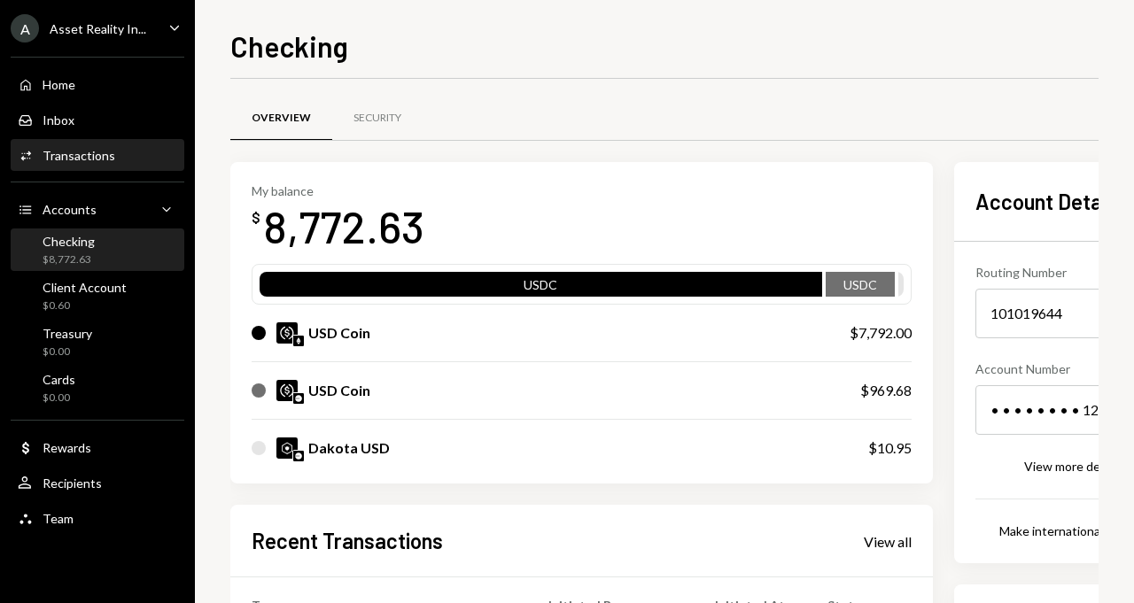
click at [124, 155] on div "Activities Transactions" at bounding box center [97, 156] width 159 height 16
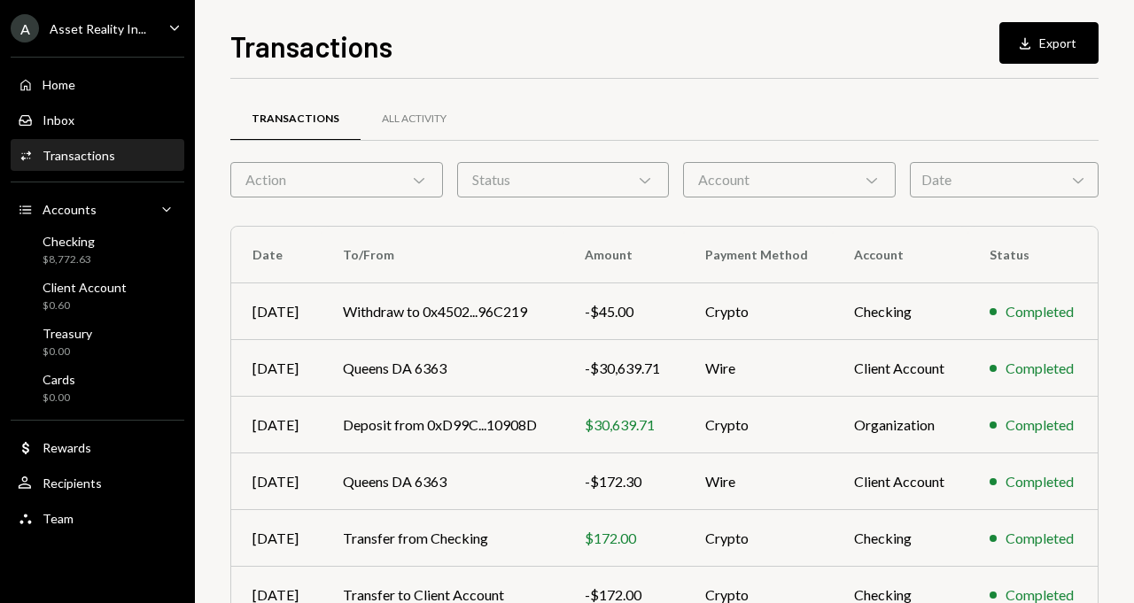
click at [748, 172] on div "Account Chevron Down" at bounding box center [789, 179] width 213 height 35
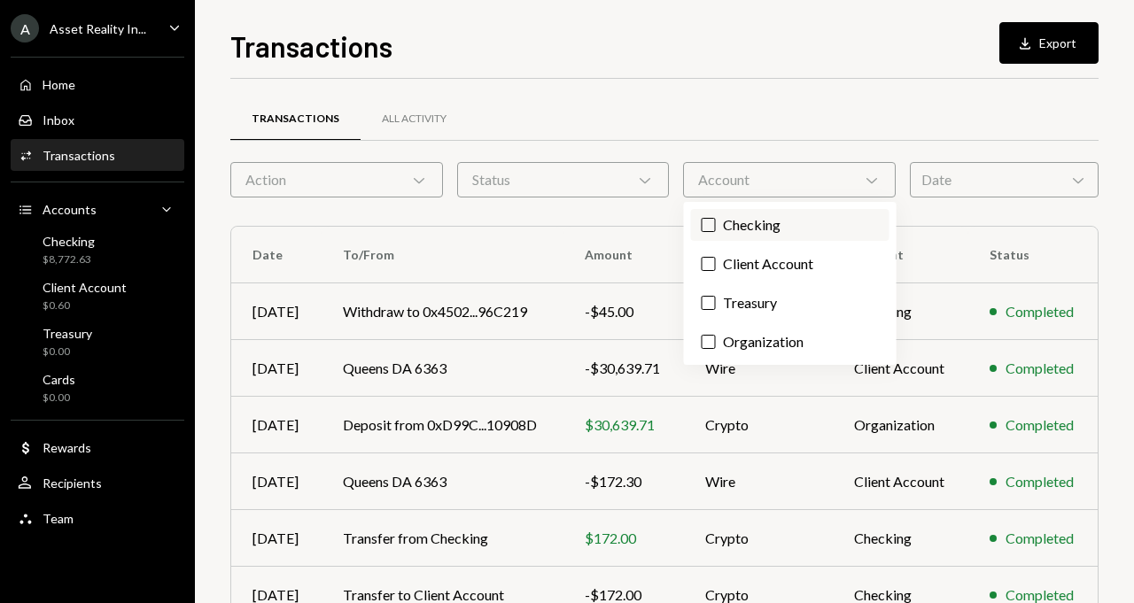
click at [737, 231] on label "Checking" at bounding box center [790, 225] width 198 height 32
click at [716, 231] on button "Checking" at bounding box center [709, 225] width 14 height 14
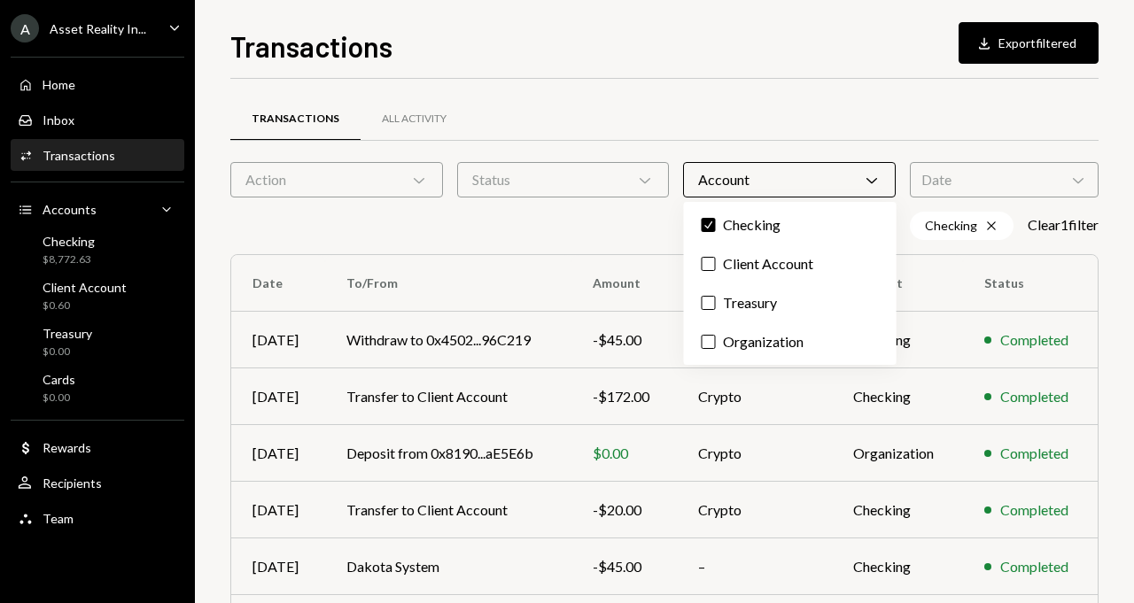
click at [738, 131] on div "Transactions All Activity" at bounding box center [664, 119] width 868 height 45
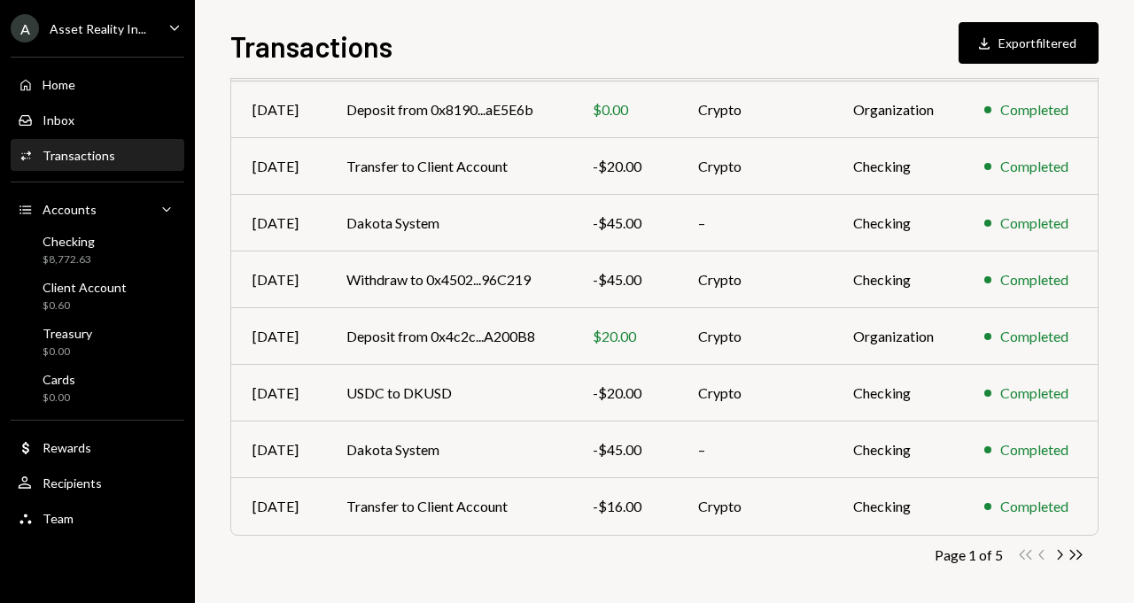
scroll to position [350, 0]
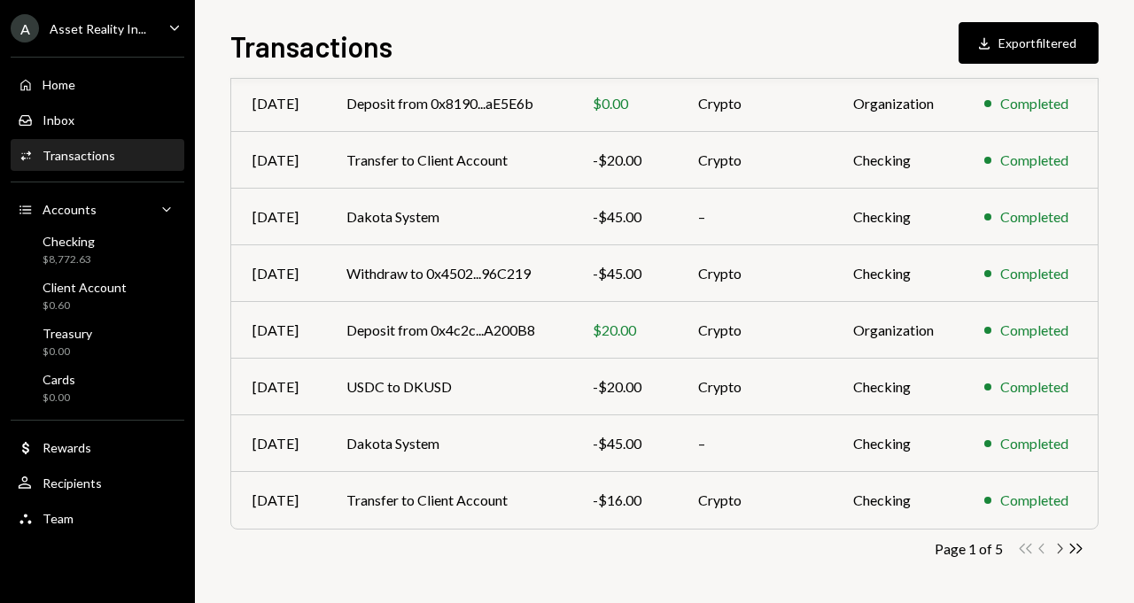
click at [1060, 548] on icon "Chevron Right" at bounding box center [1059, 548] width 17 height 17
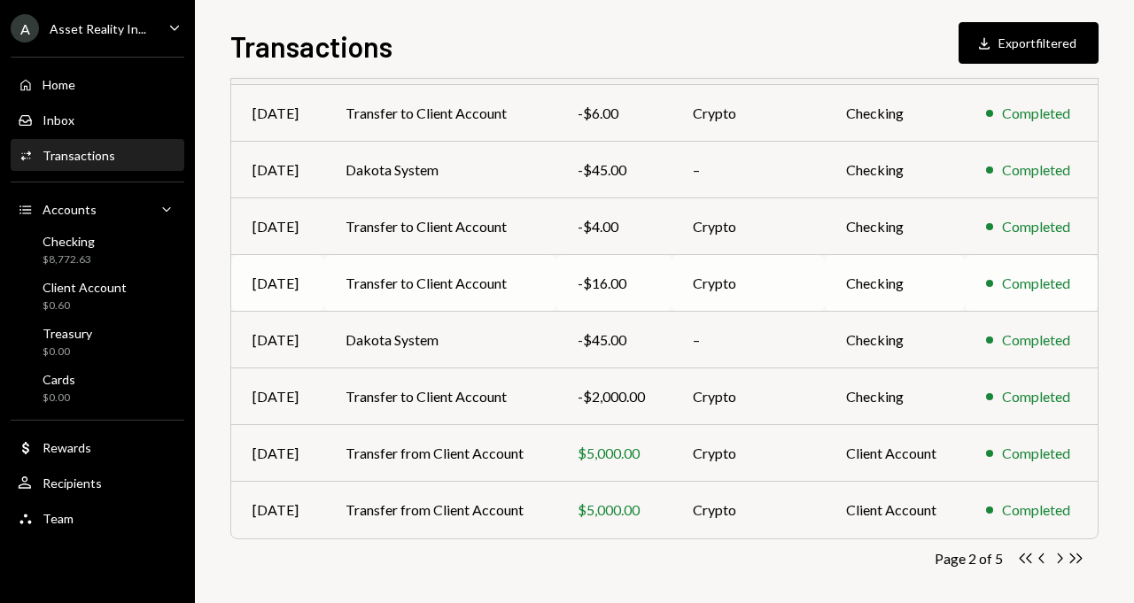
scroll to position [344, 0]
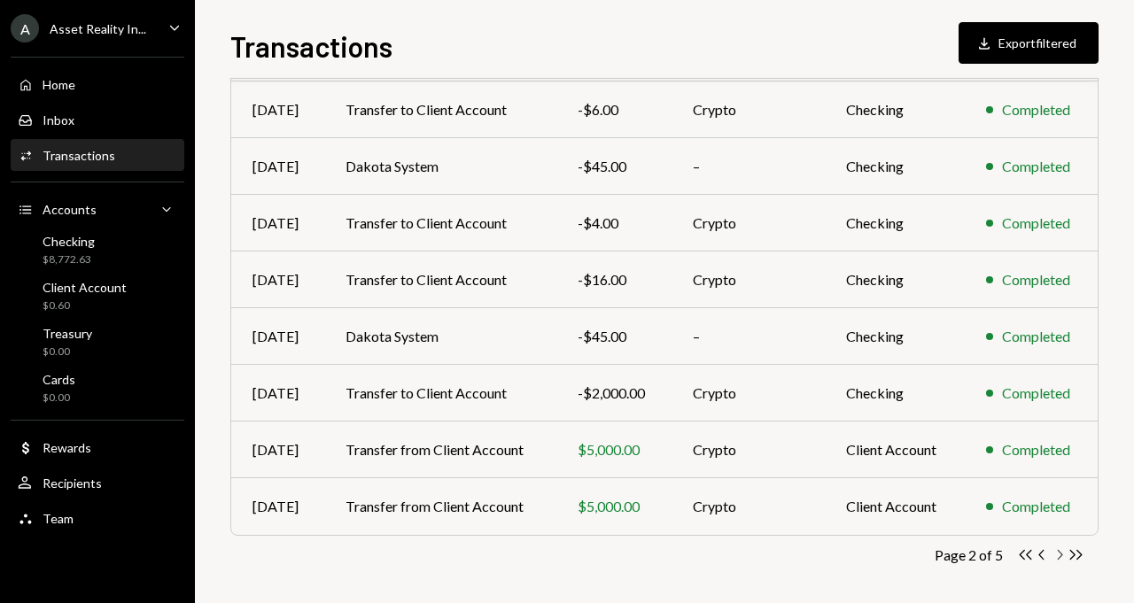
click at [1058, 558] on icon "Chevron Right" at bounding box center [1059, 555] width 17 height 17
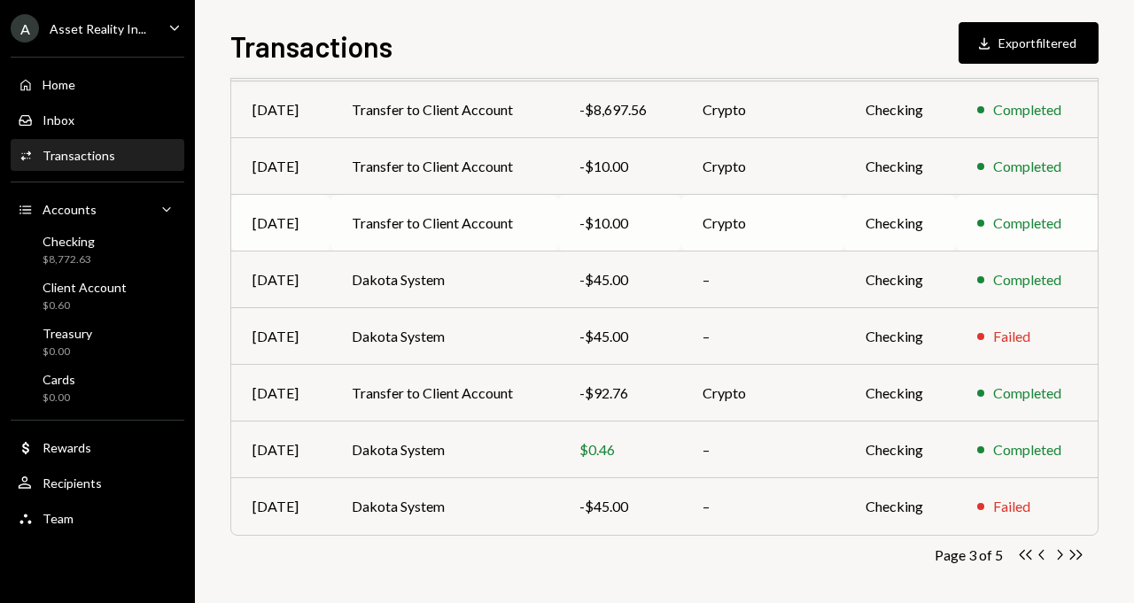
scroll to position [345, 0]
click at [1061, 554] on icon "Chevron Right" at bounding box center [1059, 554] width 17 height 17
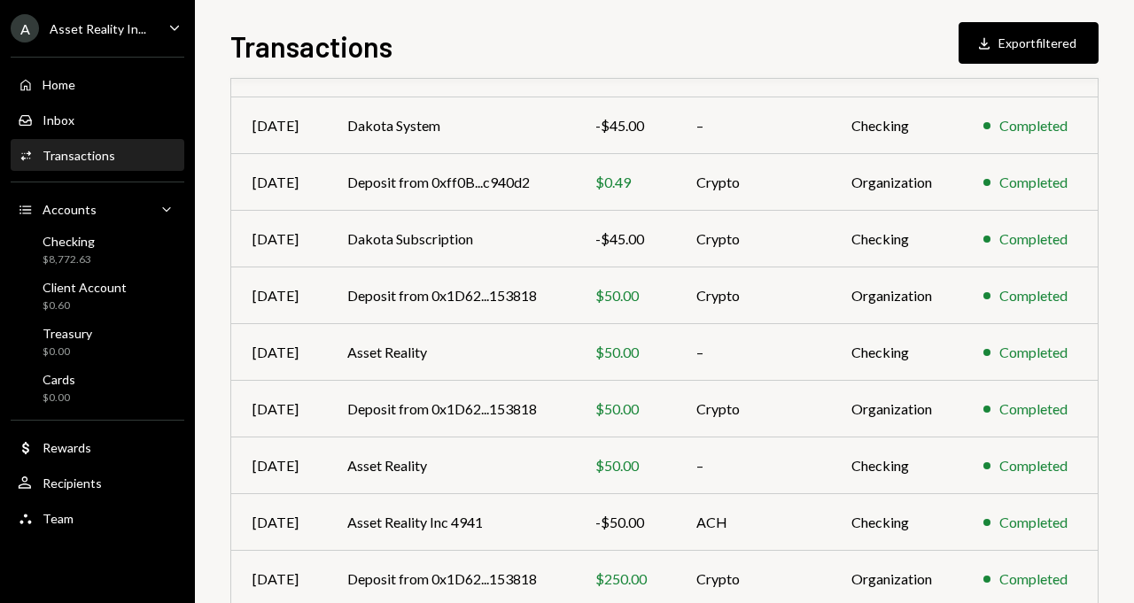
scroll to position [203, 0]
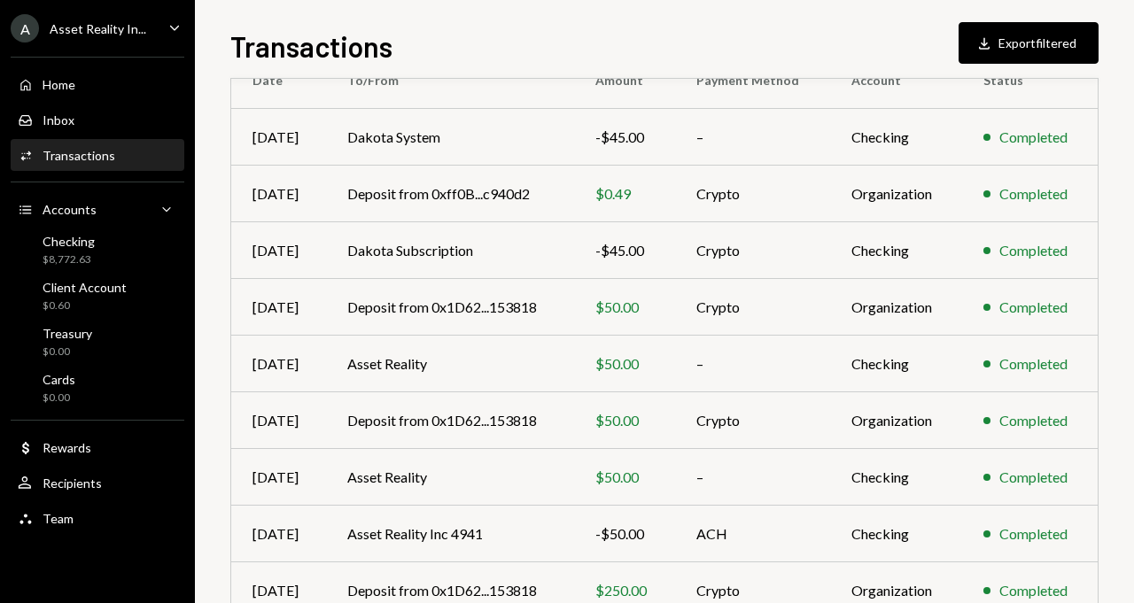
click at [171, 25] on icon "Main" at bounding box center [174, 27] width 9 height 5
click at [500, 85] on th "To/From" at bounding box center [450, 80] width 248 height 57
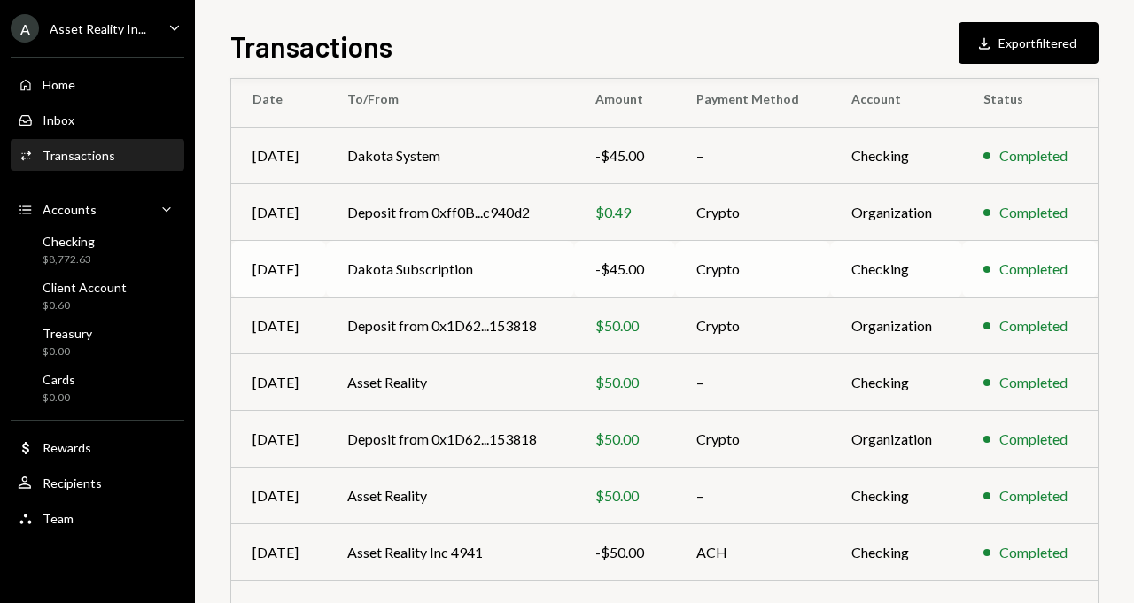
scroll to position [183, 0]
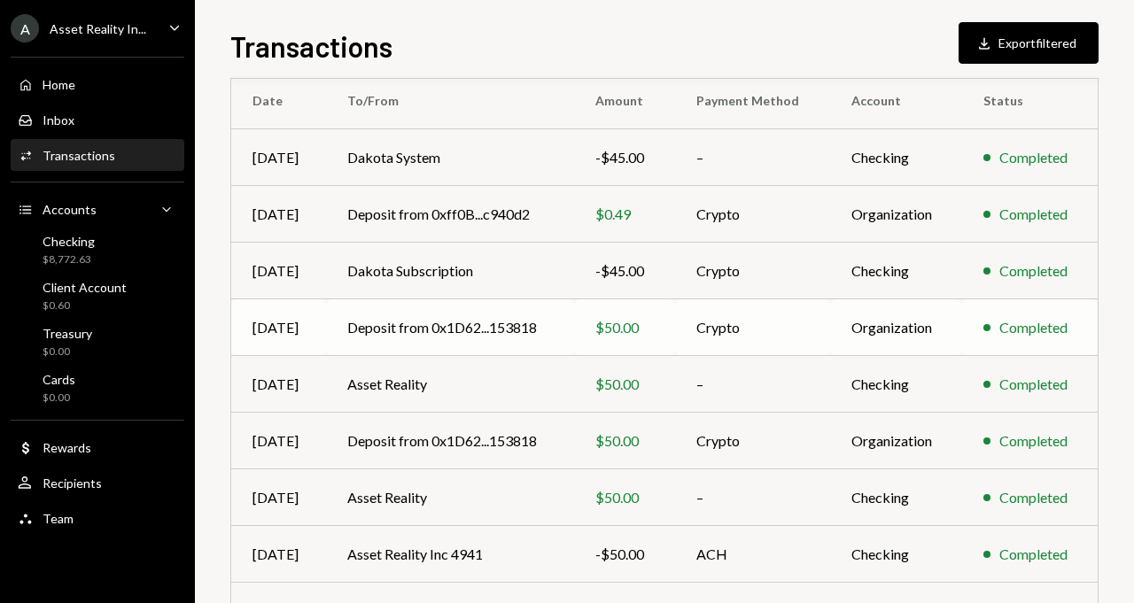
click at [495, 322] on td "Deposit from 0x1D62...153818" at bounding box center [450, 327] width 248 height 57
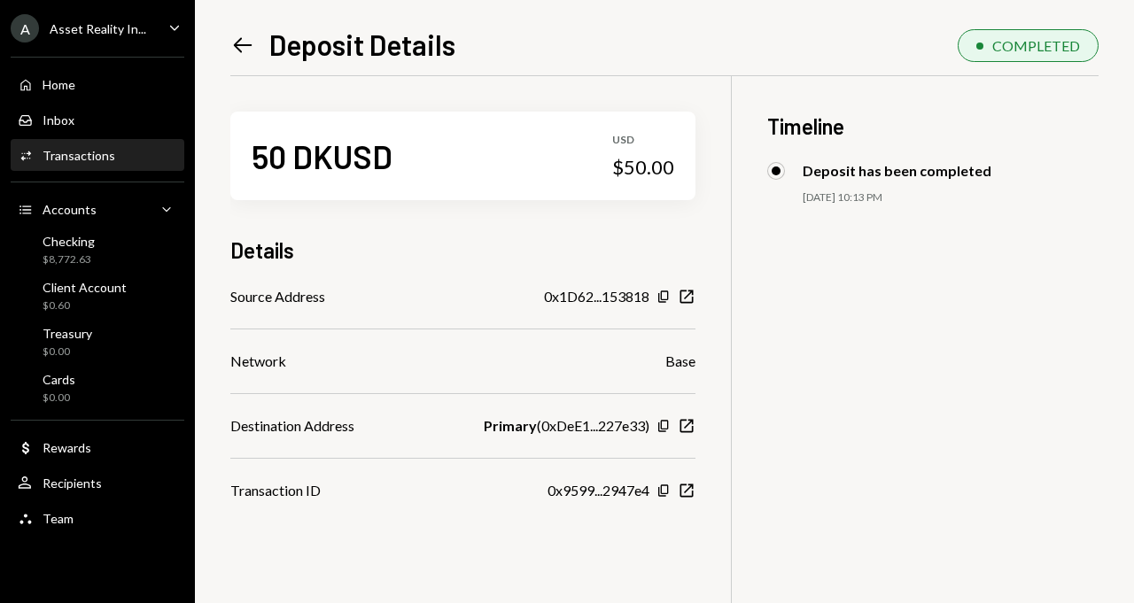
click at [91, 161] on div "Transactions" at bounding box center [79, 155] width 73 height 15
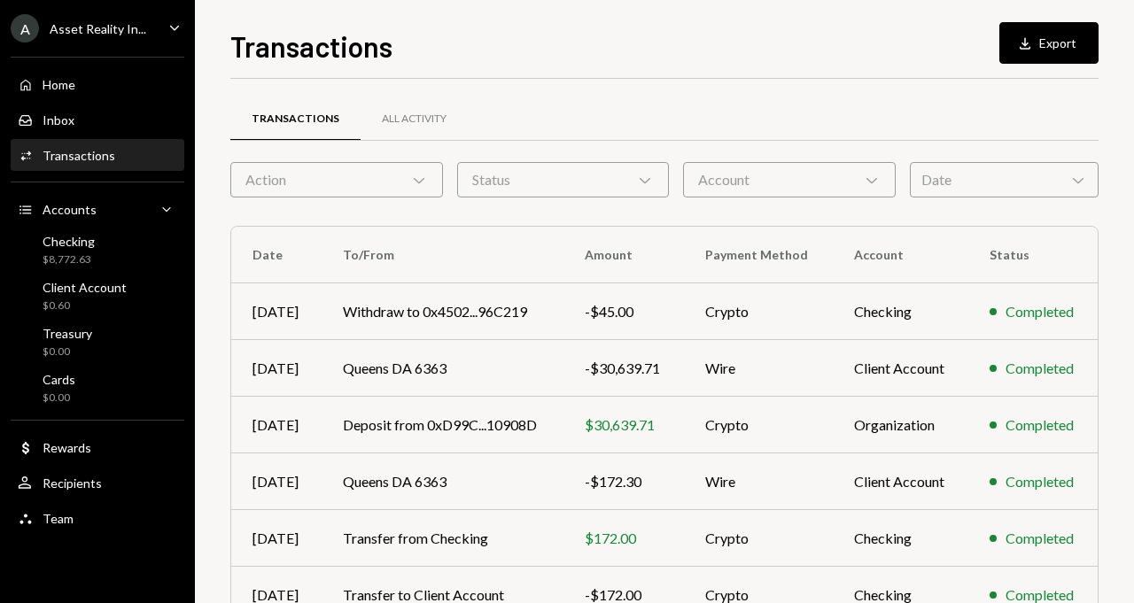
click at [726, 188] on div "Account Chevron Down" at bounding box center [789, 179] width 213 height 35
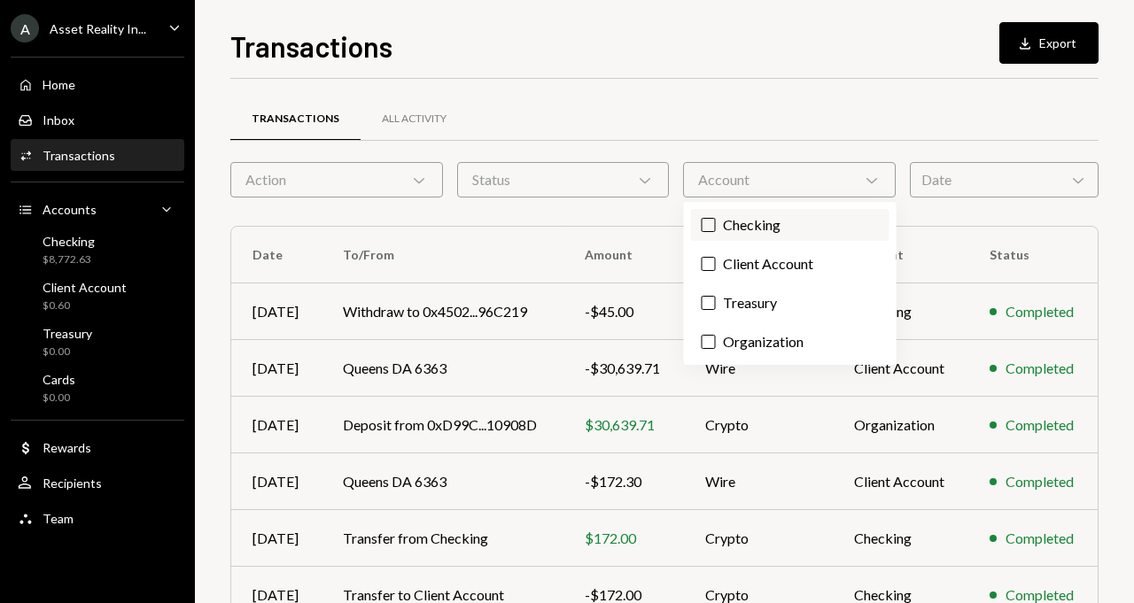
click at [719, 221] on label "Checking" at bounding box center [790, 225] width 198 height 32
click at [716, 221] on button "Checking" at bounding box center [709, 225] width 14 height 14
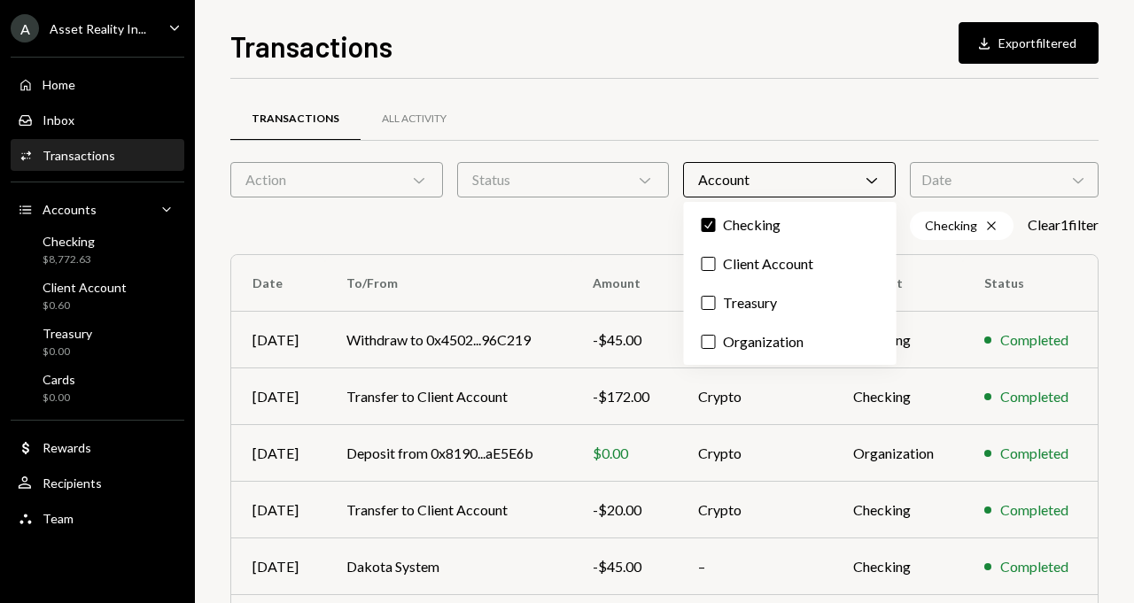
click at [626, 228] on div "Checking Cross Clear 1 filter" at bounding box center [664, 226] width 868 height 28
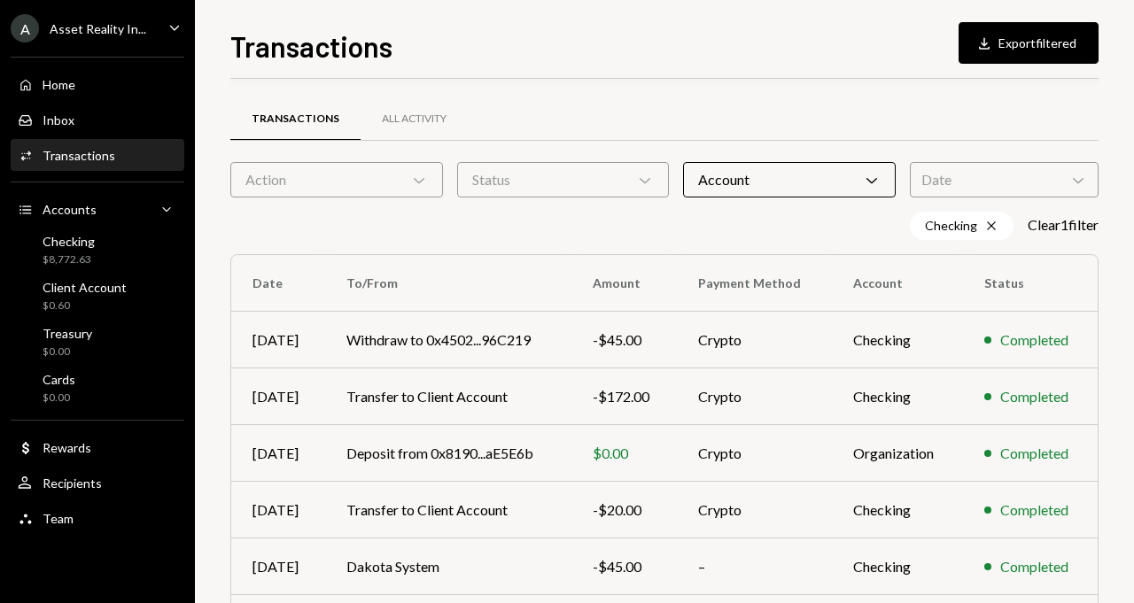
scroll to position [350, 0]
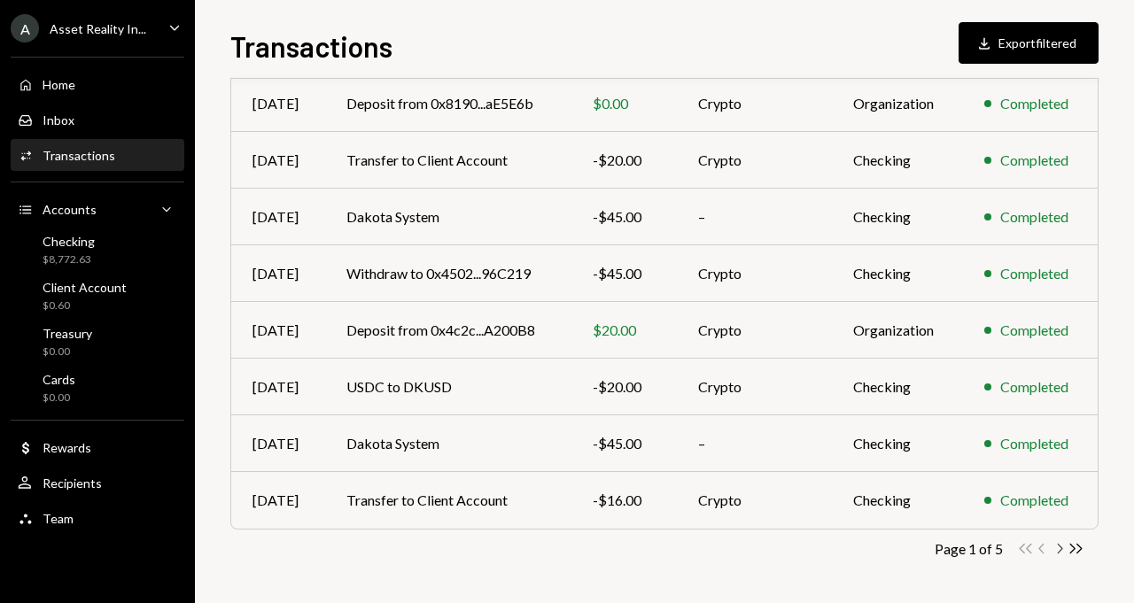
click at [1061, 549] on icon "Chevron Right" at bounding box center [1059, 548] width 17 height 17
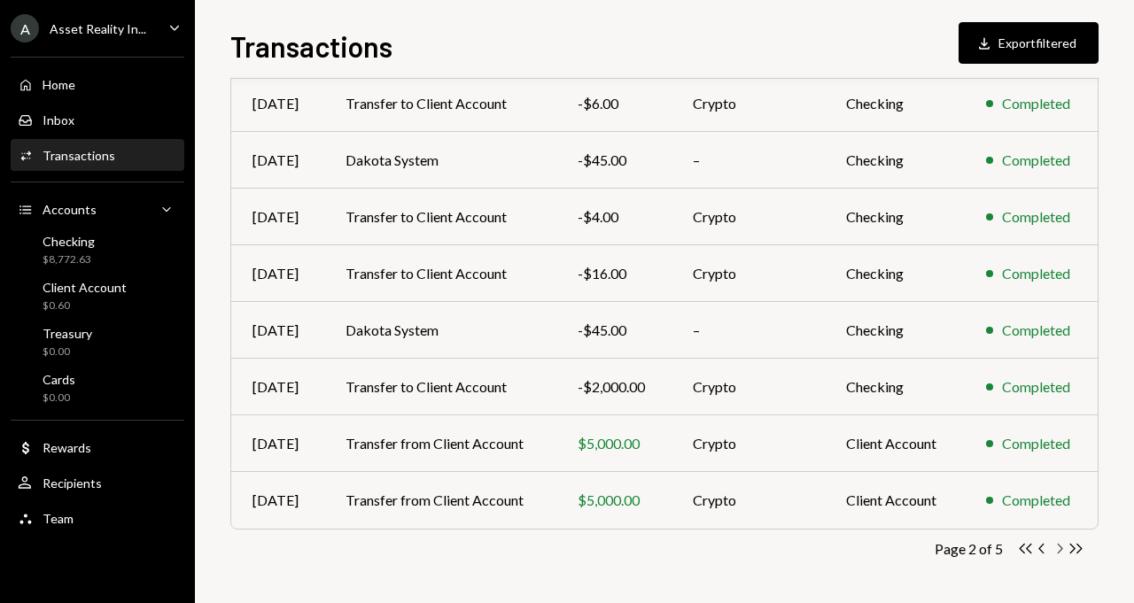
click at [1061, 549] on icon "Chevron Right" at bounding box center [1059, 548] width 17 height 17
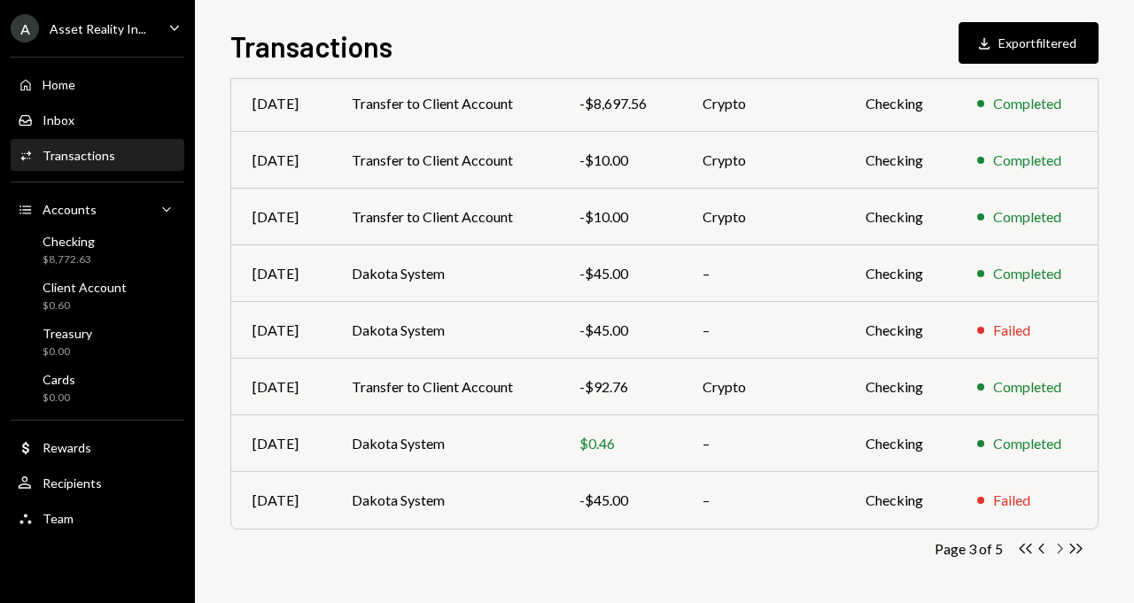
click at [1061, 549] on icon "Chevron Right" at bounding box center [1059, 548] width 17 height 17
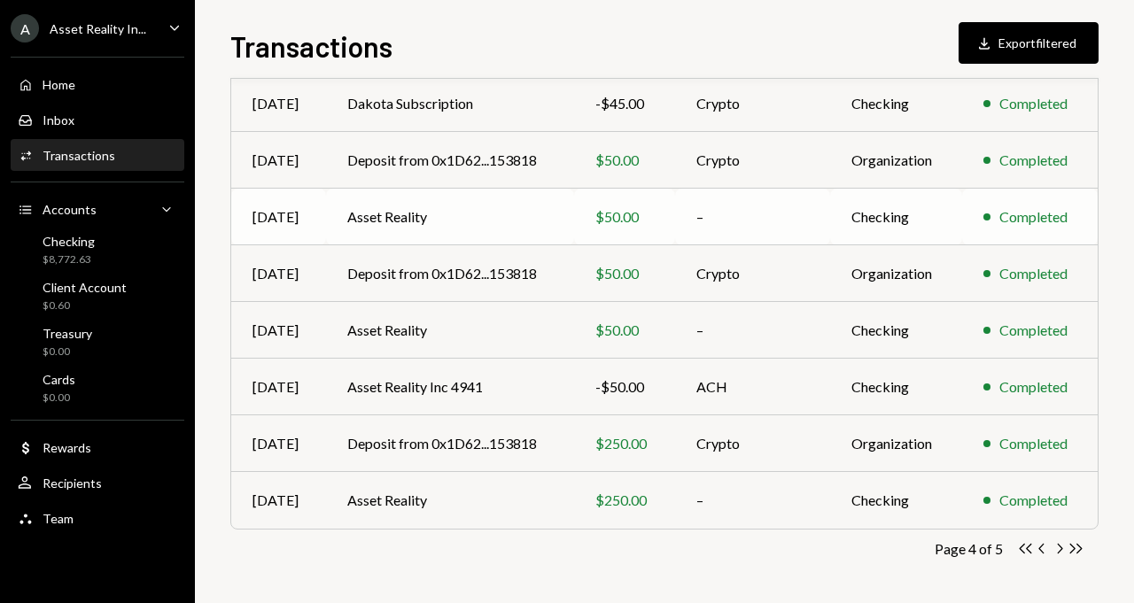
scroll to position [338, 0]
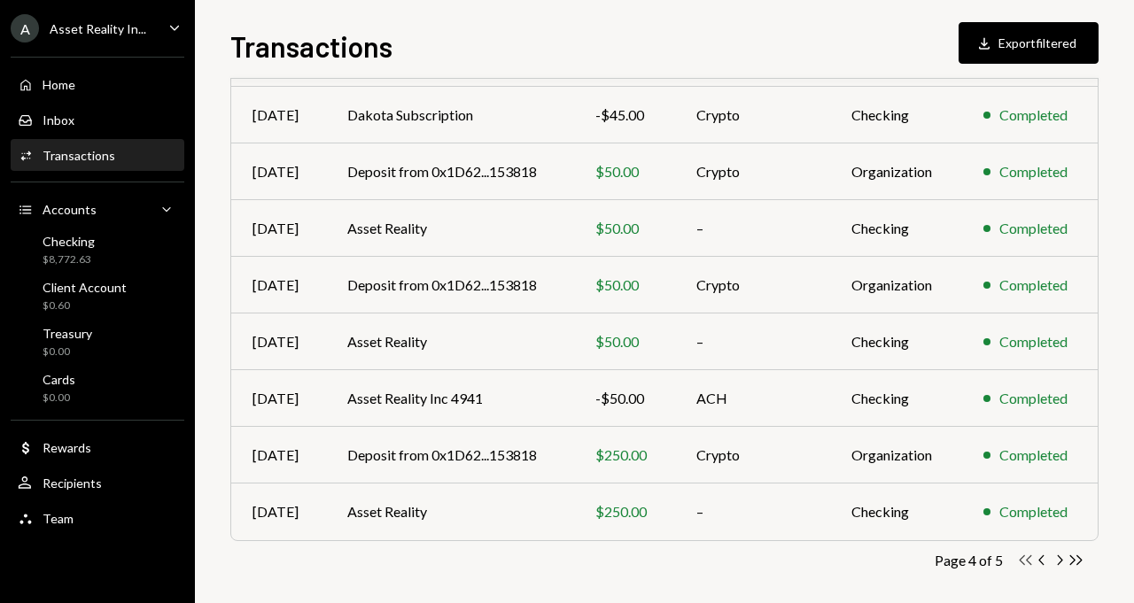
click at [1022, 559] on icon "Double Arrow Left" at bounding box center [1025, 560] width 17 height 17
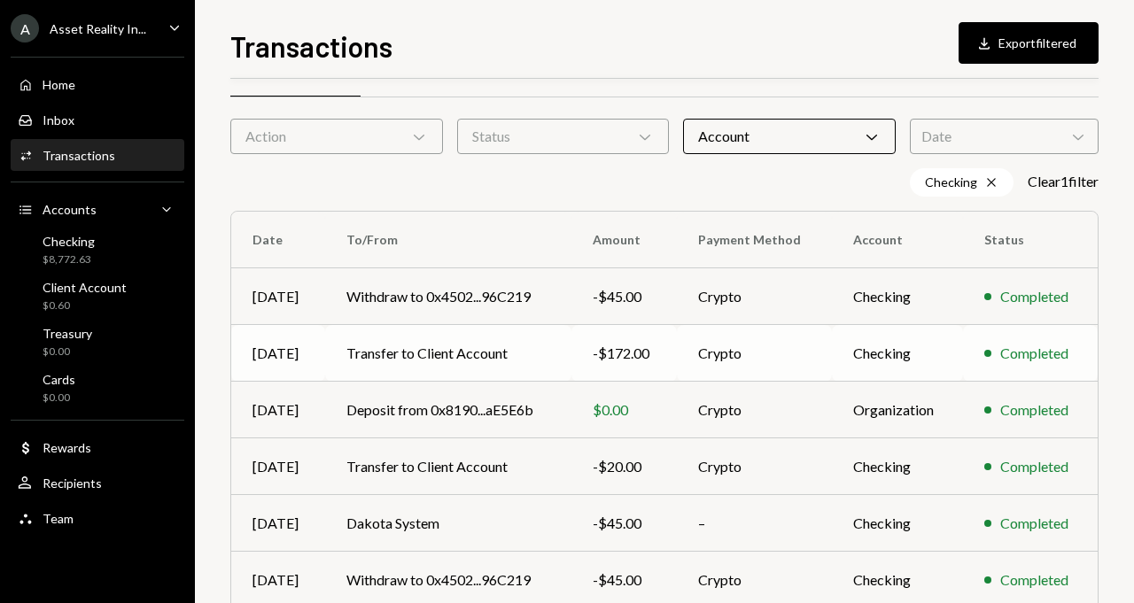
scroll to position [152, 0]
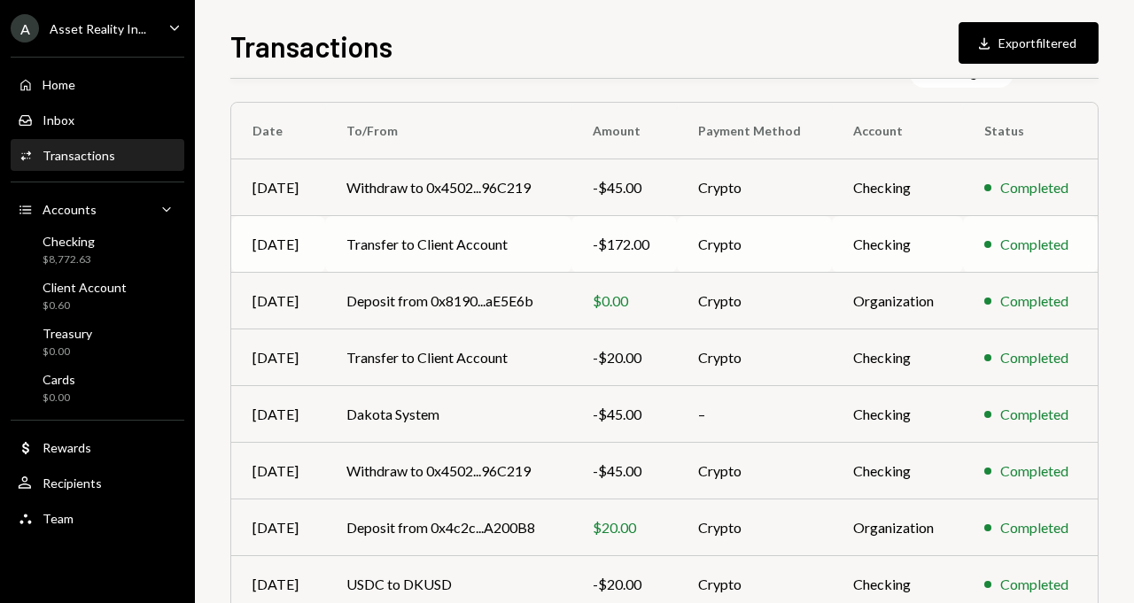
click at [629, 250] on div "-$172.00" at bounding box center [624, 244] width 63 height 21
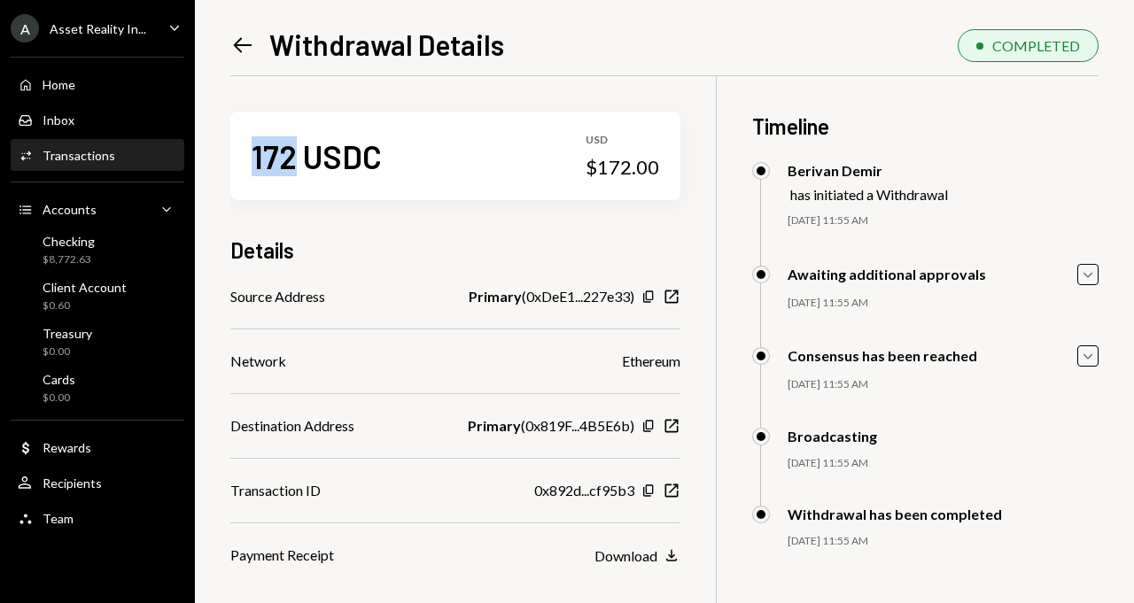
drag, startPoint x: 256, startPoint y: 159, endPoint x: 293, endPoint y: 161, distance: 37.3
click at [293, 161] on div "172 USDC" at bounding box center [317, 156] width 130 height 40
click at [93, 293] on div "Client Account" at bounding box center [85, 287] width 84 height 15
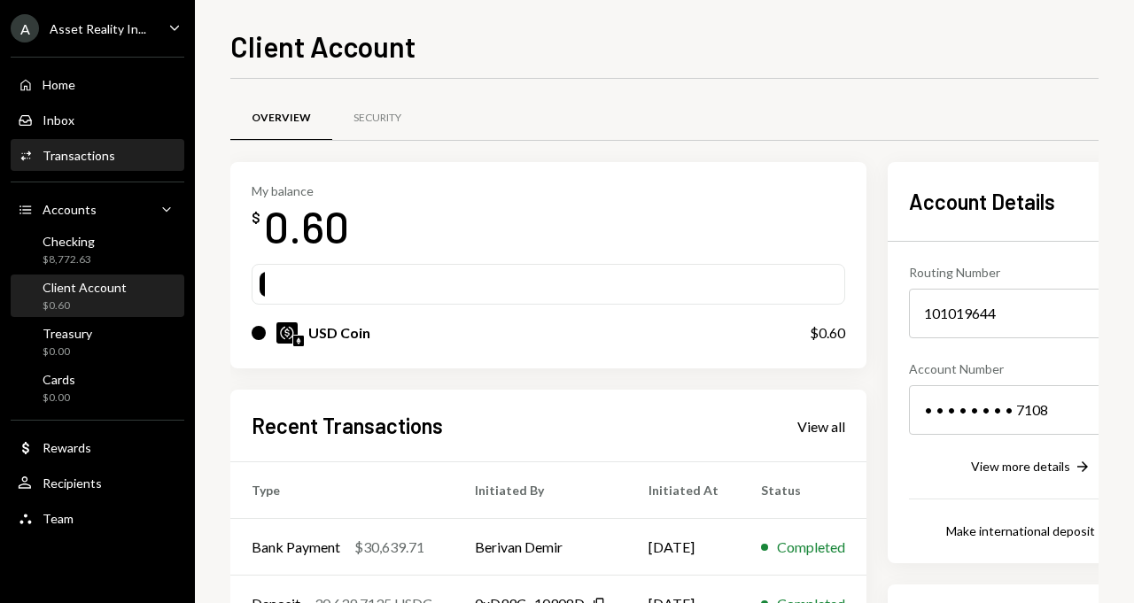
click at [124, 156] on div "Activities Transactions" at bounding box center [97, 156] width 159 height 16
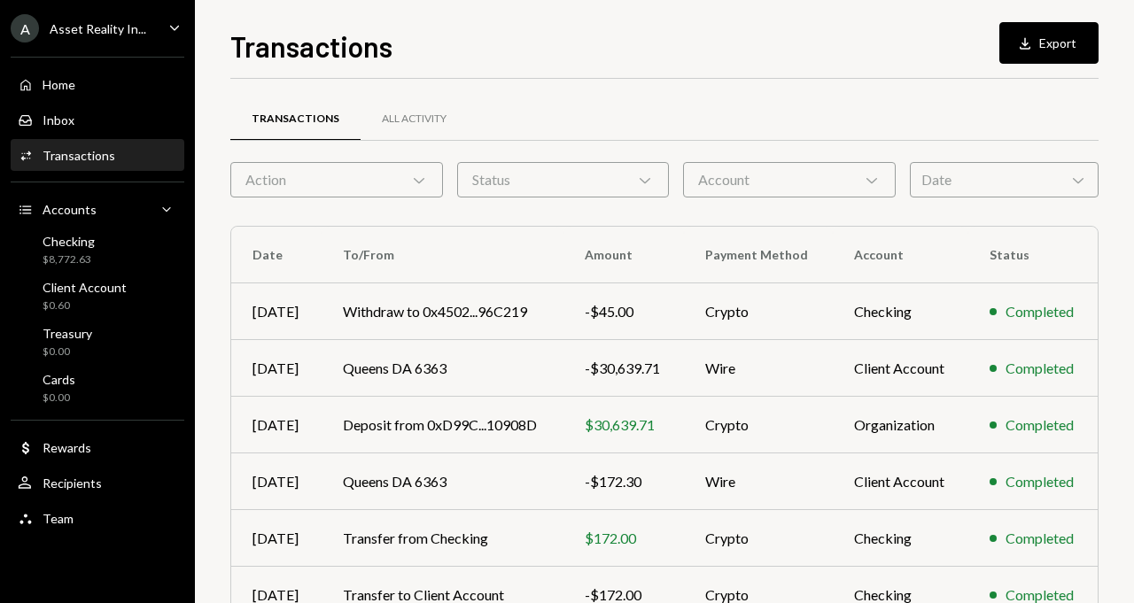
click at [692, 176] on div "Account Chevron Down" at bounding box center [789, 179] width 213 height 35
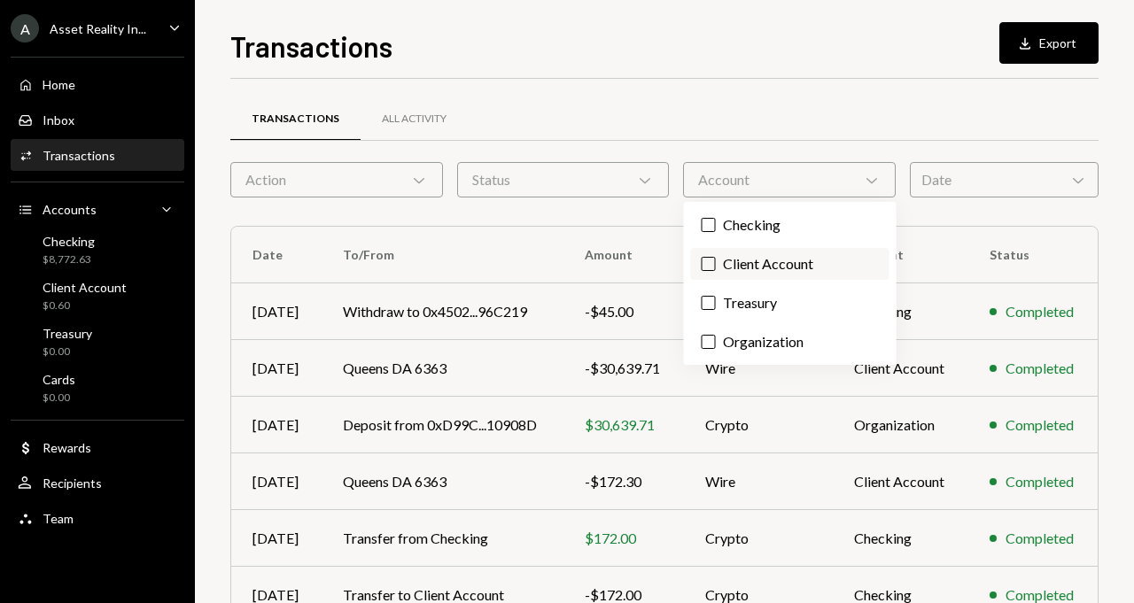
click at [751, 276] on label "Client Account" at bounding box center [790, 264] width 198 height 32
click at [716, 271] on button "Client Account" at bounding box center [709, 264] width 14 height 14
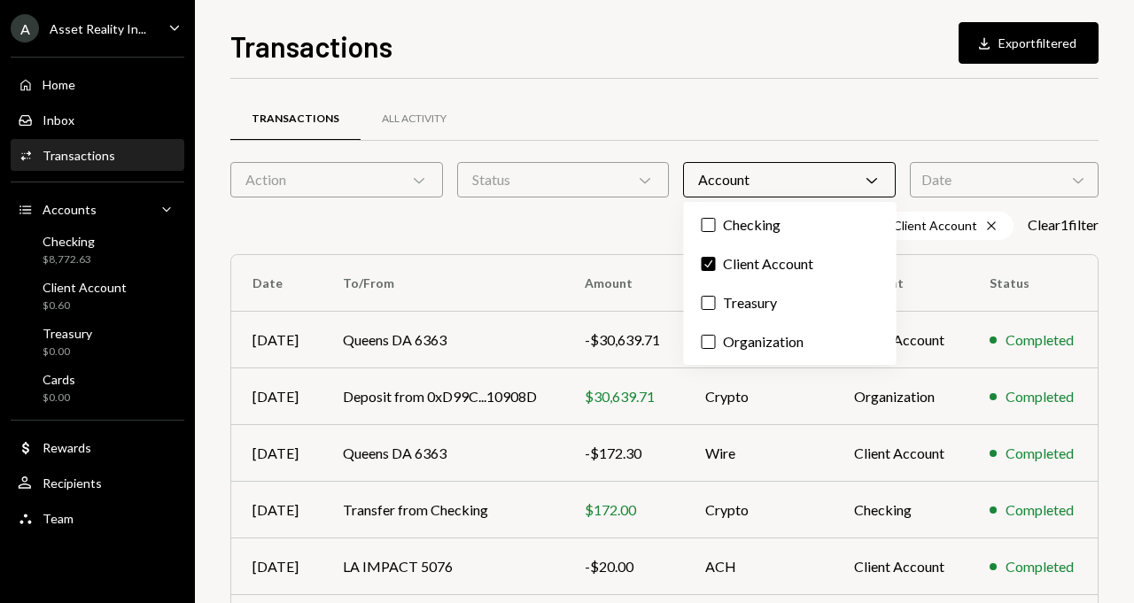
click at [611, 230] on div "Client Account Cross Clear 1 filter" at bounding box center [664, 226] width 868 height 28
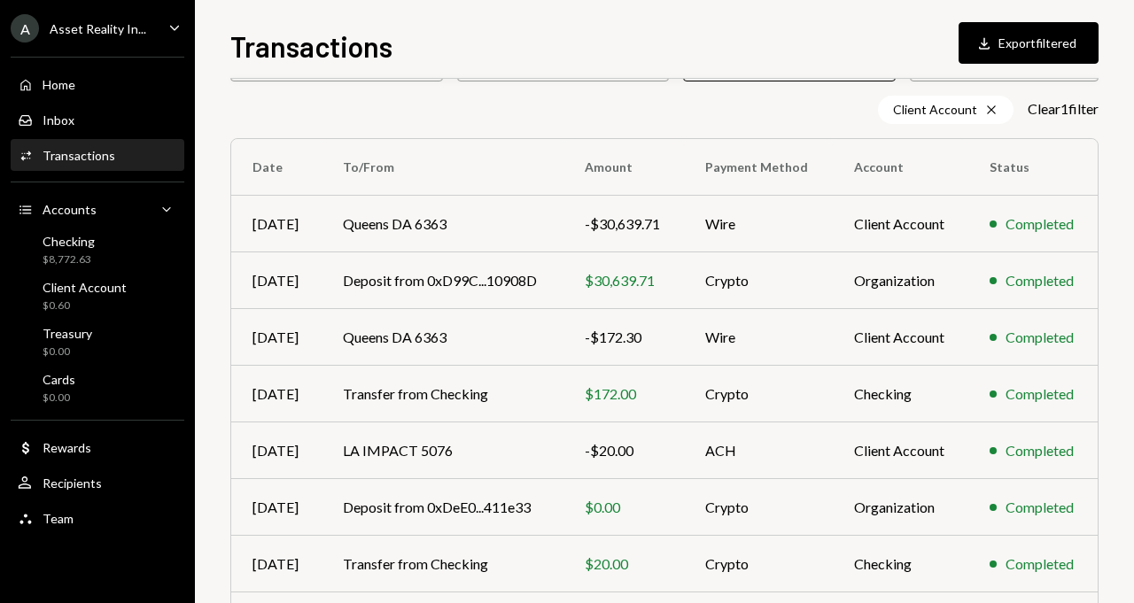
scroll to position [120, 0]
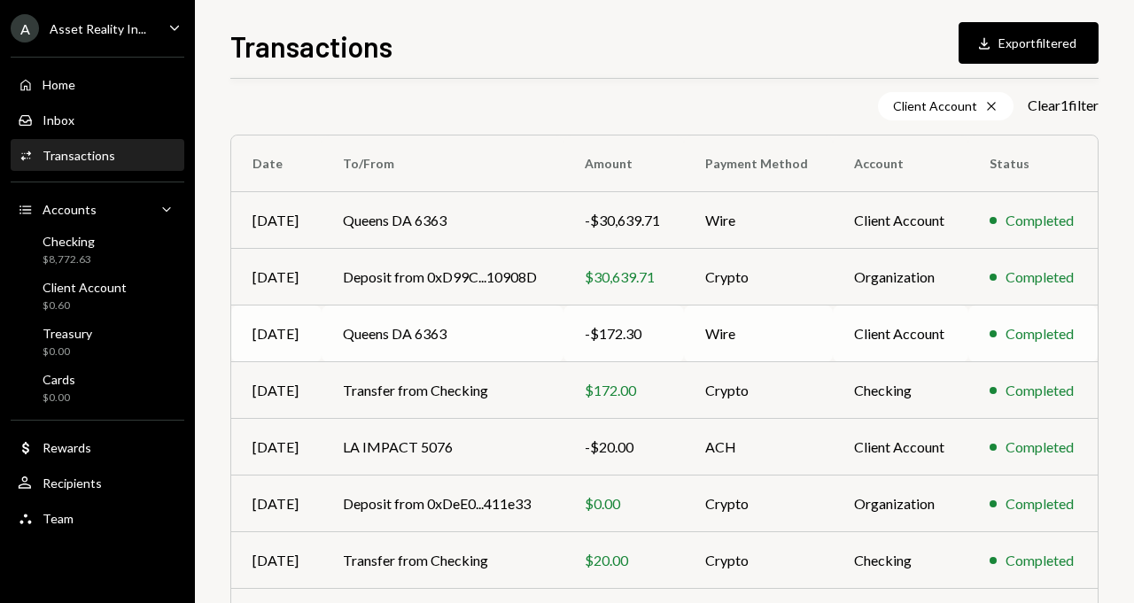
click at [431, 343] on td "Queens DA 6363" at bounding box center [443, 334] width 242 height 57
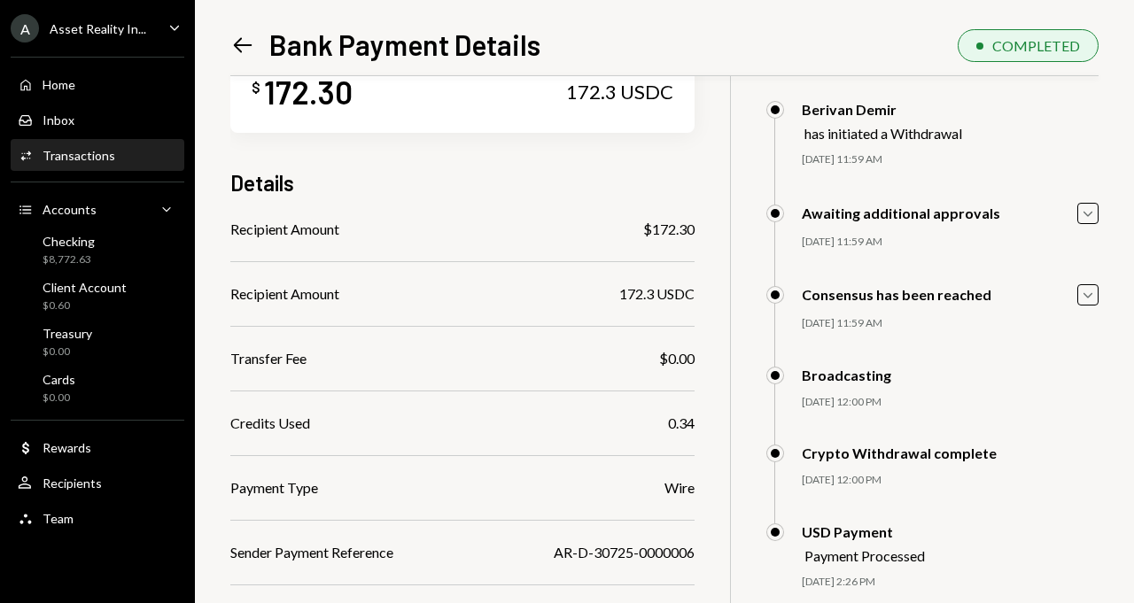
scroll to position [27, 0]
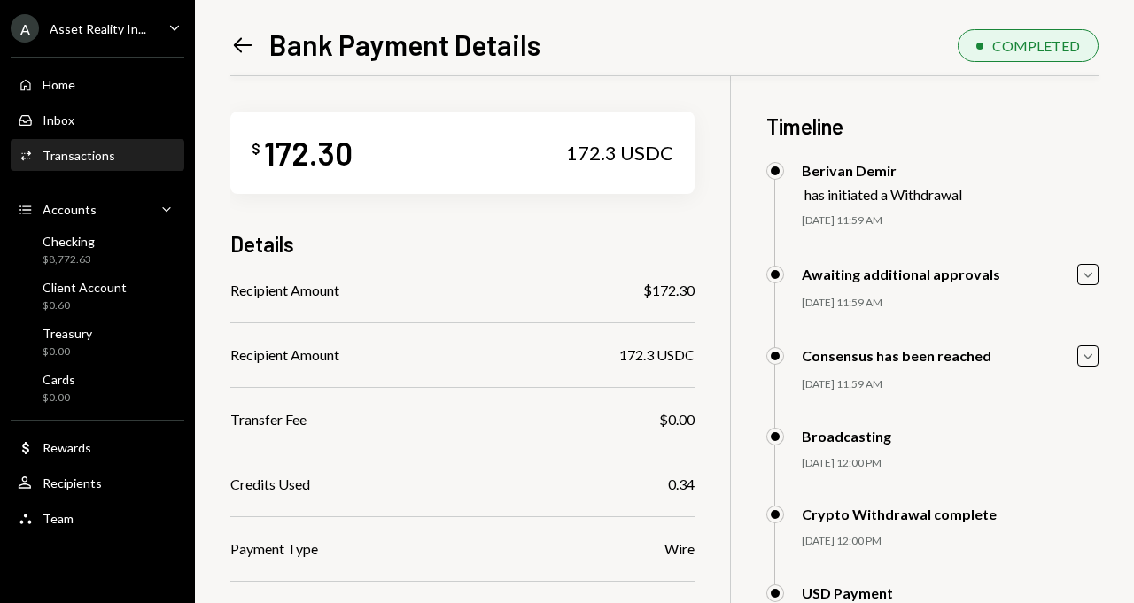
scroll to position [27, 0]
